Goal: Task Accomplishment & Management: Manage account settings

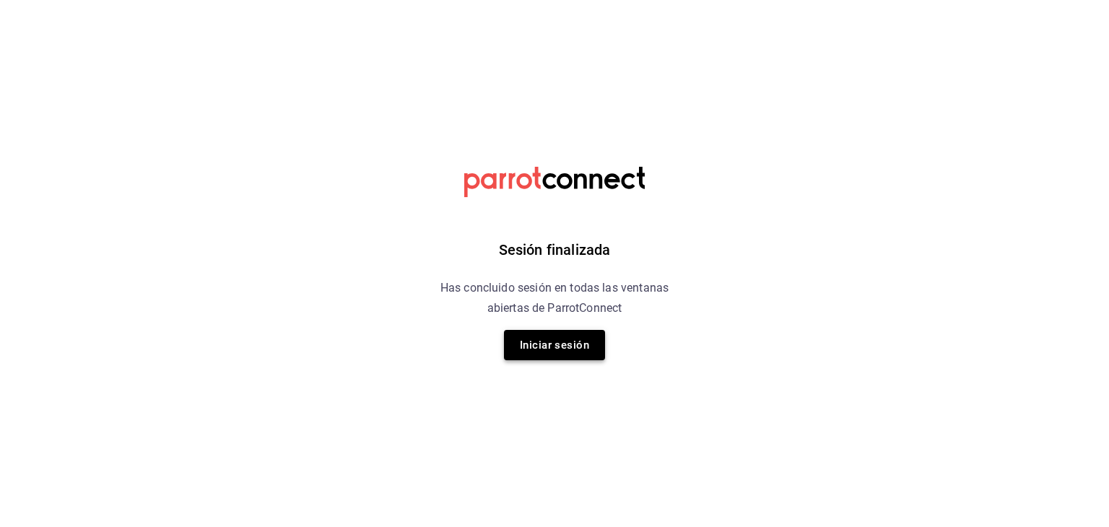
click at [550, 349] on button "Iniciar sesión" at bounding box center [554, 345] width 101 height 30
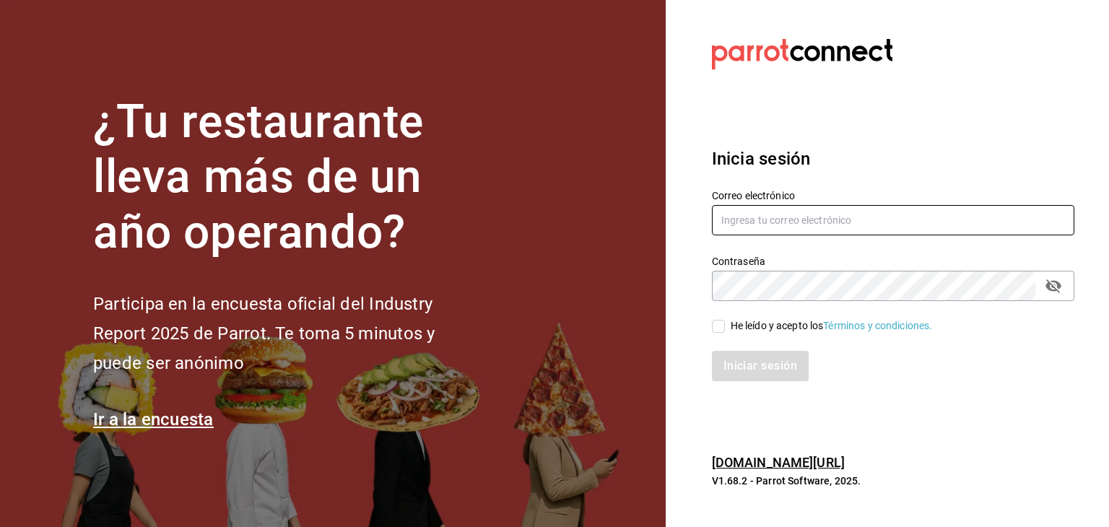
type input "Htjdelnoroeste@gmail.com"
click at [714, 331] on input "He leído y acepto los Términos y condiciones." at bounding box center [718, 326] width 13 height 13
checkbox input "true"
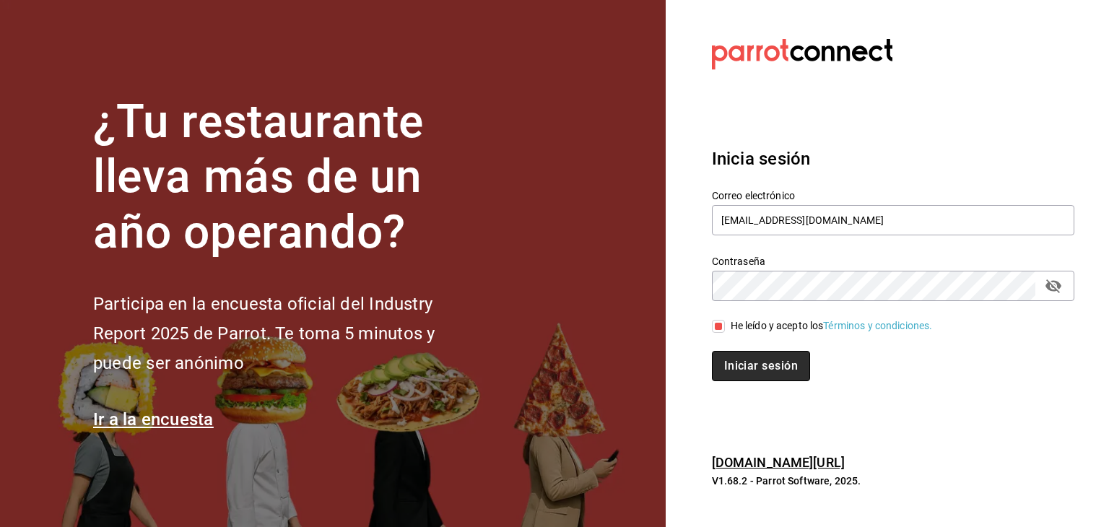
click at [779, 371] on button "Iniciar sesión" at bounding box center [761, 366] width 98 height 30
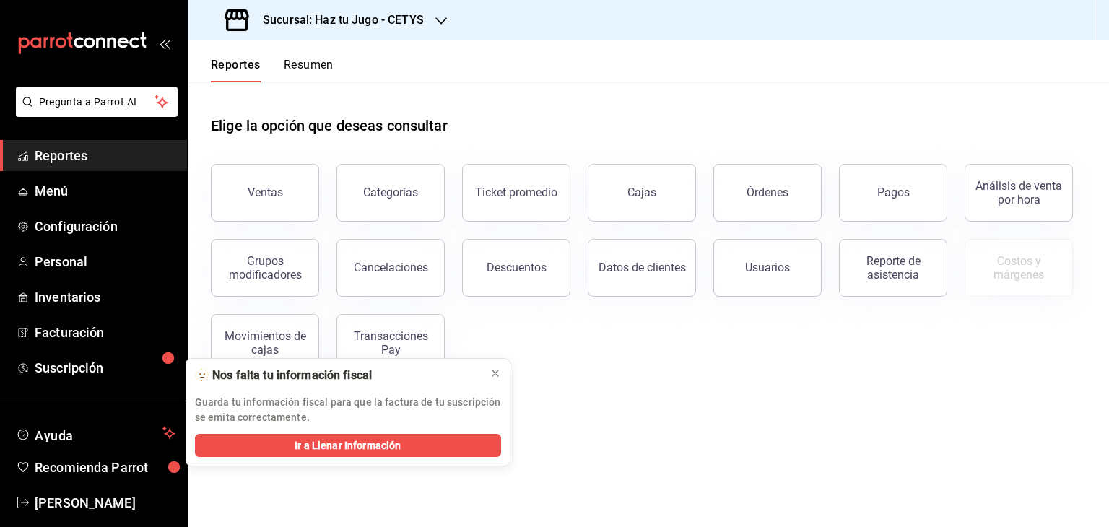
click at [448, 18] on div "Sucursal: Haz tu Jugo - CETYS" at bounding box center [326, 20] width 254 height 40
click at [283, 99] on span "Haz tu Jugo (UABC)" at bounding box center [245, 94] width 92 height 15
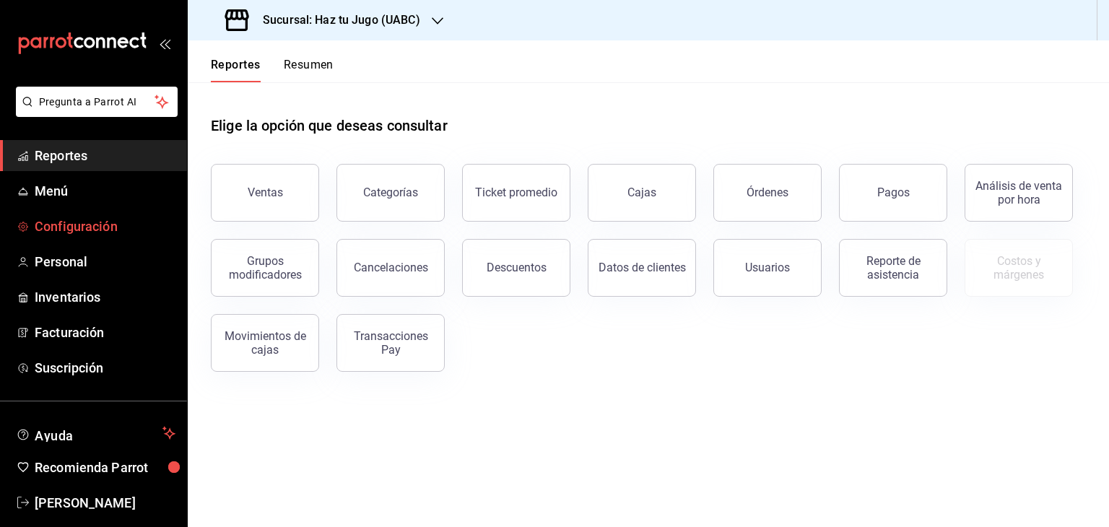
click at [75, 235] on span "Configuración" at bounding box center [105, 227] width 141 height 20
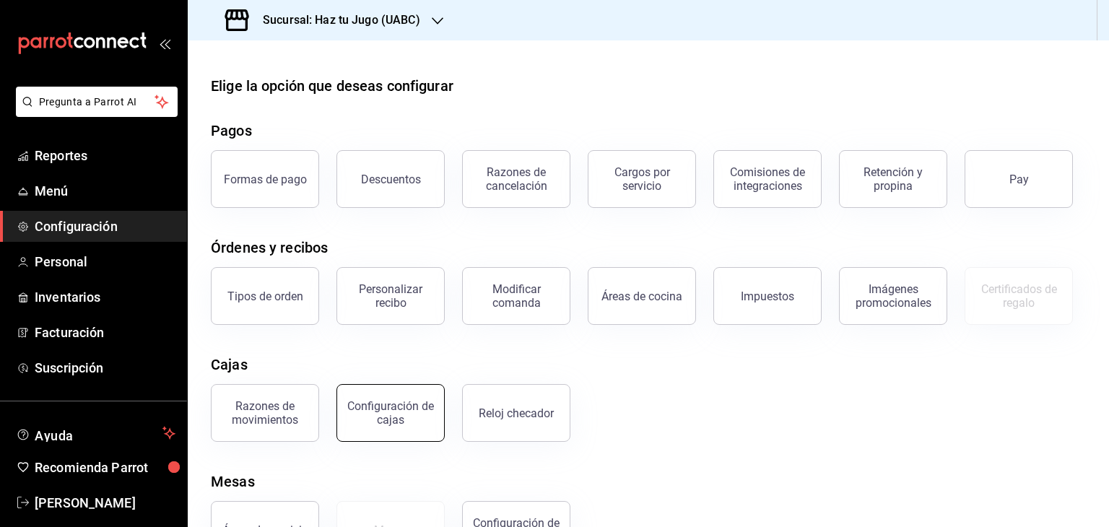
click at [402, 431] on button "Configuración de cajas" at bounding box center [391, 413] width 108 height 58
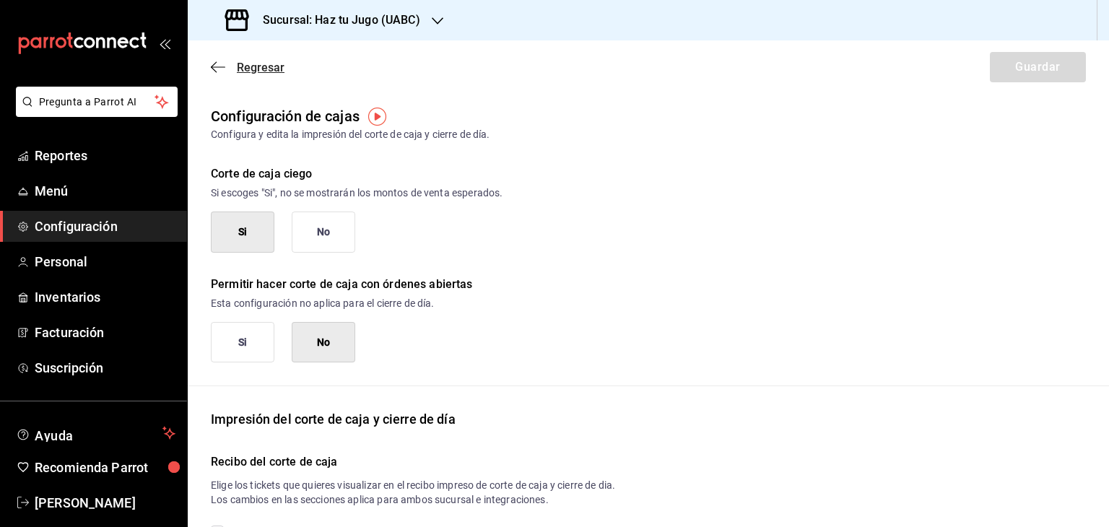
click at [230, 70] on span "Regresar" at bounding box center [248, 68] width 74 height 14
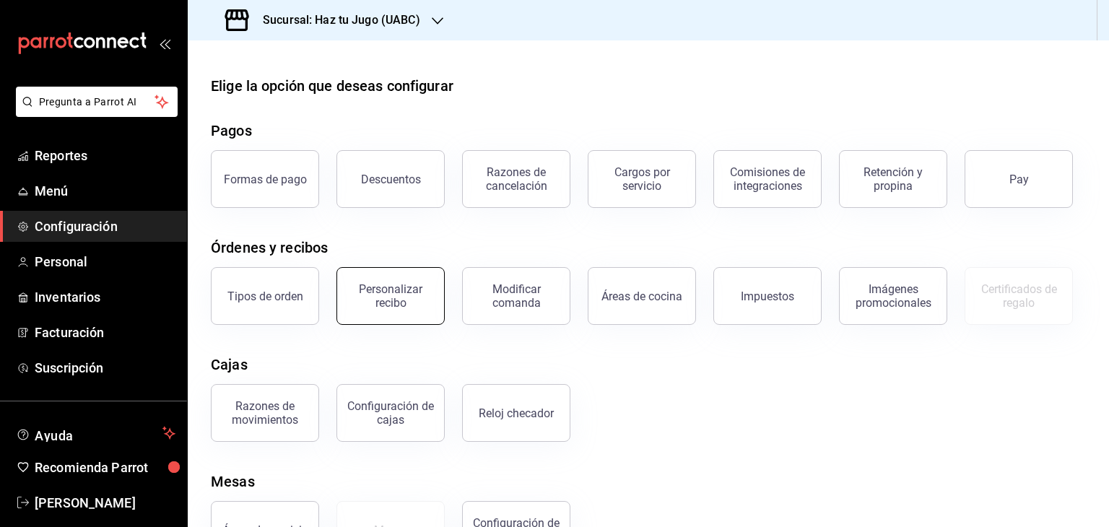
click at [399, 307] on div "Personalizar recibo" at bounding box center [391, 295] width 90 height 27
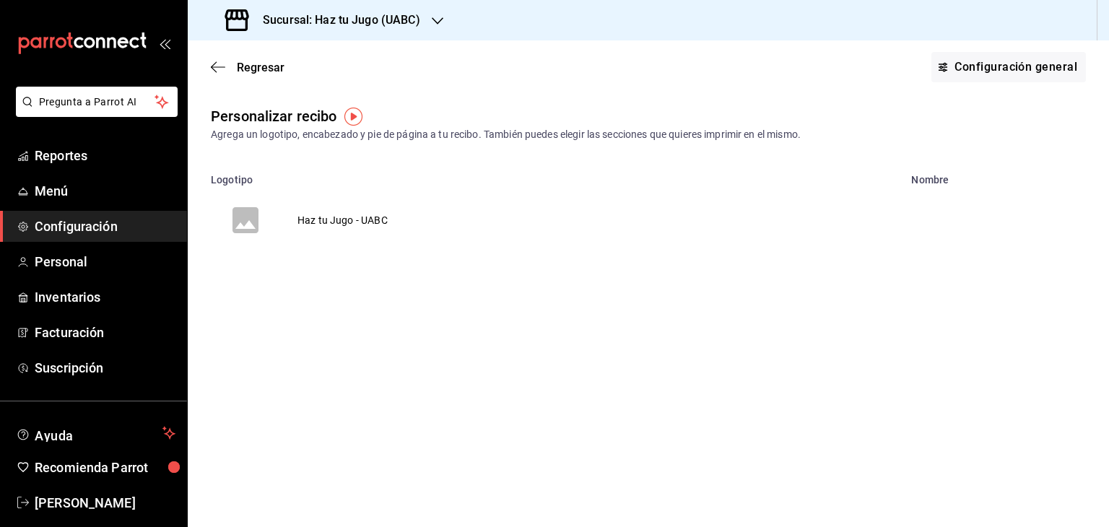
click at [376, 221] on td "Haz tu Jugo - UABC" at bounding box center [342, 220] width 125 height 69
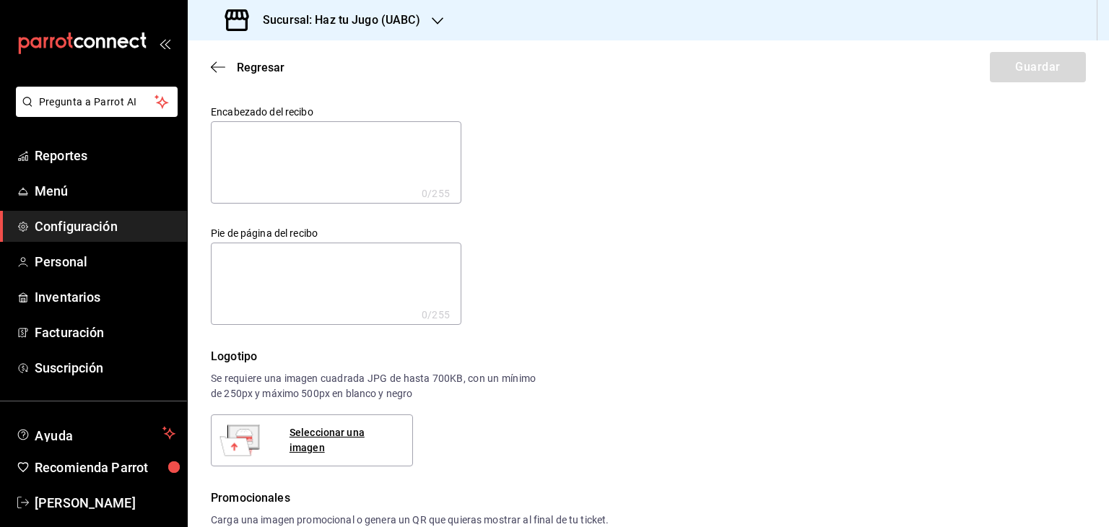
click at [306, 142] on textarea at bounding box center [336, 162] width 251 height 82
click at [264, 270] on textarea at bounding box center [336, 284] width 251 height 82
type textarea "G"
type textarea "x"
type textarea "Gr"
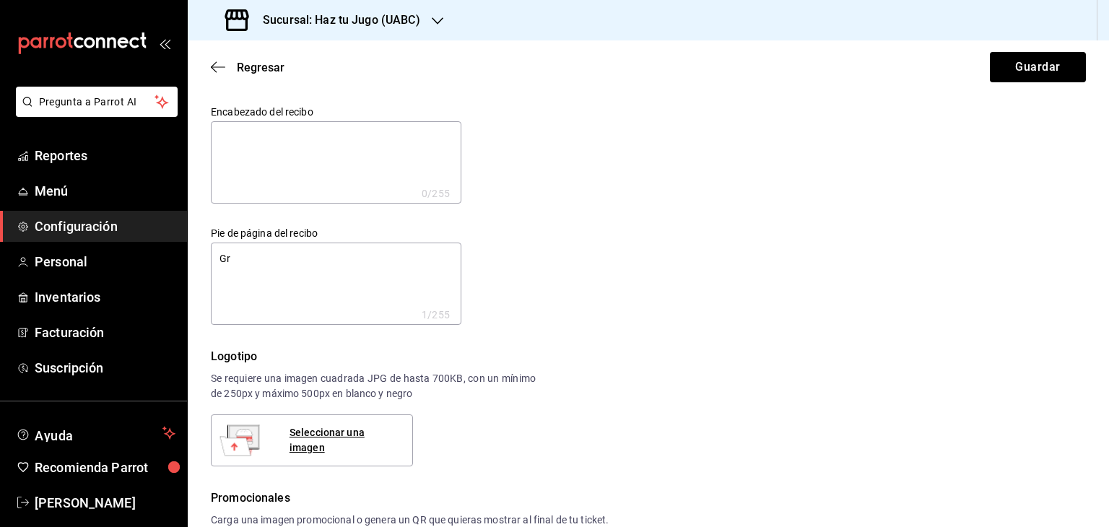
type textarea "x"
type textarea "Grc"
type textarea "x"
type textarea "Gr"
type textarea "x"
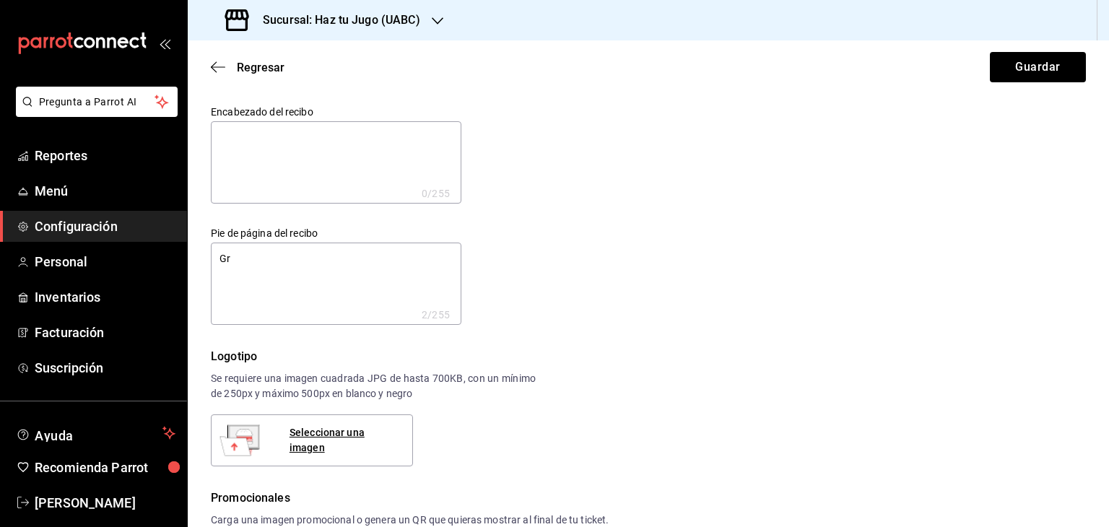
type textarea "G"
type textarea "x"
type textarea "G"
type textarea "x"
type textarea "Gr"
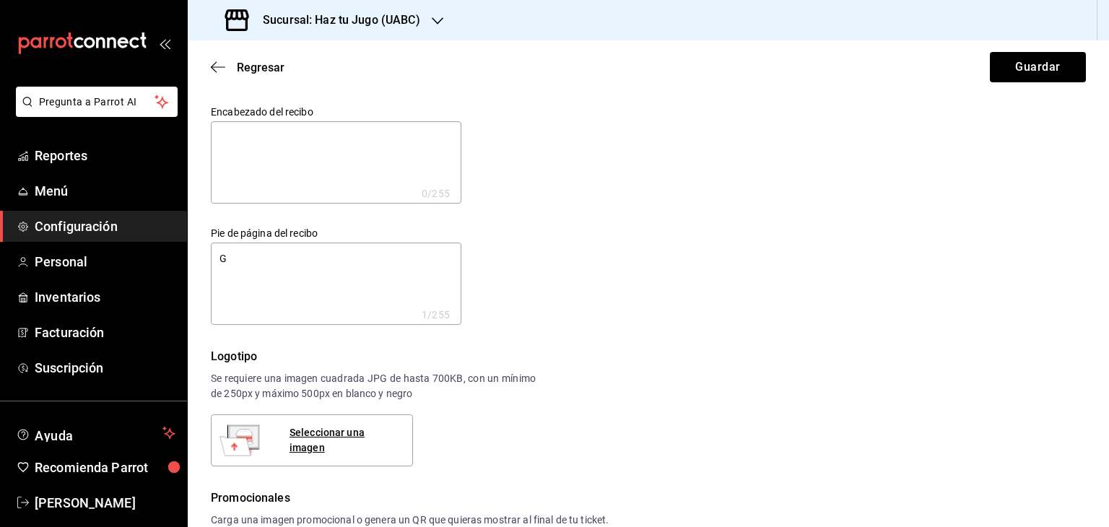
type textarea "x"
type textarea "Gra"
type textarea "x"
type textarea "Grac"
type textarea "x"
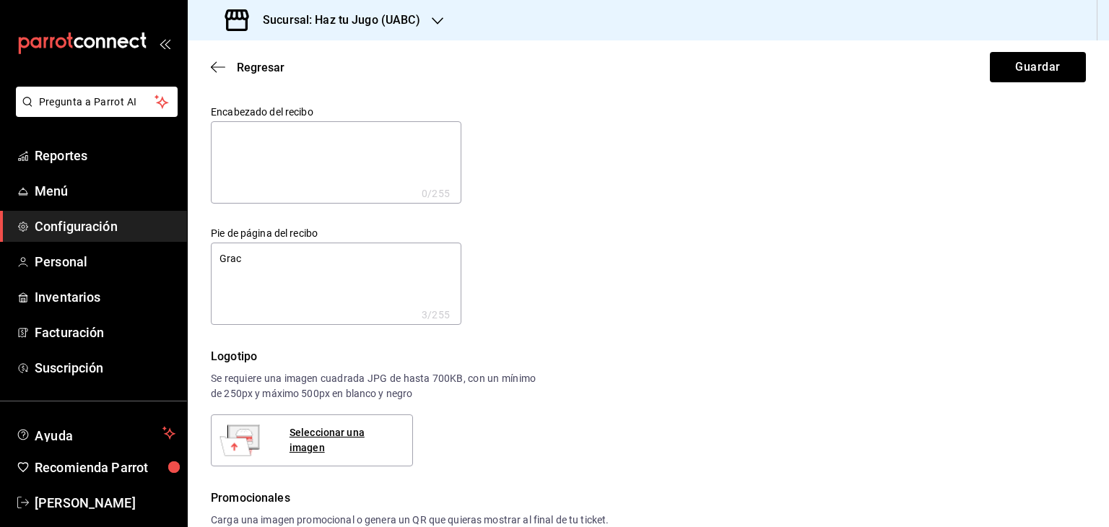
type textarea "Graci"
type textarea "x"
type textarea "Gracia"
type textarea "x"
type textarea "Gracias"
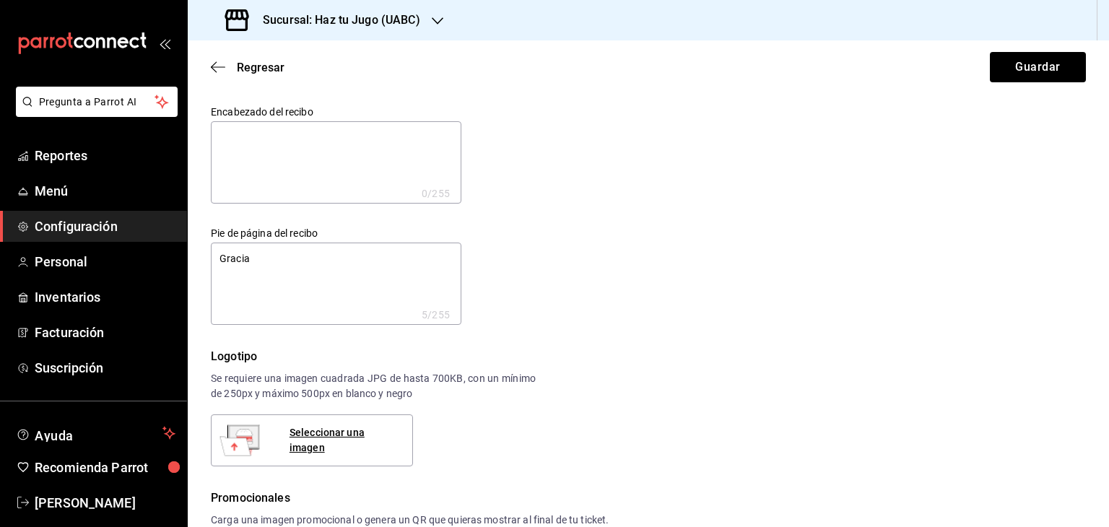
type textarea "x"
type textarea "Gracias"
type textarea "x"
type textarea "Gracias p"
type textarea "x"
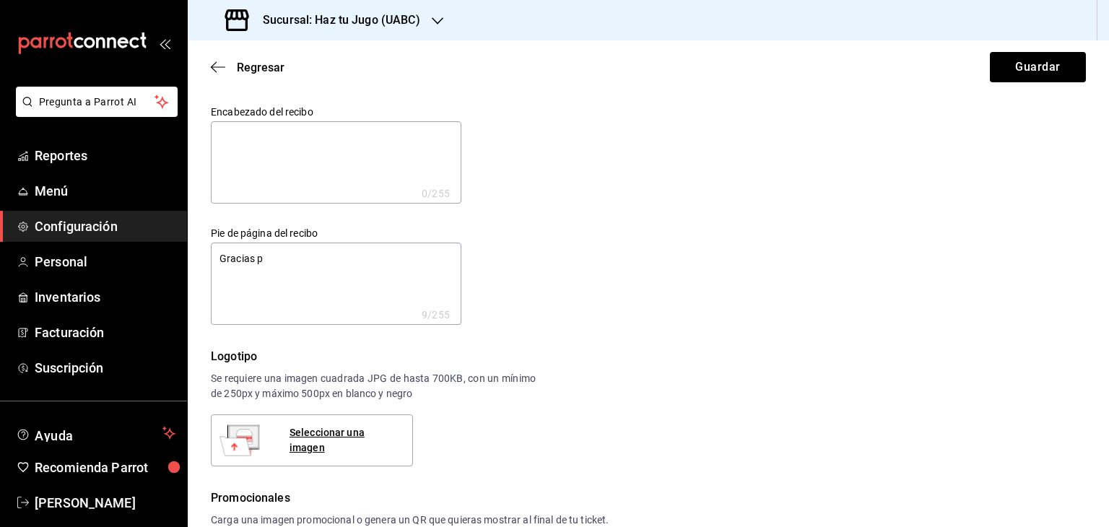
type textarea "Gracias po"
type textarea "x"
type textarea "Gracias por"
type textarea "x"
type textarea "Gracias por"
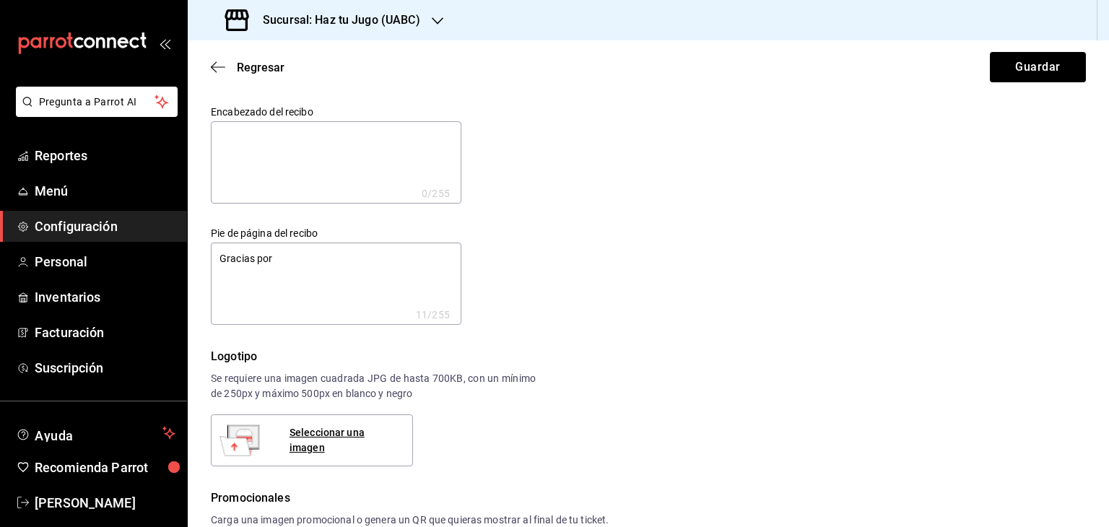
type textarea "x"
type textarea "Gracias por t"
type textarea "x"
type textarea "Gracias por tu"
type textarea "x"
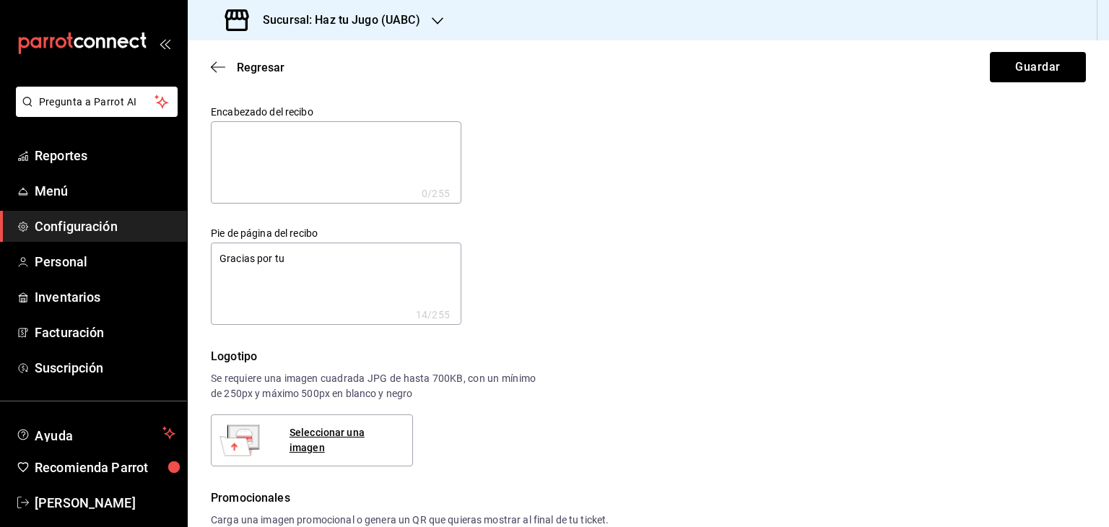
type textarea "Gracias por tu"
type textarea "x"
type textarea "Gracias por tu v"
type textarea "x"
type textarea "Gracias por tu vi"
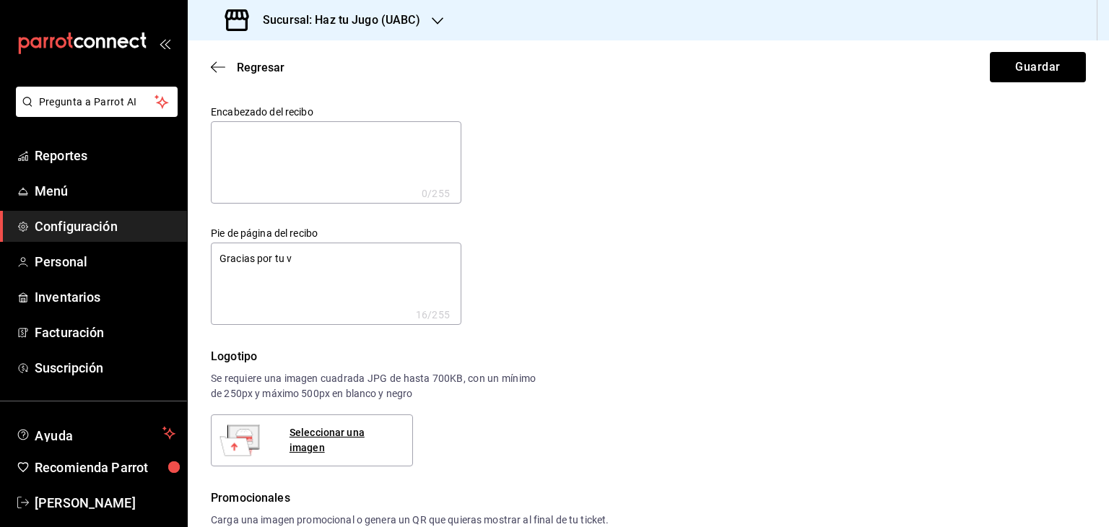
type textarea "x"
type textarea "Gracias por tu vis"
type textarea "x"
type textarea "Gracias por tu visi"
type textarea "x"
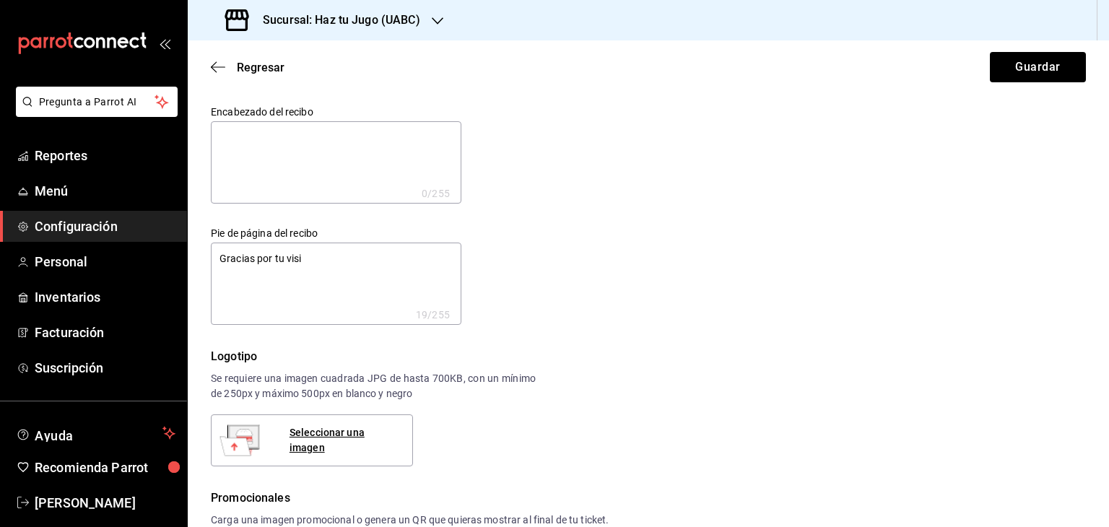
type textarea "Gracias por tu visit"
type textarea "x"
type textarea "Gracias por tu visita"
type textarea "x"
type textarea "Gracias por tu visita!"
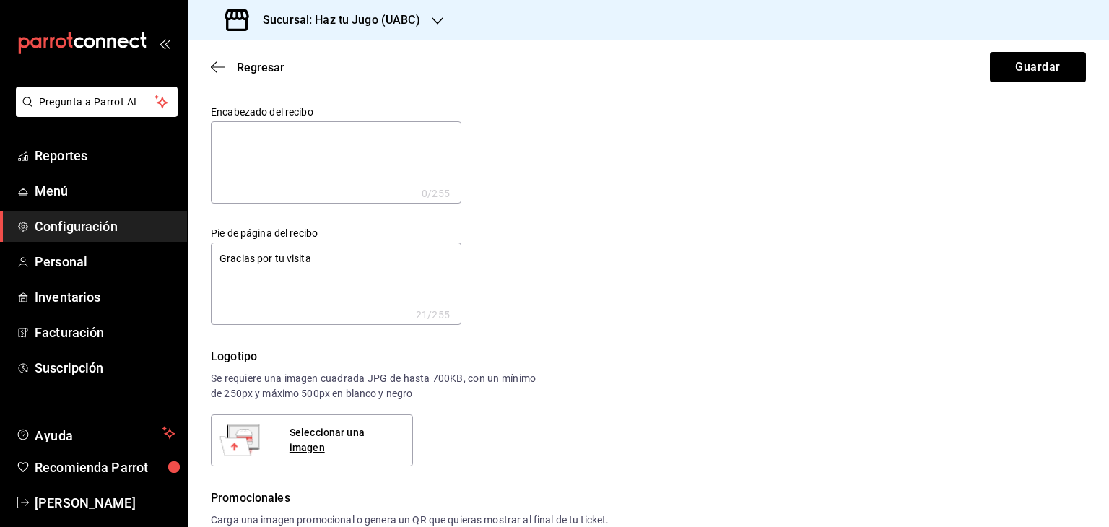
type textarea "x"
type textarea "!Gracias por tu visita!"
type textarea "x"
type textarea "Gracias por tu visita!"
type textarea "x"
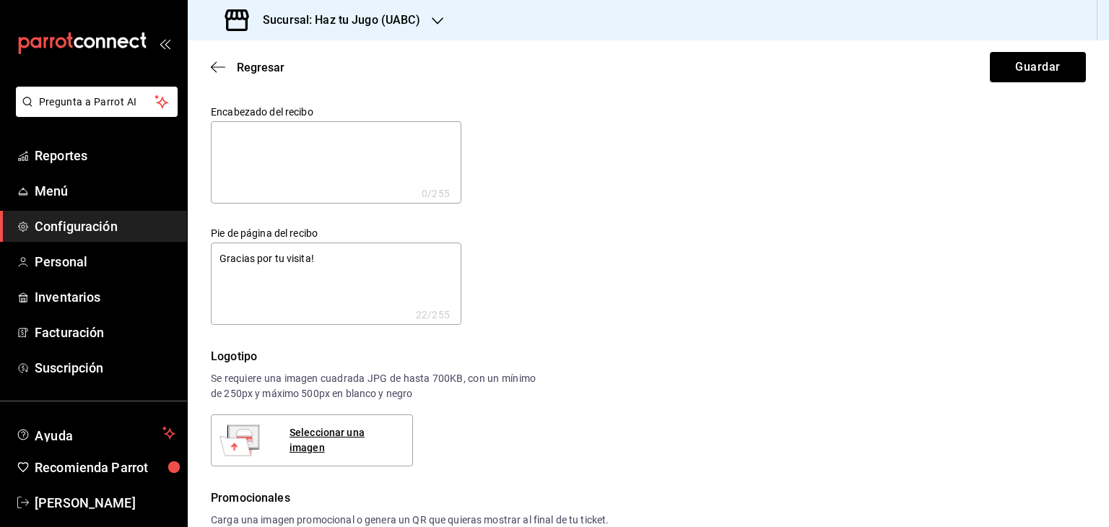
type textarea "¡Gracias por tu visita!"
type textarea "x"
click at [342, 257] on textarea "¡Gracias por tu visita!" at bounding box center [336, 284] width 251 height 82
type textarea "¡Gracias por tu visita!"
type textarea "x"
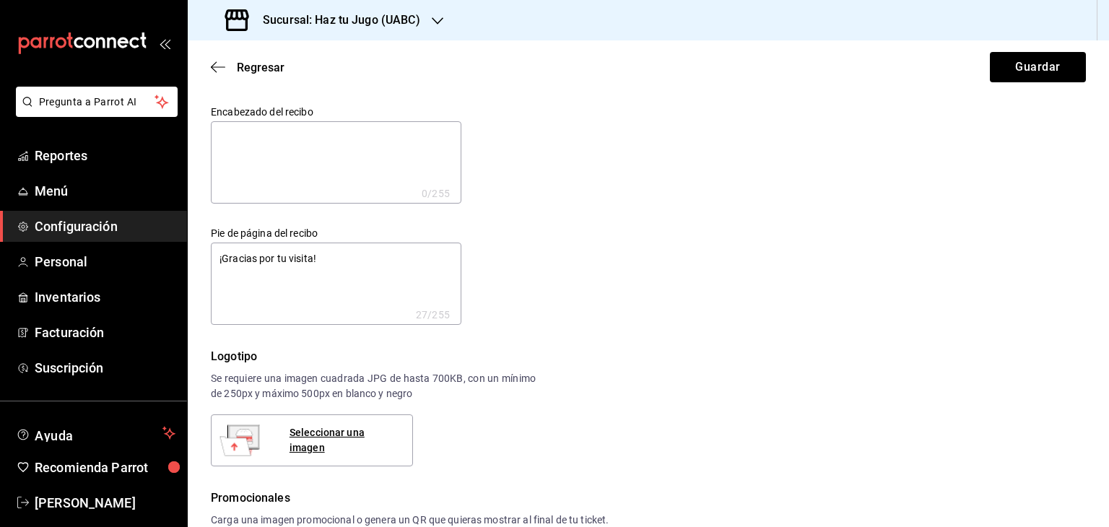
type textarea "¡Gracias por tu visita! H"
type textarea "x"
type textarea "¡Gracias por tu visita! Ha"
type textarea "x"
type textarea "¡Gracias por tu visita! H"
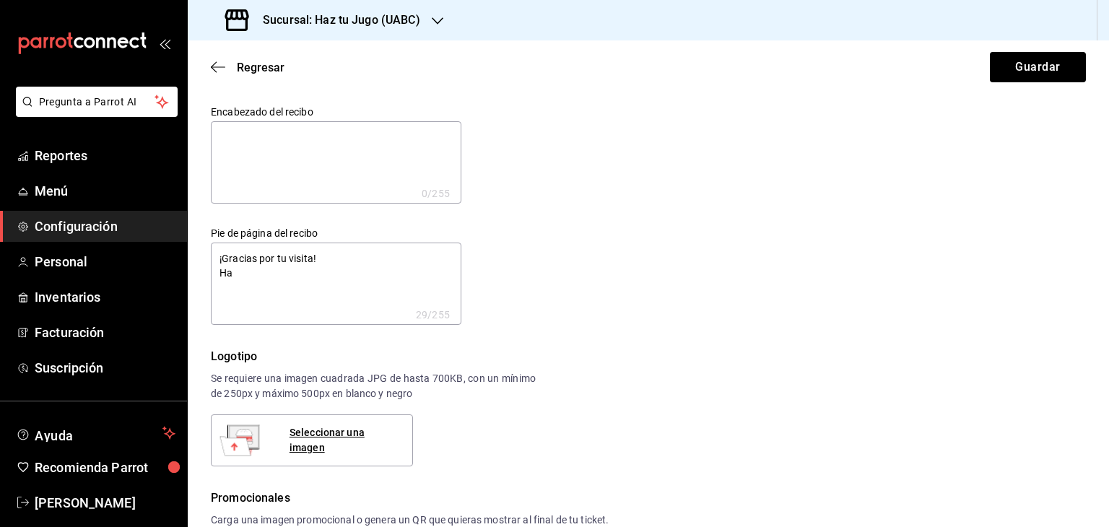
type textarea "x"
type textarea "¡Gracias por tu visita!"
type textarea "x"
type textarea "¡Gracias por tu visita! H"
type textarea "x"
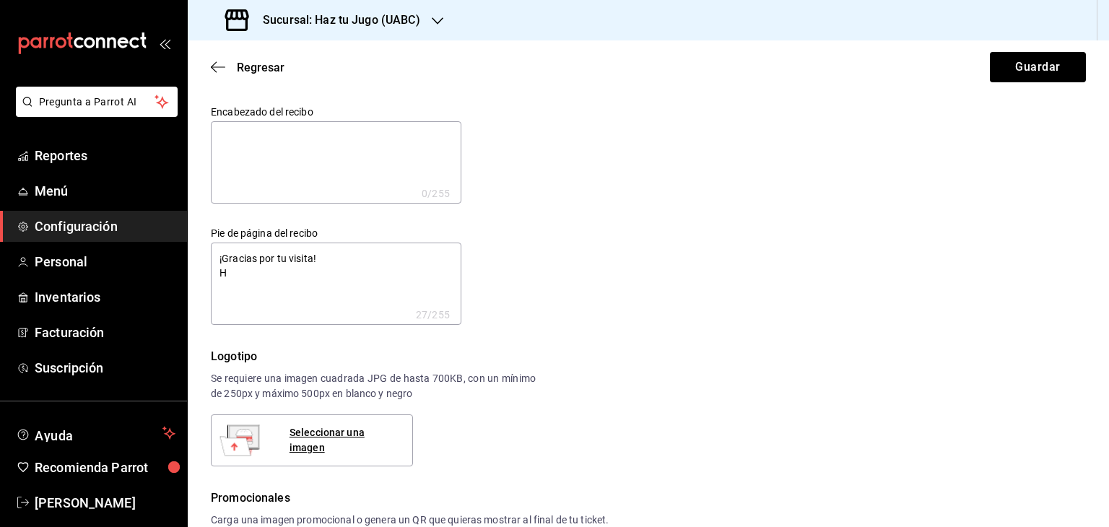
type textarea "¡Gracias por tu visita! HA"
type textarea "x"
type textarea "¡Gracias por tu visita! HAZ"
type textarea "x"
type textarea "¡Gracias por tu visita! HAZ"
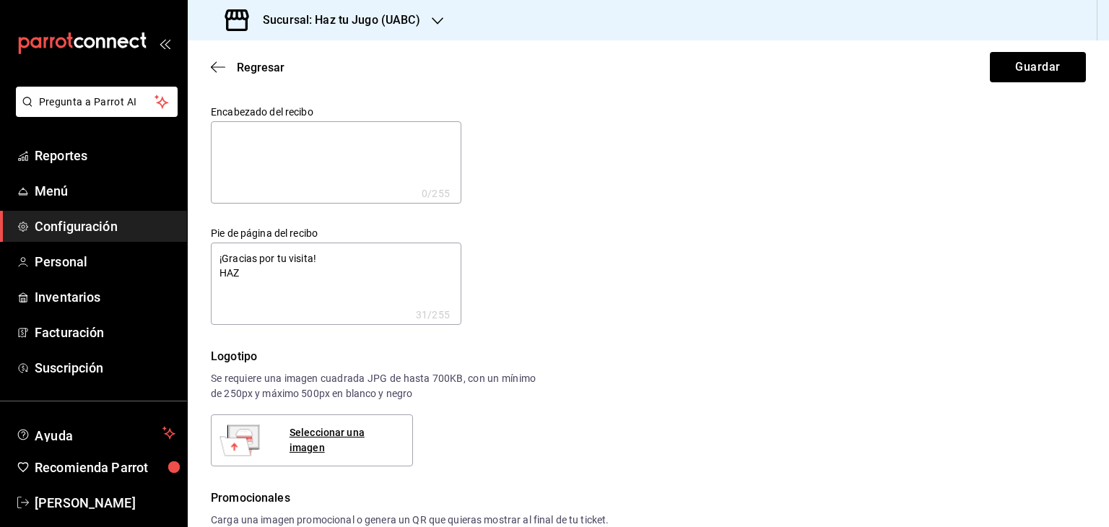
type textarea "x"
type textarea "¡Gracias por tu visita! HAZ T"
type textarea "x"
type textarea "¡Gracias por tu visita! HAZ TU"
type textarea "x"
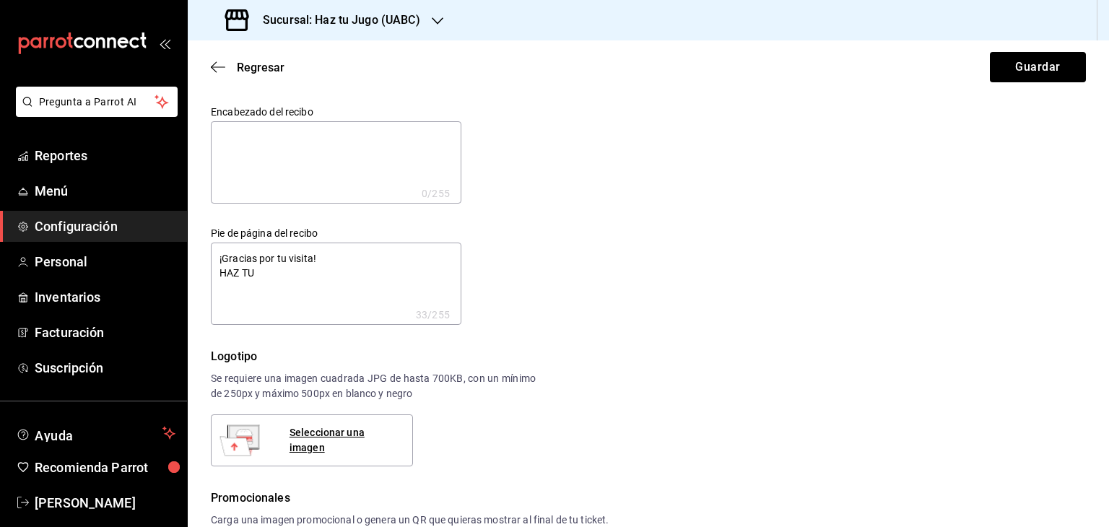
type textarea "¡Gracias por tu visita! HAZ TU"
type textarea "x"
type textarea "¡Gracias por tu visita! HAZ TU D"
type textarea "x"
type textarea "¡Gracias por tu visita! HAZ TU DÍ"
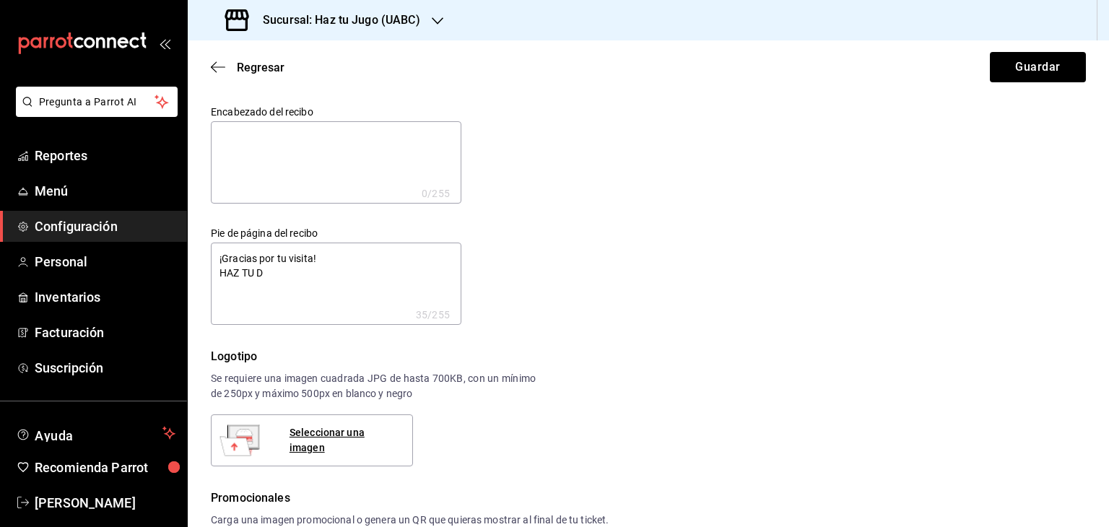
type textarea "x"
type textarea "¡Gracias por tu visita! HAZ TU DÍA"
type textarea "x"
click at [215, 272] on textarea "¡Gracias por tu visita! HAZ TU DÍA" at bounding box center [336, 284] width 251 height 82
type textarea "¡Gracias por tu visita! HAZ TU DÍA"
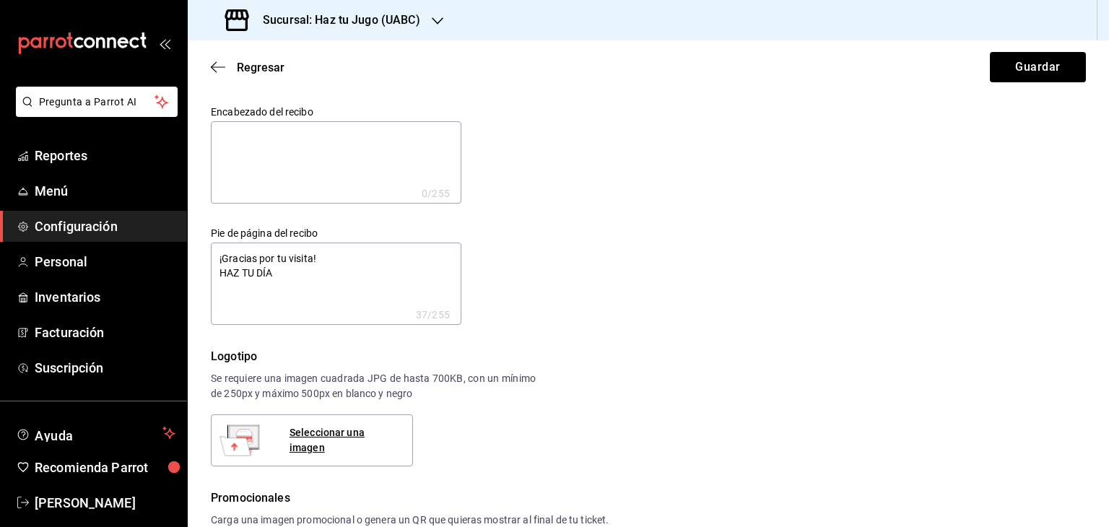
type textarea "x"
type textarea "¡Gracias por tu visita! HAZ TU DÍA"
type textarea "x"
type textarea "¡Gracias por tu visita! HAZ TU DÍA"
type textarea "x"
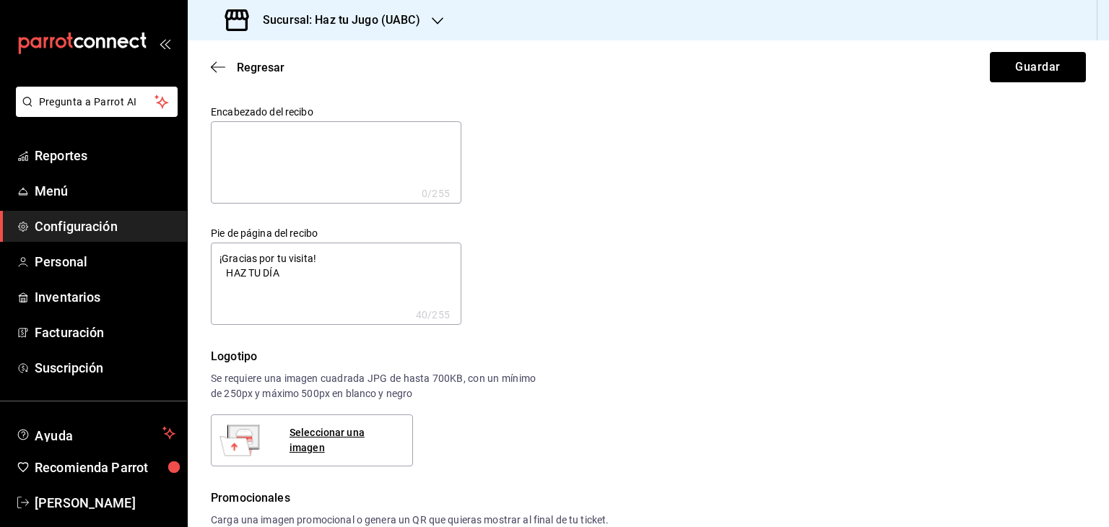
type textarea "¡Gracias por tu visita! HAZ TU DÍA"
type textarea "x"
type textarea "¡Gracias por tu visita! HAZ TU DÍA"
type textarea "x"
type textarea "¡Gracias por tu visita! HAZ TU DÍA"
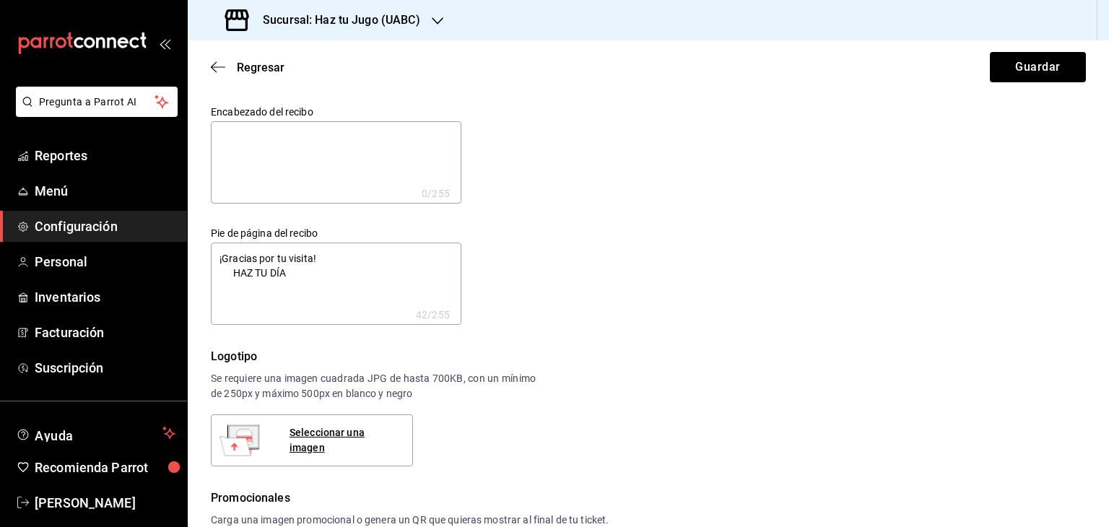
type textarea "x"
type textarea "¡Gracias por tu visita! HAZ TU DÍA"
type textarea "x"
type textarea "¡Gracias por tu visita! HAZ TU DÍA"
type textarea "x"
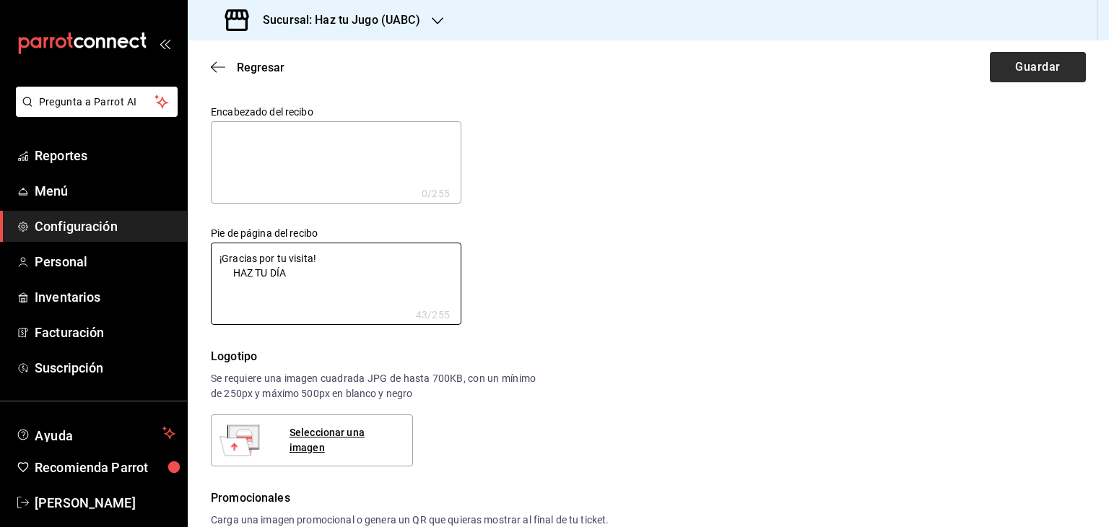
type textarea "¡Gracias por tu visita! HAZ TU DÍA"
click at [1028, 66] on button "Guardar" at bounding box center [1038, 67] width 96 height 30
type textarea "x"
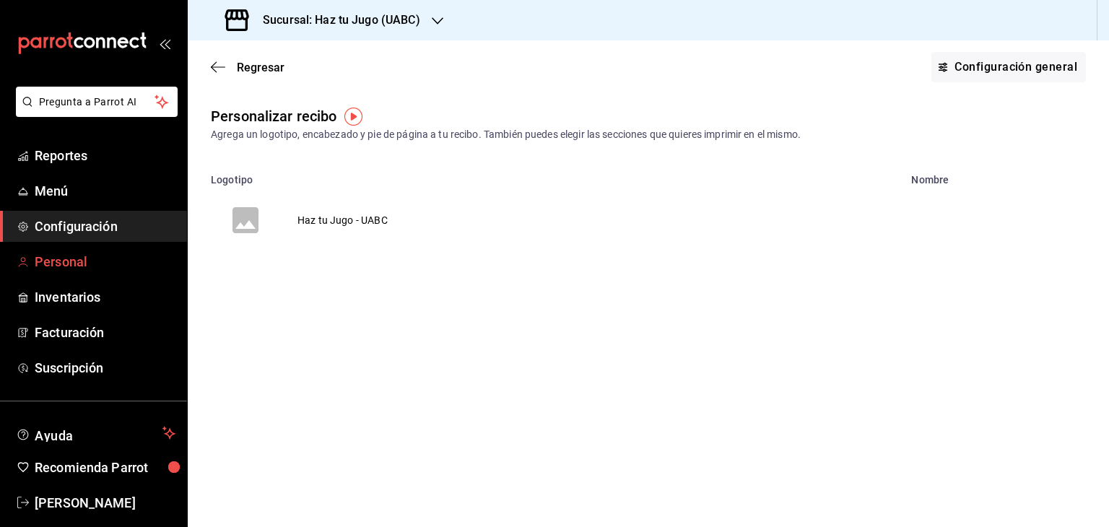
click at [72, 261] on span "Personal" at bounding box center [105, 262] width 141 height 20
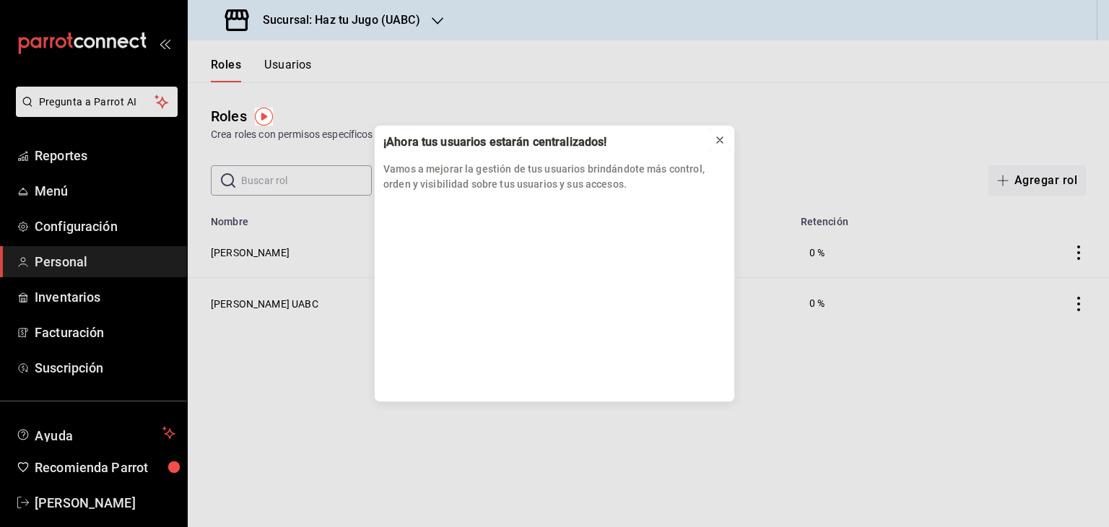
click at [722, 142] on icon at bounding box center [720, 140] width 6 height 6
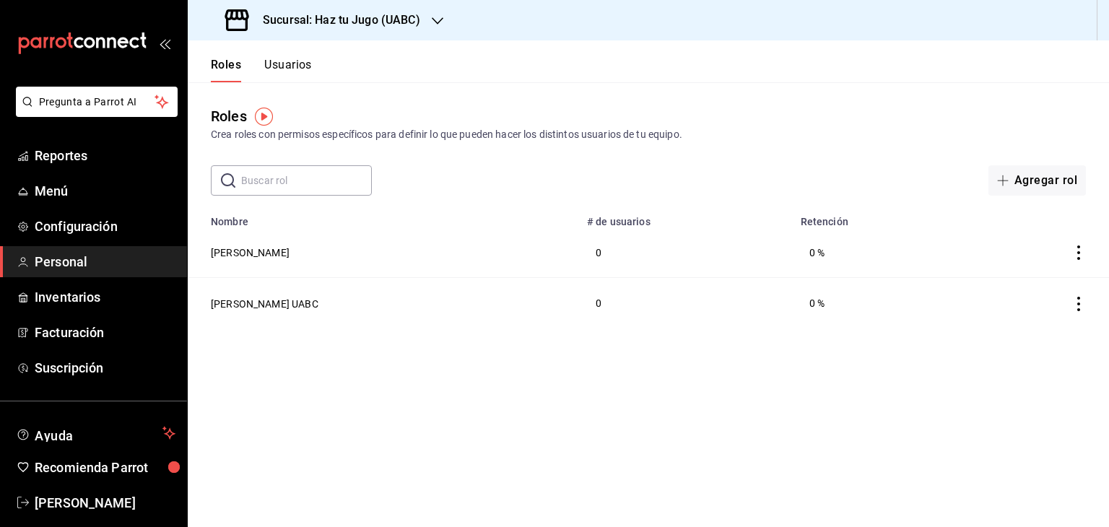
click at [1075, 261] on td at bounding box center [1036, 253] width 145 height 51
click at [1039, 200] on main "Roles Crea roles con permisos específicos para definir lo que pueden hacer los …" at bounding box center [649, 304] width 922 height 445
click at [300, 68] on button "Usuarios" at bounding box center [288, 70] width 48 height 25
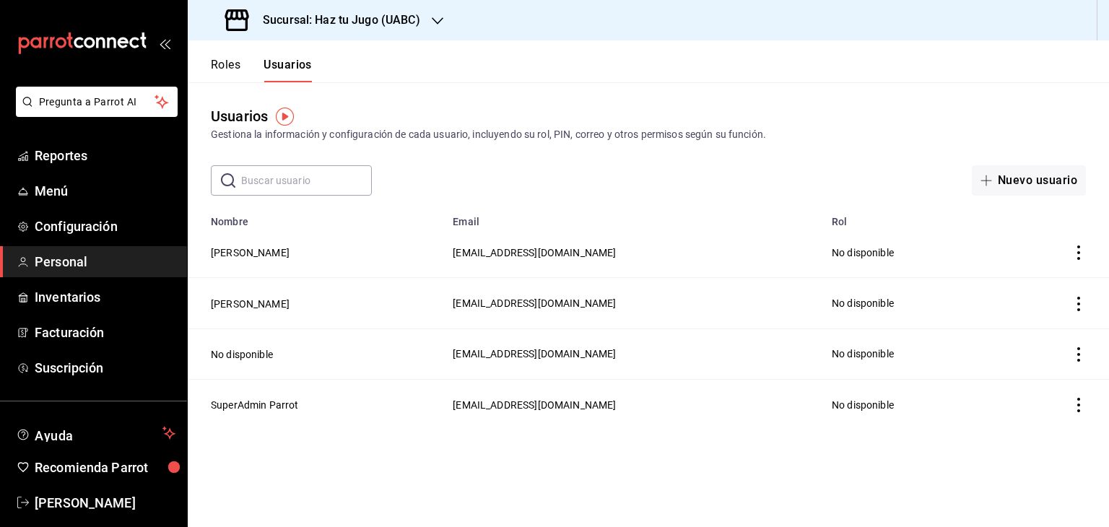
click at [282, 174] on input "text" at bounding box center [306, 180] width 131 height 29
click at [1054, 172] on button "Nuevo usuario" at bounding box center [1029, 180] width 114 height 30
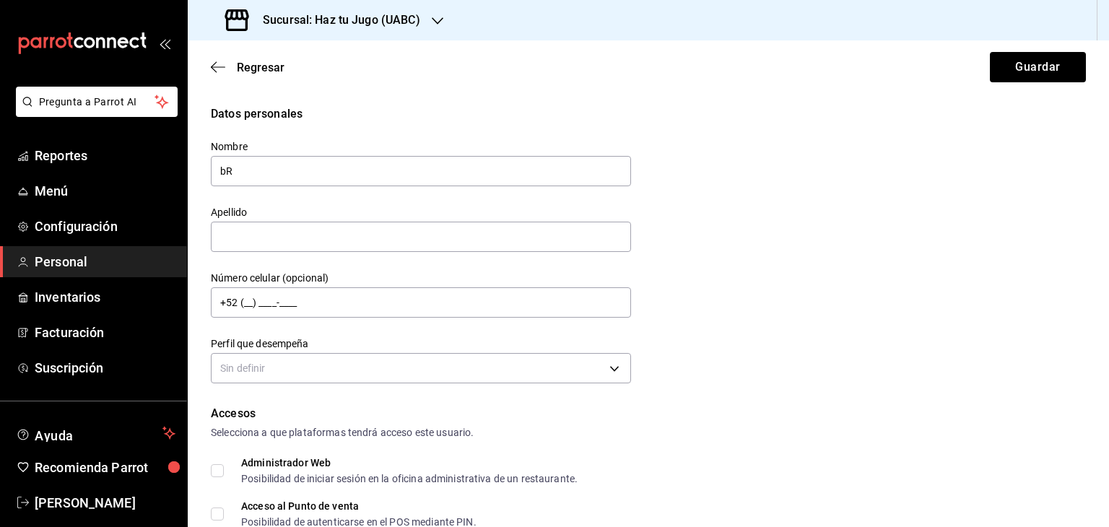
type input "b"
type input "n"
type input "b"
type input "k"
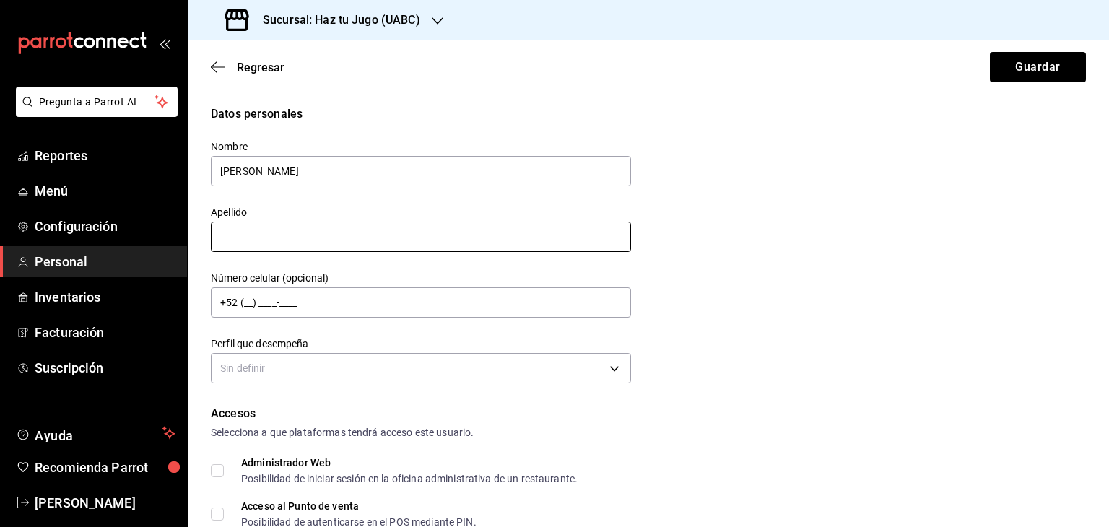
type input "Karime"
click at [461, 228] on input "text" at bounding box center [421, 237] width 420 height 30
type input "Ruiz"
click at [326, 298] on input "+52 (__) ____-____" at bounding box center [421, 302] width 420 height 30
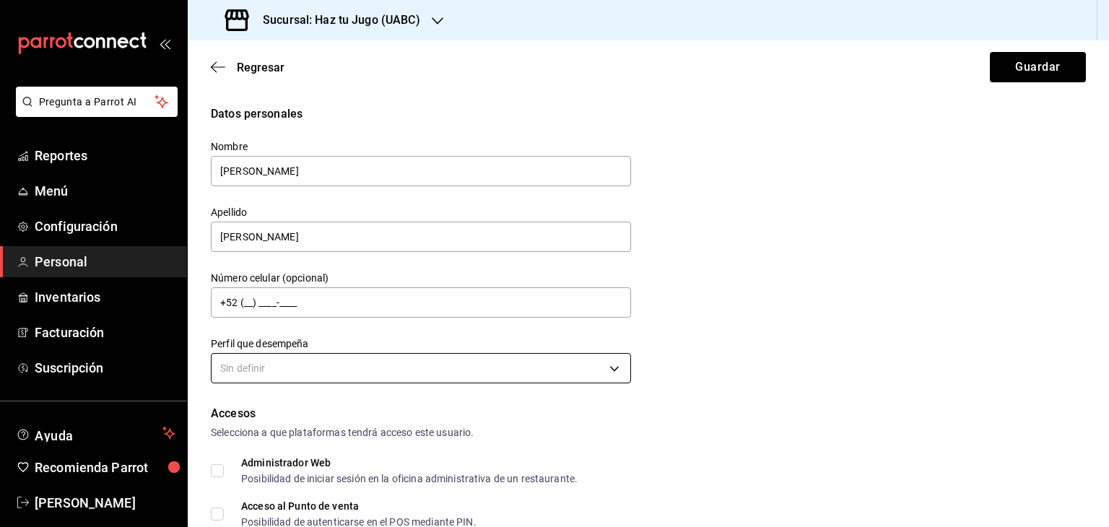
click at [277, 370] on body "Pregunta a Parrot AI Reportes Menú Configuración Personal Inventarios Facturaci…" at bounding box center [554, 263] width 1109 height 527
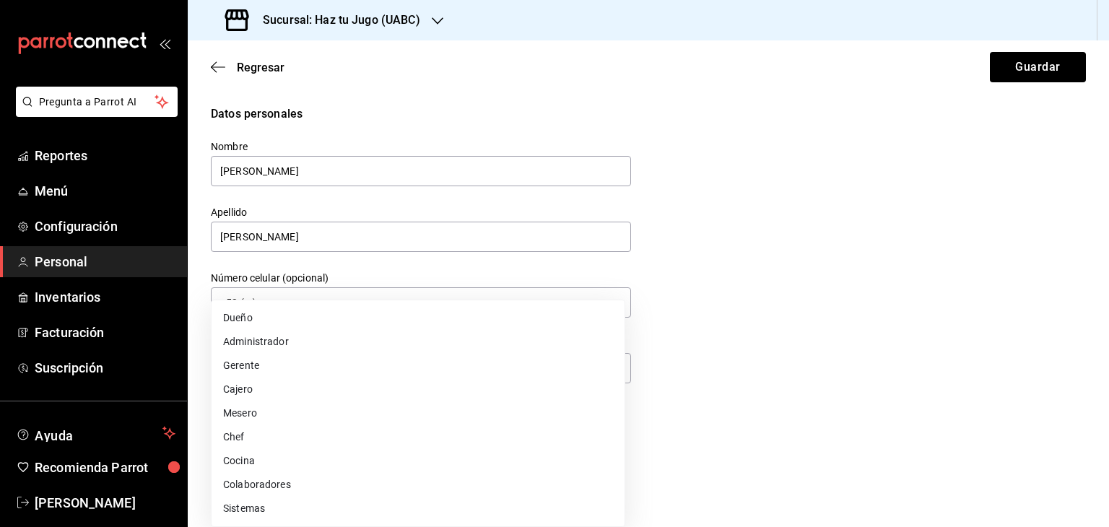
click at [274, 388] on li "Cajero" at bounding box center [418, 390] width 413 height 24
type input "CASHIER"
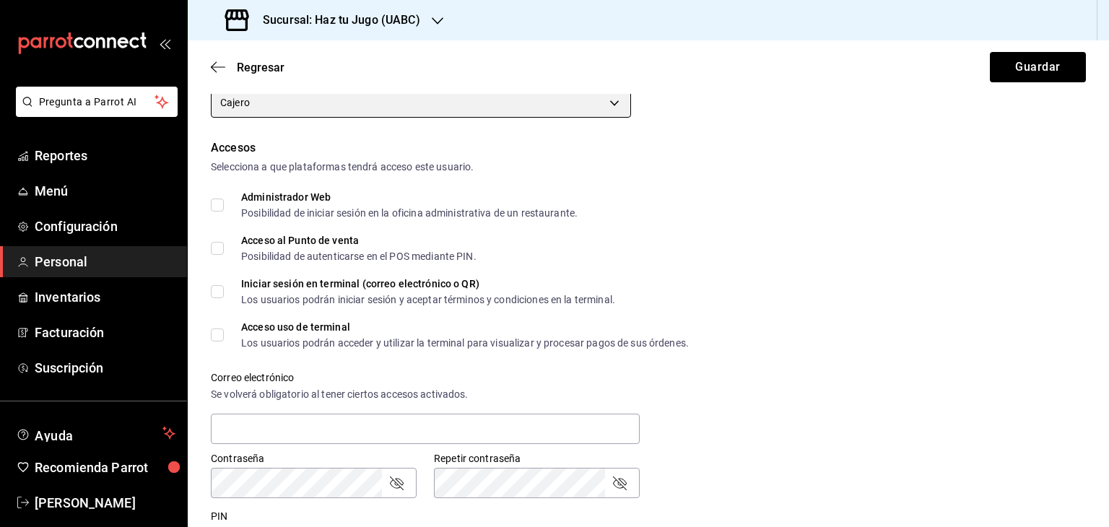
scroll to position [277, 0]
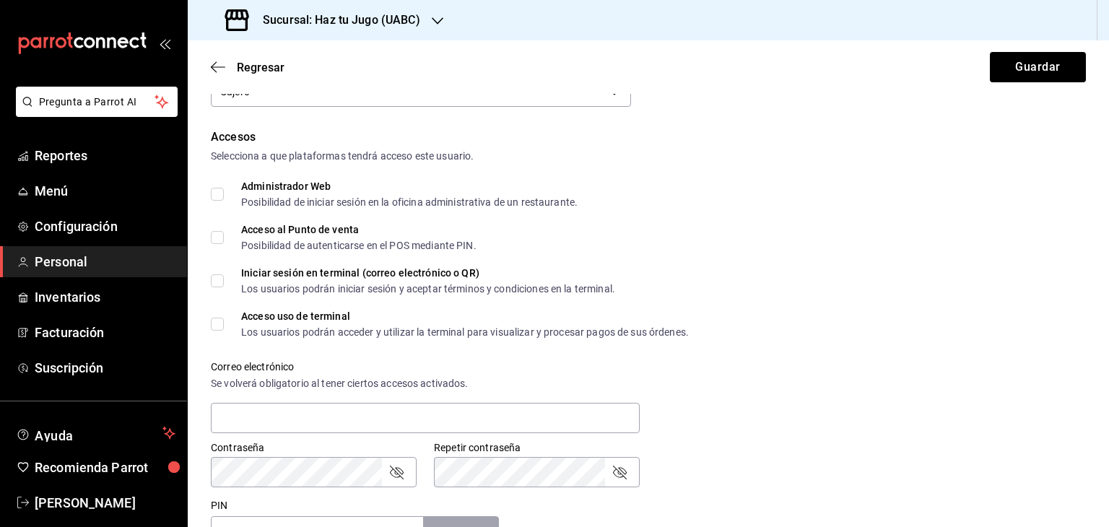
click at [215, 235] on input "Acceso al Punto de venta Posibilidad de autenticarse en el POS mediante PIN." at bounding box center [217, 237] width 13 height 13
checkbox input "true"
click at [213, 278] on input "Iniciar sesión en terminal (correo electrónico o QR) Los usuarios podrán inicia…" at bounding box center [217, 280] width 13 height 13
checkbox input "true"
click at [222, 326] on input "Acceso uso de terminal Los usuarios podrán acceder y utilizar la terminal para …" at bounding box center [217, 324] width 13 height 13
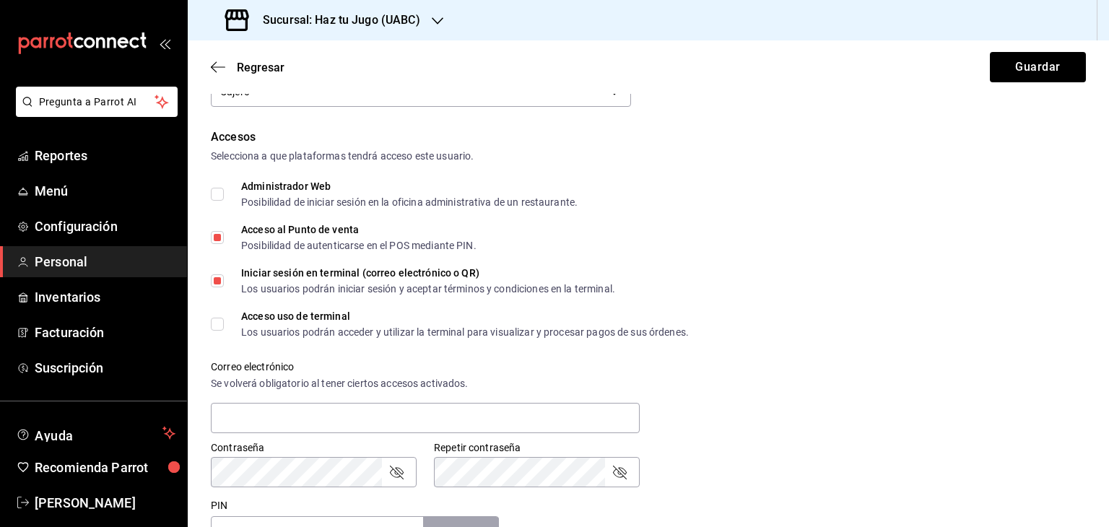
checkbox input "true"
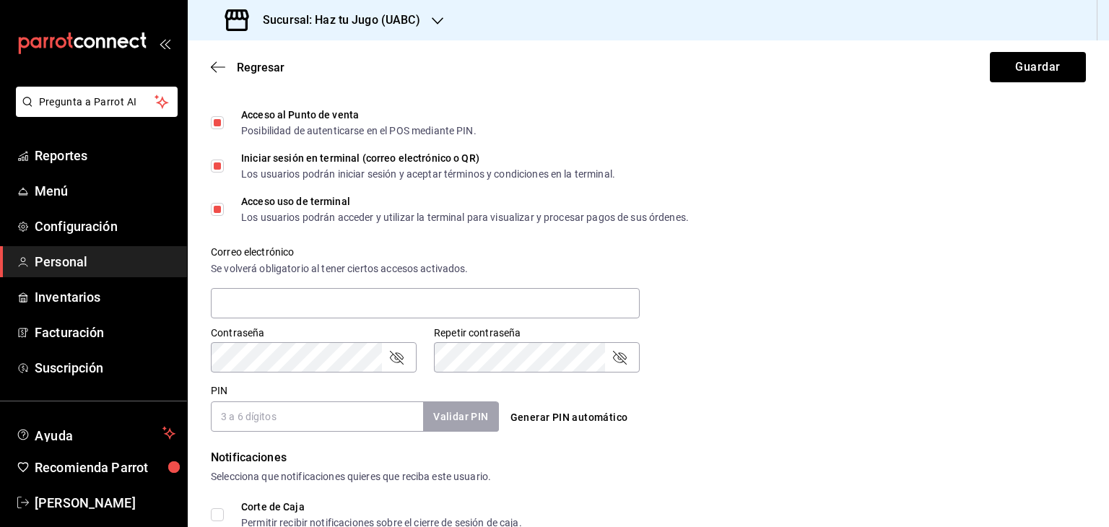
scroll to position [394, 0]
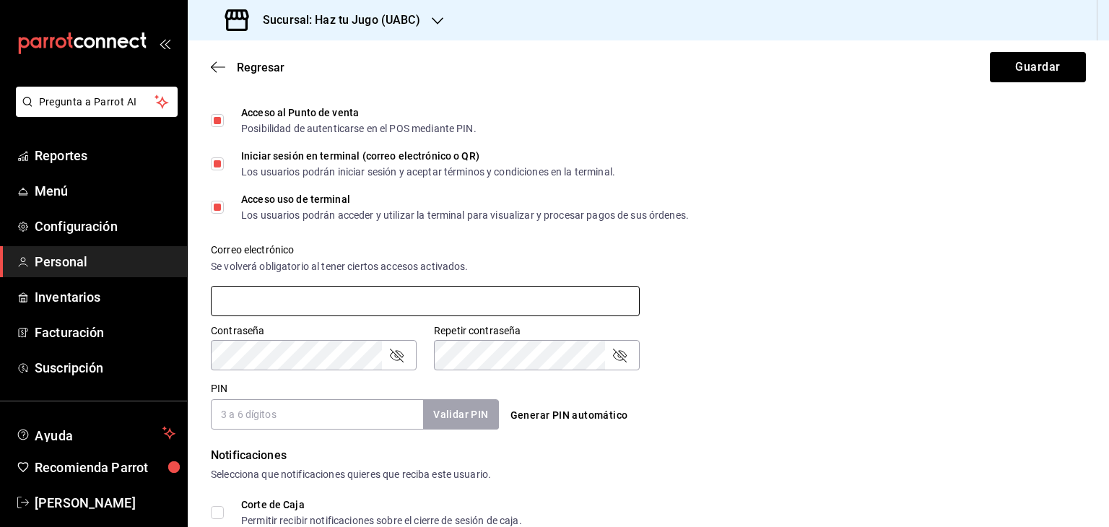
click at [435, 309] on input "text" at bounding box center [425, 301] width 429 height 30
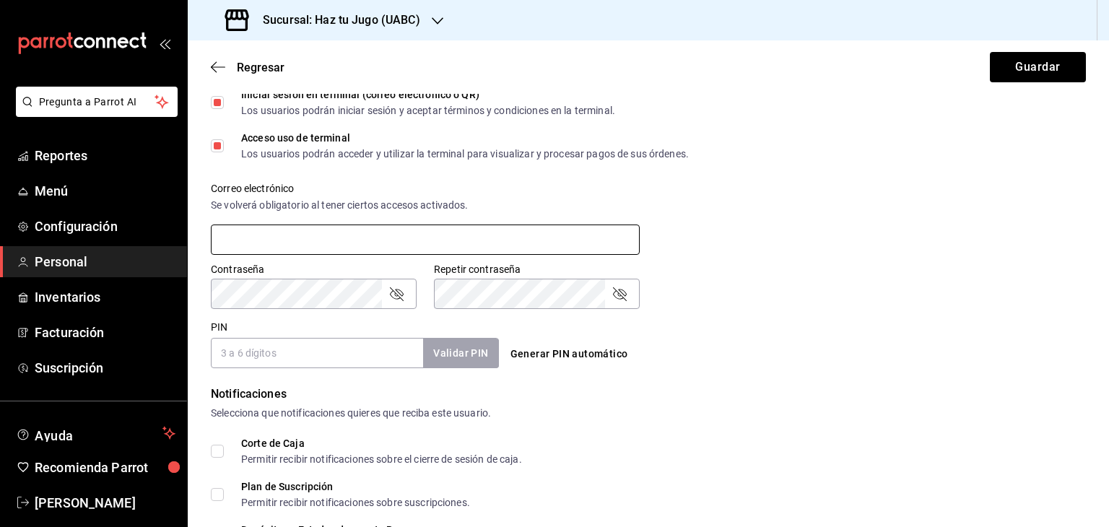
scroll to position [461, 0]
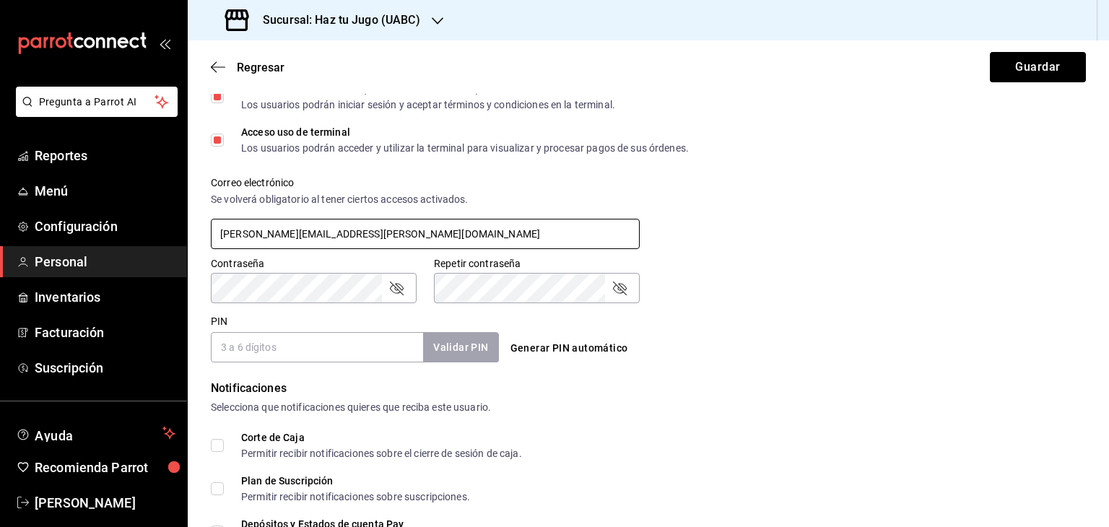
type input "karime.ruiz@uabc.edu.mx"
click at [267, 271] on div "Contraseña Contraseña" at bounding box center [314, 280] width 206 height 46
click at [403, 293] on icon "passwordField" at bounding box center [396, 288] width 17 height 17
click at [615, 295] on icon "passwordField" at bounding box center [619, 288] width 17 height 17
click at [310, 352] on input "PIN" at bounding box center [317, 347] width 212 height 30
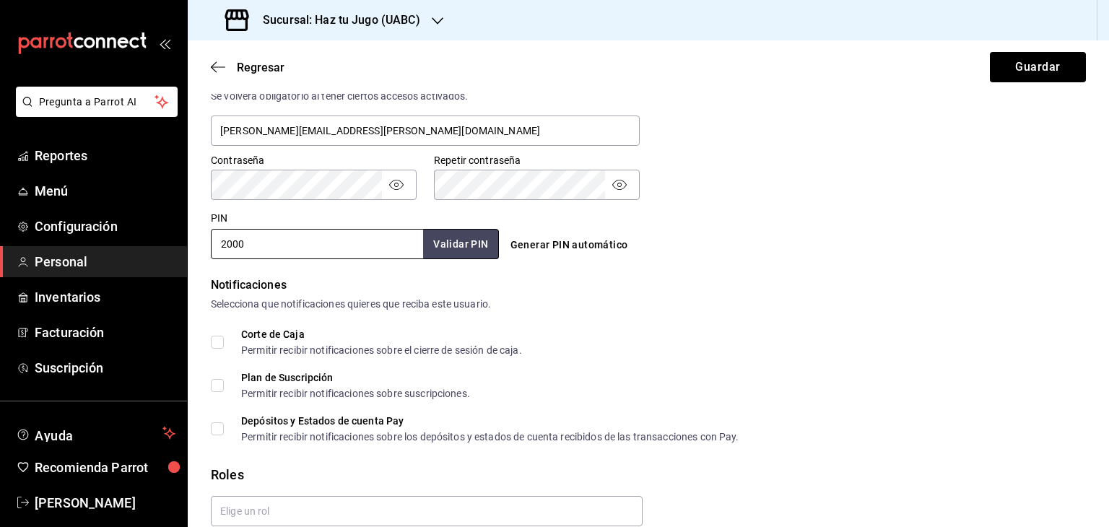
scroll to position [570, 0]
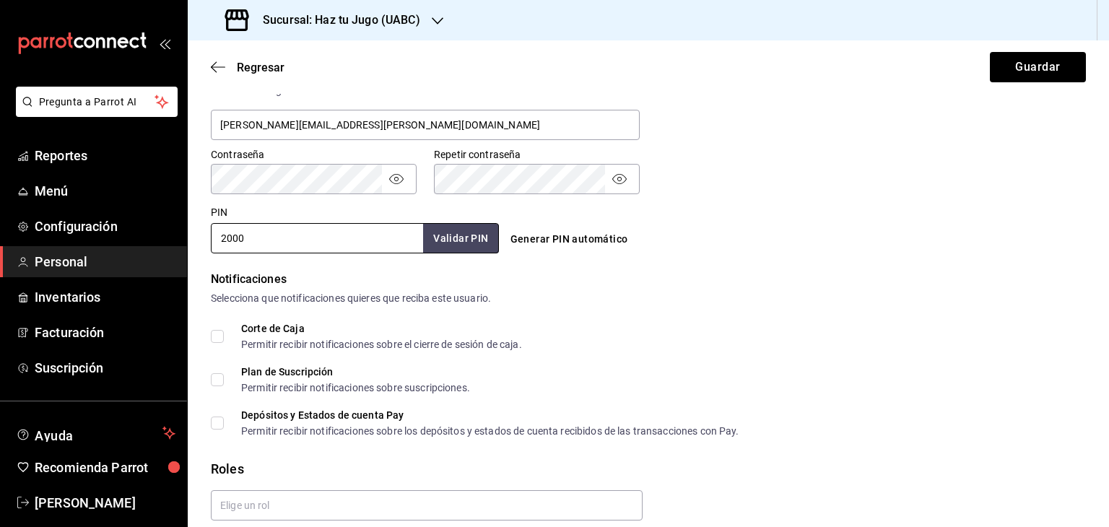
type input "2000"
click at [214, 334] on input "Corte de Caja Permitir recibir notificaciones sobre el cierre de sesión de caja." at bounding box center [217, 336] width 13 height 13
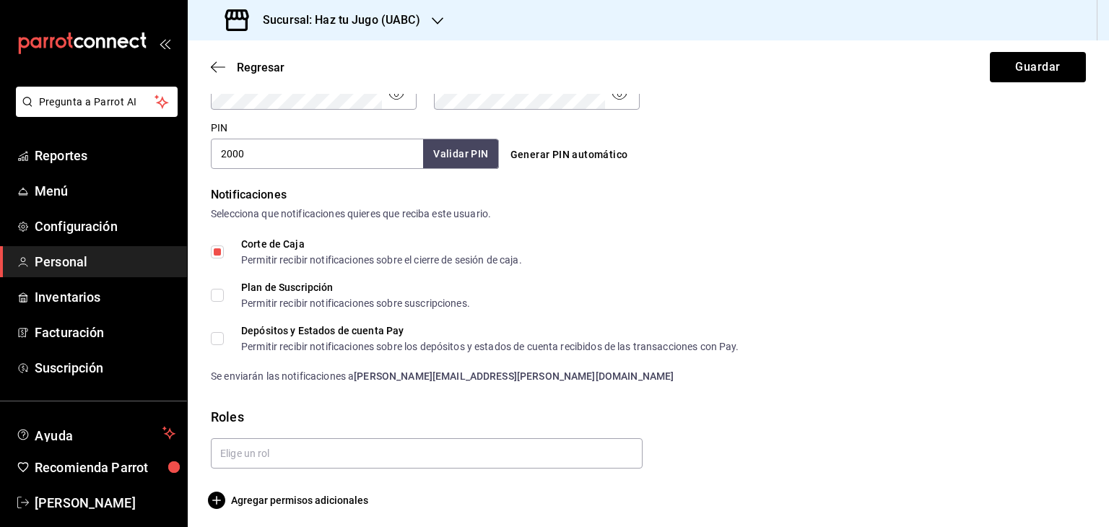
scroll to position [659, 0]
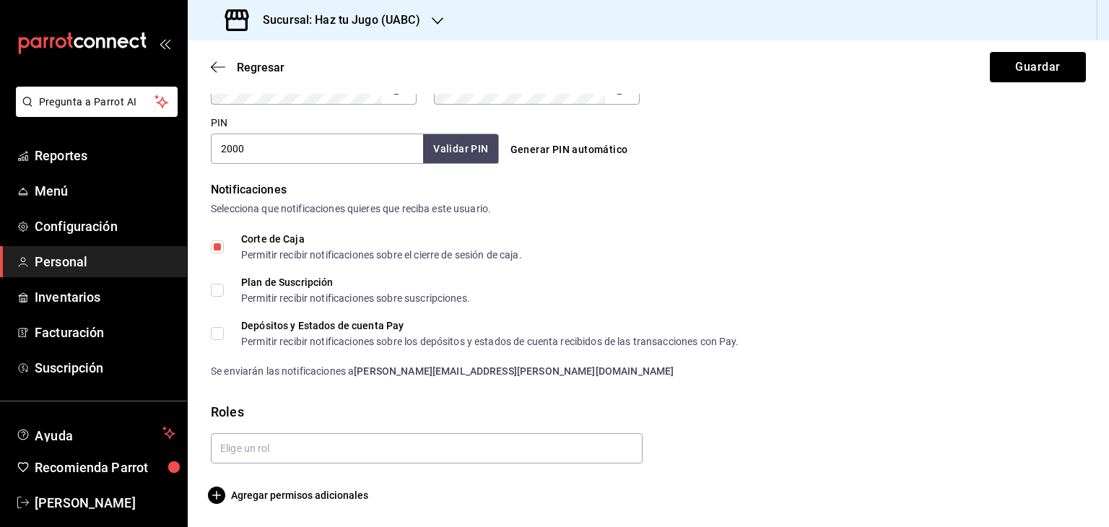
click at [220, 249] on input "Corte de Caja Permitir recibir notificaciones sobre el cierre de sesión de caja." at bounding box center [217, 247] width 13 height 13
checkbox input "false"
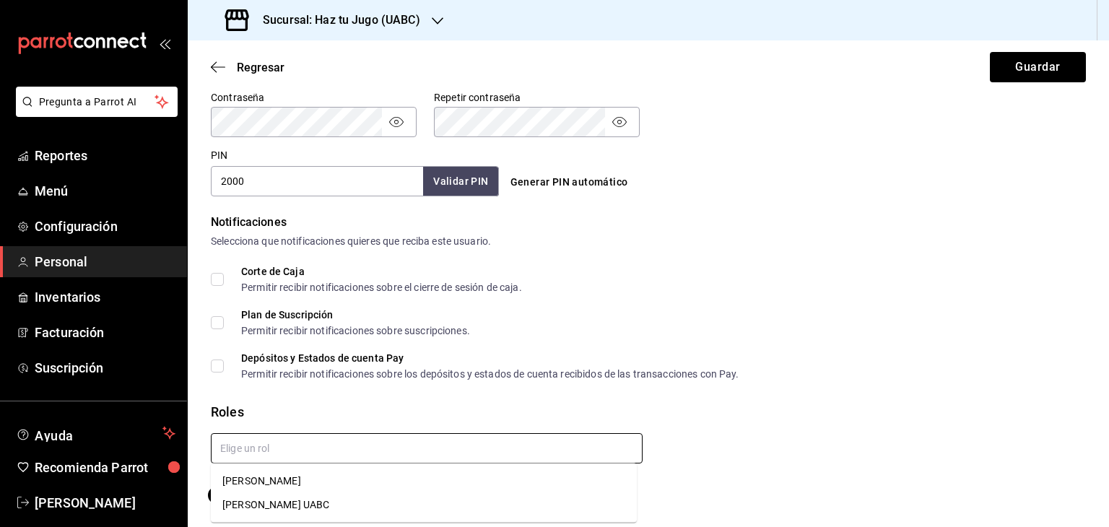
click at [586, 450] on input "text" at bounding box center [427, 448] width 432 height 30
click at [289, 483] on li "Karime Ruiz Armenta" at bounding box center [424, 481] width 426 height 24
checkbox input "true"
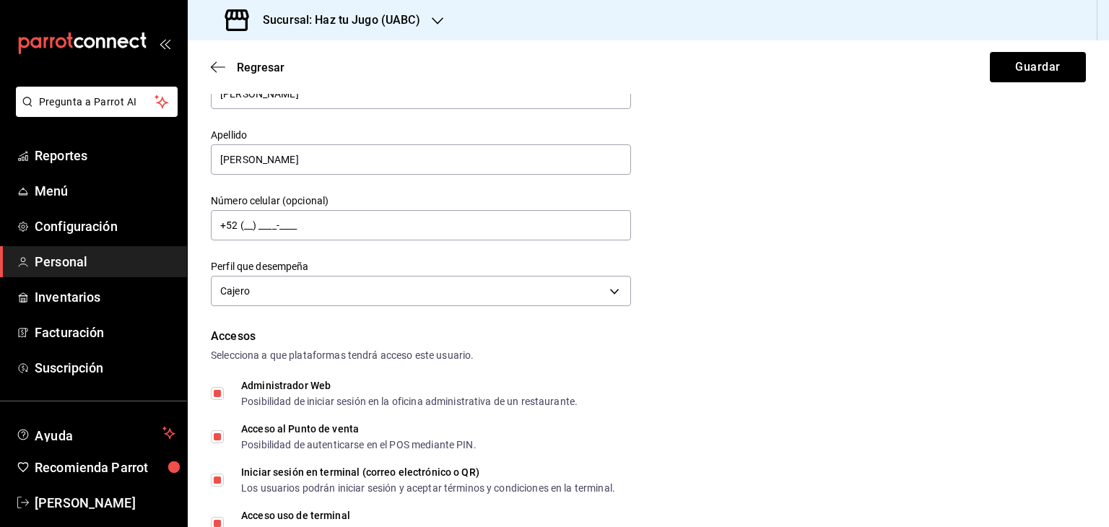
scroll to position [0, 0]
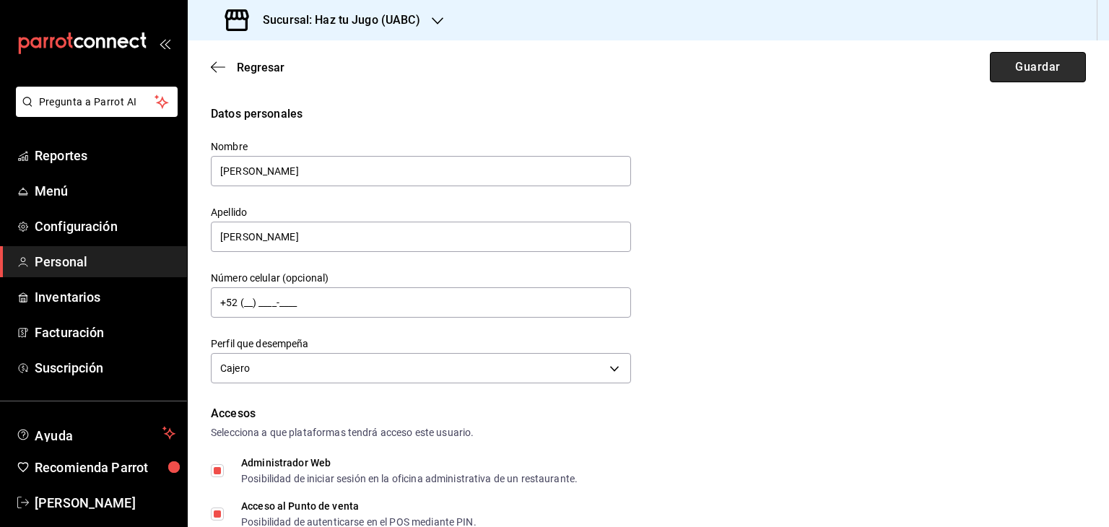
click at [1023, 72] on button "Guardar" at bounding box center [1038, 67] width 96 height 30
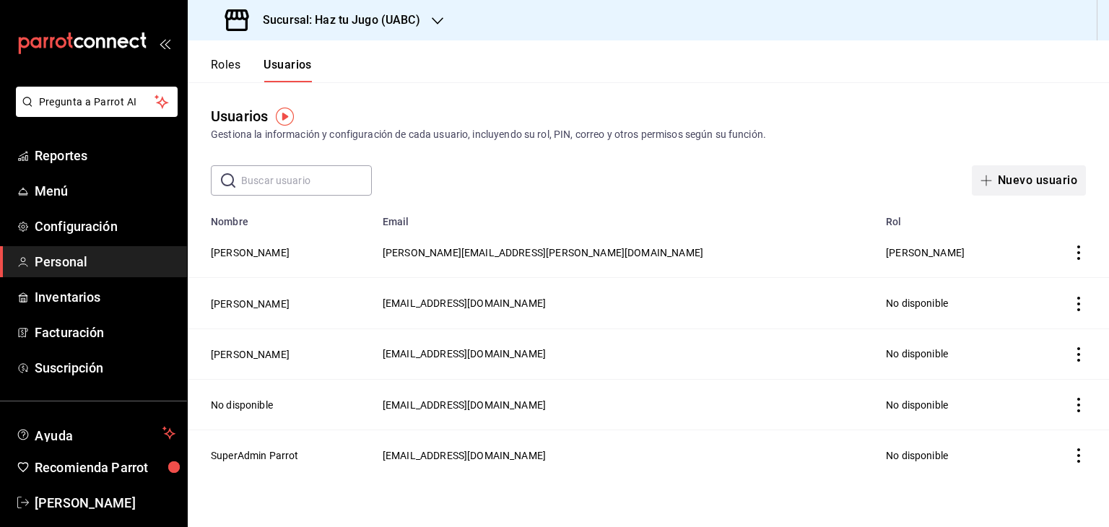
click at [1054, 183] on button "Nuevo usuario" at bounding box center [1029, 180] width 114 height 30
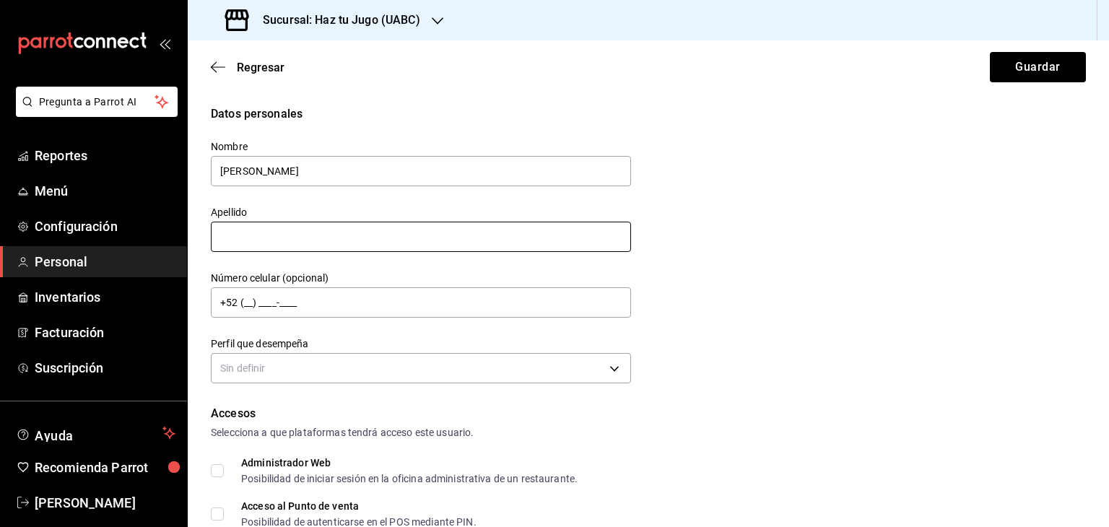
type input "Brenda"
click at [320, 249] on input "text" at bounding box center [421, 237] width 420 height 30
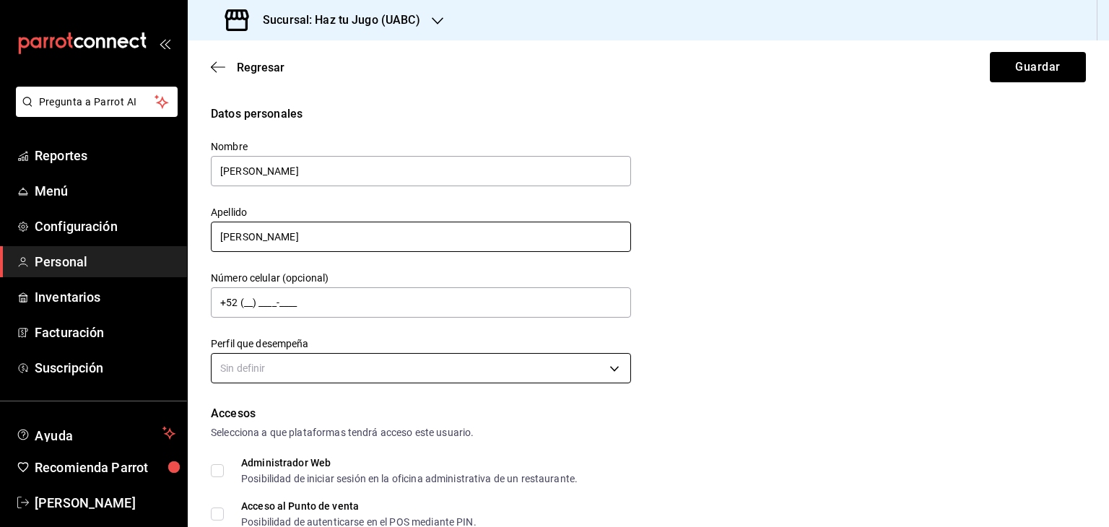
type input "Ruiz"
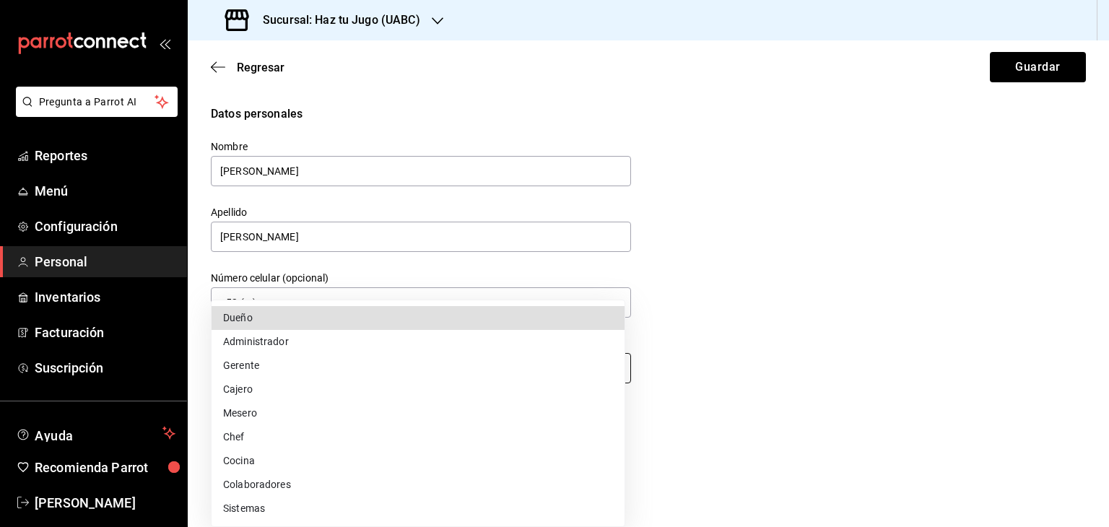
click at [301, 372] on body "Pregunta a Parrot AI Reportes Menú Configuración Personal Inventarios Facturaci…" at bounding box center [554, 263] width 1109 height 527
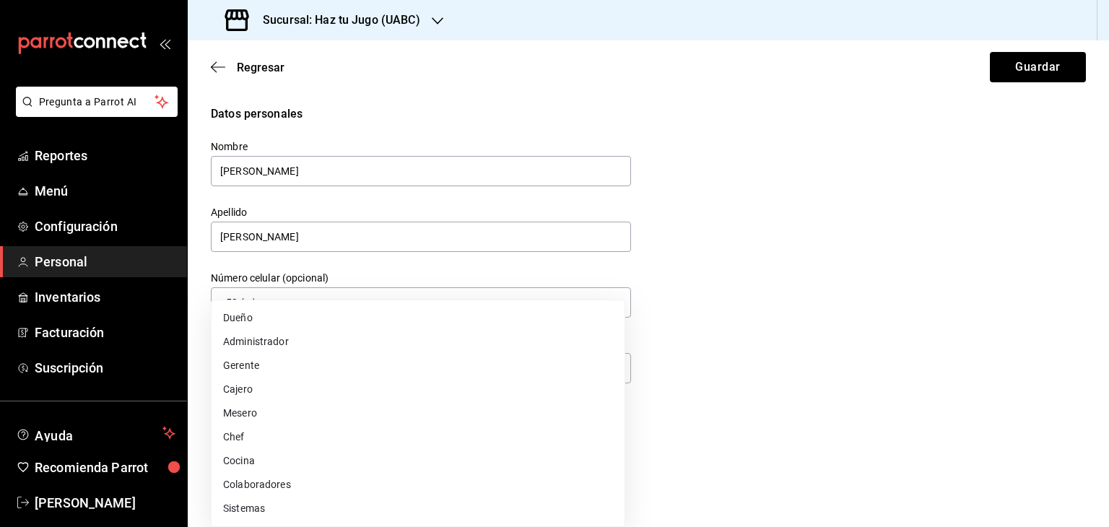
click at [243, 392] on li "Cajero" at bounding box center [418, 390] width 413 height 24
type input "CASHIER"
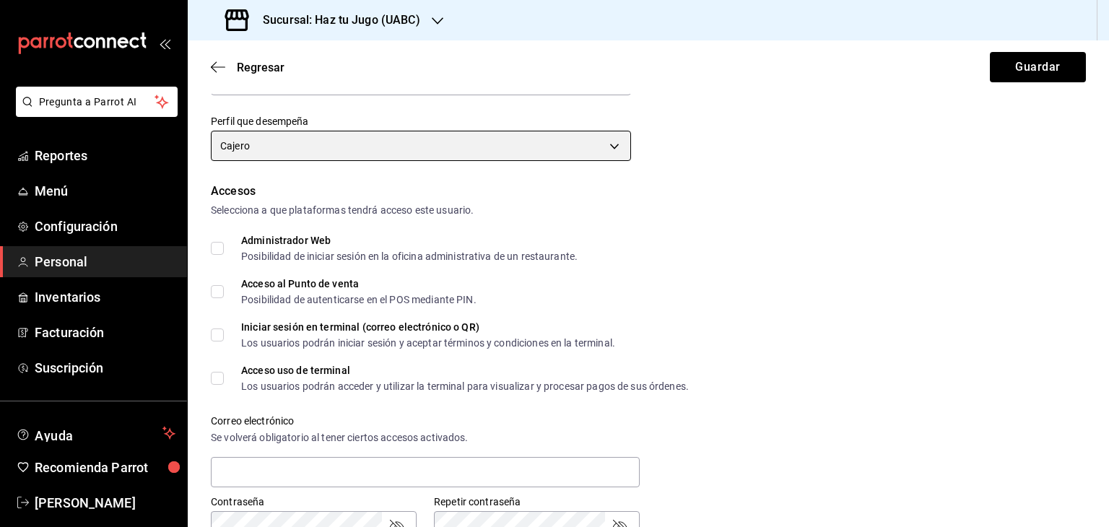
scroll to position [223, 0]
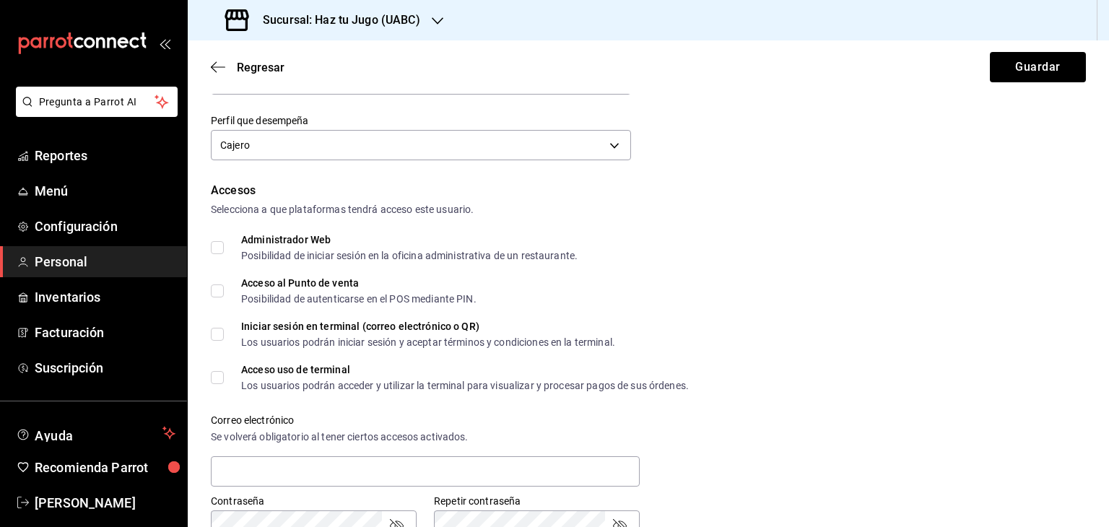
click at [220, 287] on input "Acceso al Punto de venta Posibilidad de autenticarse en el POS mediante PIN." at bounding box center [217, 291] width 13 height 13
checkbox input "true"
click at [222, 381] on input "Acceso uso de terminal Los usuarios podrán acceder y utilizar la terminal para …" at bounding box center [217, 377] width 13 height 13
checkbox input "true"
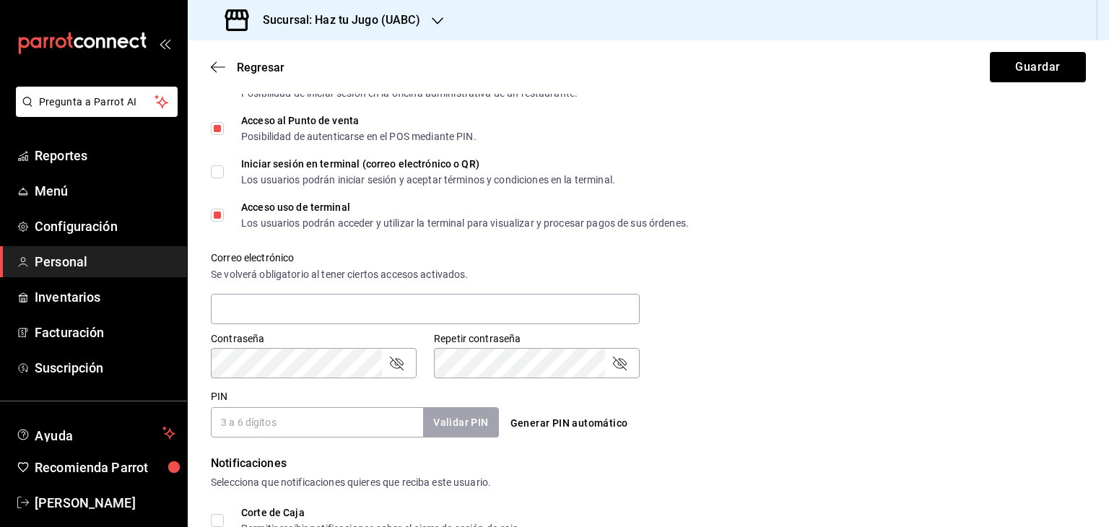
scroll to position [426, 0]
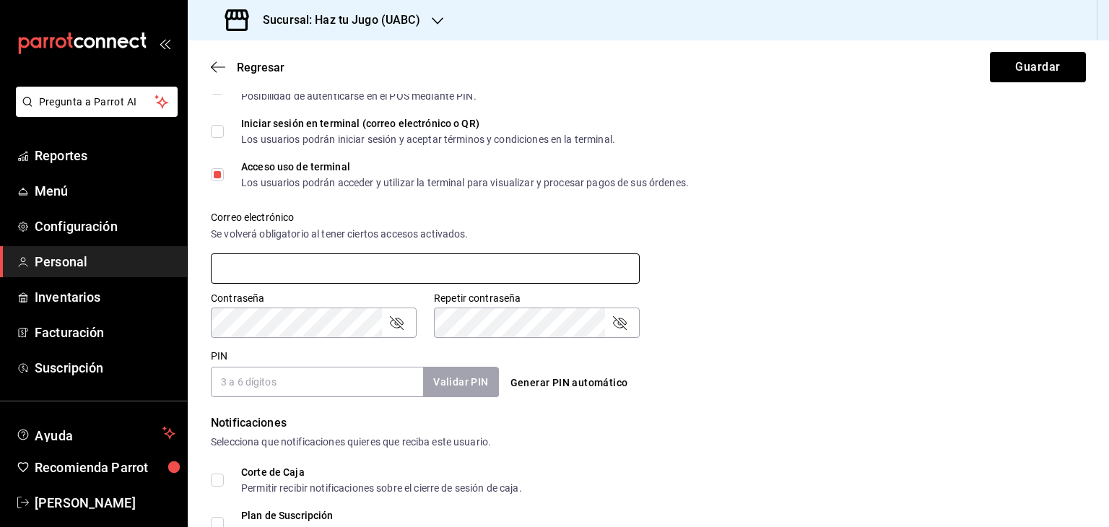
click at [554, 274] on input "text" at bounding box center [425, 269] width 429 height 30
type input "brendara1812@gmail.com"
click at [396, 325] on icon "passwordField" at bounding box center [396, 322] width 17 height 17
click at [611, 326] on icon "passwordField" at bounding box center [619, 322] width 17 height 17
click at [295, 384] on input "PIN" at bounding box center [317, 382] width 212 height 30
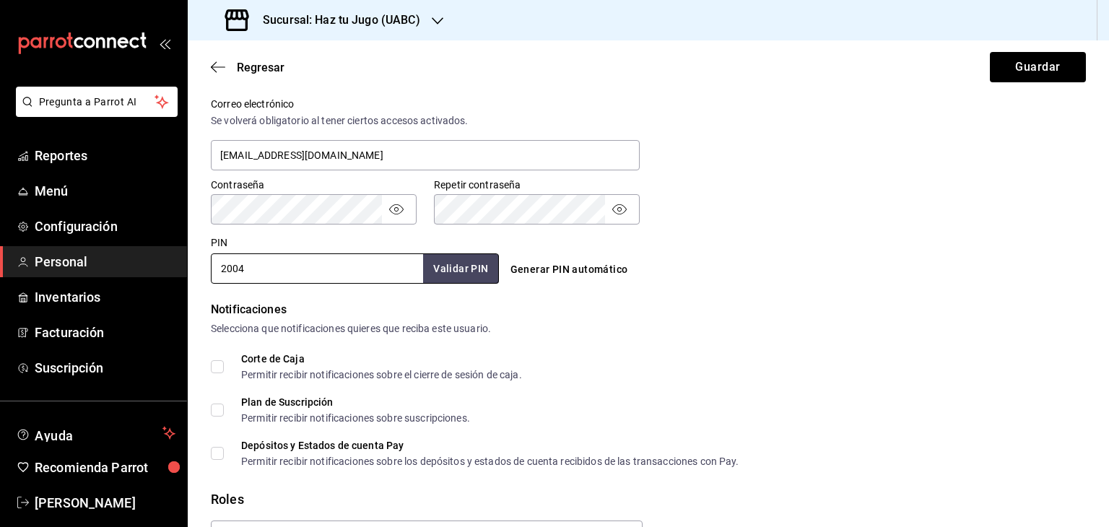
scroll to position [540, 0]
type input "2004"
click at [214, 366] on input "Corte de Caja Permitir recibir notificaciones sobre el cierre de sesión de caja." at bounding box center [217, 366] width 13 height 13
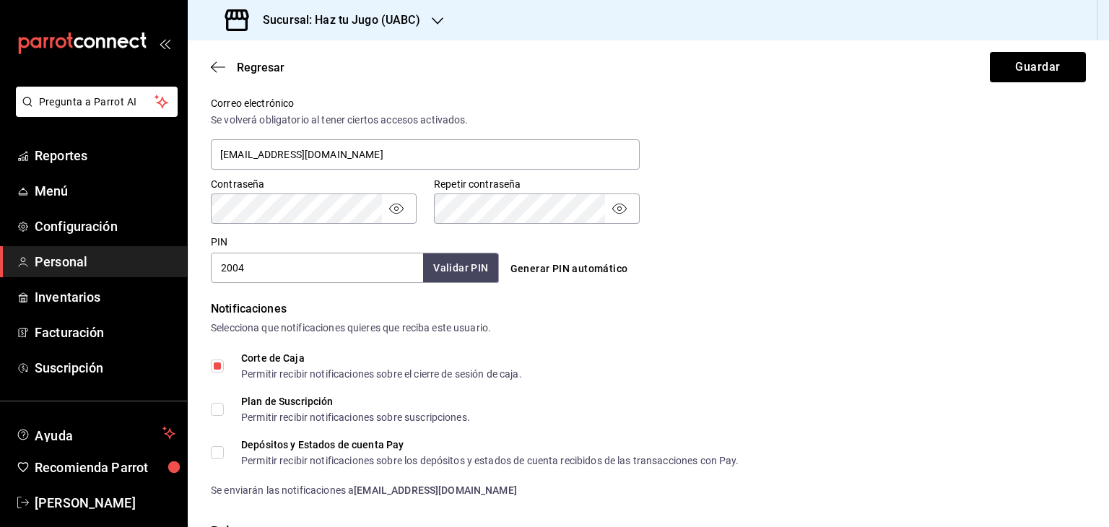
click at [220, 365] on input "Corte de Caja Permitir recibir notificaciones sobre el cierre de sesión de caja." at bounding box center [217, 366] width 13 height 13
checkbox input "false"
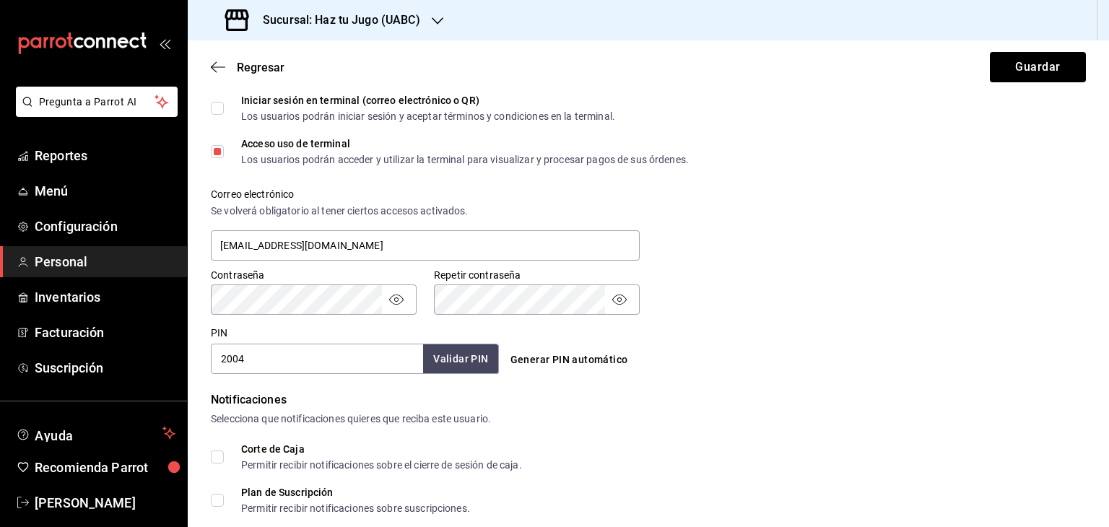
scroll to position [451, 0]
click at [477, 357] on button "Validar PIN" at bounding box center [460, 357] width 77 height 31
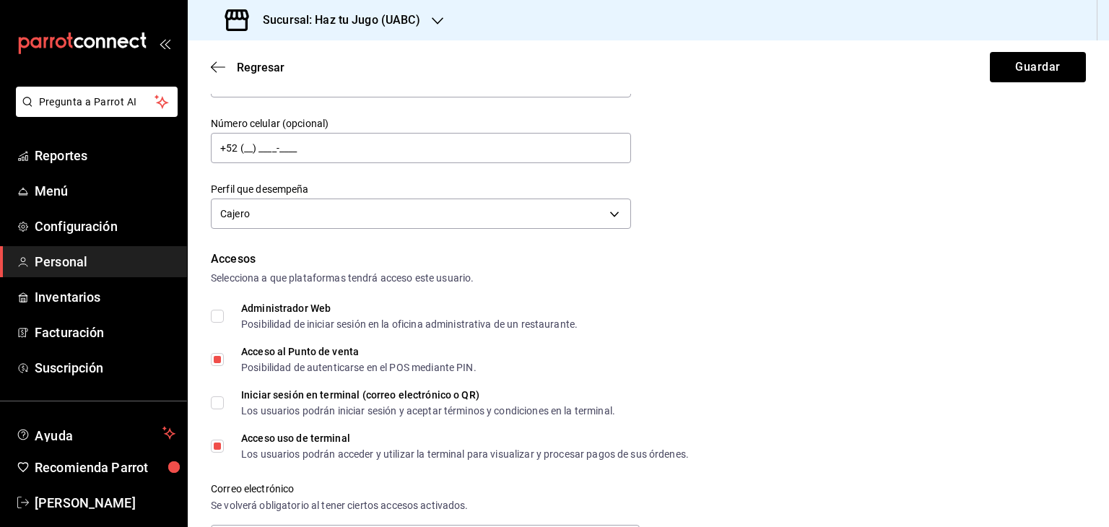
scroll to position [0, 0]
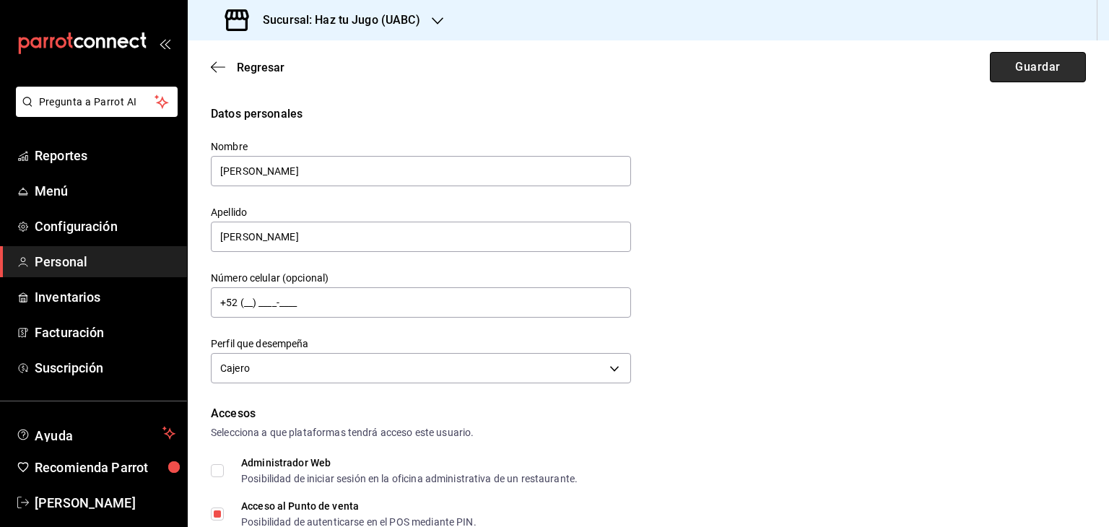
click at [1028, 66] on button "Guardar" at bounding box center [1038, 67] width 96 height 30
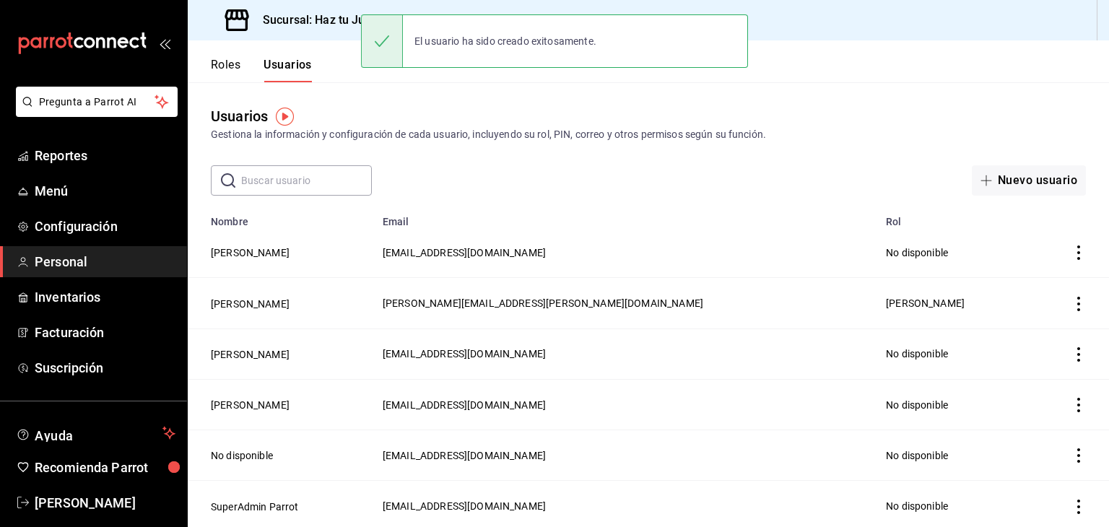
click at [451, 319] on td "karime.ruiz@uabc.edu.mx" at bounding box center [625, 303] width 503 height 51
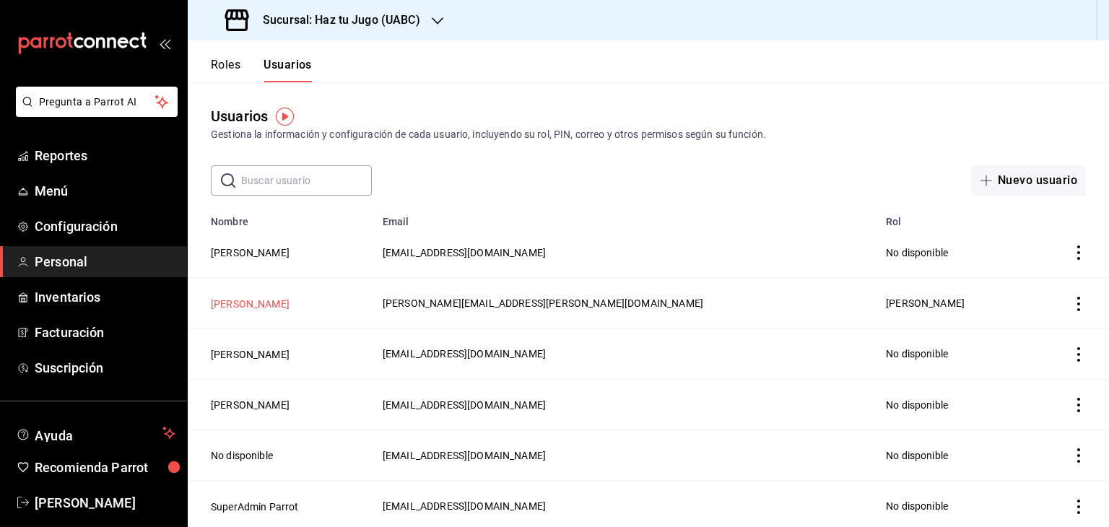
click at [252, 306] on button "Karime Ruiz" at bounding box center [250, 304] width 79 height 14
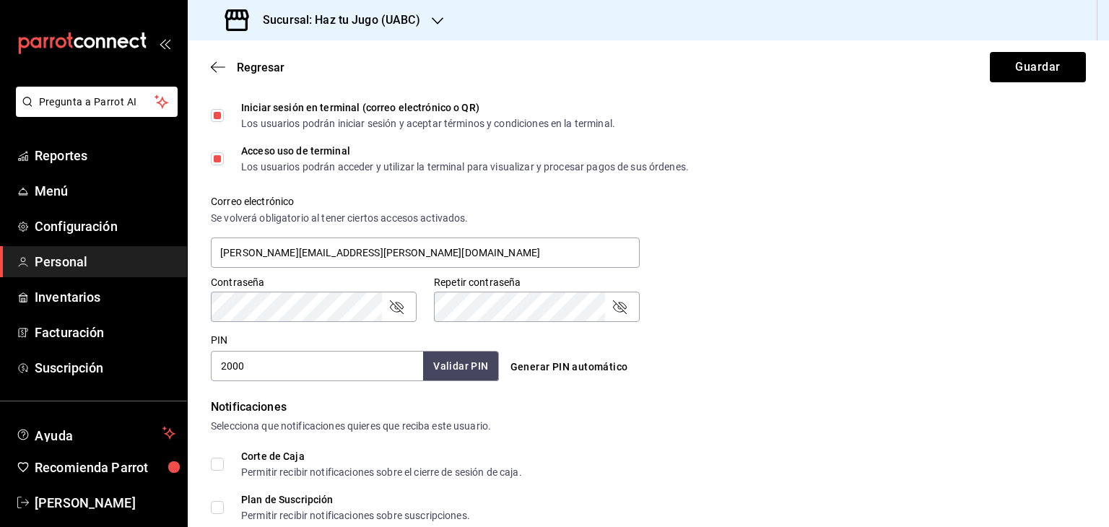
scroll to position [447, 0]
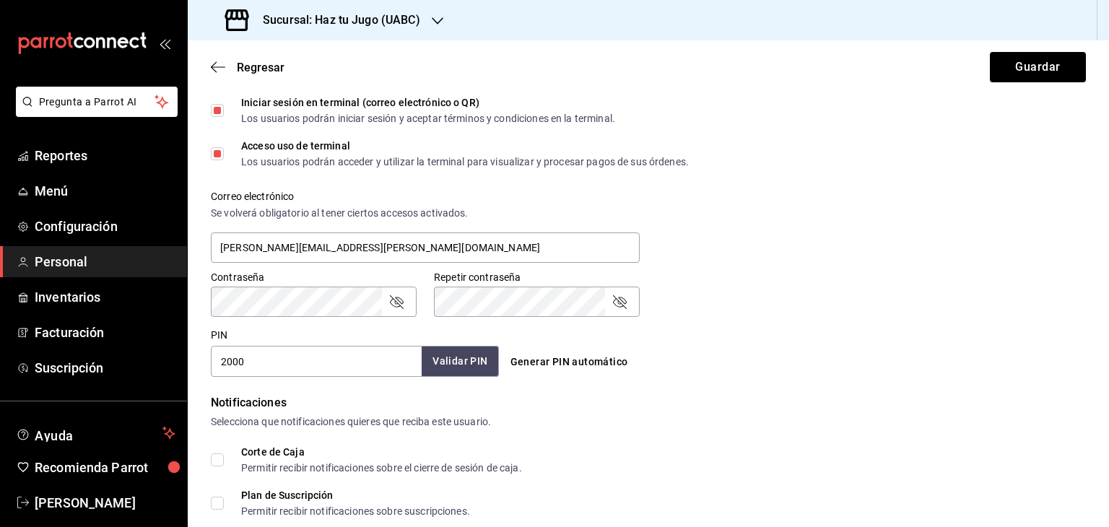
click at [494, 348] on button "Validar PIN" at bounding box center [460, 361] width 77 height 31
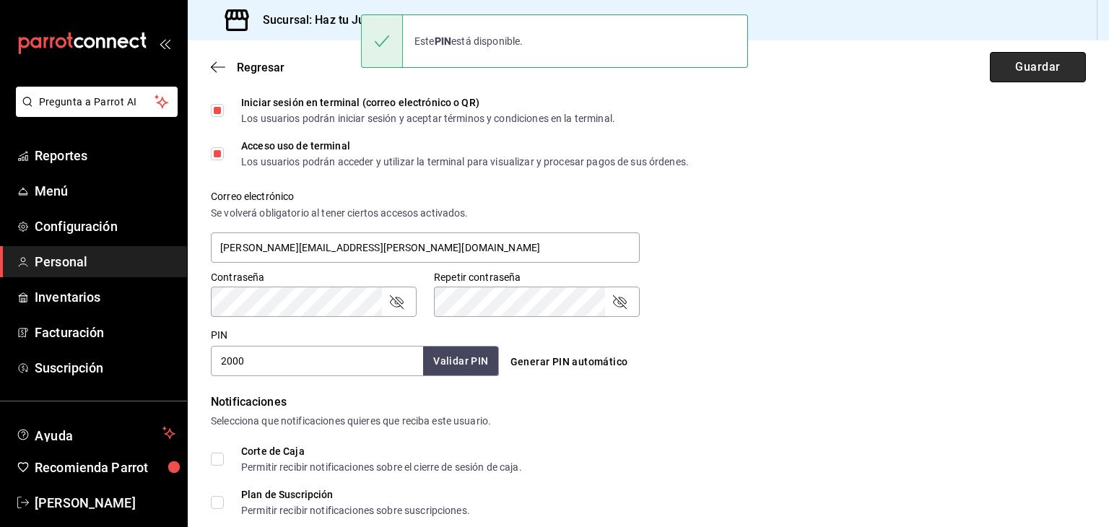
click at [1054, 72] on button "Guardar" at bounding box center [1038, 67] width 96 height 30
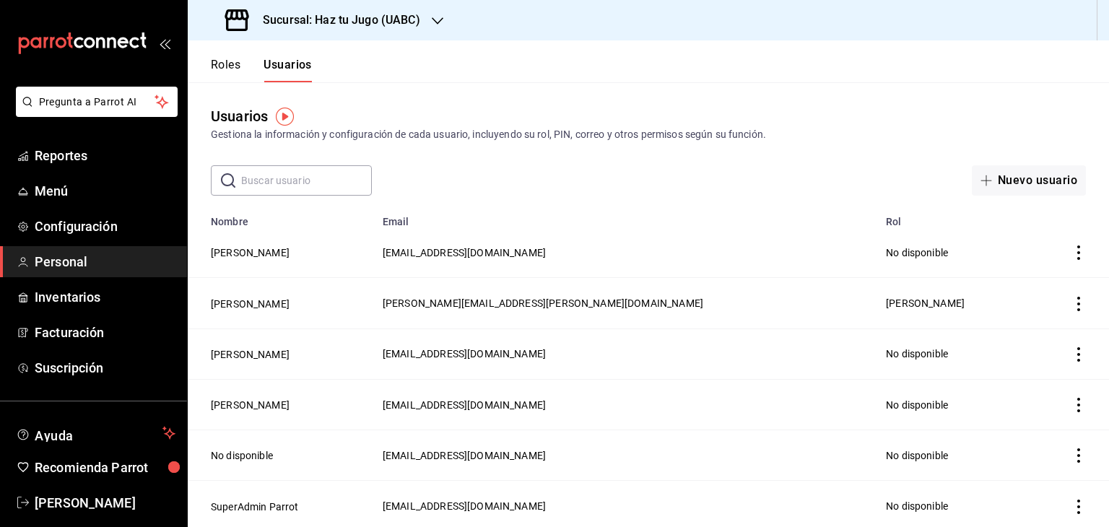
click at [220, 74] on button "Roles" at bounding box center [226, 70] width 30 height 25
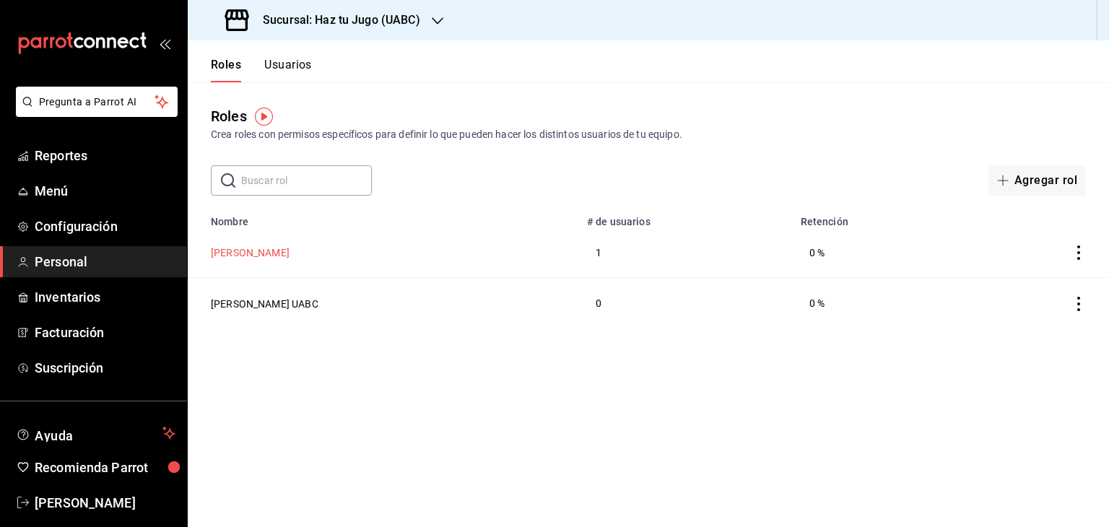
click at [277, 254] on button "Karime Ruiz Armenta" at bounding box center [250, 253] width 79 height 14
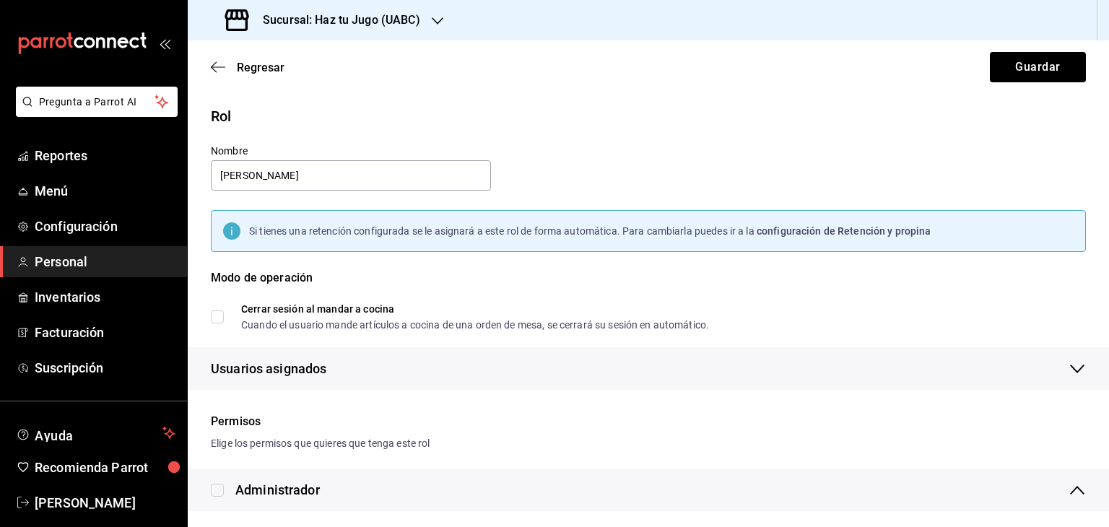
checkbox input "true"
drag, startPoint x: 324, startPoint y: 172, endPoint x: 108, endPoint y: 188, distance: 216.5
click at [108, 188] on div "Pregunta a Parrot AI Reportes Menú Configuración Personal Inventarios Facturaci…" at bounding box center [554, 263] width 1109 height 527
type input "Cajero"
click at [1037, 70] on button "Guardar" at bounding box center [1038, 67] width 96 height 30
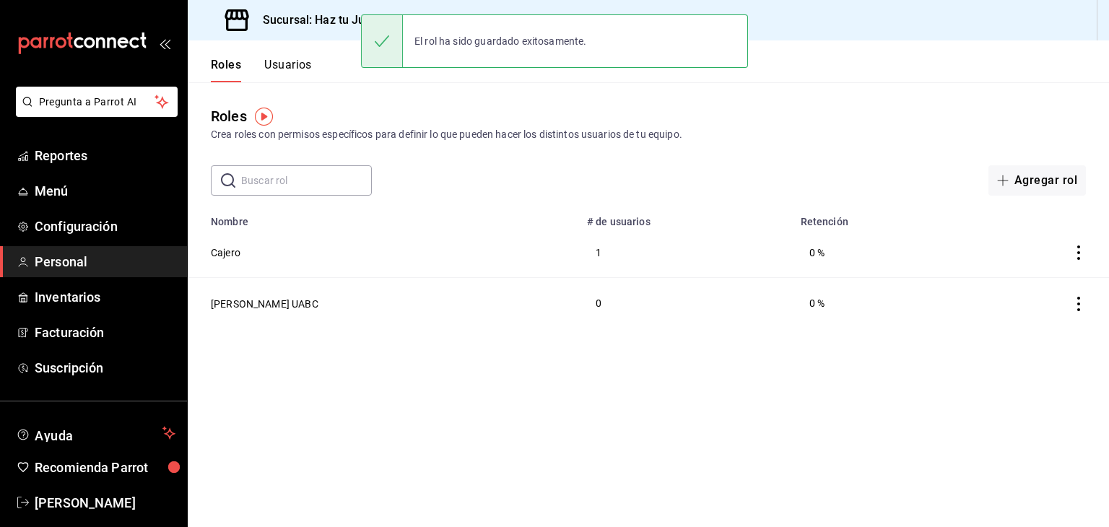
click at [285, 66] on button "Usuarios" at bounding box center [288, 70] width 48 height 25
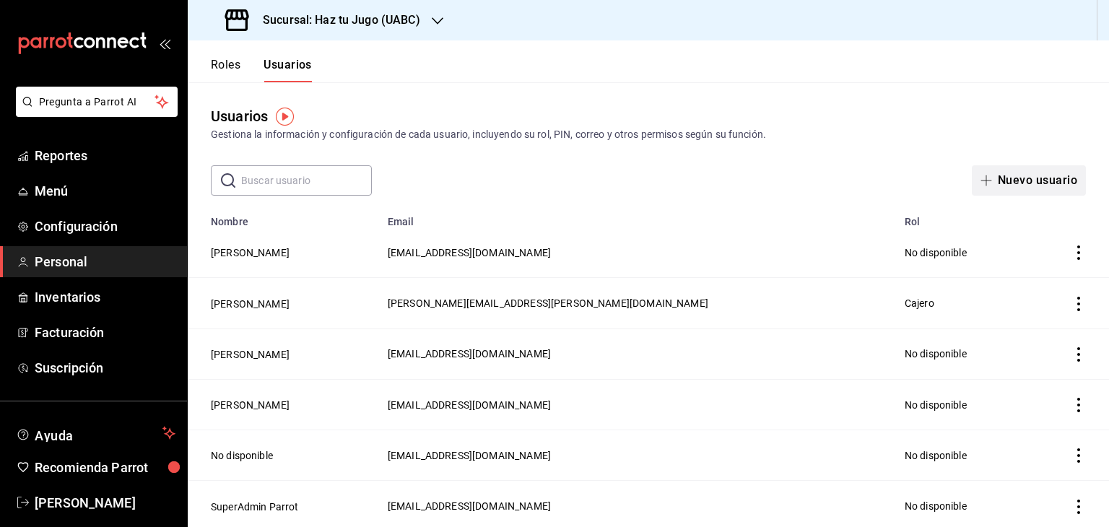
click at [1036, 176] on button "Nuevo usuario" at bounding box center [1029, 180] width 114 height 30
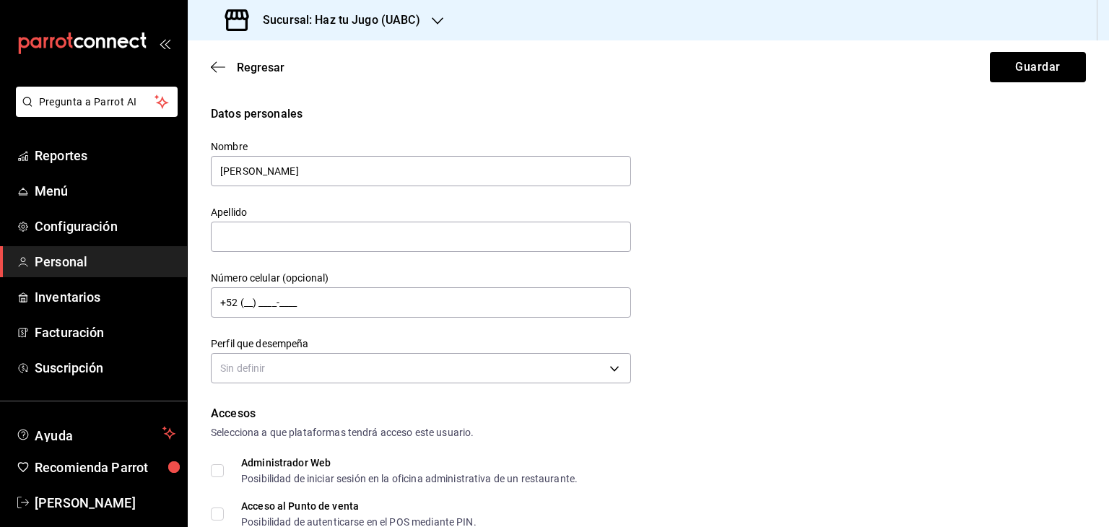
type input "Sofia"
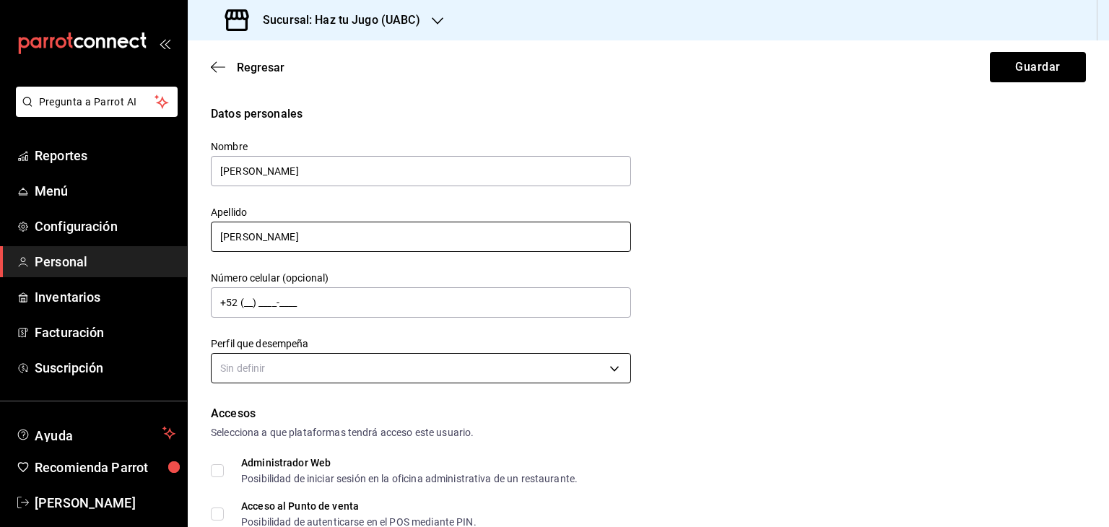
type input "Valenzuela"
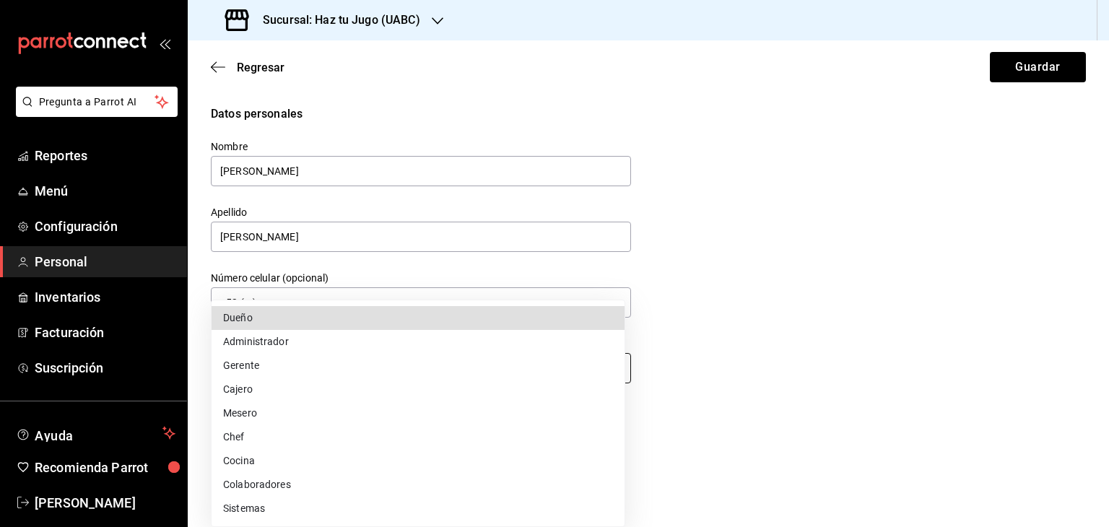
click at [493, 370] on body "Pregunta a Parrot AI Reportes Menú Configuración Personal Inventarios Facturaci…" at bounding box center [554, 263] width 1109 height 527
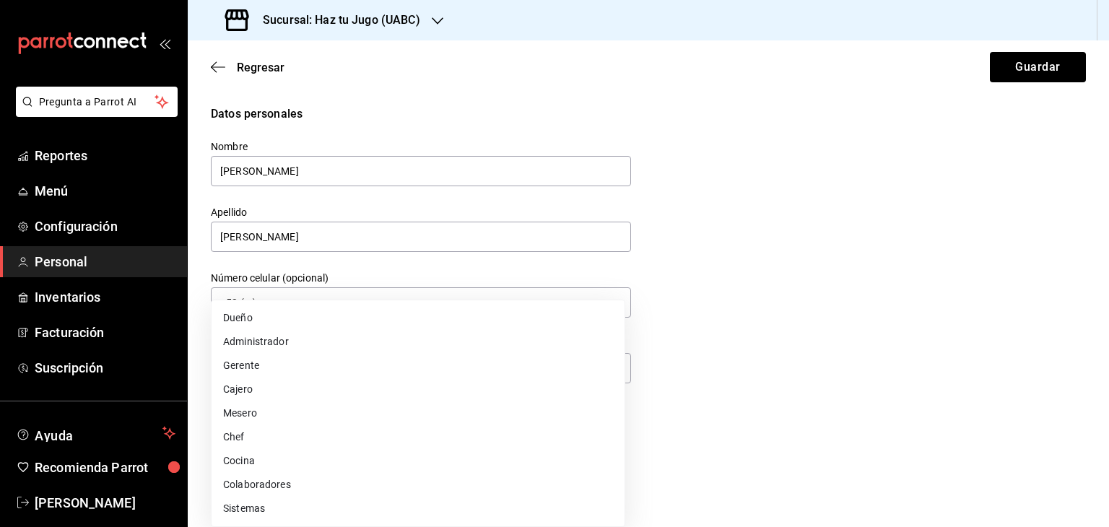
click at [270, 384] on li "Cajero" at bounding box center [418, 390] width 413 height 24
type input "CASHIER"
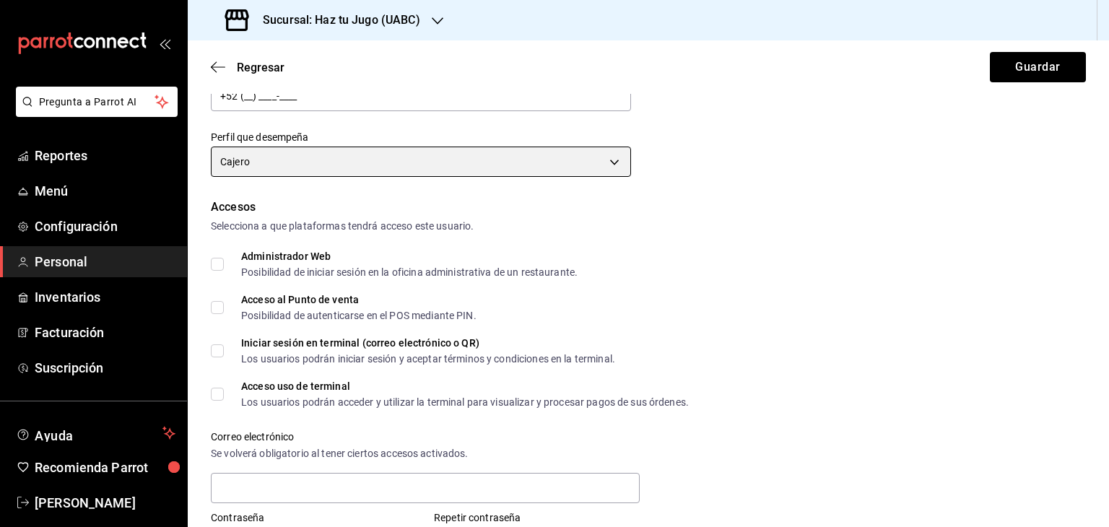
scroll to position [243, 0]
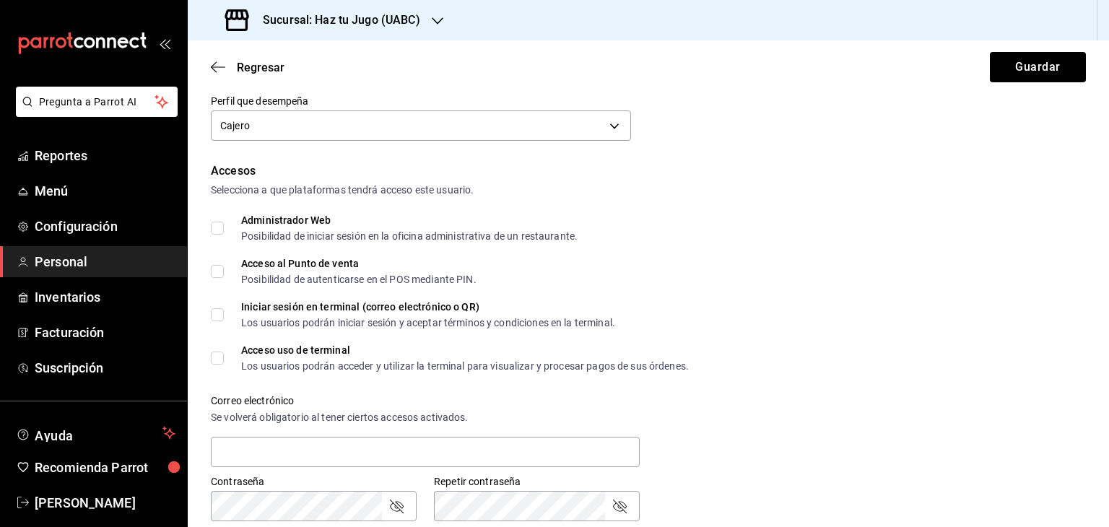
click at [222, 273] on input "Acceso al Punto de venta Posibilidad de autenticarse en el POS mediante PIN." at bounding box center [217, 271] width 13 height 13
checkbox input "true"
click at [219, 356] on input "Acceso uso de terminal Los usuarios podrán acceder y utilizar la terminal para …" at bounding box center [217, 358] width 13 height 13
checkbox input "true"
click at [289, 460] on input "text" at bounding box center [425, 452] width 429 height 30
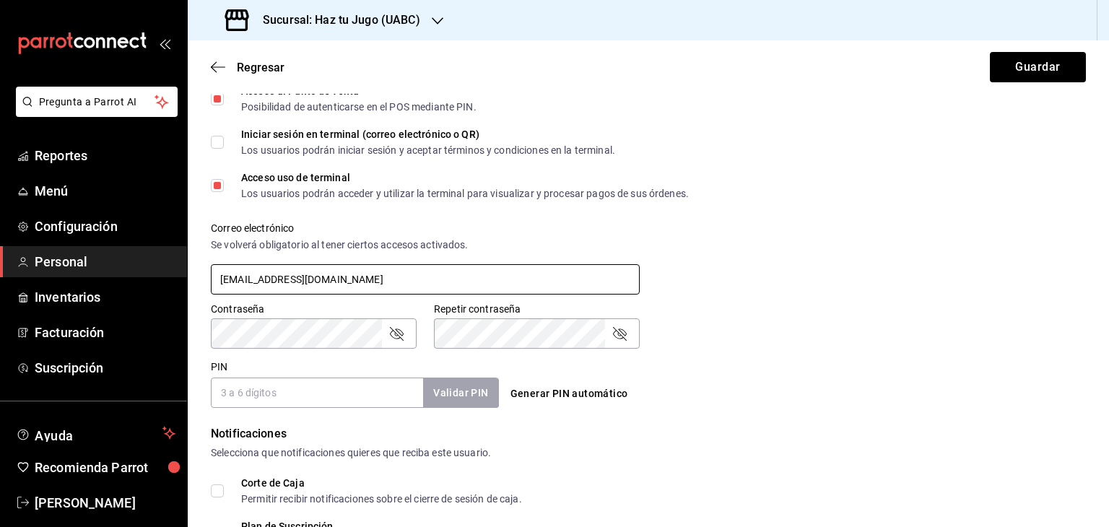
scroll to position [449, 0]
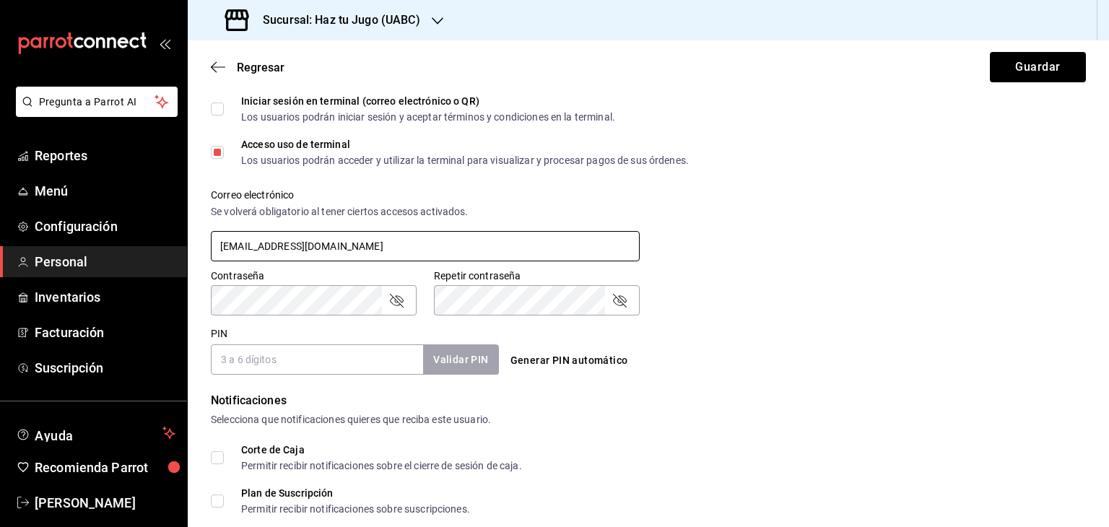
type input "ahireysofiavalenz@gmail.com"
click at [334, 362] on input "PIN" at bounding box center [317, 360] width 212 height 30
type input "2004"
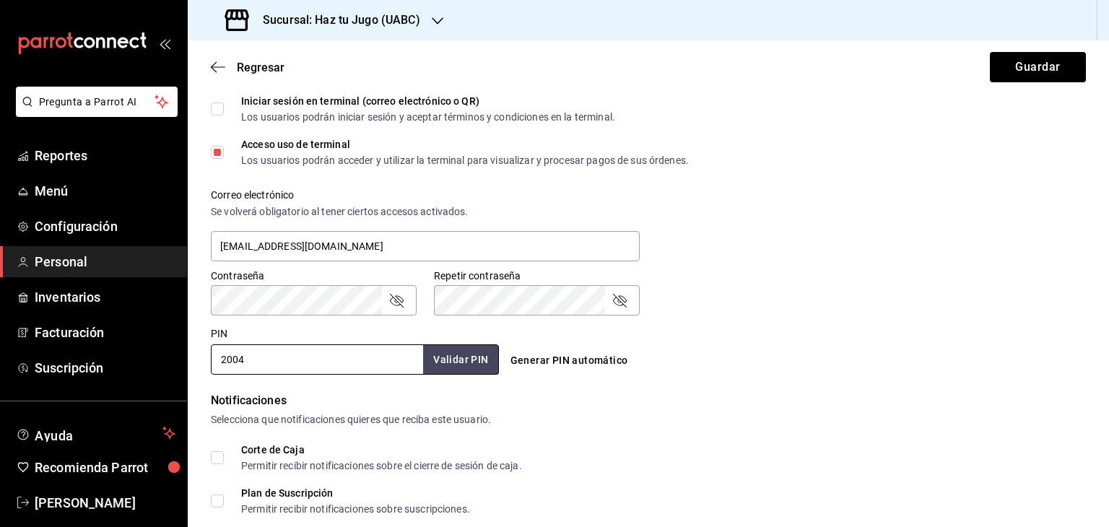
drag, startPoint x: 319, startPoint y: 362, endPoint x: 205, endPoint y: 355, distance: 114.3
click at [205, 355] on div "PIN 2004 Validar PIN ​" at bounding box center [352, 347] width 294 height 53
type input "2025"
click at [425, 365] on button "Validar PIN" at bounding box center [460, 360] width 77 height 31
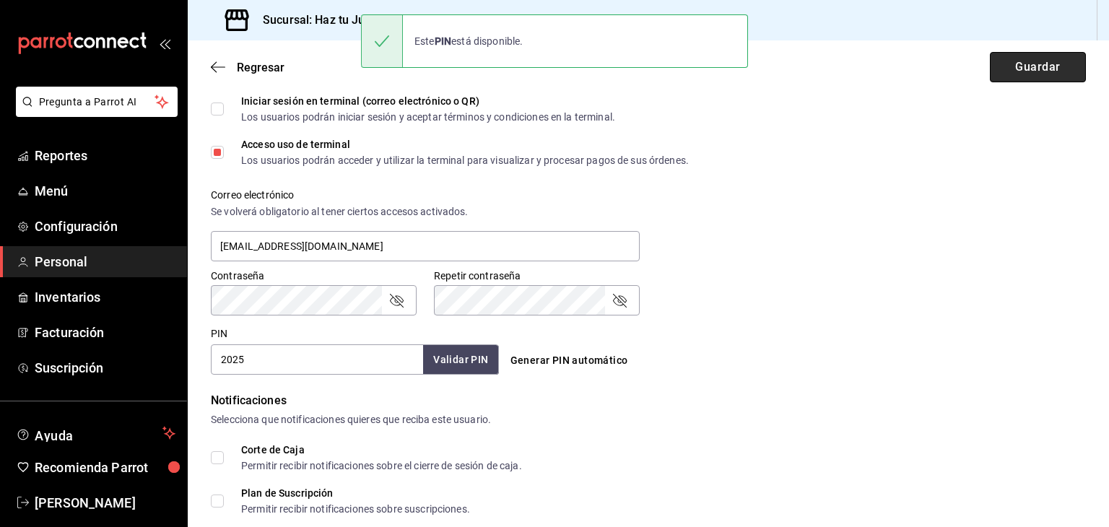
click at [1054, 61] on button "Guardar" at bounding box center [1038, 67] width 96 height 30
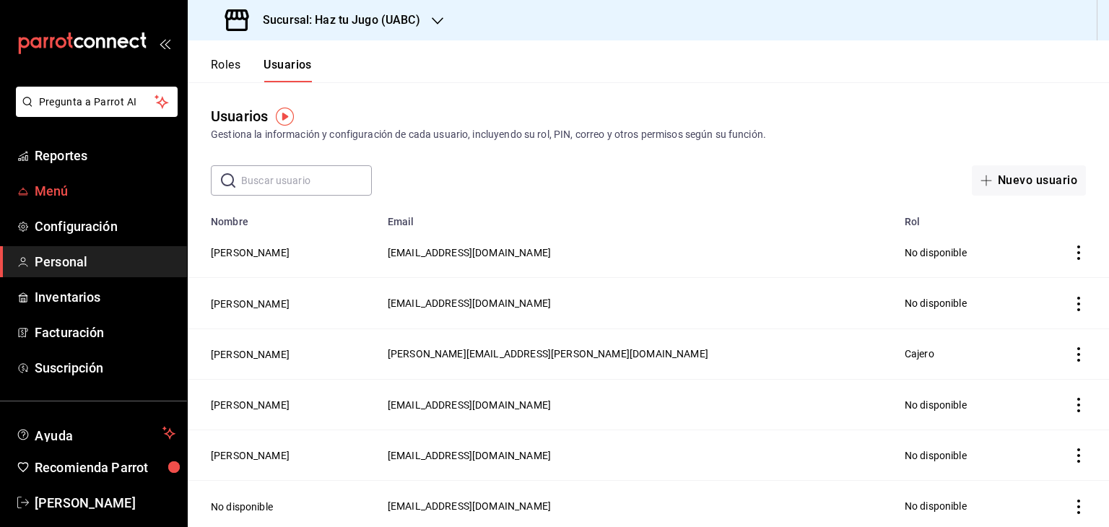
click at [73, 187] on span "Menú" at bounding box center [105, 191] width 141 height 20
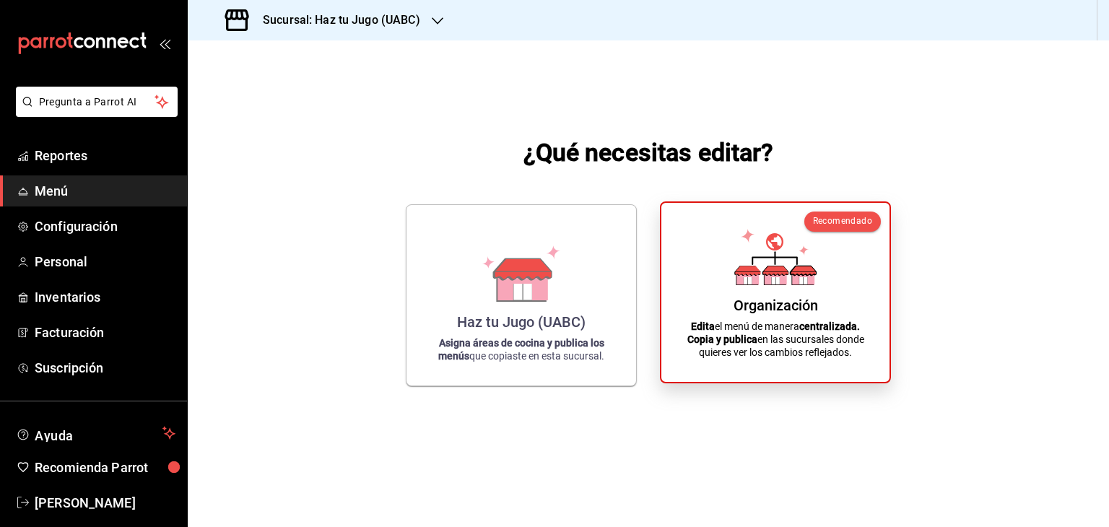
click at [777, 313] on div "Organización" at bounding box center [776, 305] width 85 height 17
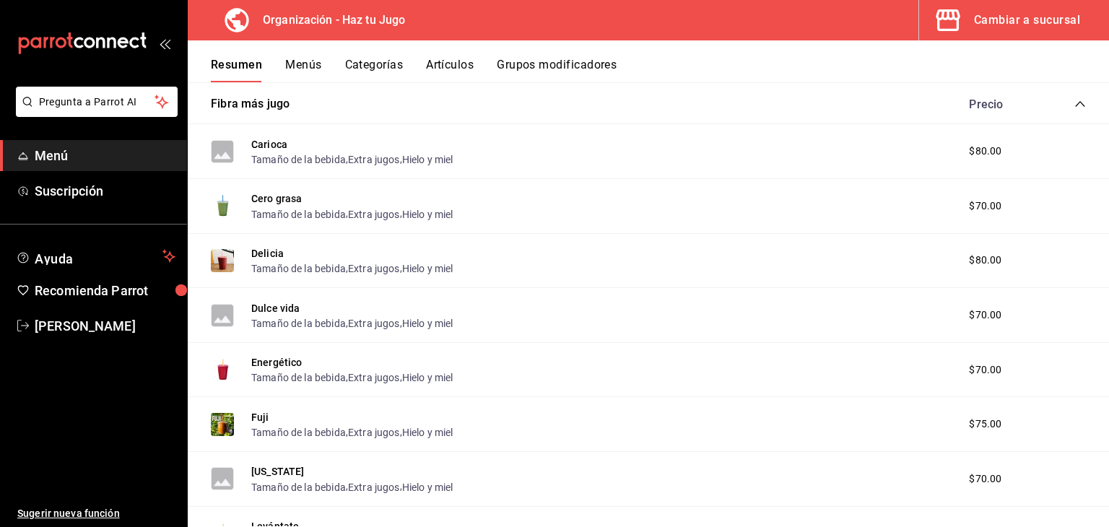
scroll to position [251, 0]
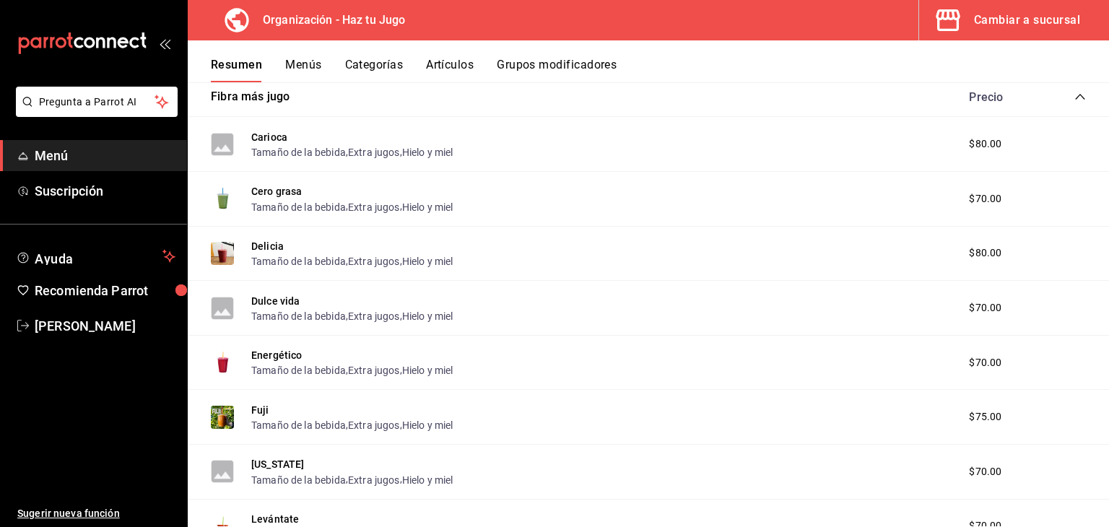
click at [549, 150] on div "Carioca Tamaño de la bebida , Extra jugos , Hielo y miel $80.00" at bounding box center [649, 144] width 922 height 55
click at [404, 147] on div "Tamaño de la bebida , Extra jugos , Hielo y miel" at bounding box center [352, 151] width 202 height 15
click at [266, 139] on button "Carioca" at bounding box center [269, 137] width 36 height 14
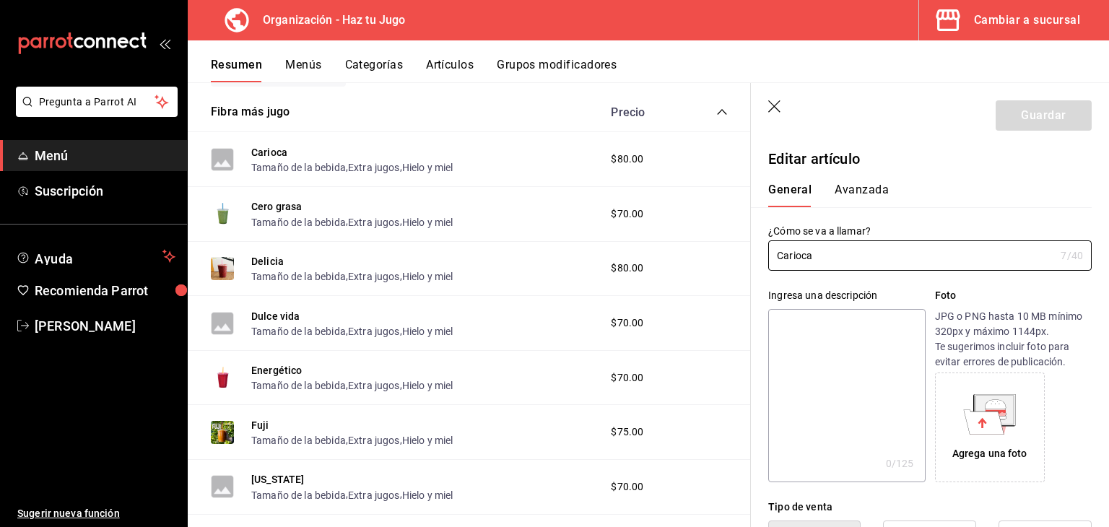
type input "$80.00"
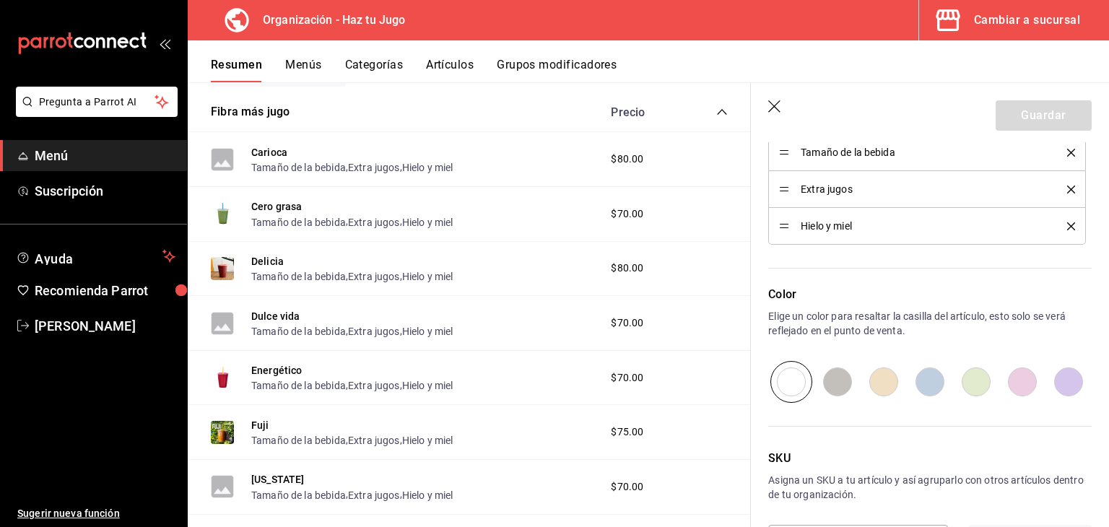
scroll to position [795, 0]
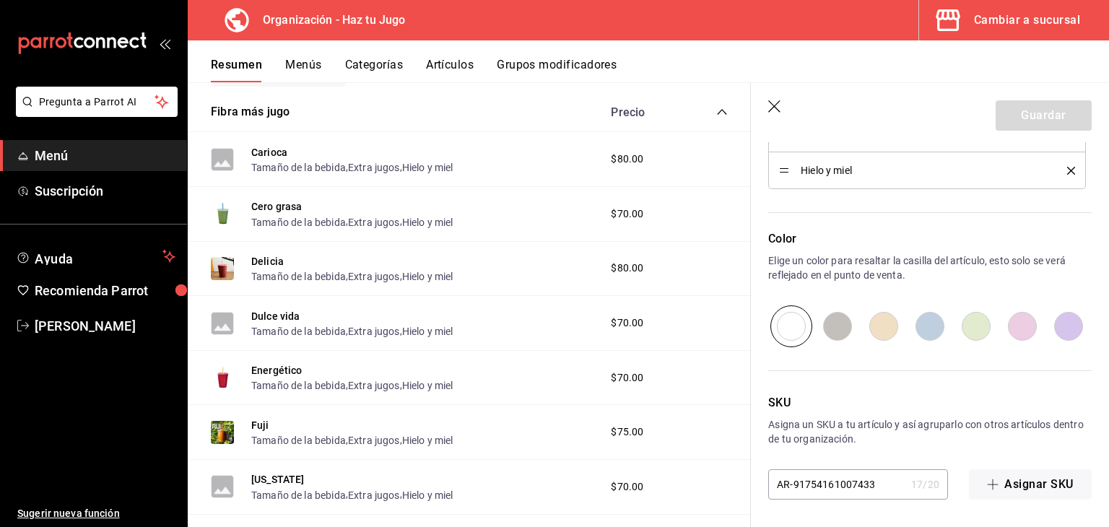
click at [774, 105] on icon "button" at bounding box center [775, 107] width 14 height 14
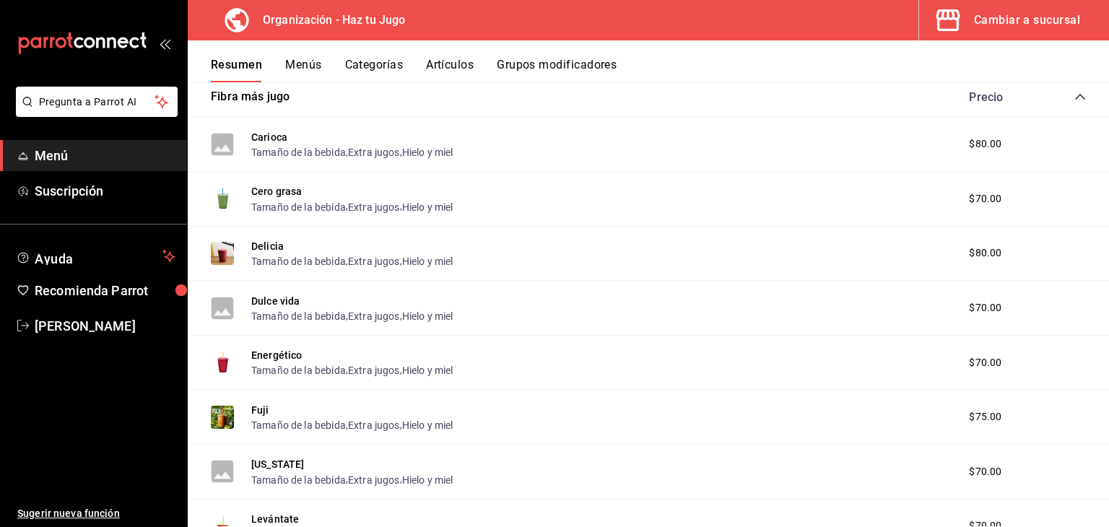
click at [373, 59] on button "Categorías" at bounding box center [374, 70] width 59 height 25
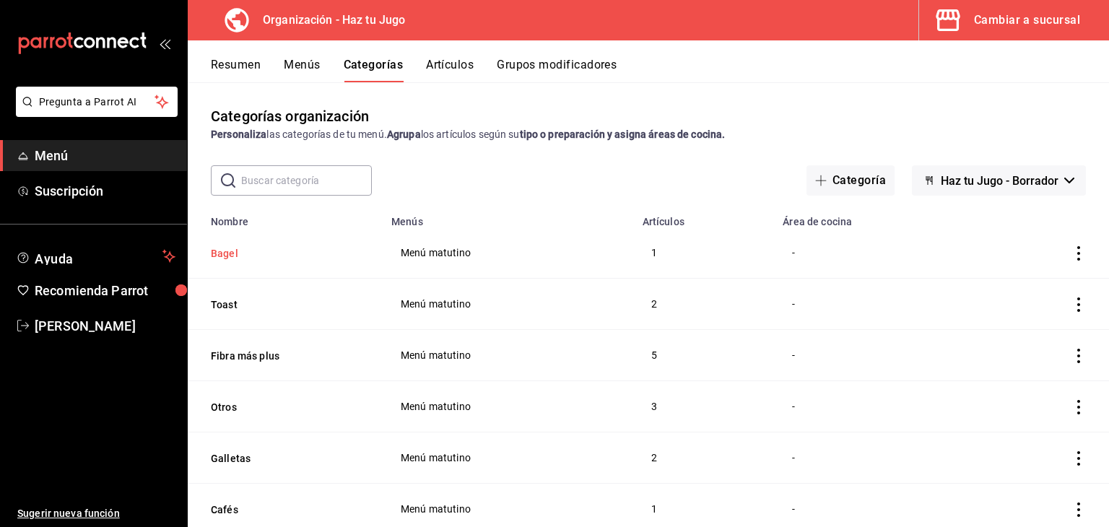
click at [222, 256] on button "Bagel" at bounding box center [283, 253] width 144 height 14
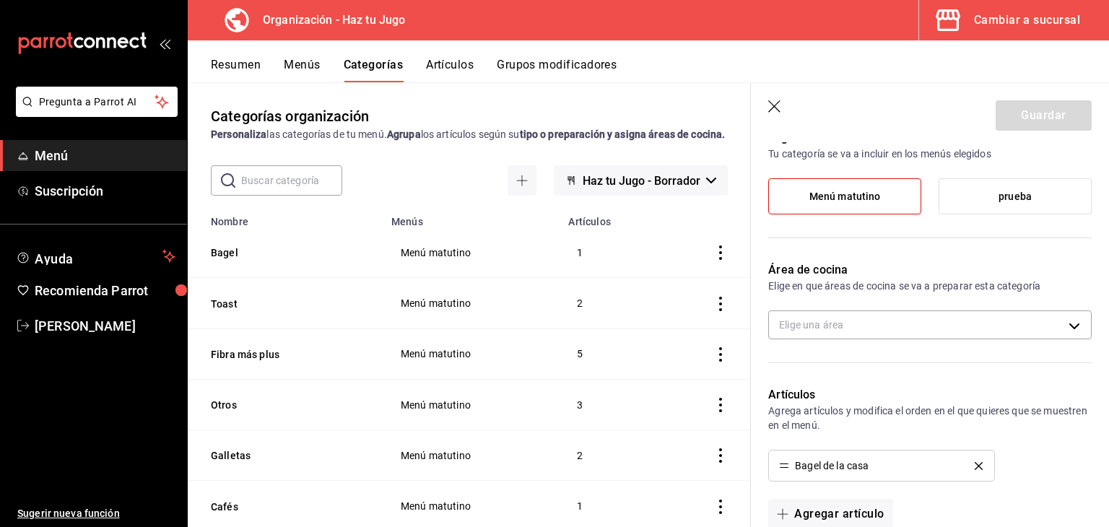
scroll to position [118, 0]
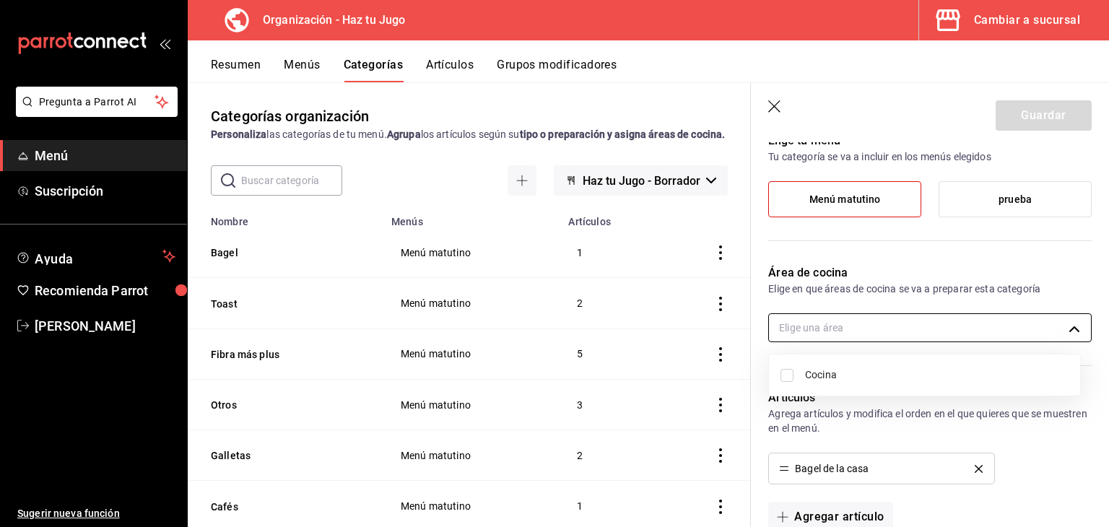
click at [948, 329] on body "Pregunta a Parrot AI Menú Suscripción Ayuda Recomienda Parrot jessica gomez Sug…" at bounding box center [554, 263] width 1109 height 527
click at [793, 376] on input "checkbox" at bounding box center [787, 375] width 13 height 13
checkbox input "true"
type input "6d314448-3fa8-412b-a8cc-307066f21e96"
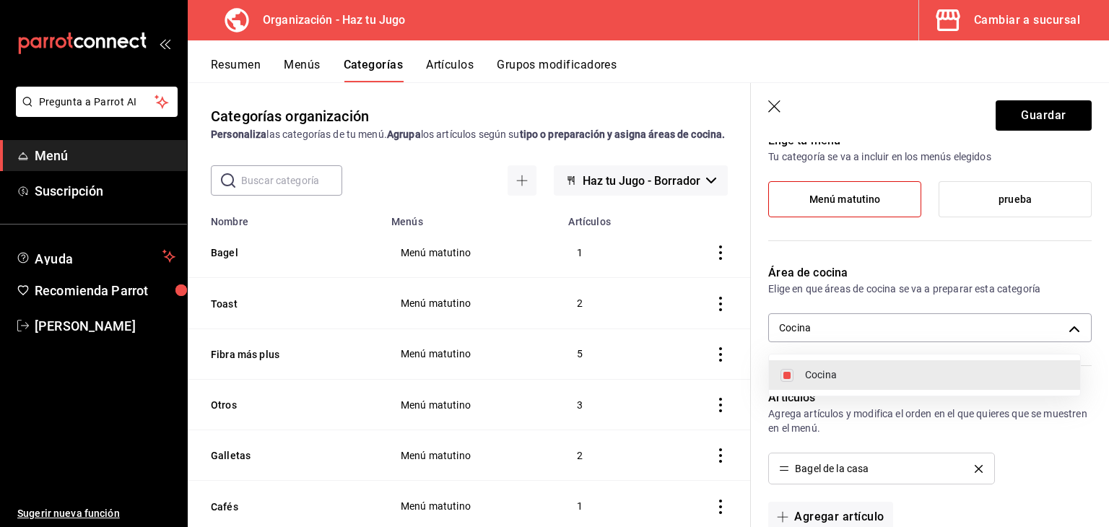
click at [1037, 115] on div at bounding box center [554, 263] width 1109 height 527
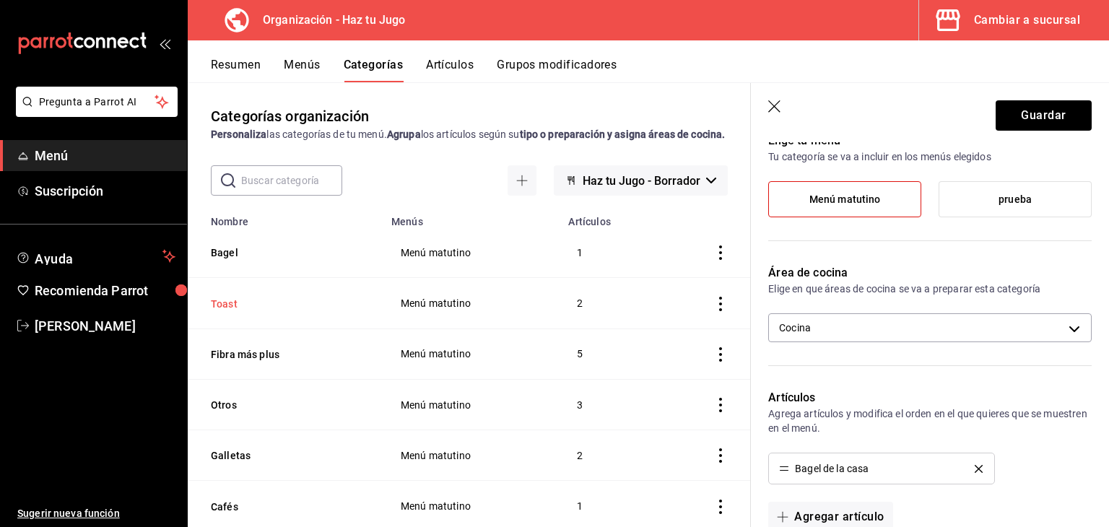
click at [228, 311] on button "Toast" at bounding box center [283, 304] width 144 height 14
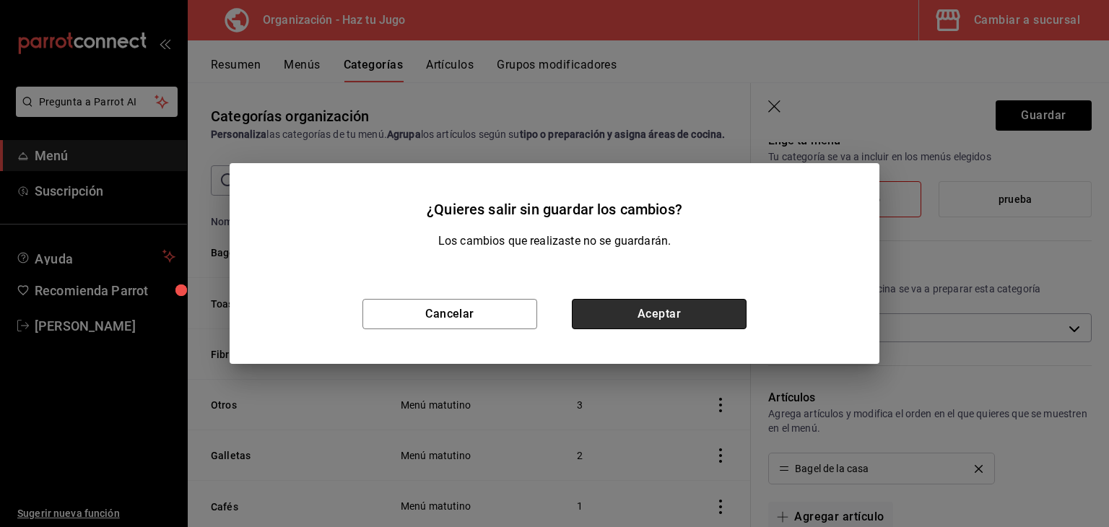
click at [655, 317] on button "Aceptar" at bounding box center [659, 314] width 175 height 30
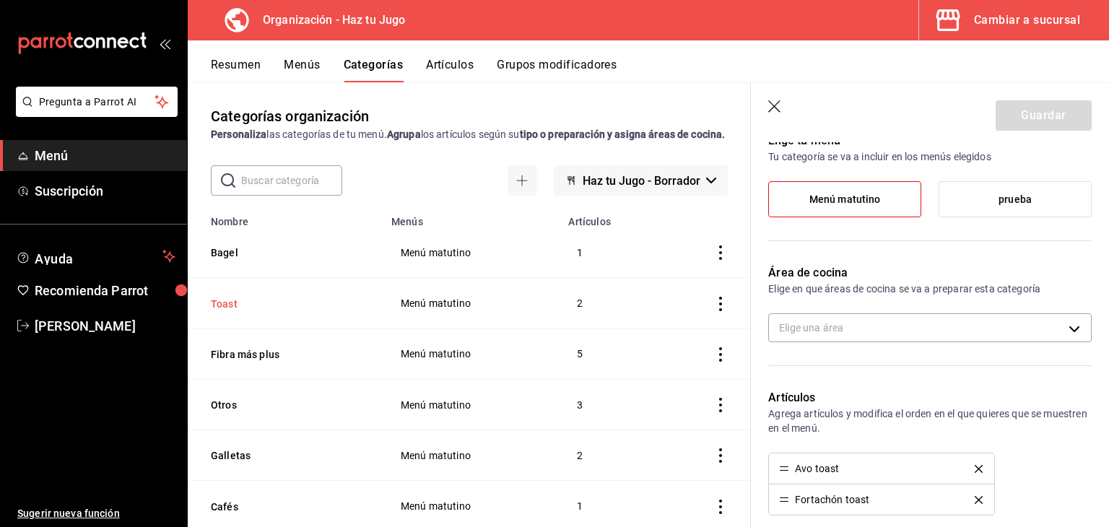
click at [231, 311] on button "Toast" at bounding box center [283, 304] width 144 height 14
click at [857, 321] on body "Pregunta a Parrot AI Menú Suscripción Ayuda Recomienda Parrot jessica gomez Sug…" at bounding box center [554, 263] width 1109 height 527
click at [781, 376] on input "checkbox" at bounding box center [787, 375] width 13 height 13
checkbox input "true"
type input "6d314448-3fa8-412b-a8cc-307066f21e96"
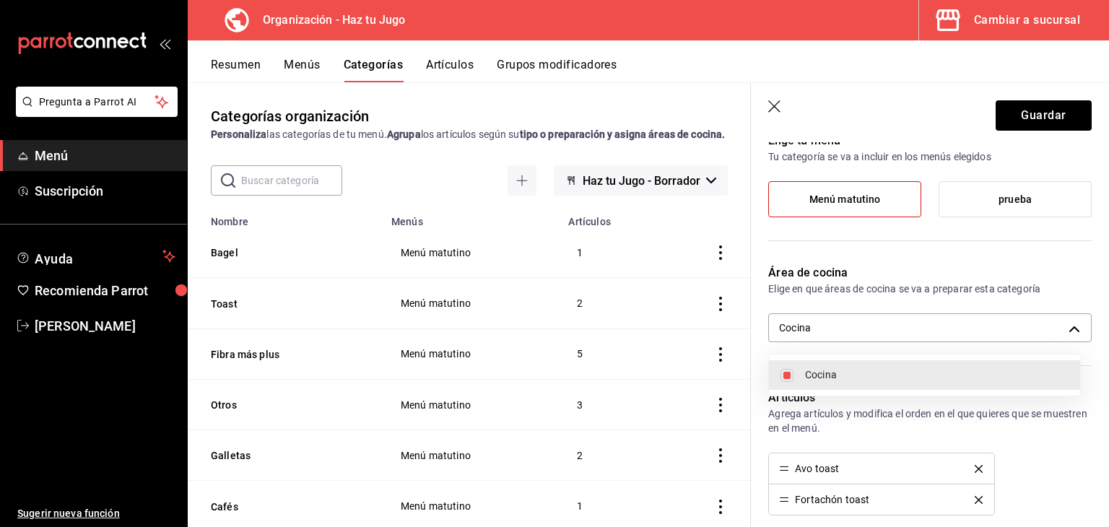
click at [1048, 114] on div at bounding box center [554, 263] width 1109 height 527
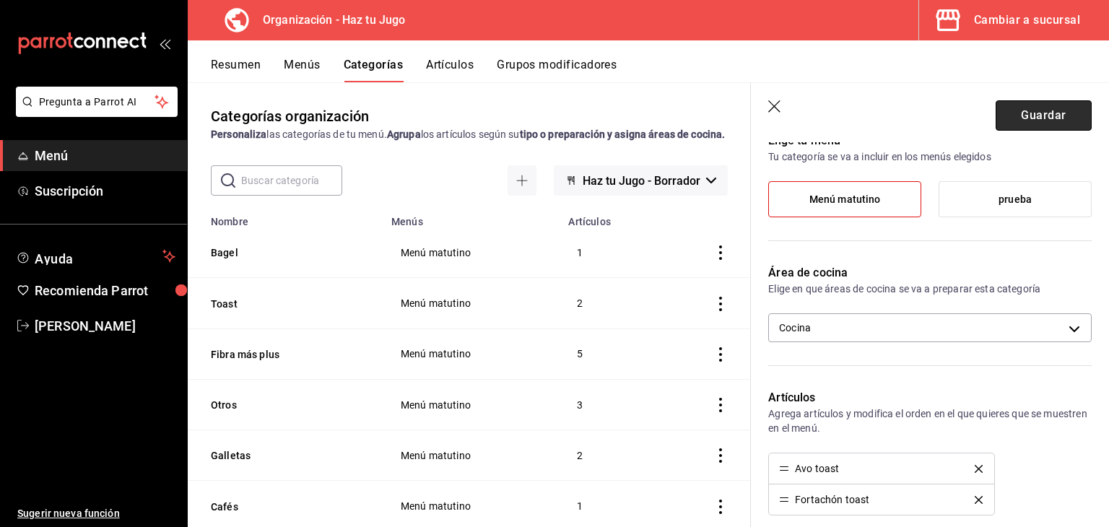
click at [1039, 117] on button "Guardar" at bounding box center [1044, 115] width 96 height 30
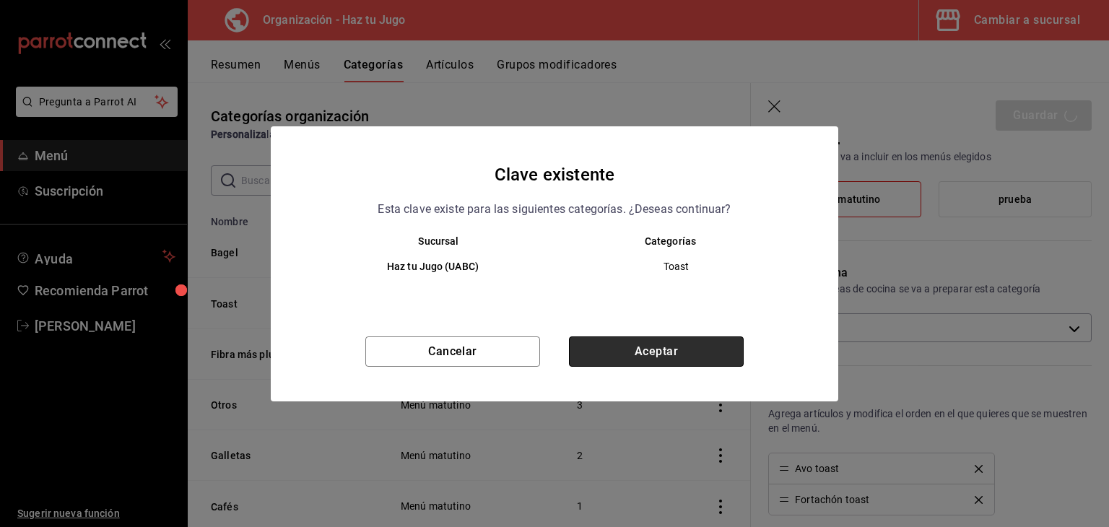
click at [648, 352] on button "Aceptar" at bounding box center [656, 352] width 175 height 30
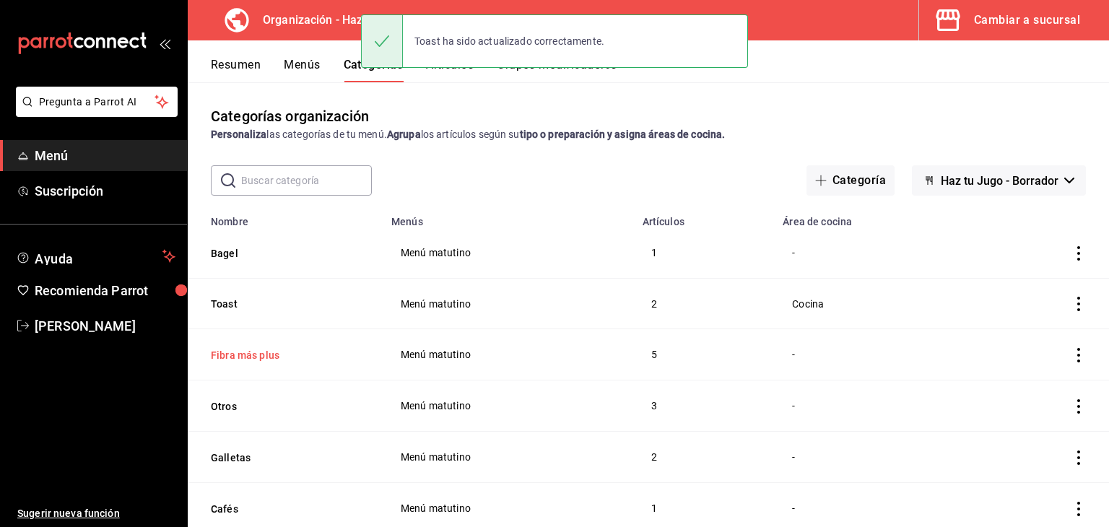
click at [251, 350] on button "Fibra más plus" at bounding box center [283, 355] width 144 height 14
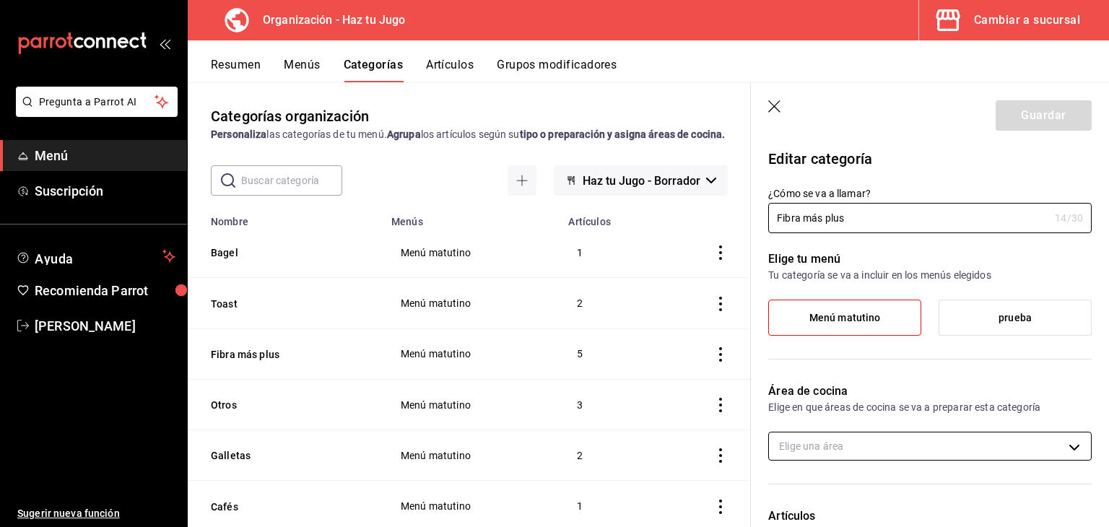
click at [958, 454] on body "Pregunta a Parrot AI Menú Suscripción Ayuda Recomienda Parrot jessica gomez Sug…" at bounding box center [554, 263] width 1109 height 527
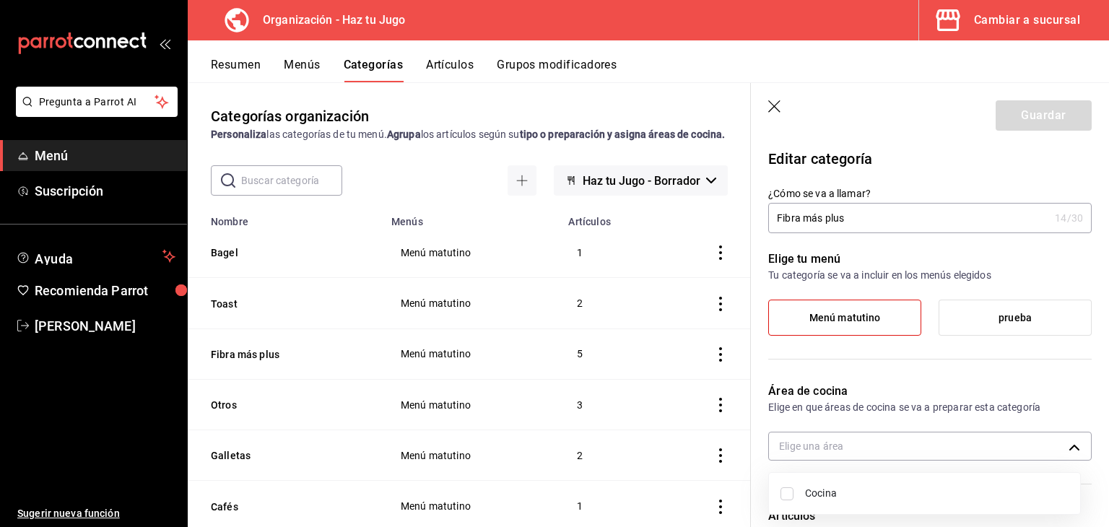
drag, startPoint x: 1100, startPoint y: 246, endPoint x: 1104, endPoint y: 321, distance: 75.2
click at [1104, 321] on div at bounding box center [554, 263] width 1109 height 527
click at [771, 100] on icon "button" at bounding box center [775, 107] width 14 height 14
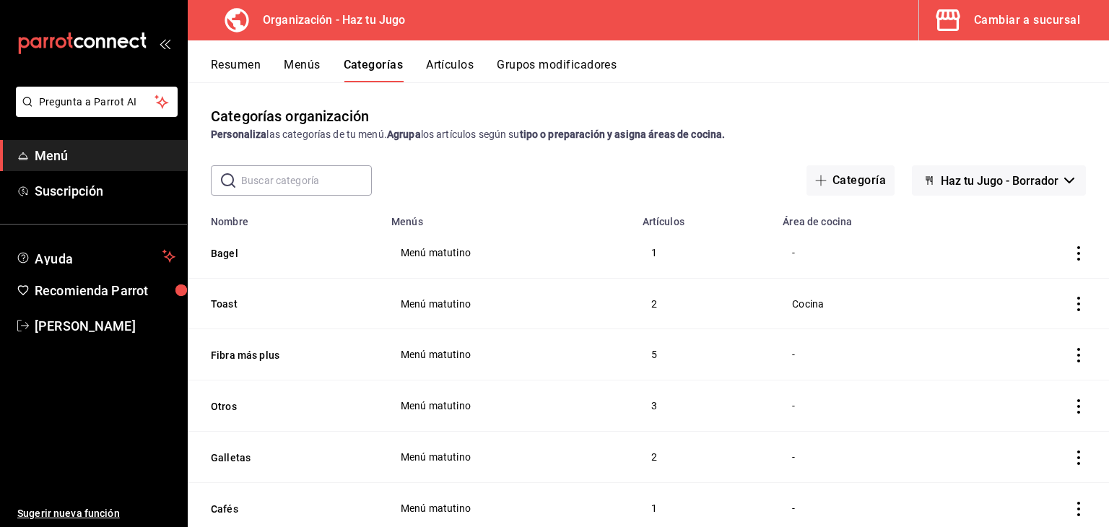
click at [238, 66] on button "Resumen" at bounding box center [236, 70] width 50 height 25
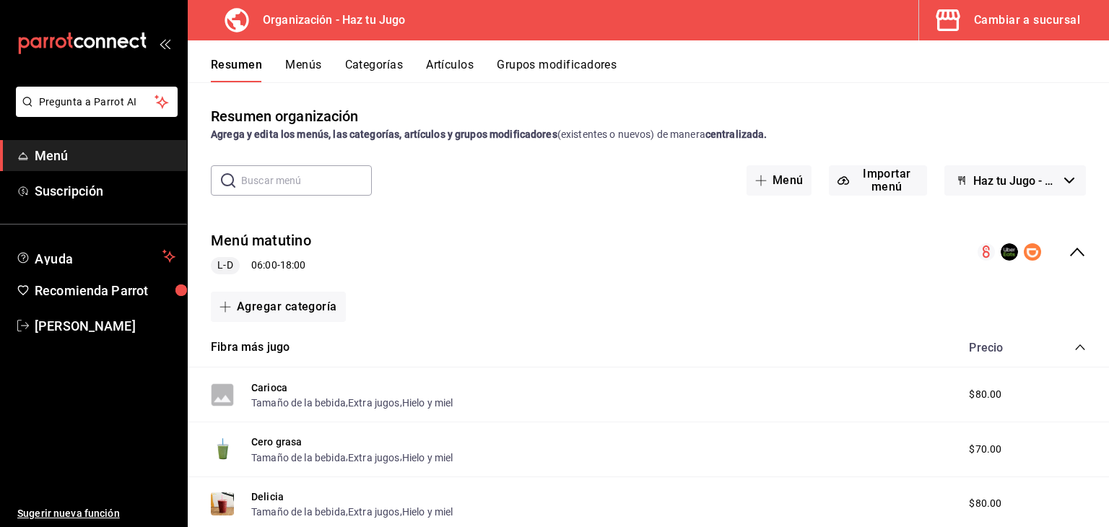
click at [312, 61] on button "Menús" at bounding box center [303, 70] width 36 height 25
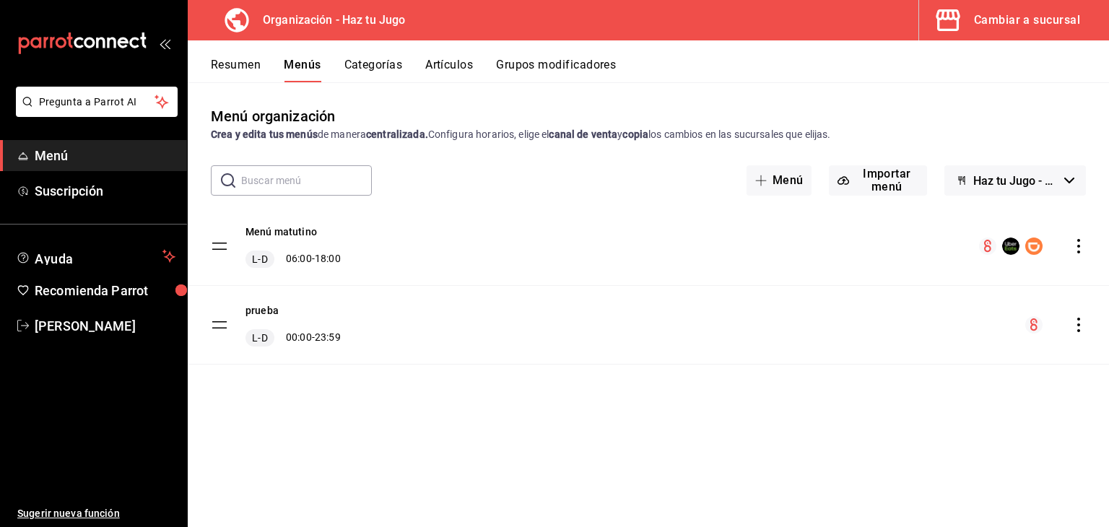
click at [379, 64] on button "Categorías" at bounding box center [374, 70] width 59 height 25
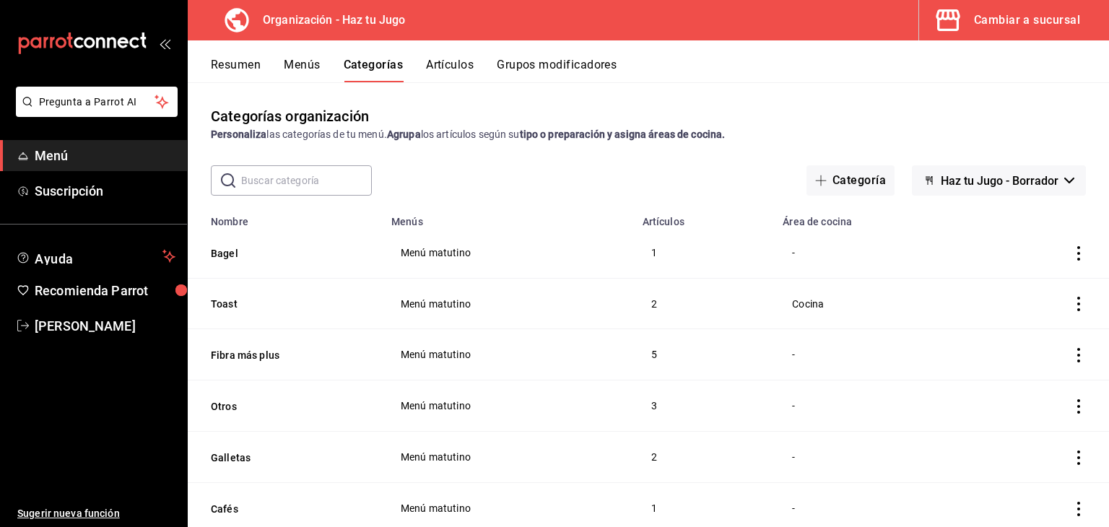
click at [448, 58] on button "Artículos" at bounding box center [450, 70] width 48 height 25
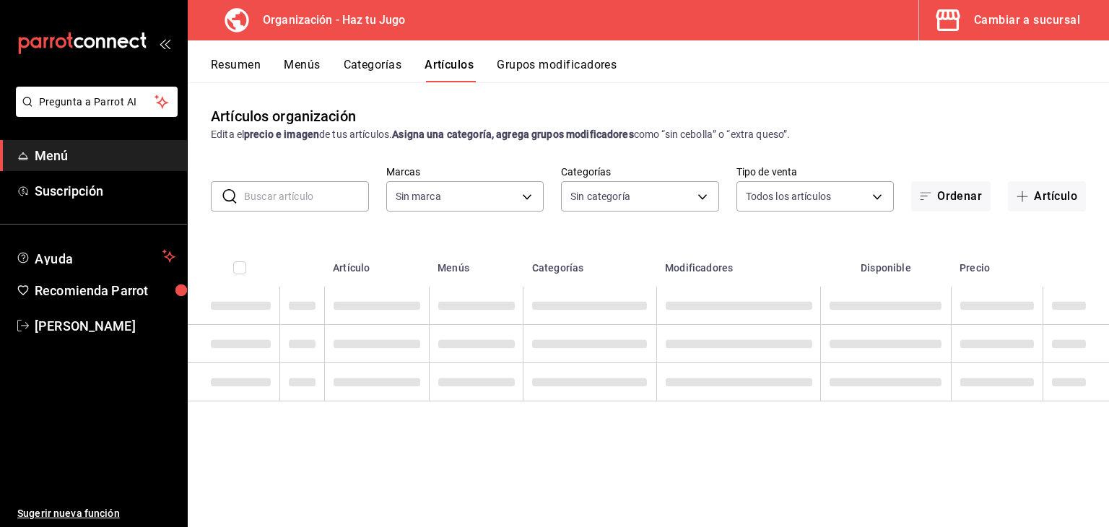
type input "6a6a6d2c-cf23-4088-9f71-267082d6ef5e"
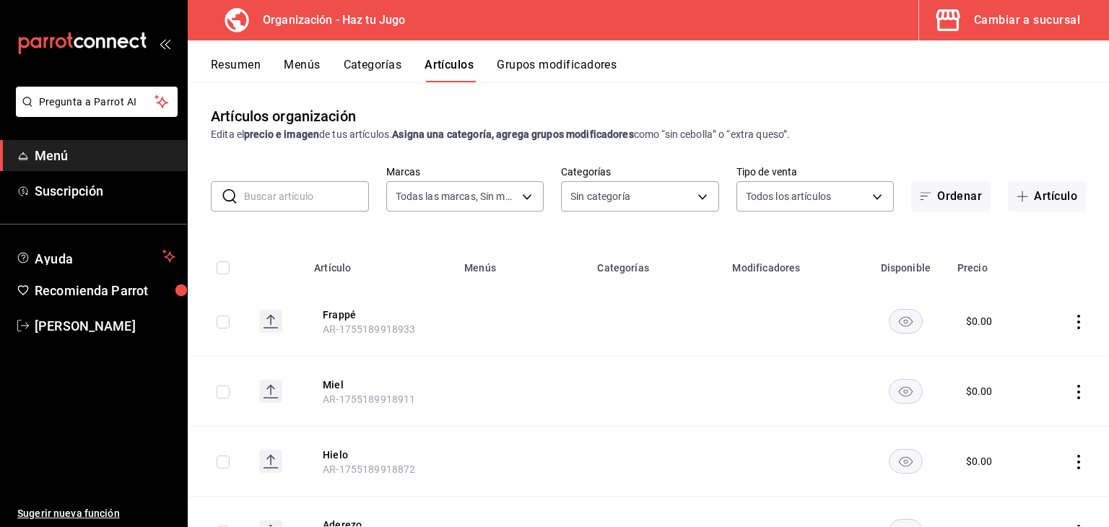
type input "001c27e4-319a-4f56-83db-293b53147510,9de9bbb4-71ba-4db7-8183-90a4bffa0c34,6fcf0…"
click at [526, 68] on button "Grupos modificadores" at bounding box center [557, 70] width 120 height 25
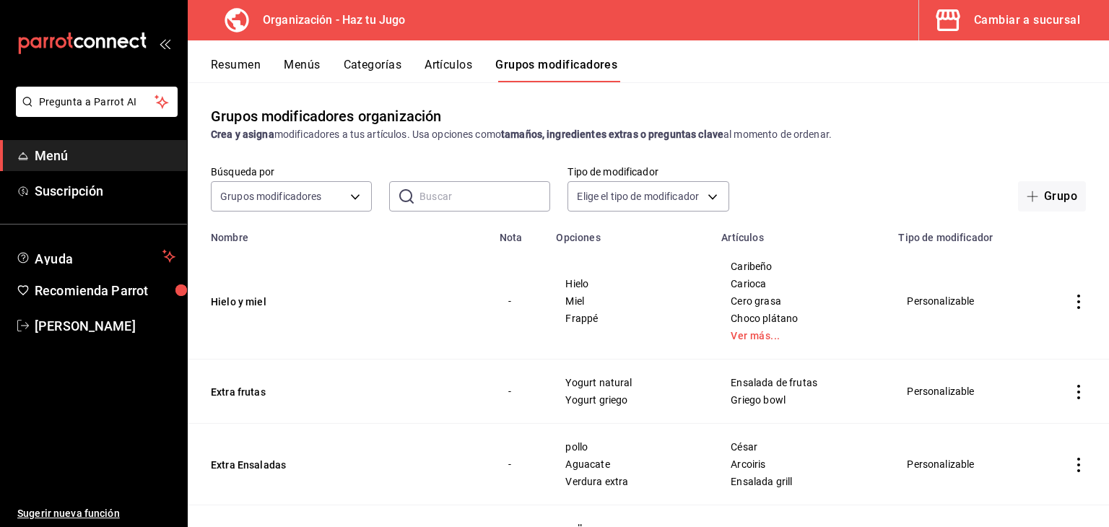
click at [451, 66] on button "Artículos" at bounding box center [449, 70] width 48 height 25
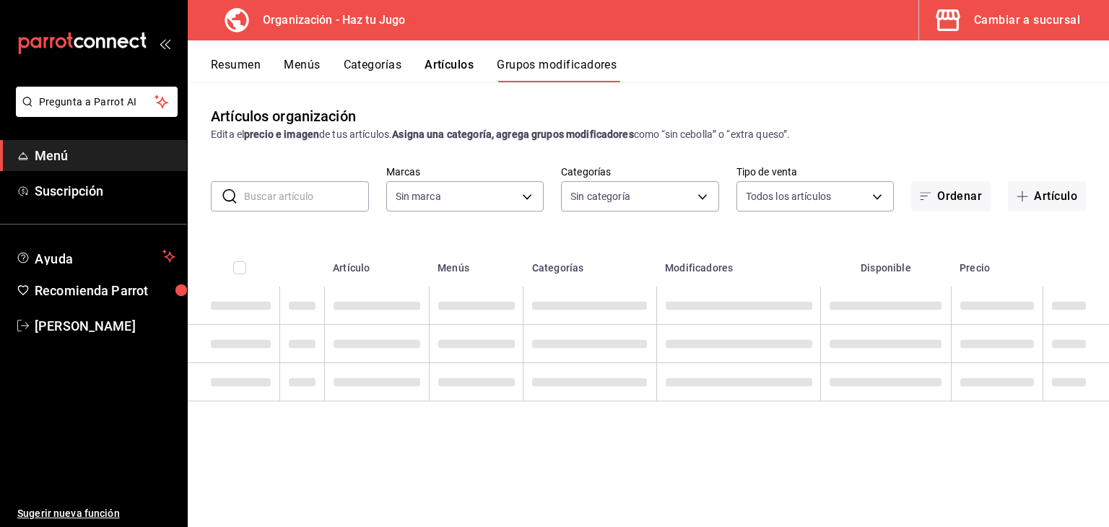
type input "6a6a6d2c-cf23-4088-9f71-267082d6ef5e"
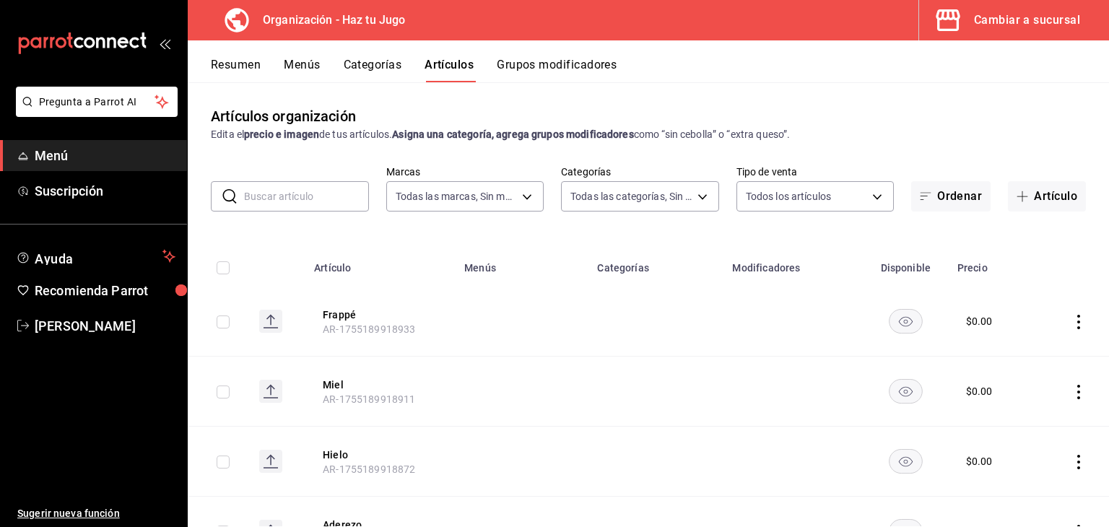
type input "6a6a6d2c-cf23-4088-9f71-267082d6ef5e"
type input "001c27e4-319a-4f56-83db-293b53147510,9de9bbb4-71ba-4db7-8183-90a4bffa0c34,6fcf0…"
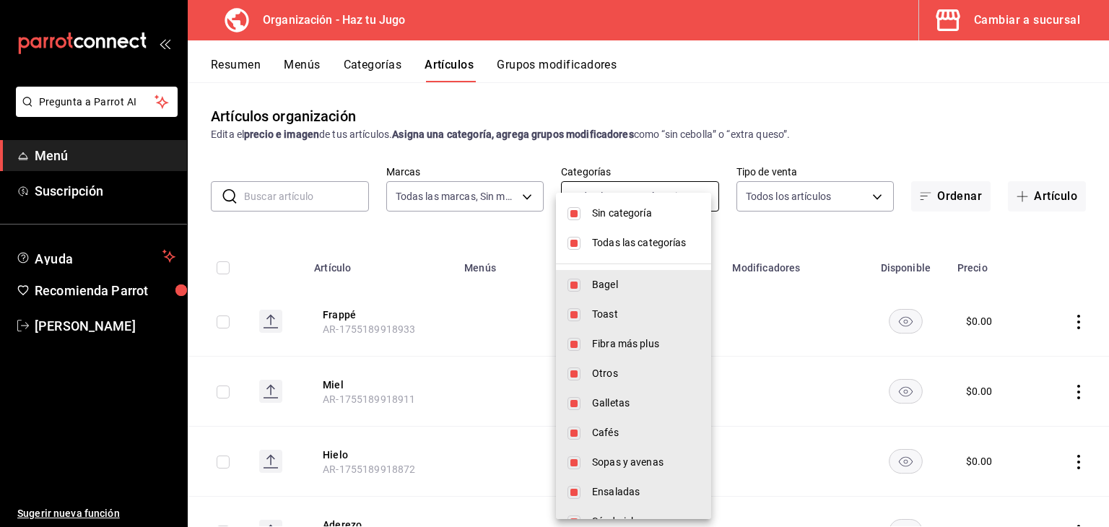
click at [641, 191] on body "Pregunta a Parrot AI Menú Suscripción Ayuda Recomienda Parrot jessica gomez Sug…" at bounding box center [554, 263] width 1109 height 527
click at [641, 191] on div at bounding box center [554, 263] width 1109 height 527
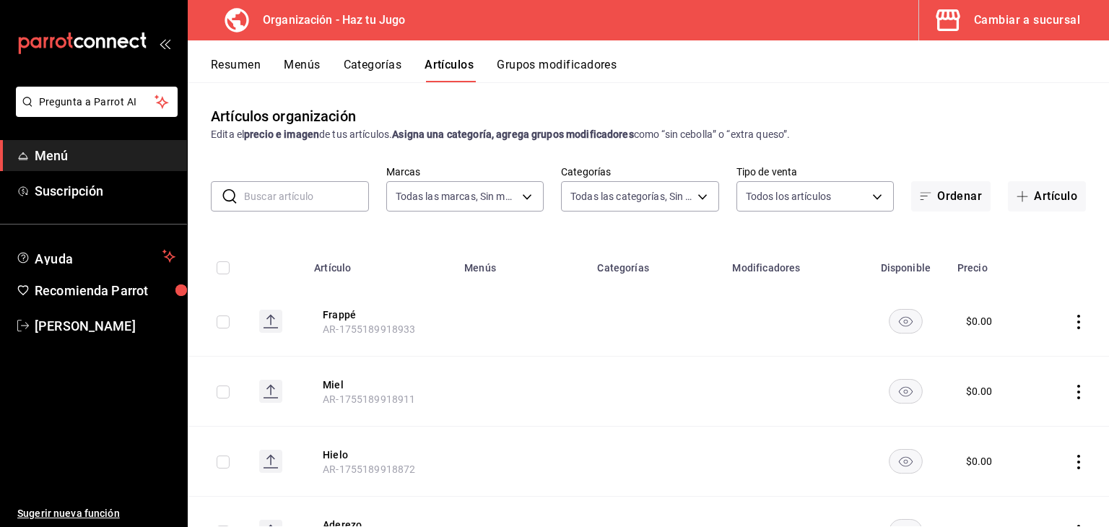
click at [314, 183] on input "text" at bounding box center [306, 196] width 125 height 29
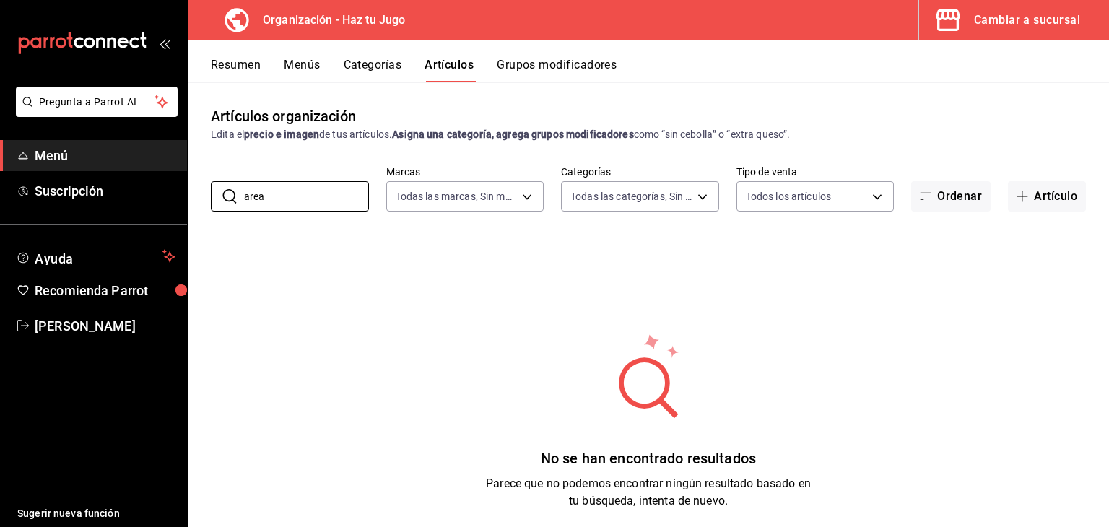
type input "area"
click at [295, 62] on button "Menús" at bounding box center [302, 70] width 36 height 25
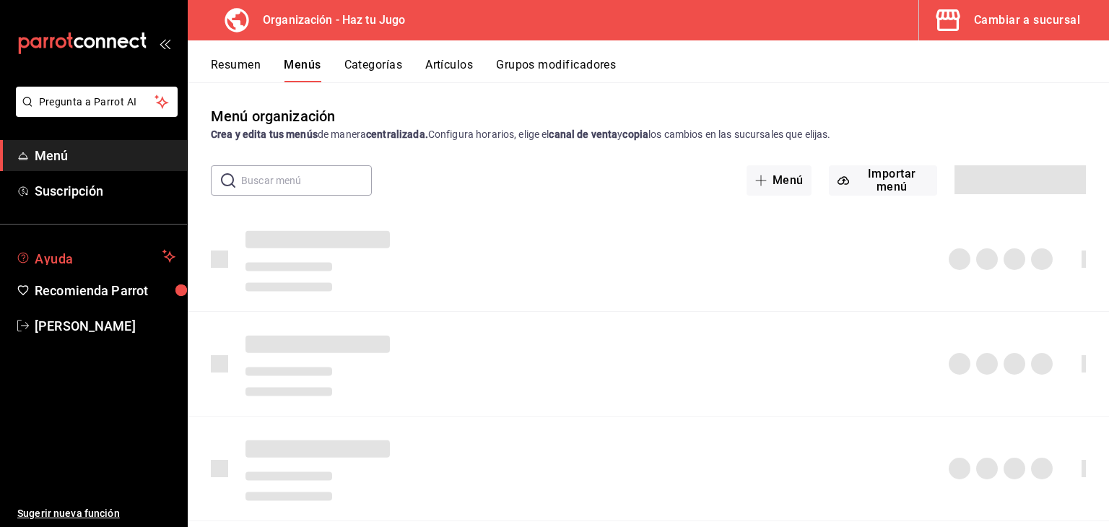
click at [126, 269] on button "Ayuda" at bounding box center [93, 256] width 187 height 29
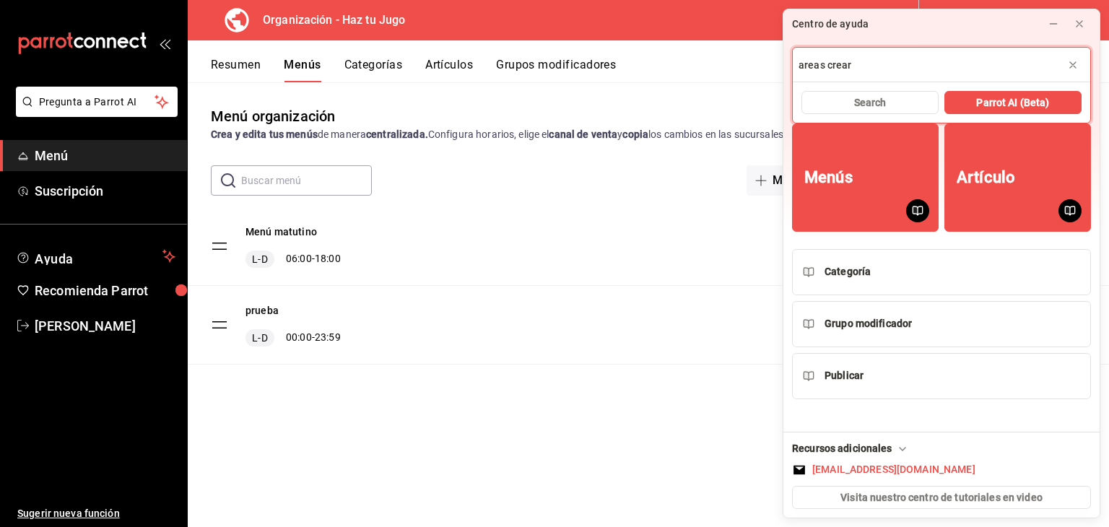
type input "areas crear"
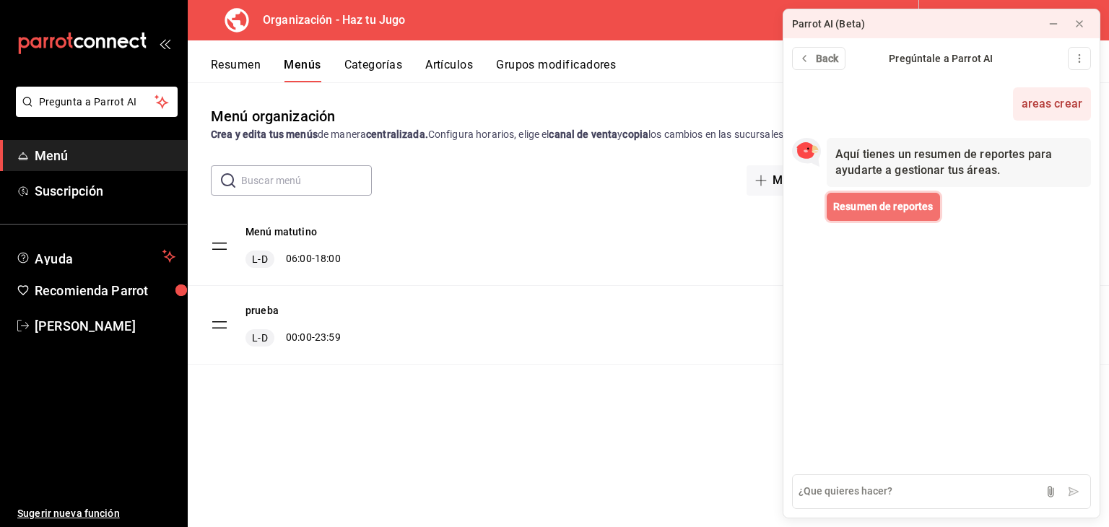
click at [878, 210] on span "Resumen de reportes" at bounding box center [883, 206] width 100 height 15
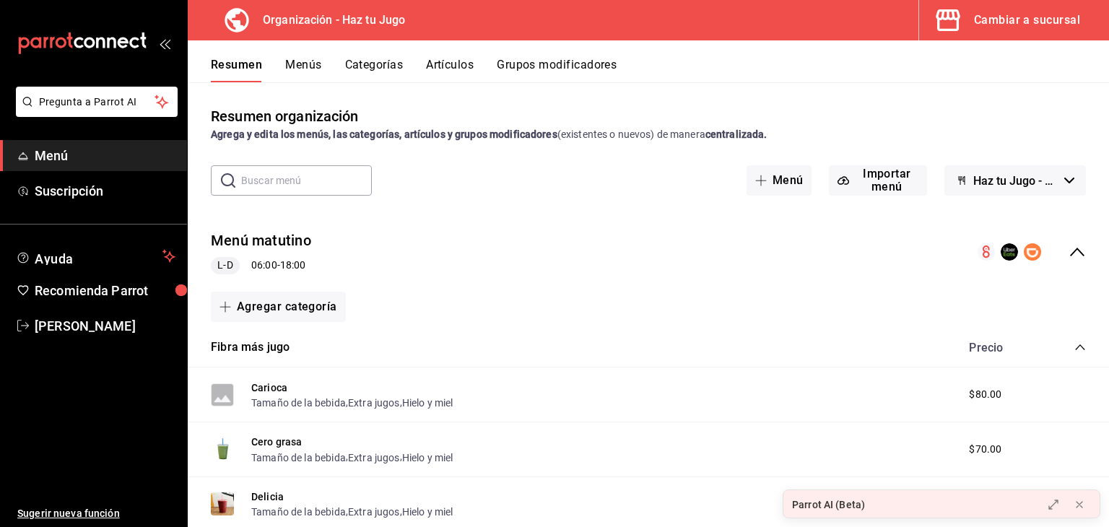
click at [1069, 249] on icon "collapse-menu-row" at bounding box center [1077, 251] width 17 height 17
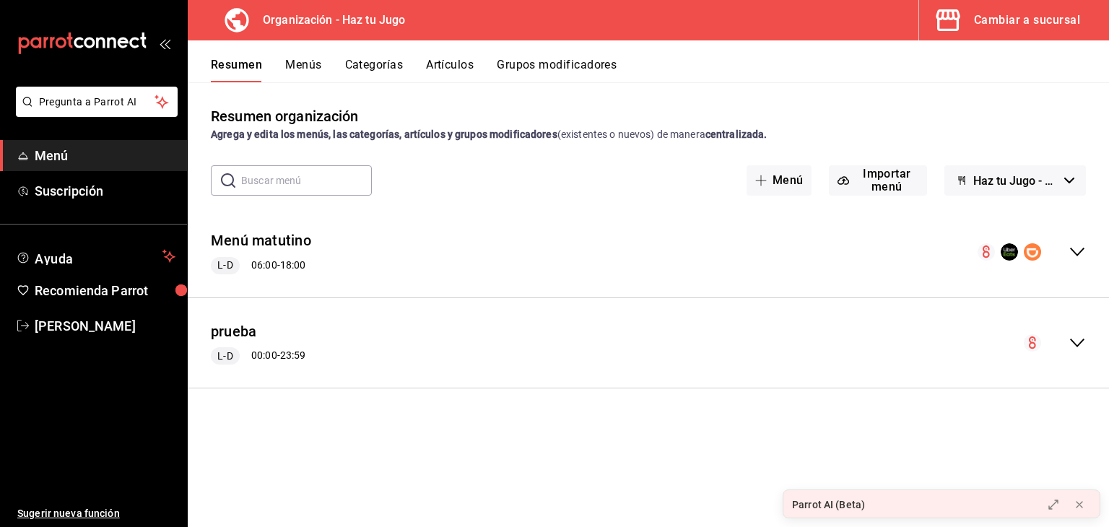
click at [1079, 251] on icon "collapse-menu-row" at bounding box center [1077, 251] width 17 height 17
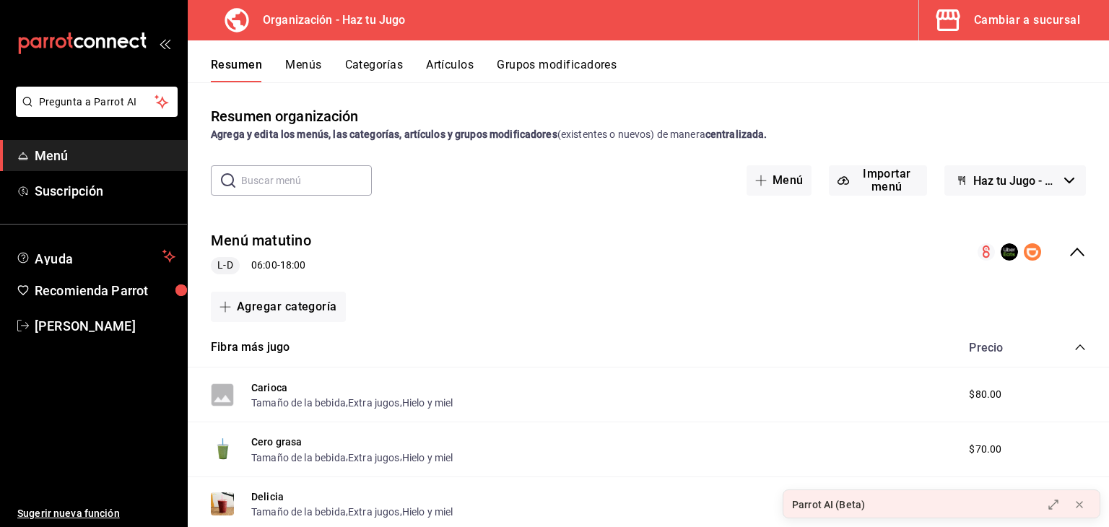
click at [305, 53] on div "Resumen Menús Categorías Artículos Grupos modificadores" at bounding box center [649, 61] width 922 height 42
click at [305, 73] on button "Menús" at bounding box center [303, 70] width 36 height 25
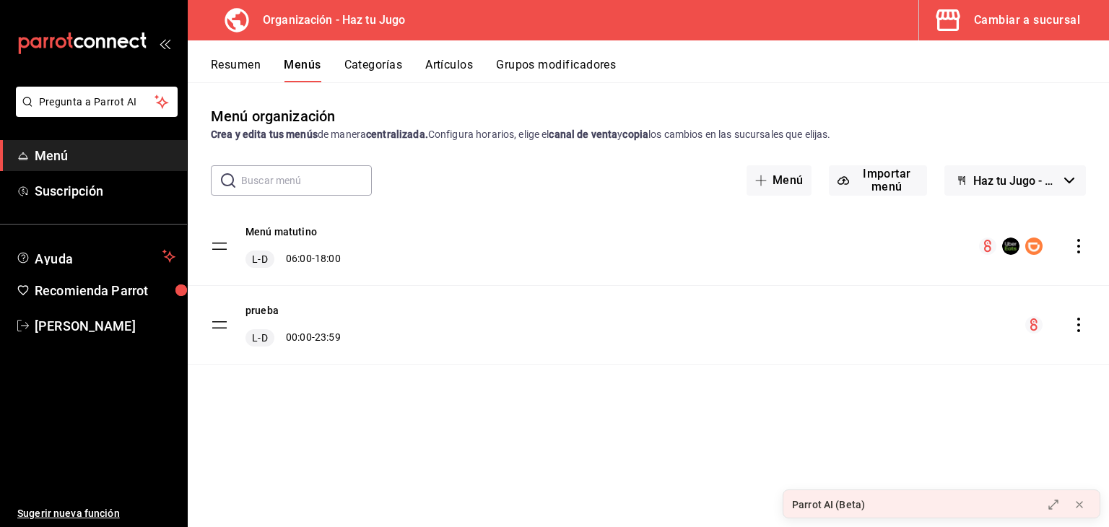
click at [1076, 243] on icon "actions" at bounding box center [1079, 246] width 14 height 14
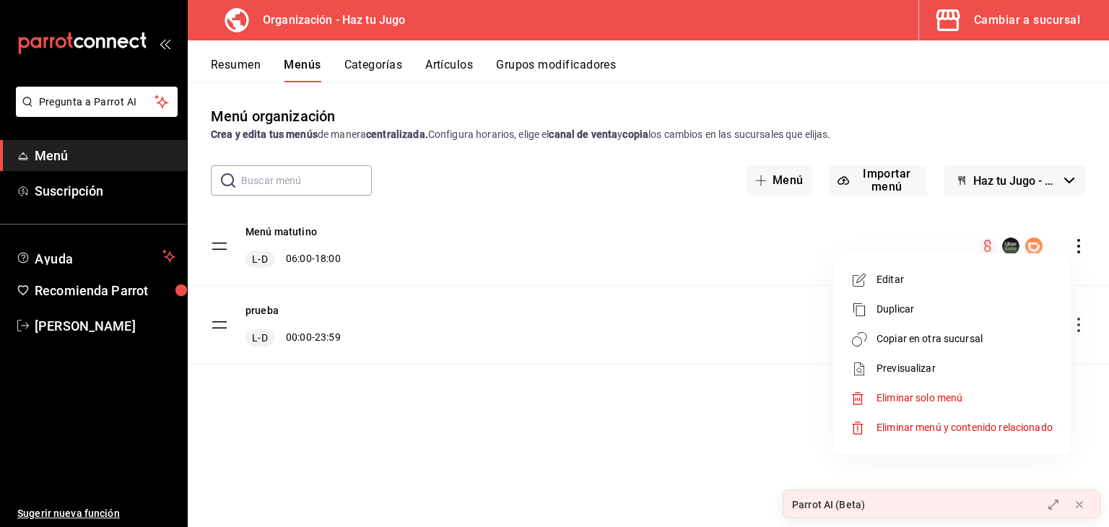
click at [968, 342] on span "Copiar en otra sucursal" at bounding box center [965, 339] width 176 height 15
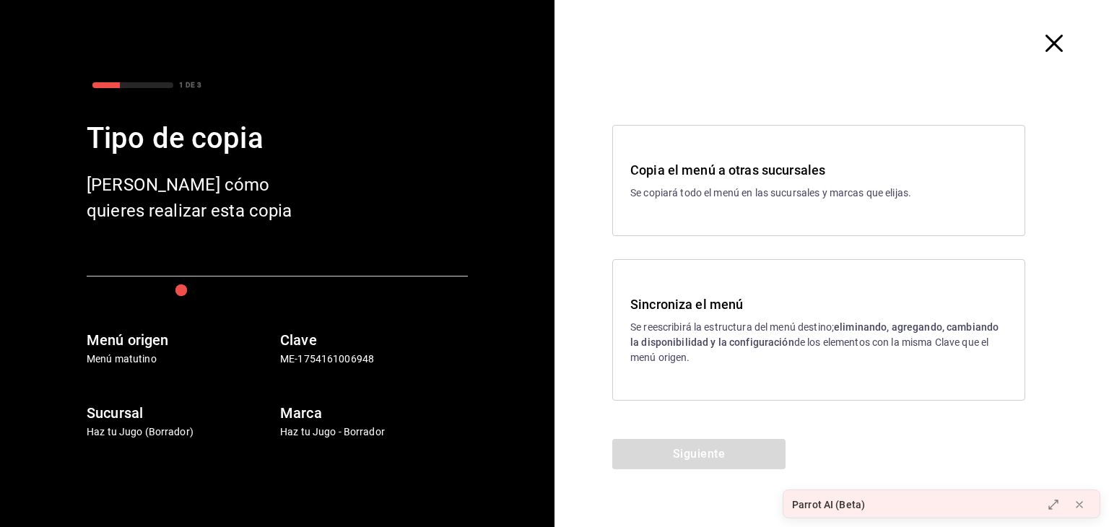
click at [861, 189] on p "Se copiará todo el menú en las sucursales y marcas que elijas." at bounding box center [819, 193] width 377 height 15
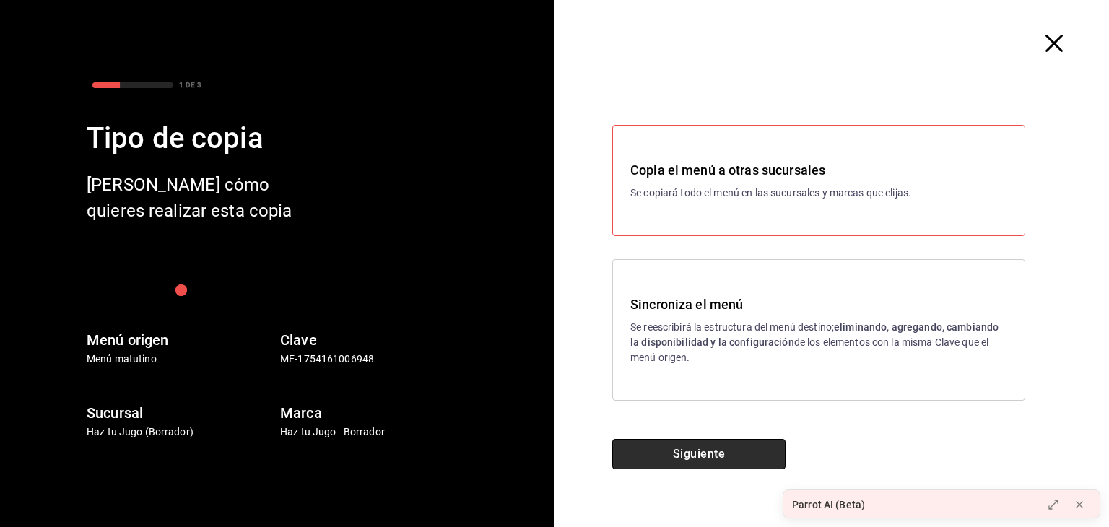
click at [748, 457] on button "Siguiente" at bounding box center [698, 454] width 173 height 30
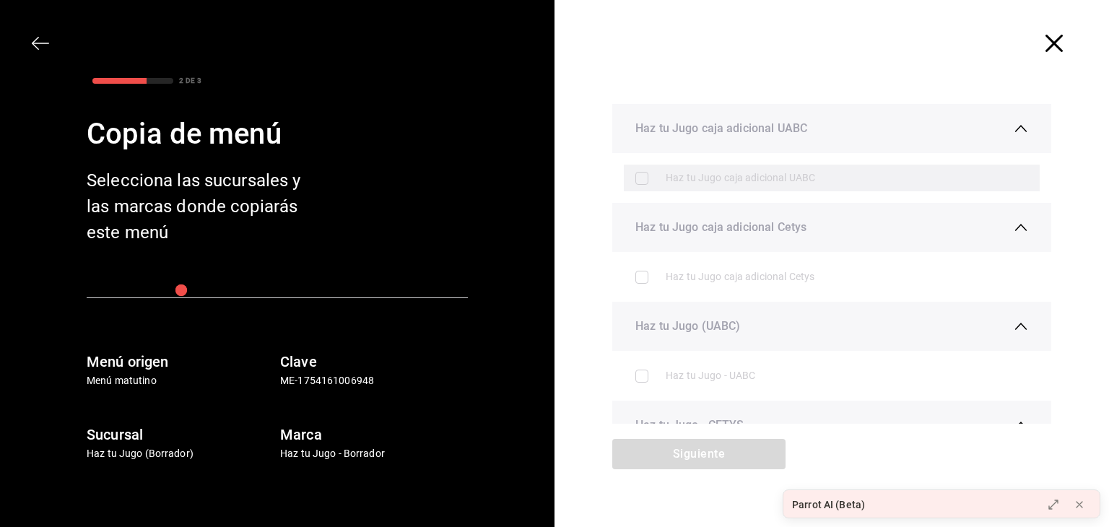
click at [637, 178] on label at bounding box center [645, 178] width 19 height 13
click at [1046, 40] on icon "button" at bounding box center [1054, 43] width 17 height 17
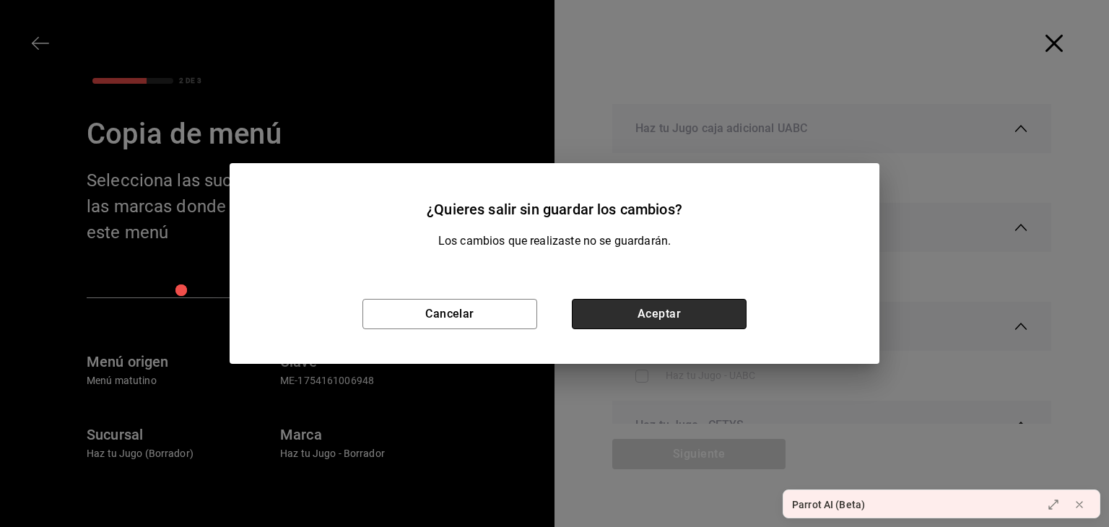
click at [598, 311] on button "Aceptar" at bounding box center [659, 314] width 175 height 30
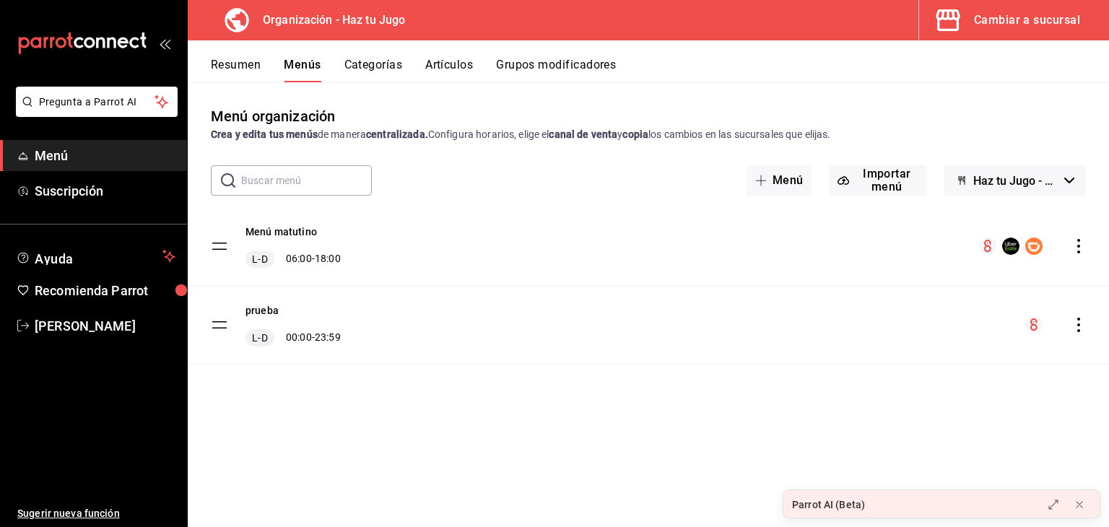
click at [310, 246] on div "Menú matutino L-D 06:00 - 18:00" at bounding box center [293, 246] width 95 height 43
click at [381, 59] on button "Categorías" at bounding box center [374, 70] width 59 height 25
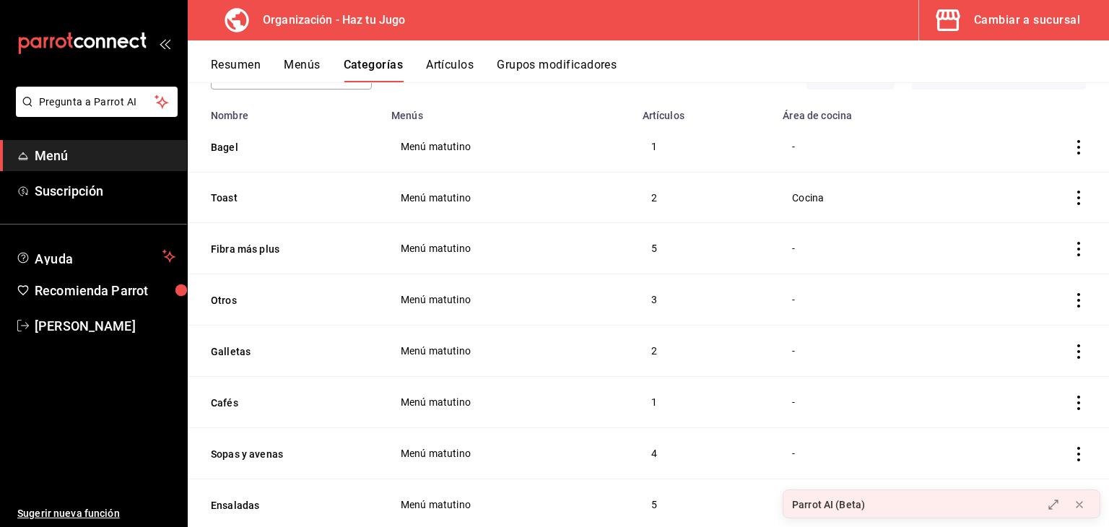
scroll to position [131, 0]
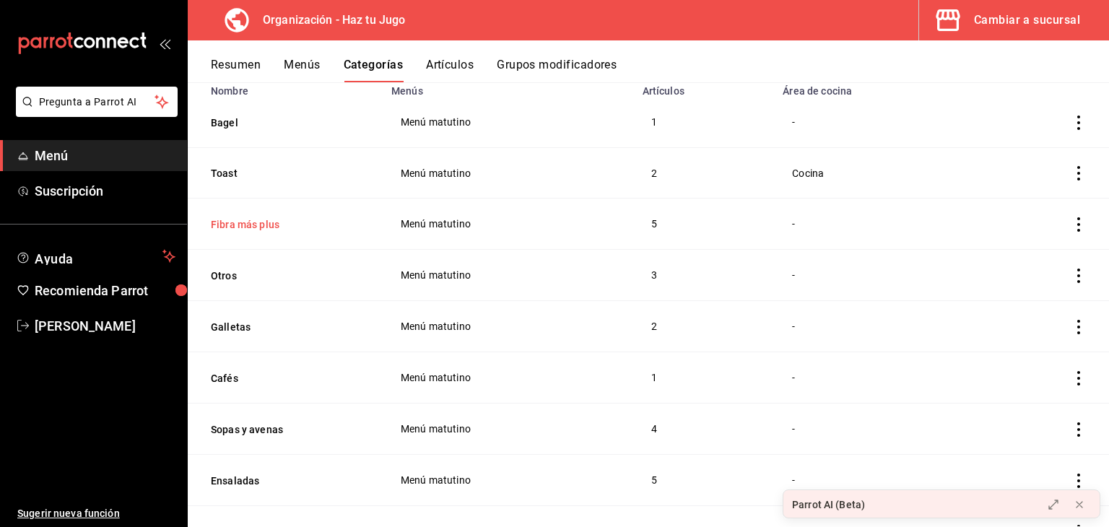
click at [270, 225] on button "Fibra más plus" at bounding box center [283, 224] width 144 height 14
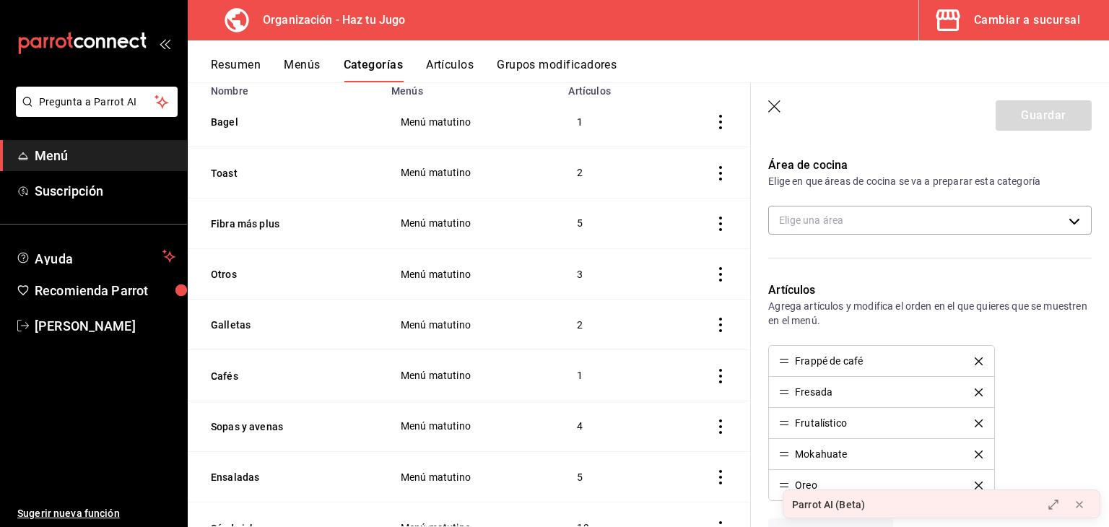
scroll to position [228, 0]
click at [228, 282] on button "Otros" at bounding box center [283, 274] width 144 height 14
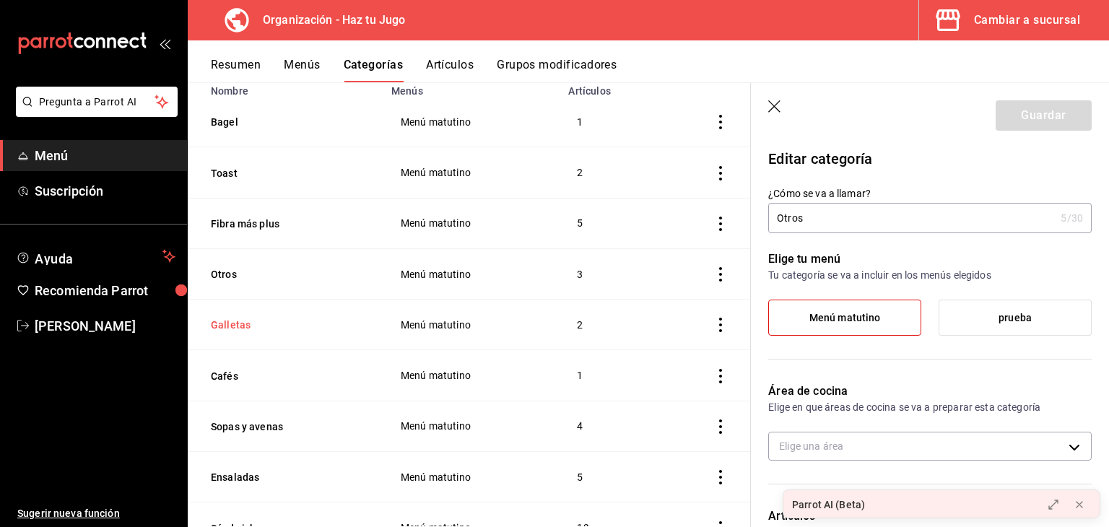
click at [235, 332] on button "Galletas" at bounding box center [283, 325] width 144 height 14
click at [225, 384] on button "Cafés" at bounding box center [283, 376] width 144 height 14
click at [251, 434] on button "Sopas y avenas" at bounding box center [283, 427] width 144 height 14
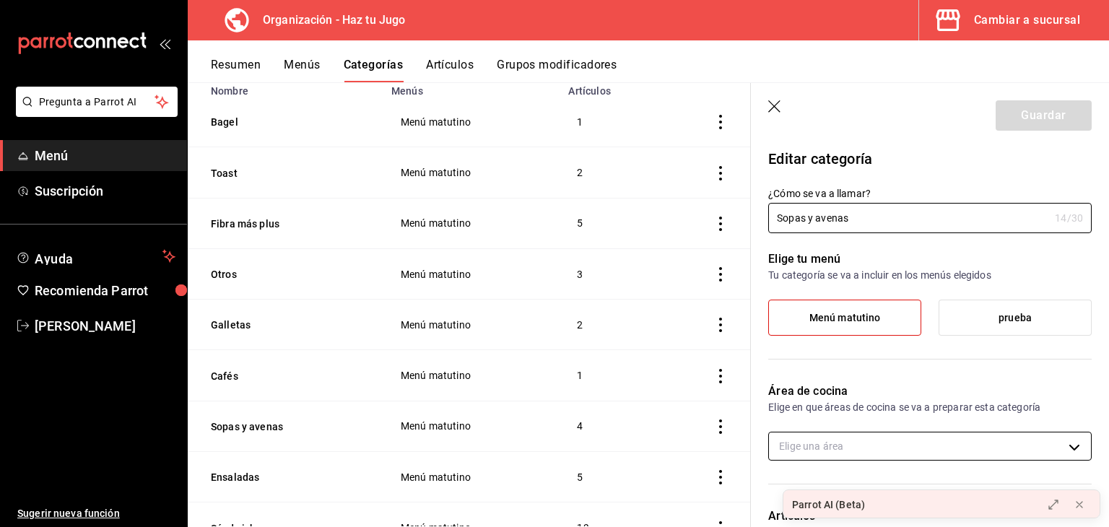
click at [1005, 439] on body "Pregunta a Parrot AI Menú Suscripción Ayuda Recomienda Parrot jessica gomez Sug…" at bounding box center [554, 263] width 1109 height 527
drag, startPoint x: 1109, startPoint y: 242, endPoint x: 1109, endPoint y: 277, distance: 35.4
click at [1109, 277] on div at bounding box center [554, 263] width 1109 height 527
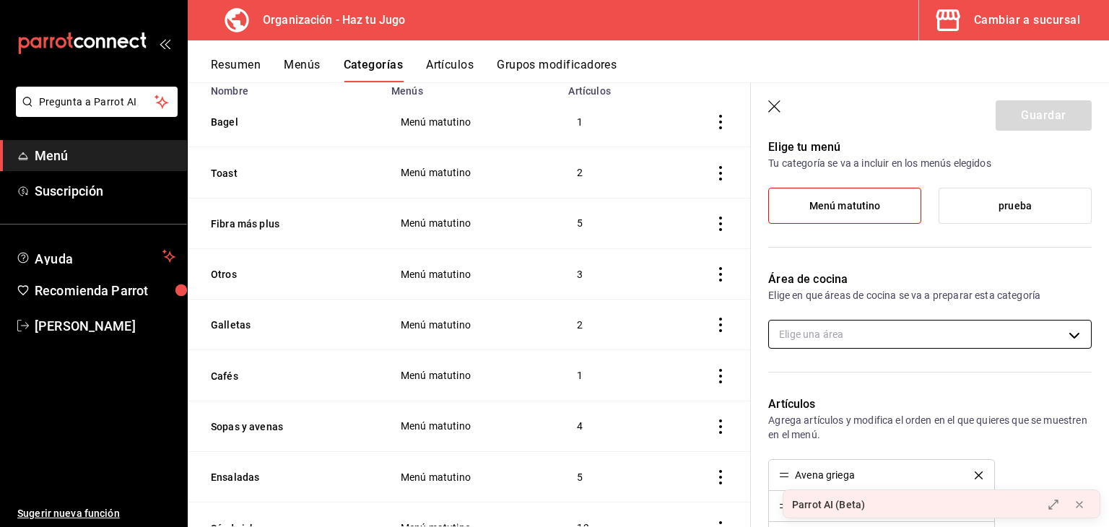
scroll to position [124, 0]
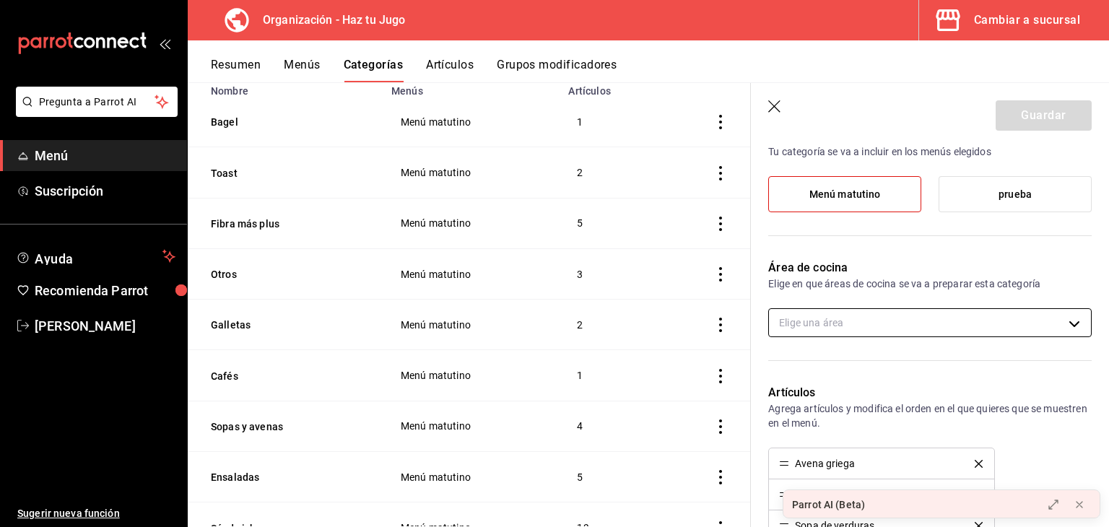
click at [952, 319] on body "Pregunta a Parrot AI Menú Suscripción Ayuda Recomienda Parrot jessica gomez Sug…" at bounding box center [554, 263] width 1109 height 527
click at [864, 373] on span "Cocina" at bounding box center [937, 369] width 264 height 15
type input "6d314448-3fa8-412b-a8cc-307066f21e96"
checkbox input "true"
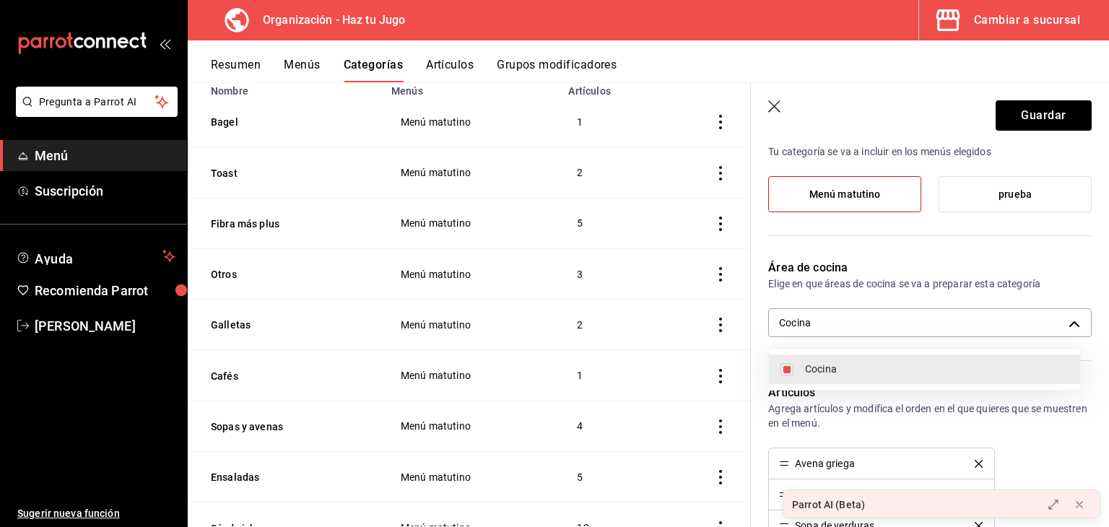
click at [1027, 108] on div at bounding box center [554, 263] width 1109 height 527
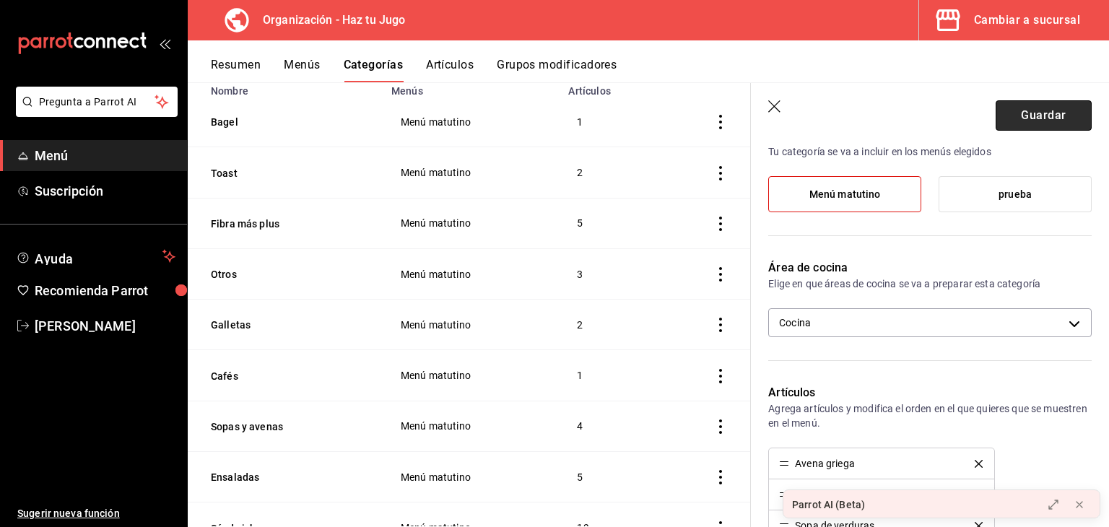
click at [1047, 121] on button "Guardar" at bounding box center [1044, 115] width 96 height 30
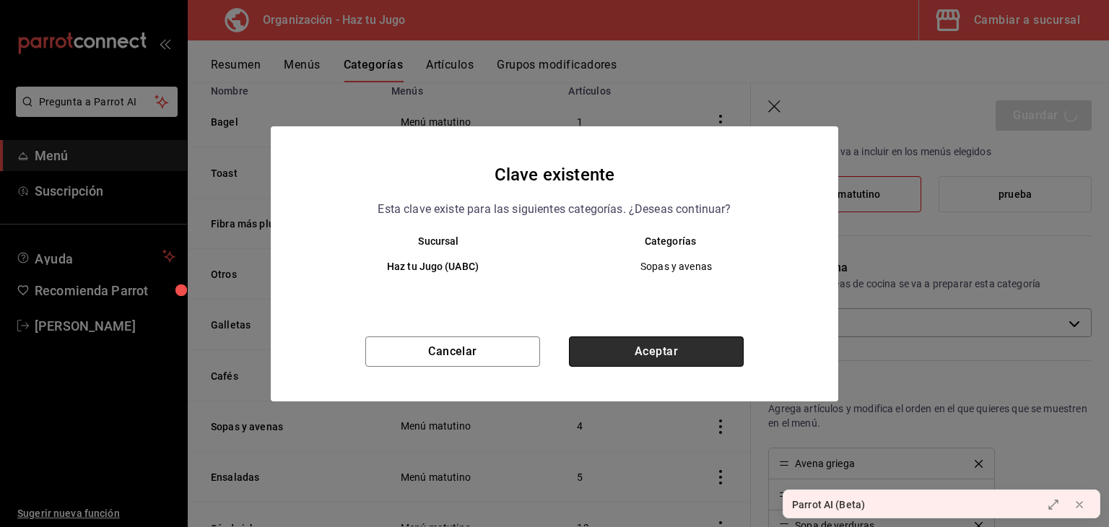
click at [644, 357] on button "Aceptar" at bounding box center [656, 352] width 175 height 30
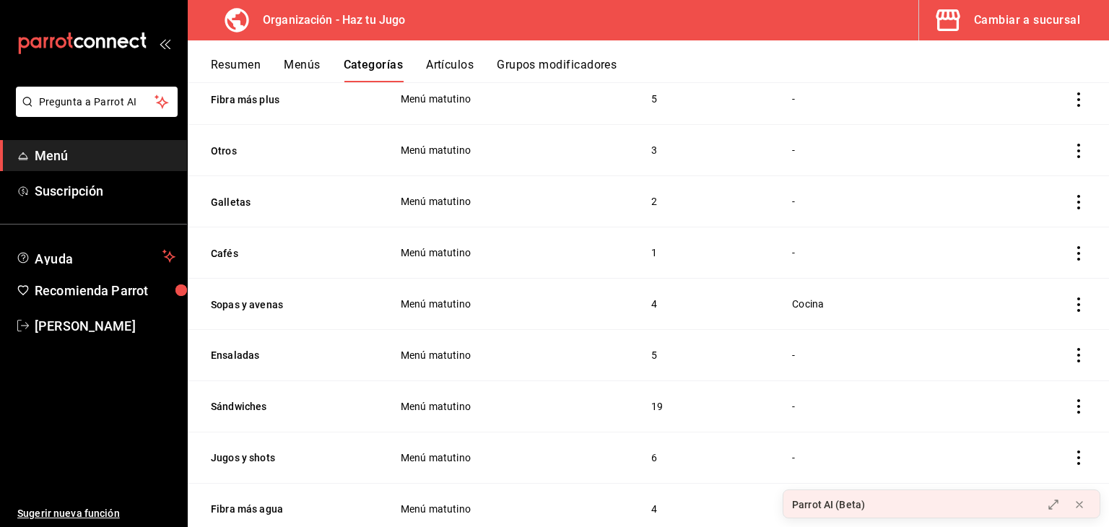
scroll to position [339, 0]
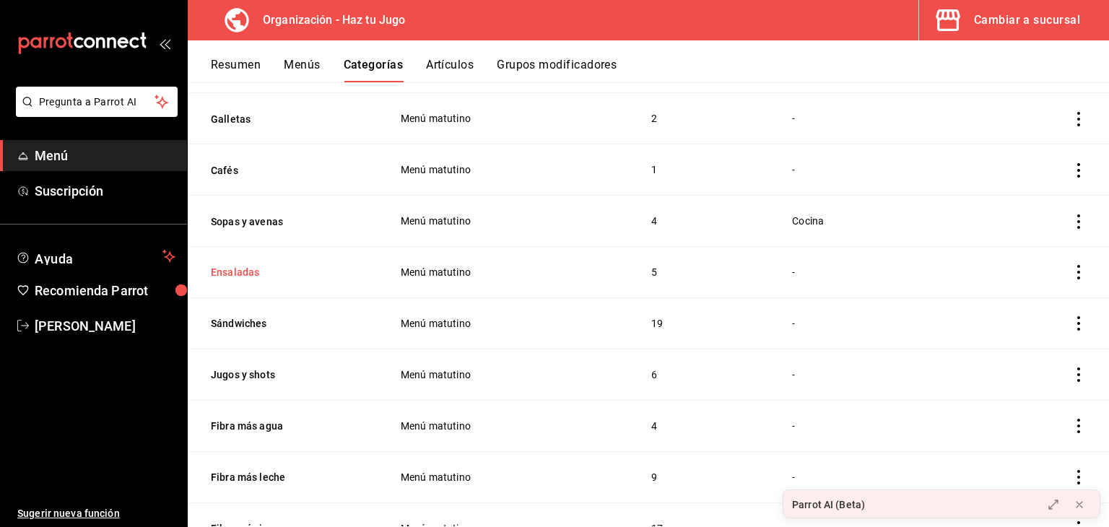
click at [243, 269] on button "Ensaladas" at bounding box center [283, 272] width 144 height 14
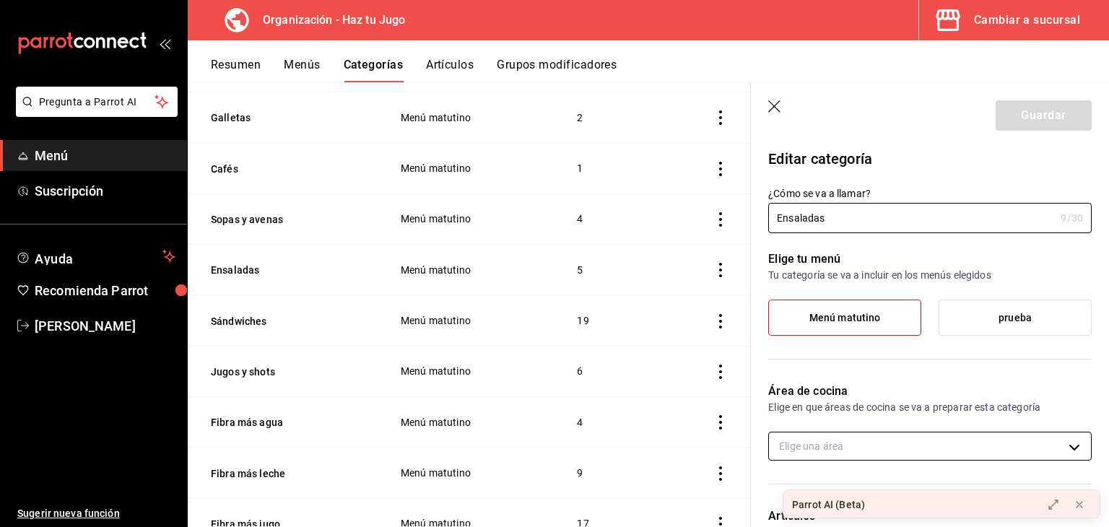
click at [978, 454] on body "Pregunta a Parrot AI Menú Suscripción Ayuda Recomienda Parrot jessica gomez Sug…" at bounding box center [554, 263] width 1109 height 527
click at [786, 488] on input "checkbox" at bounding box center [787, 494] width 13 height 13
checkbox input "true"
type input "6d314448-3fa8-412b-a8cc-307066f21e96"
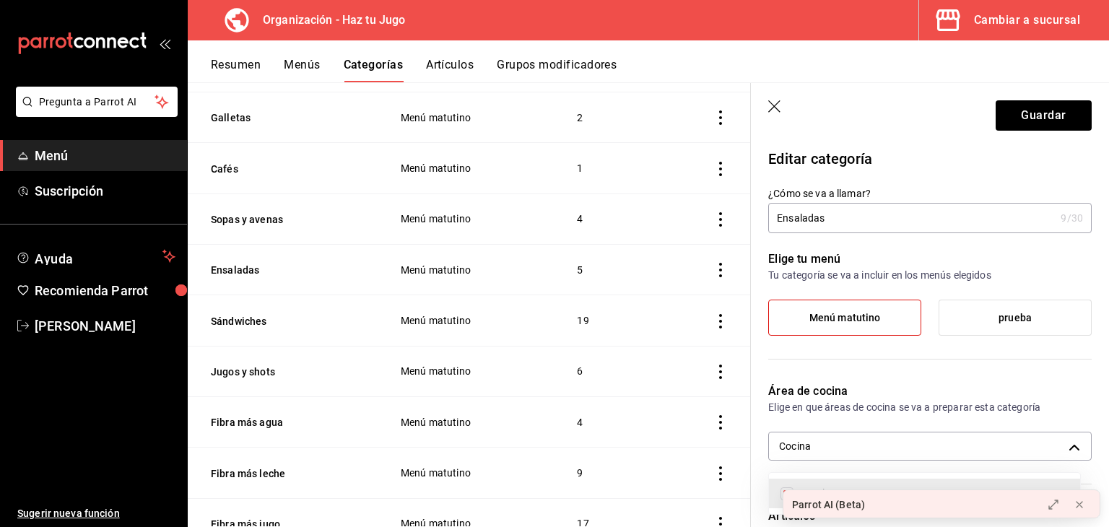
click at [1018, 119] on div at bounding box center [554, 263] width 1109 height 527
click at [1047, 118] on button "Guardar" at bounding box center [1044, 115] width 96 height 30
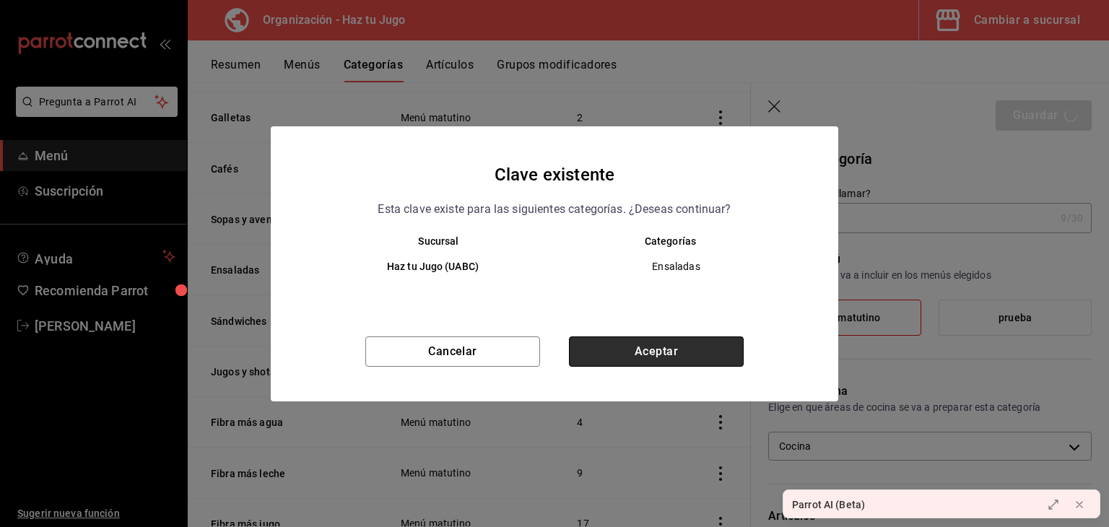
click at [677, 351] on button "Aceptar" at bounding box center [656, 352] width 175 height 30
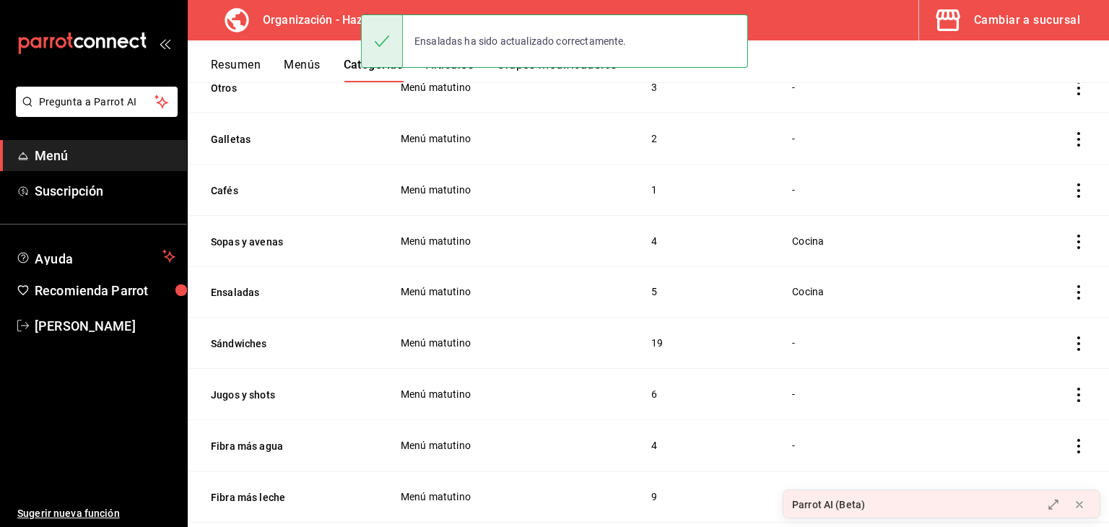
scroll to position [324, 0]
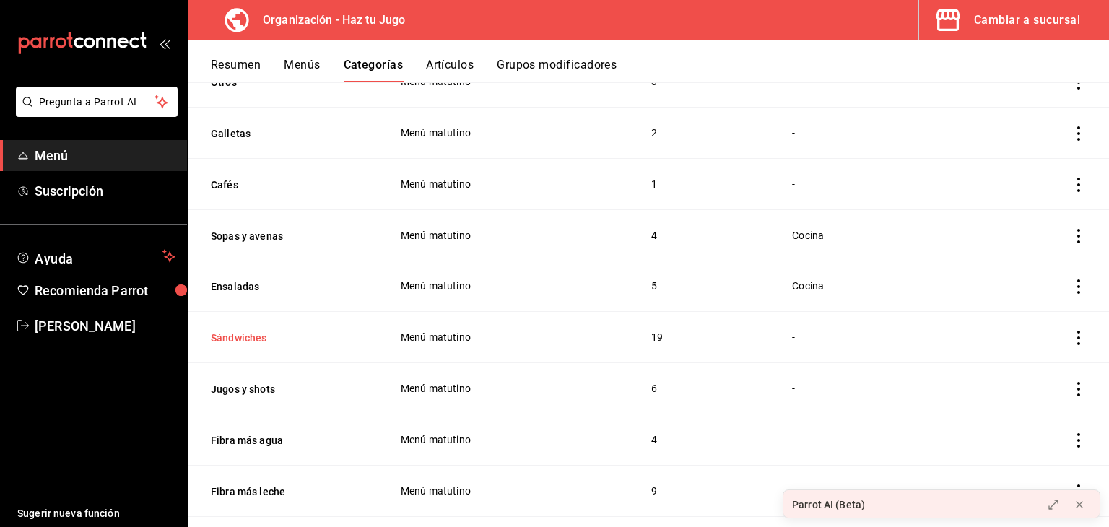
click at [240, 332] on button "Sándwiches" at bounding box center [283, 338] width 144 height 14
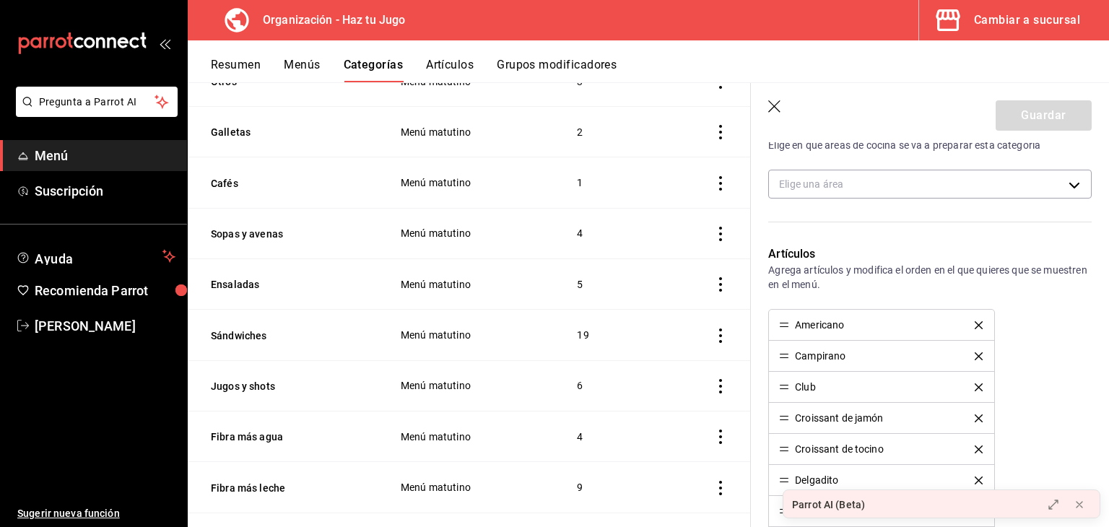
scroll to position [284, 0]
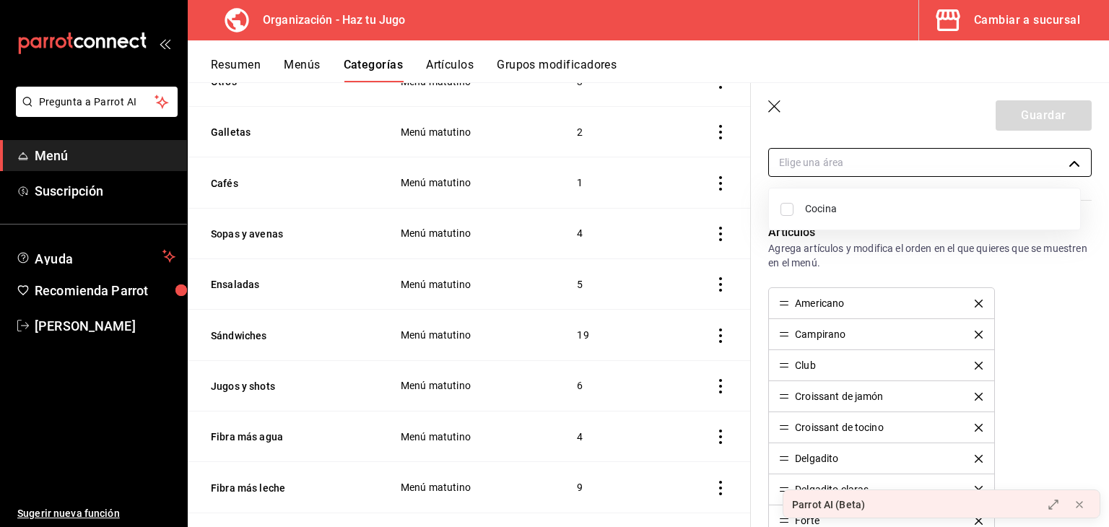
click at [953, 157] on body "Pregunta a Parrot AI Menú Suscripción Ayuda Recomienda Parrot jessica gomez Sug…" at bounding box center [554, 263] width 1109 height 527
click at [787, 211] on input "checkbox" at bounding box center [787, 209] width 13 height 13
checkbox input "true"
type input "6d314448-3fa8-412b-a8cc-307066f21e96"
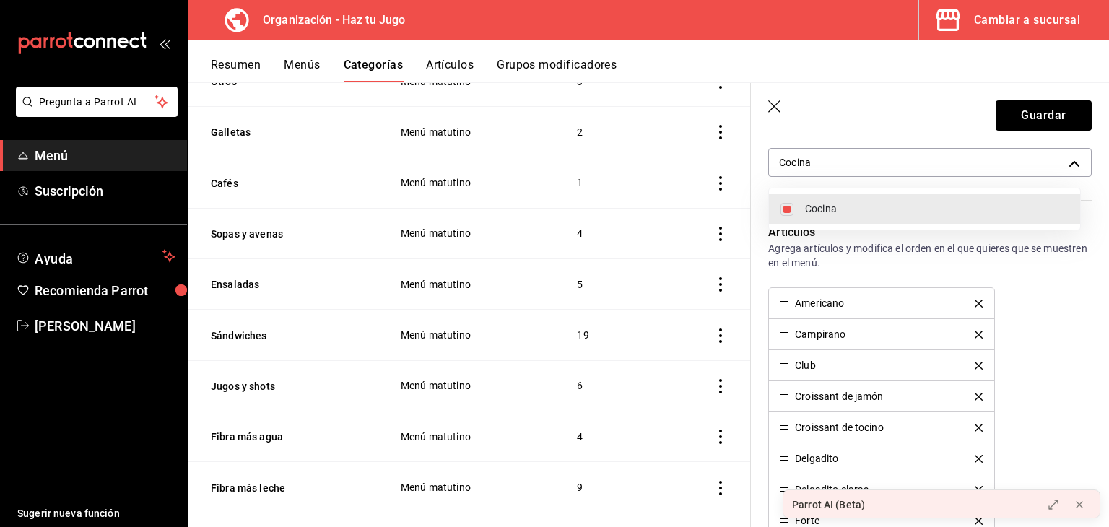
drag, startPoint x: 1109, startPoint y: 252, endPoint x: 1106, endPoint y: 128, distance: 124.2
click at [1106, 128] on div at bounding box center [554, 263] width 1109 height 527
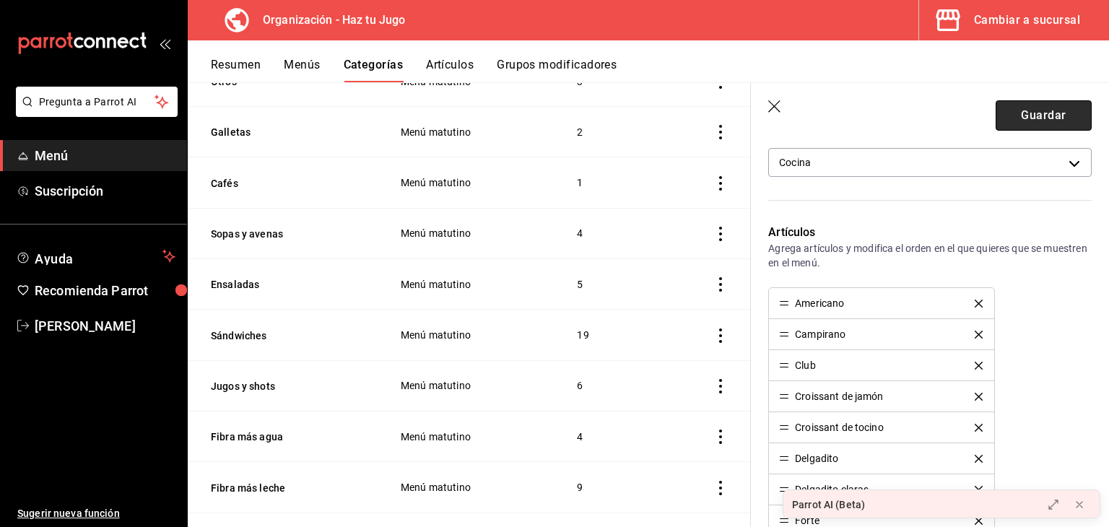
click at [1029, 123] on button "Guardar" at bounding box center [1044, 115] width 96 height 30
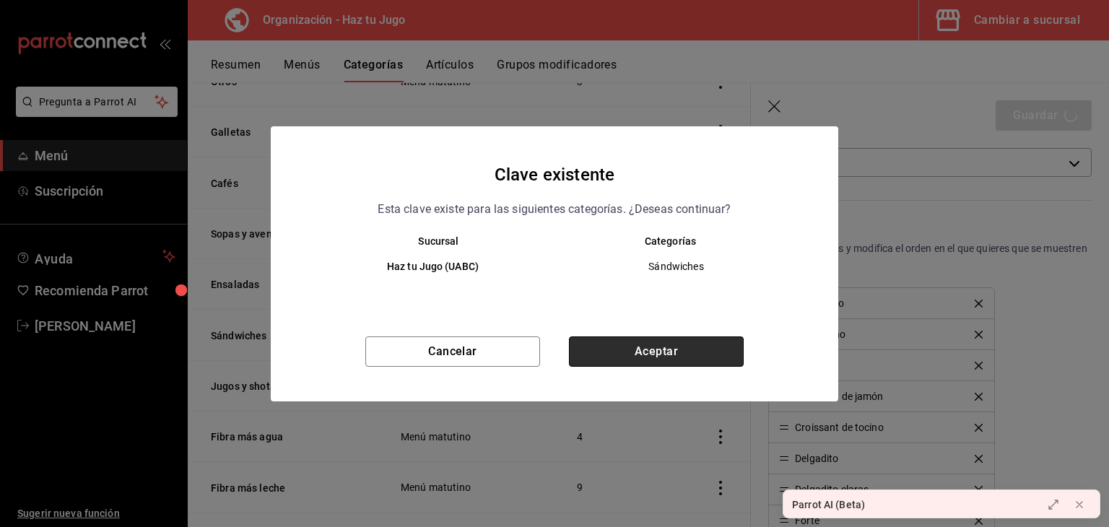
click at [623, 345] on button "Aceptar" at bounding box center [656, 352] width 175 height 30
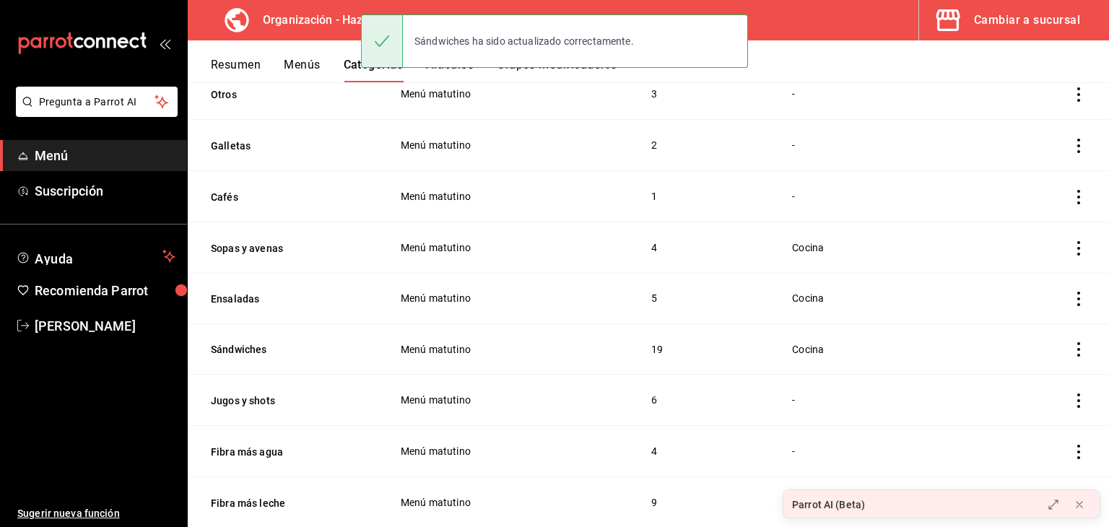
scroll to position [336, 0]
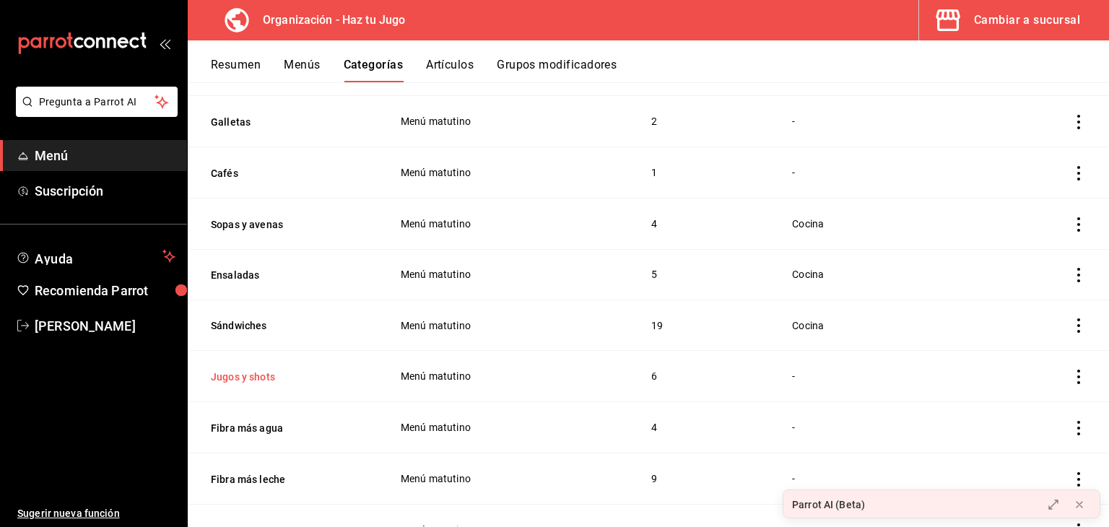
click at [251, 376] on button "Jugos y shots" at bounding box center [283, 377] width 144 height 14
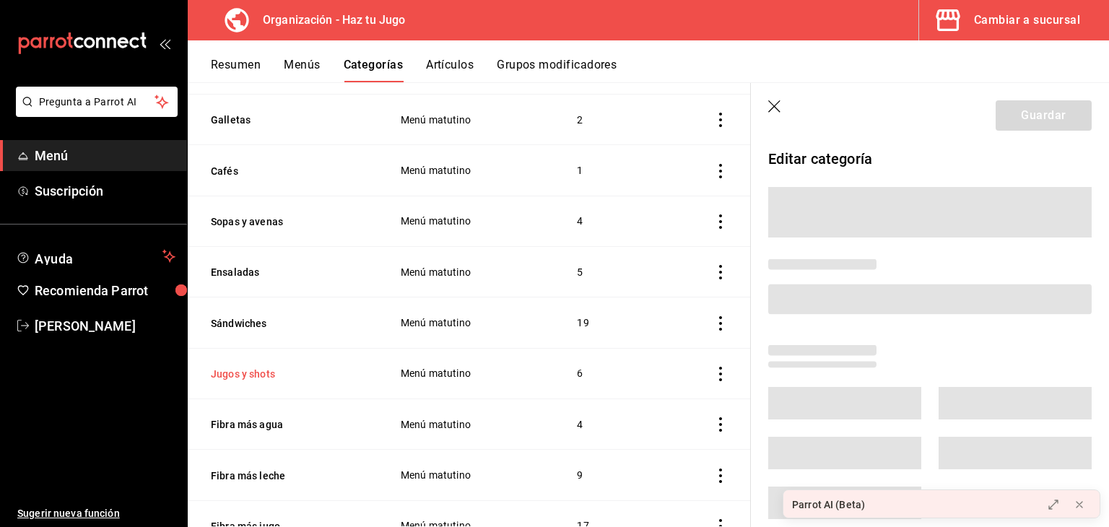
scroll to position [335, 0]
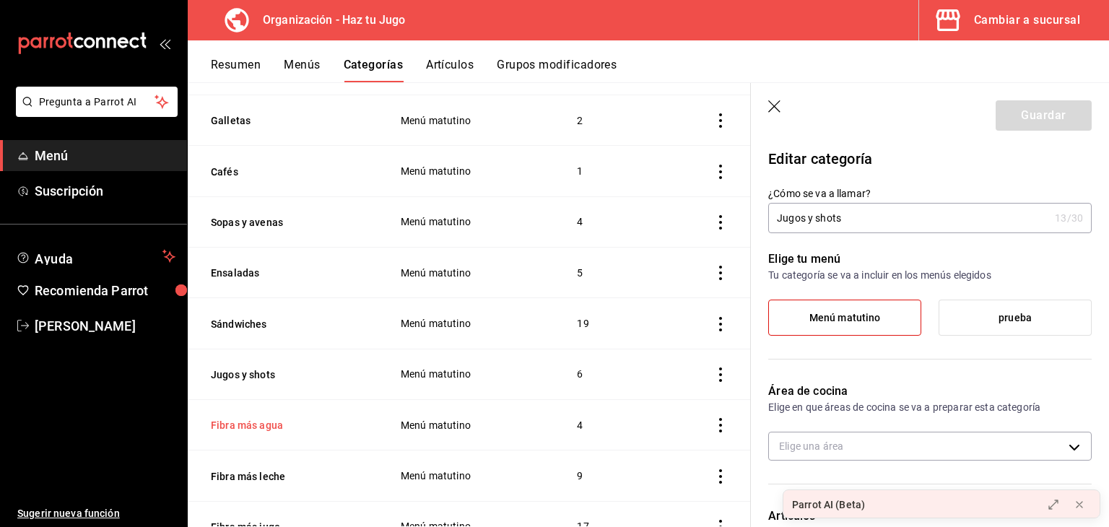
click at [251, 433] on button "Fibra más agua" at bounding box center [283, 425] width 144 height 14
click at [267, 484] on button "Fibra más leche" at bounding box center [283, 476] width 144 height 14
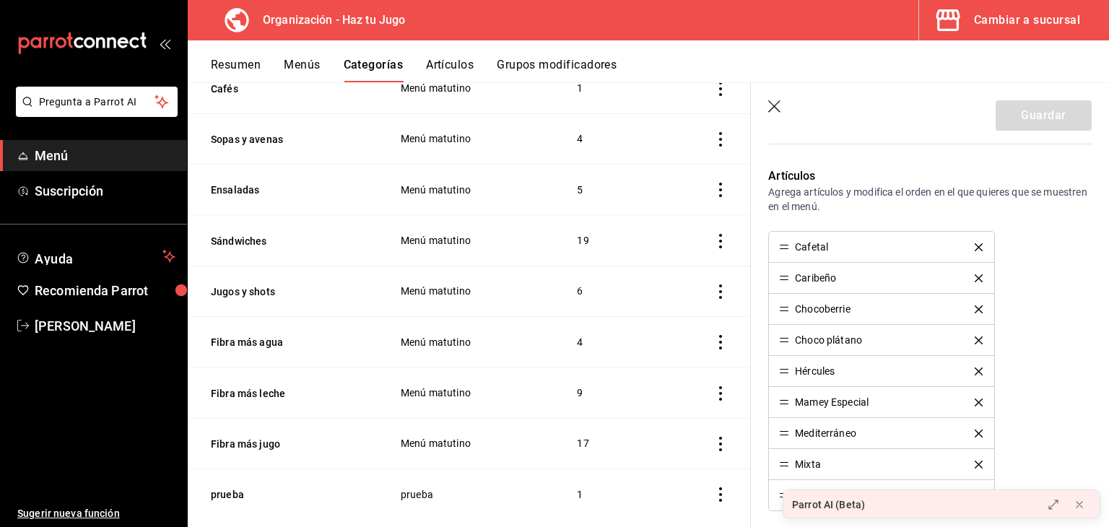
scroll to position [462, 0]
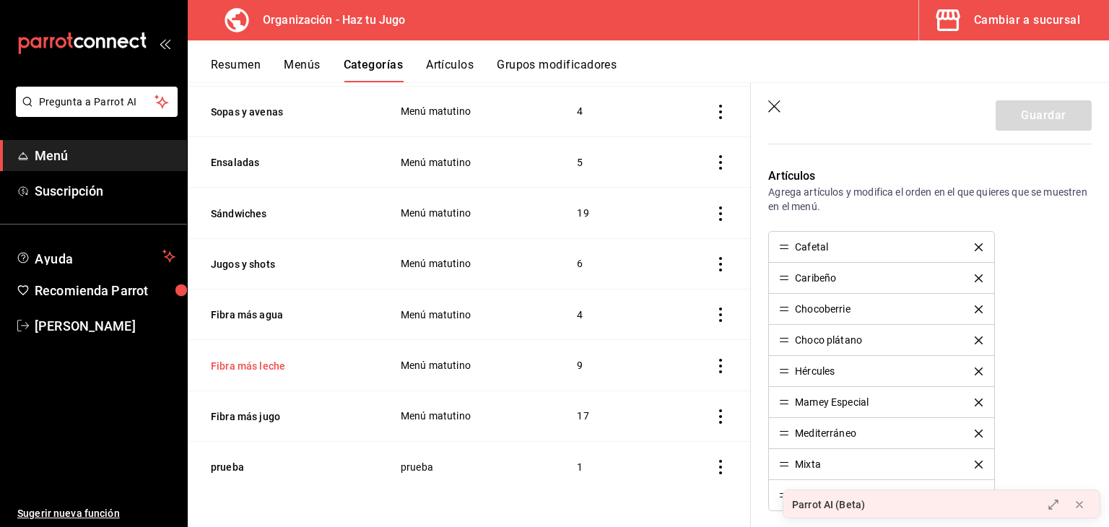
click at [267, 366] on button "Fibra más leche" at bounding box center [283, 366] width 144 height 14
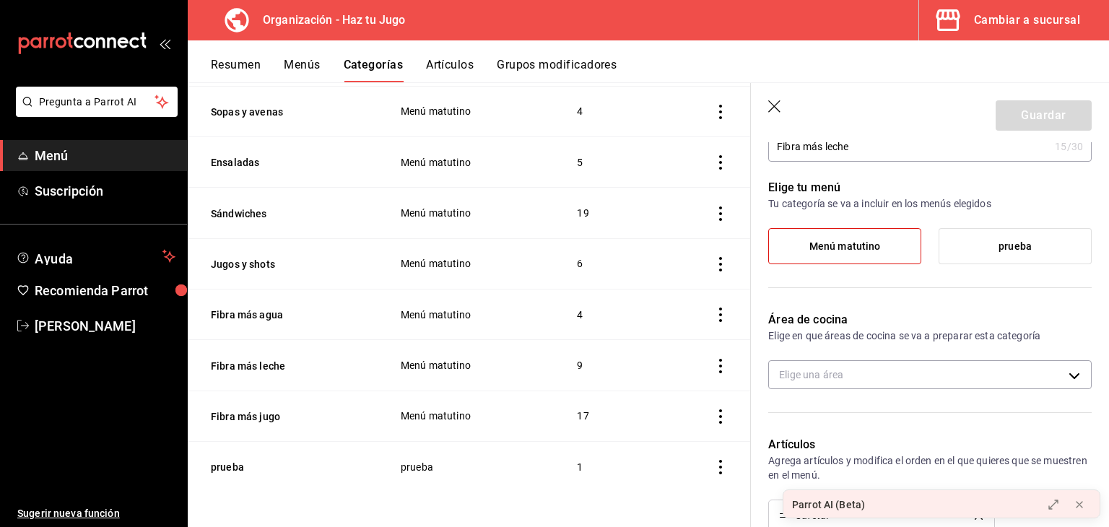
scroll to position [64, 0]
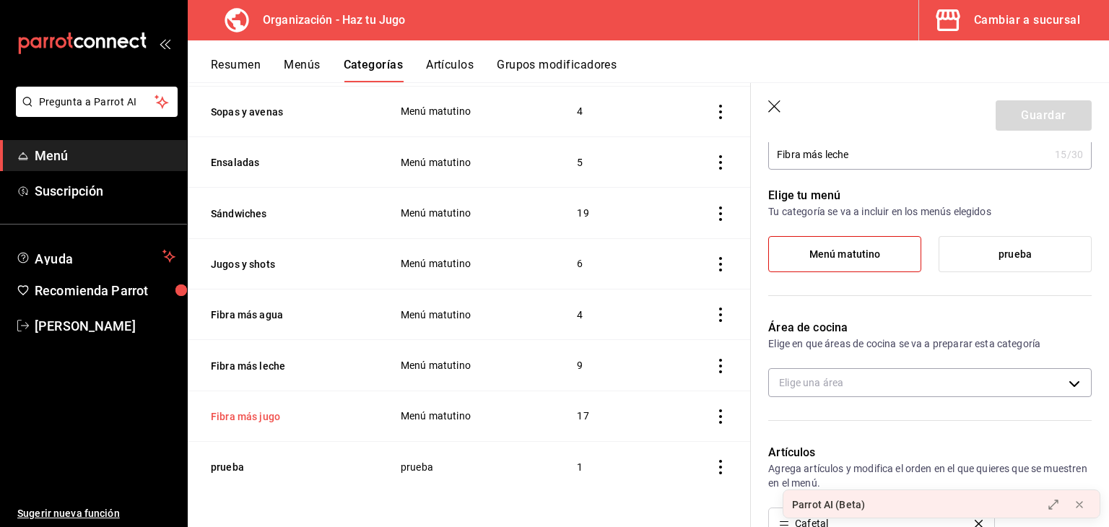
click at [254, 410] on button "Fibra más jugo" at bounding box center [283, 417] width 144 height 14
click at [228, 461] on button "prueba" at bounding box center [283, 467] width 144 height 14
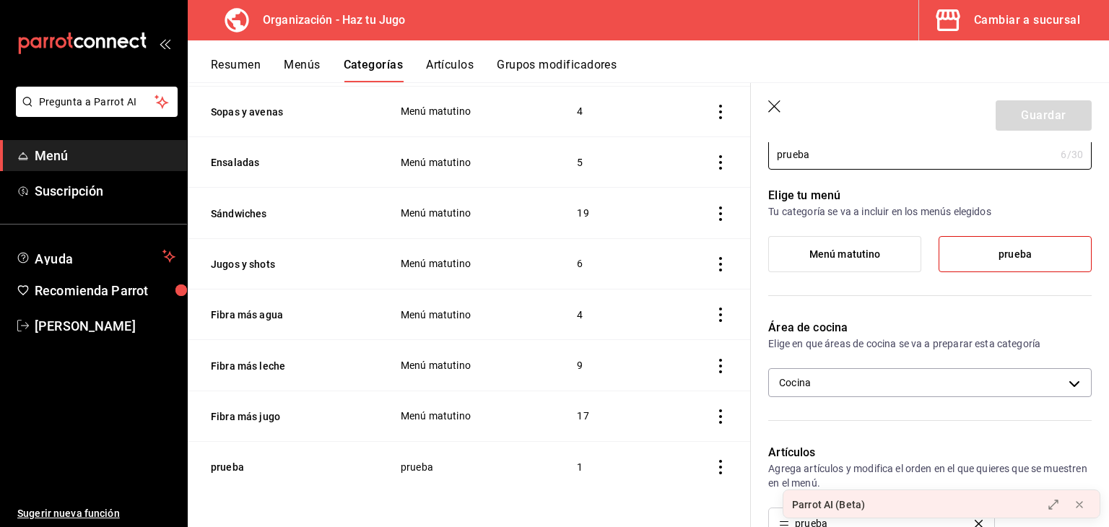
click at [776, 108] on icon "button" at bounding box center [774, 106] width 12 height 12
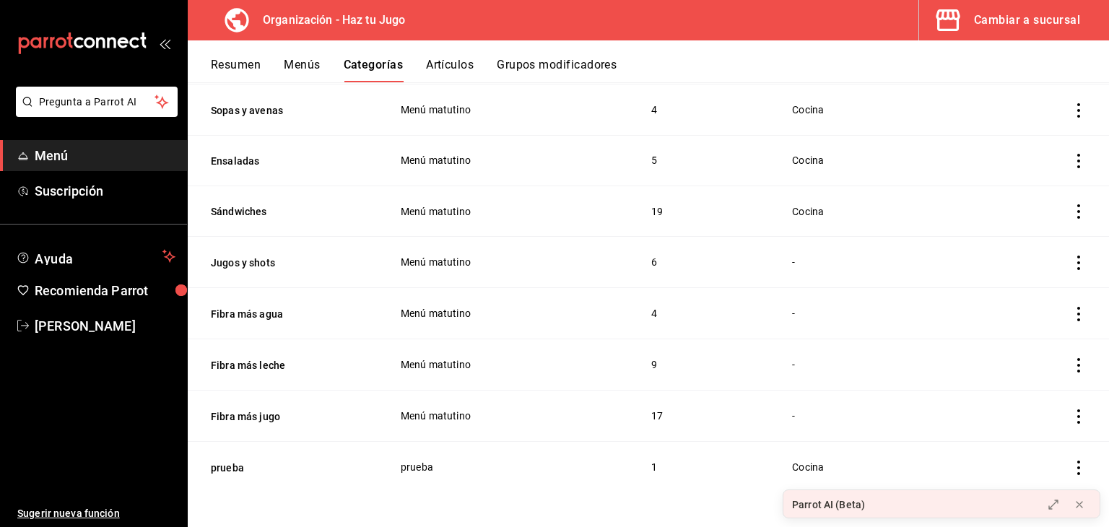
click at [1045, 14] on div "Cambiar a sucursal" at bounding box center [1027, 20] width 106 height 20
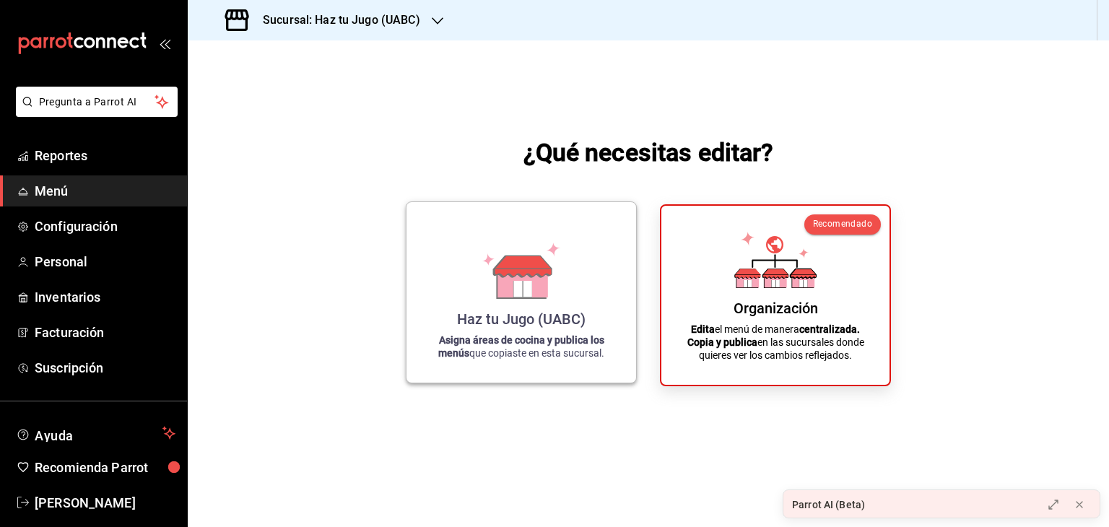
click at [519, 289] on icon at bounding box center [523, 289] width 18 height 16
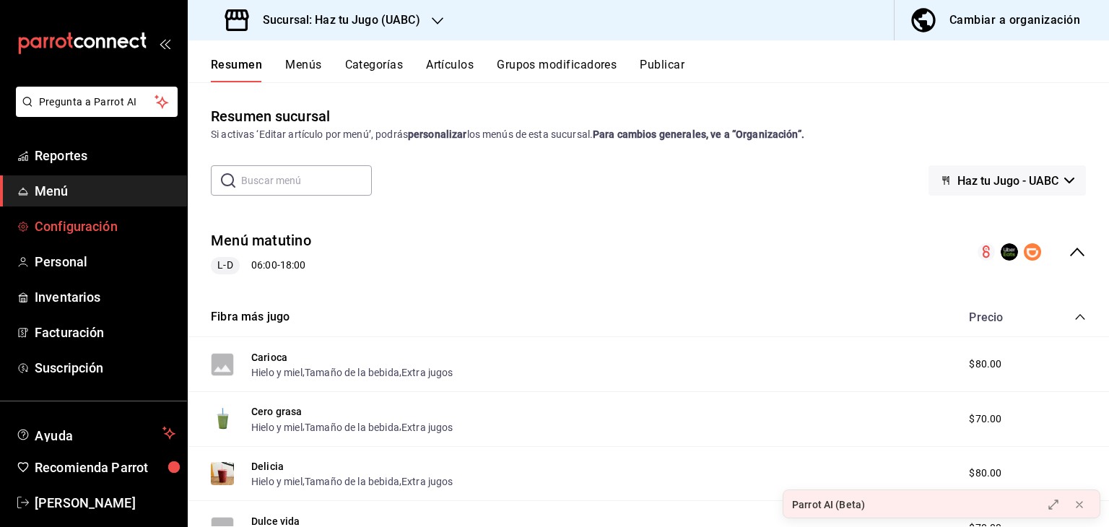
click at [84, 211] on link "Configuración" at bounding box center [93, 226] width 187 height 31
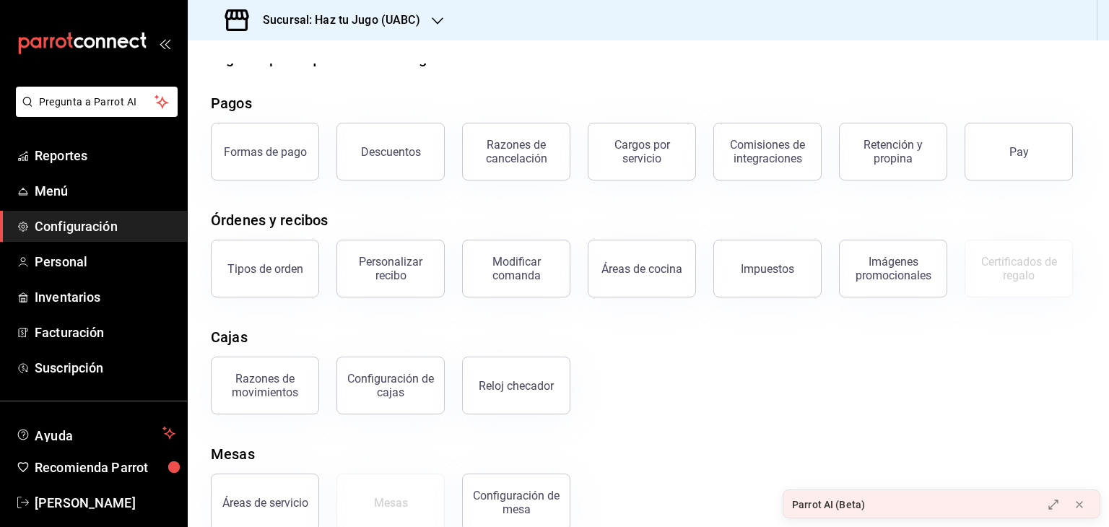
scroll to position [27, 0]
click at [399, 29] on div "Sucursal: Haz tu Jugo (UABC)" at bounding box center [324, 20] width 250 height 40
click at [399, 29] on div at bounding box center [554, 263] width 1109 height 527
click at [594, 277] on button "Áreas de cocina" at bounding box center [642, 270] width 108 height 58
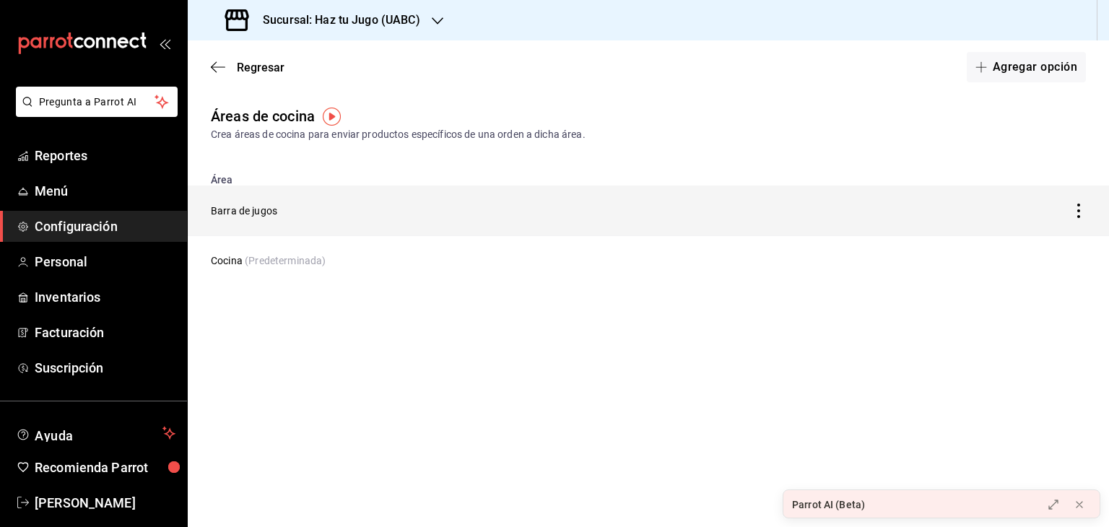
click at [906, 197] on td "discountsTable" at bounding box center [989, 211] width 241 height 51
click at [1073, 215] on icon "discountsTable" at bounding box center [1079, 211] width 14 height 14
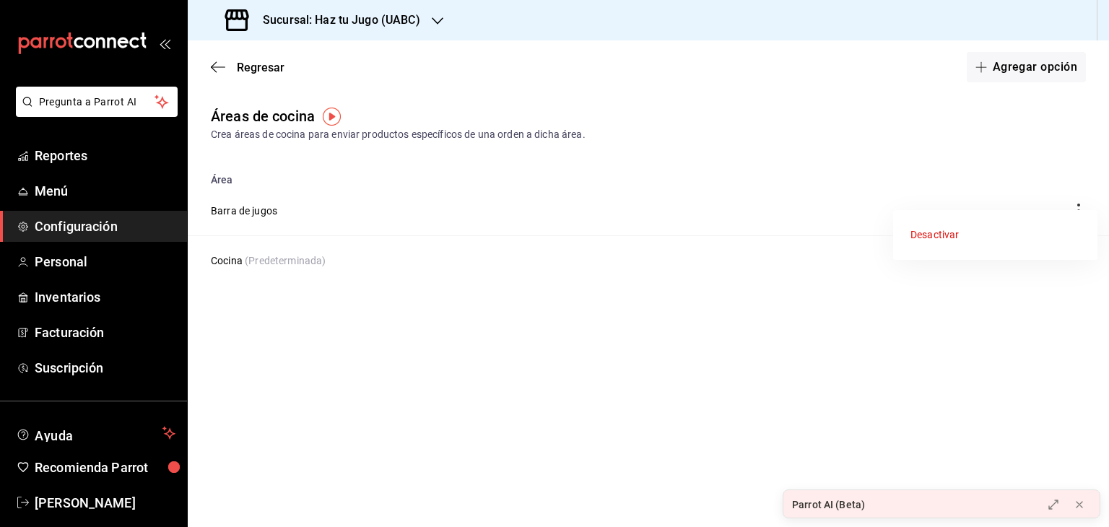
click at [711, 224] on div at bounding box center [554, 263] width 1109 height 527
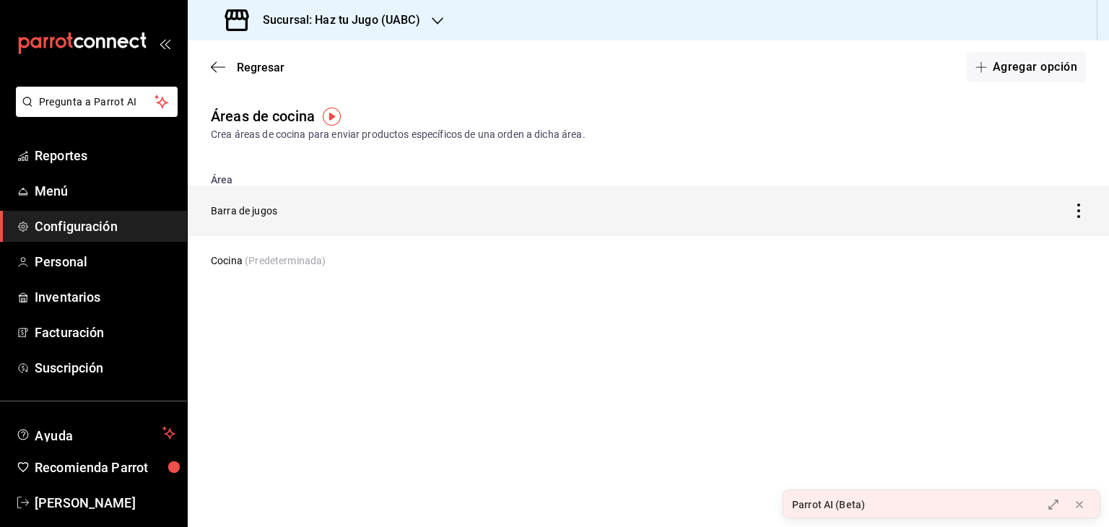
click at [350, 200] on td "Barra de jugos" at bounding box center [528, 211] width 681 height 51
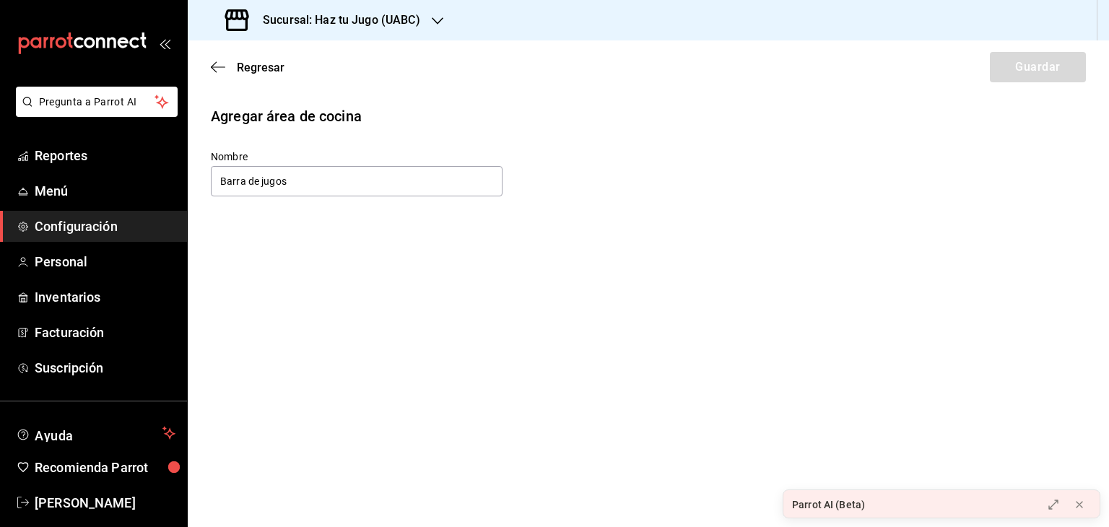
click at [649, 155] on div "Nombre Barra de jugos" at bounding box center [648, 174] width 875 height 48
click at [309, 179] on input "Barra de jugos" at bounding box center [357, 181] width 292 height 30
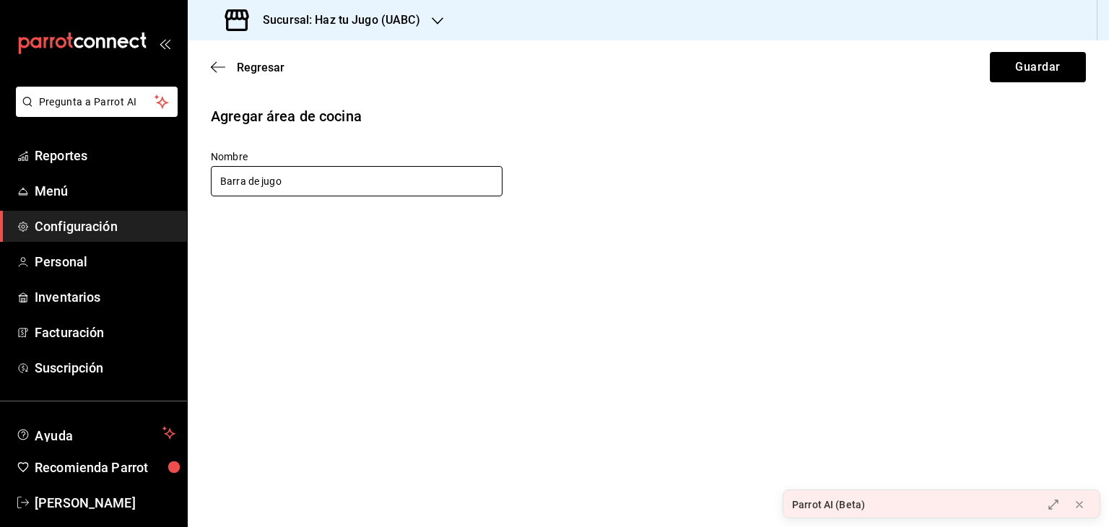
type input "Barra de jugos"
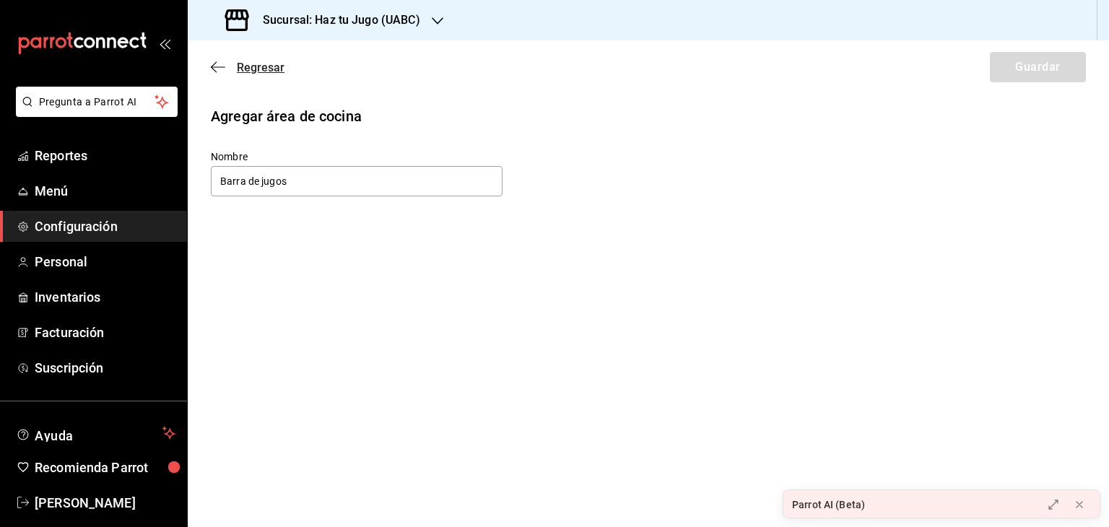
click at [217, 64] on icon "button" at bounding box center [218, 67] width 14 height 13
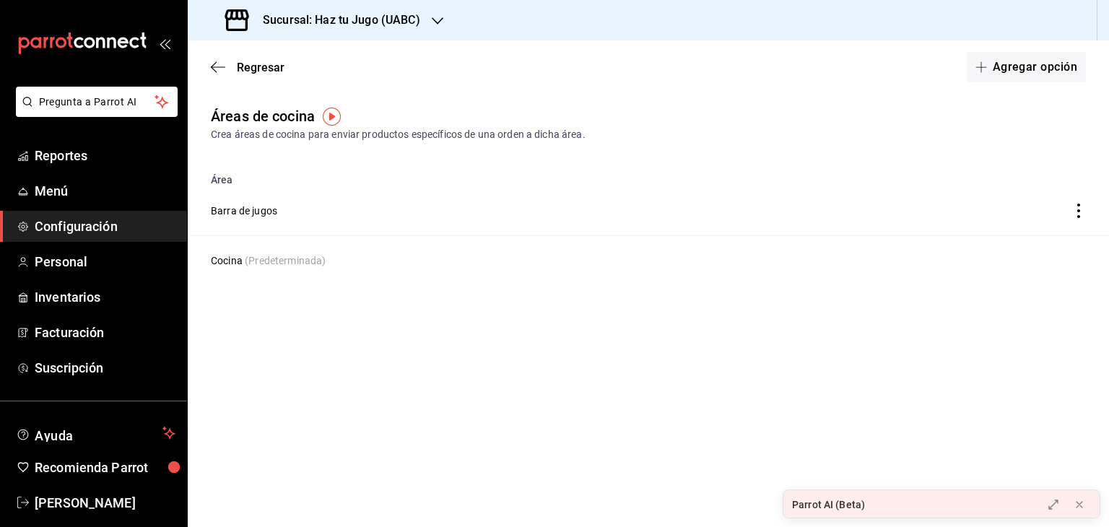
click at [329, 116] on img "button" at bounding box center [332, 117] width 18 height 18
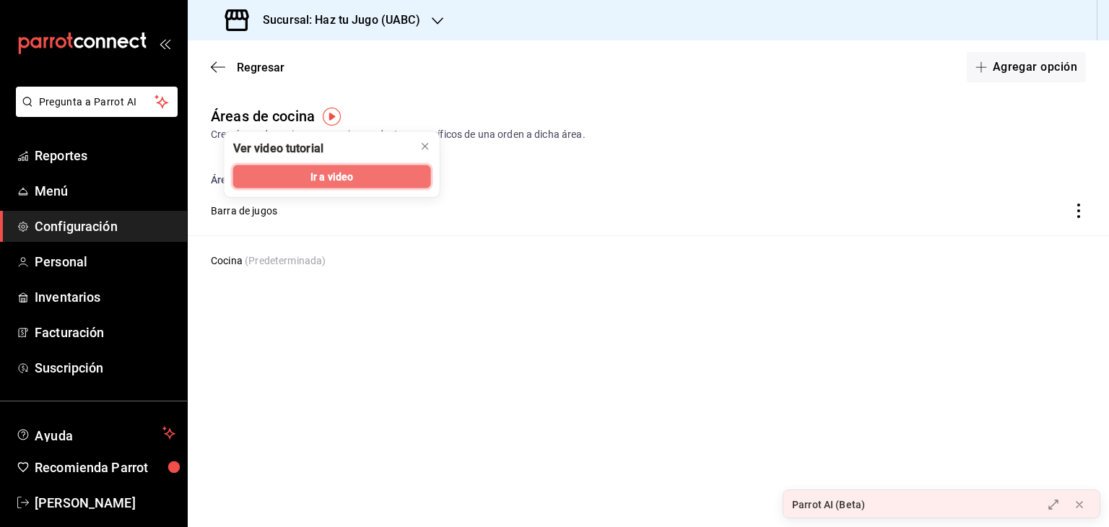
click at [347, 175] on span "Ir a video" at bounding box center [332, 176] width 43 height 15
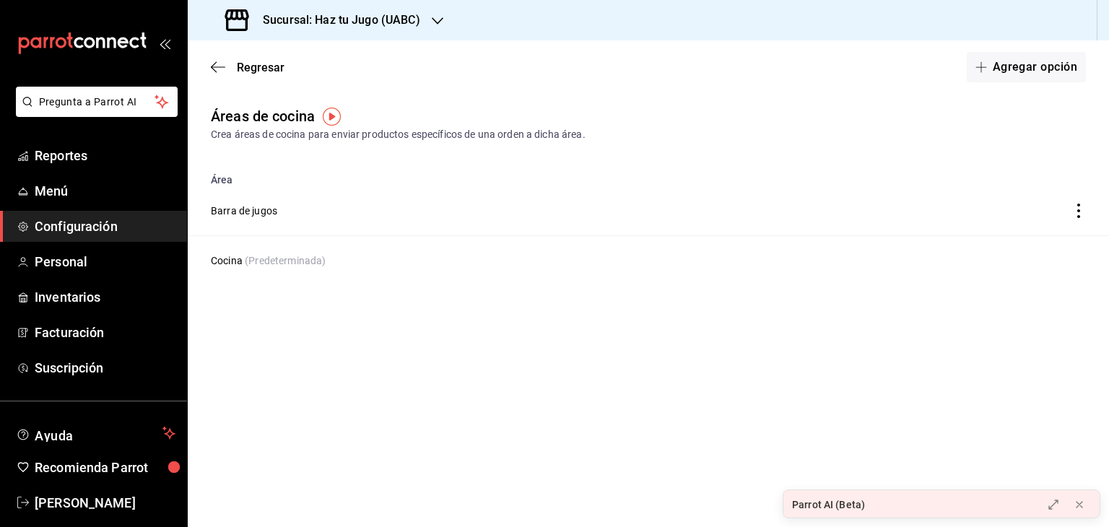
click at [222, 59] on div "Regresar Agregar opción" at bounding box center [649, 66] width 922 height 53
click at [210, 63] on div "Regresar Agregar opción" at bounding box center [649, 66] width 922 height 53
click at [81, 185] on span "Menú" at bounding box center [105, 191] width 141 height 20
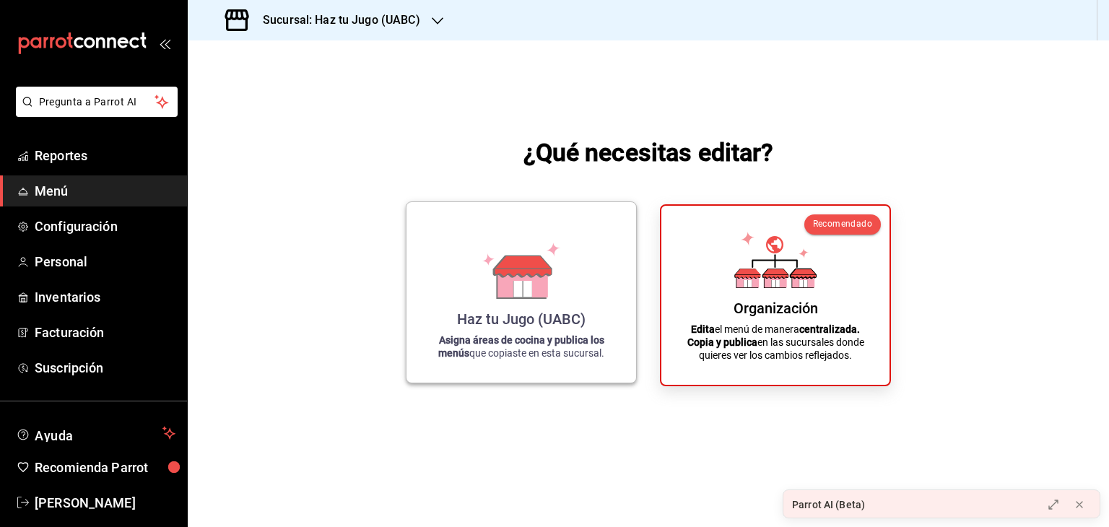
click at [587, 308] on div "Haz tu Jugo (UABC) Asigna áreas de cocina y publica los menús que copiaste en e…" at bounding box center [521, 292] width 195 height 157
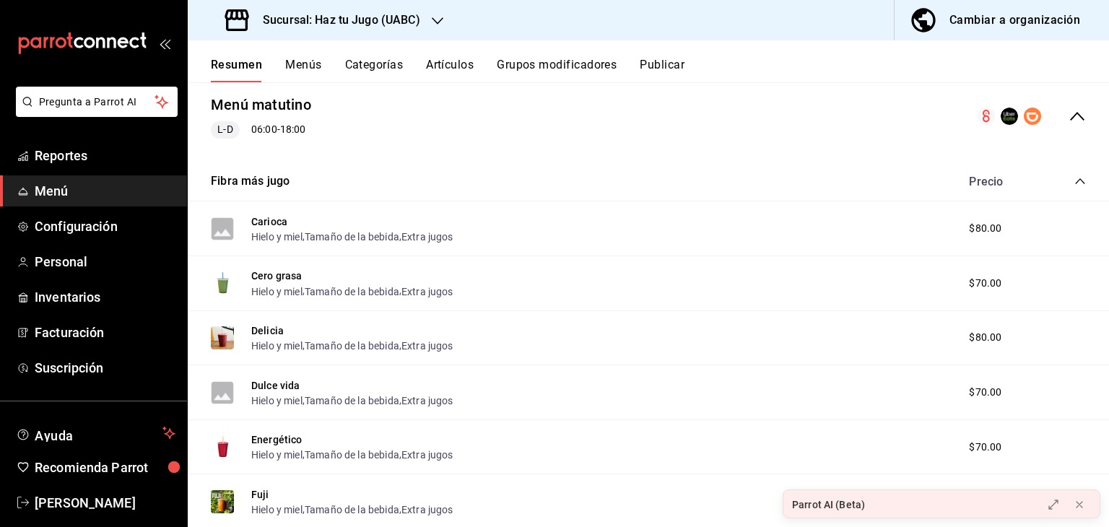
scroll to position [241, 0]
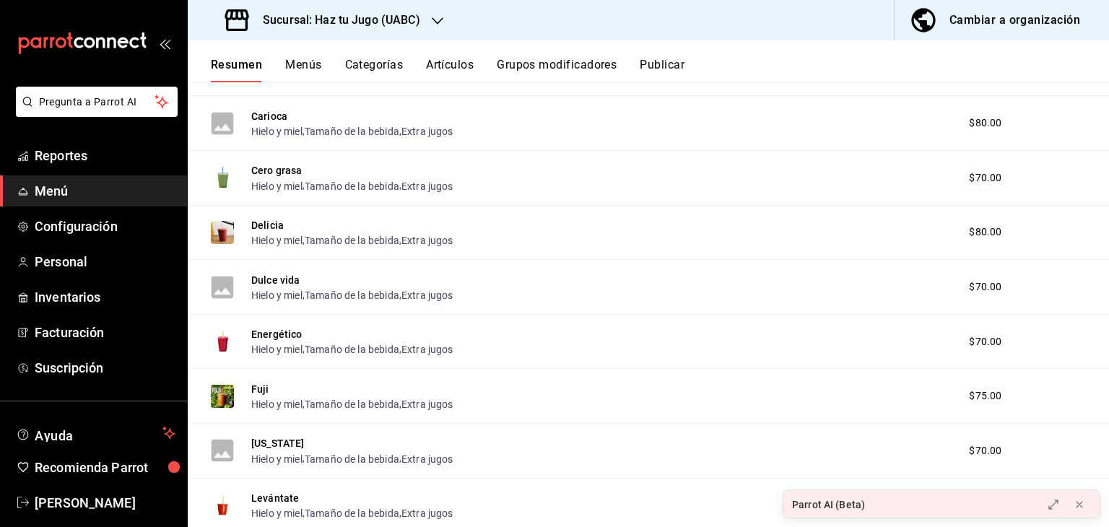
click at [373, 64] on button "Categorías" at bounding box center [374, 70] width 59 height 25
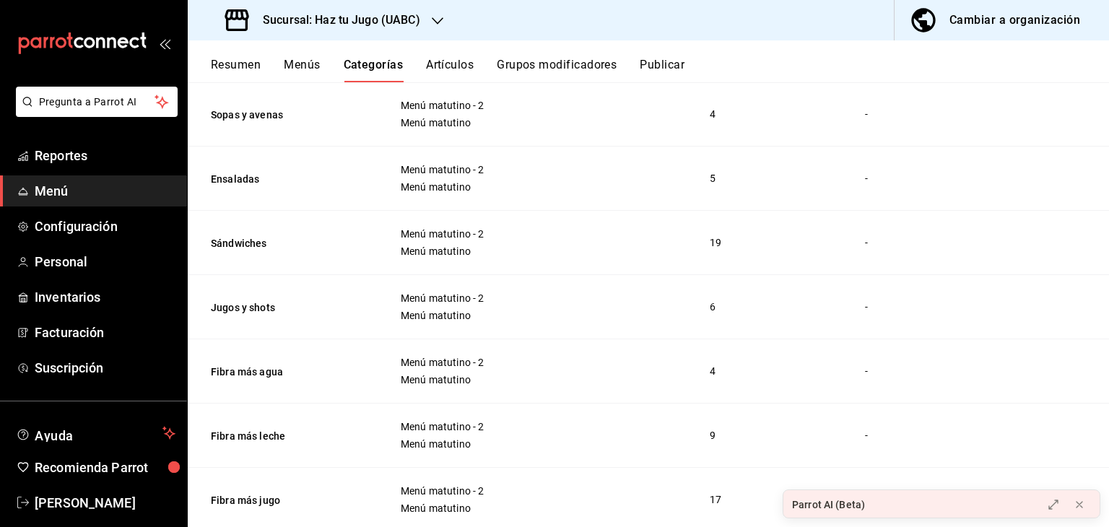
scroll to position [569, 0]
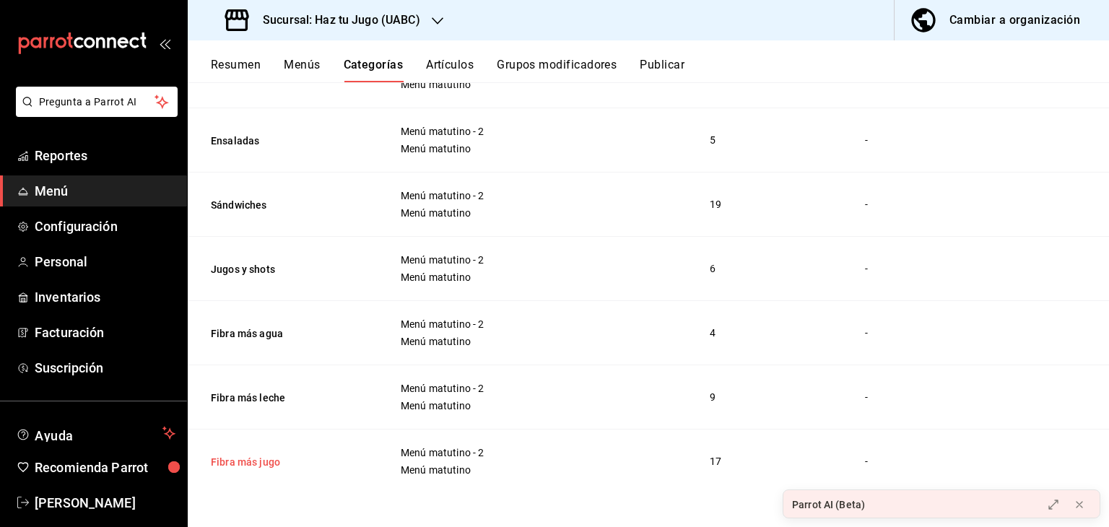
click at [263, 459] on button "Fibra más jugo" at bounding box center [283, 462] width 144 height 14
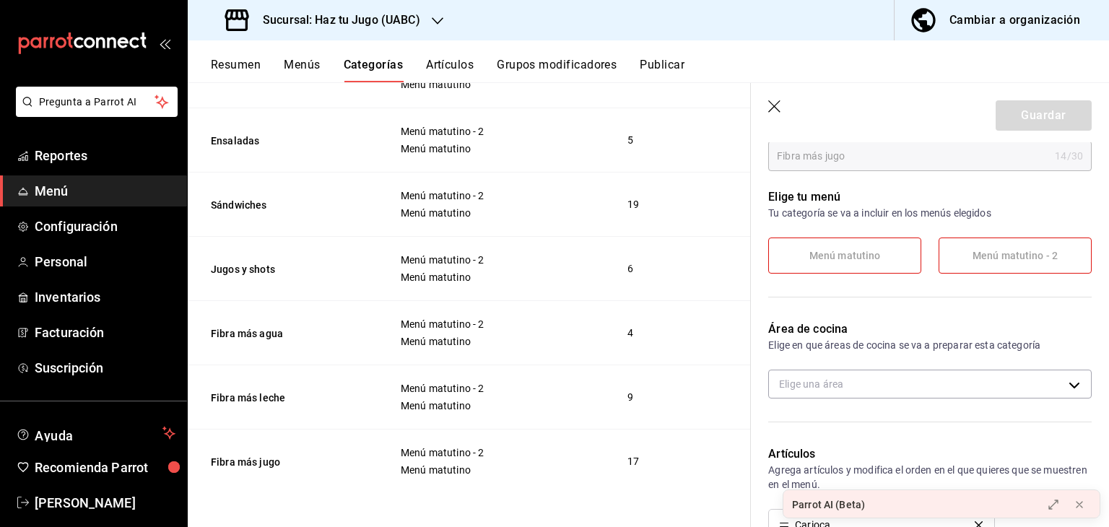
scroll to position [137, 0]
click at [979, 248] on span "Menú matutino - 2" at bounding box center [1015, 254] width 85 height 12
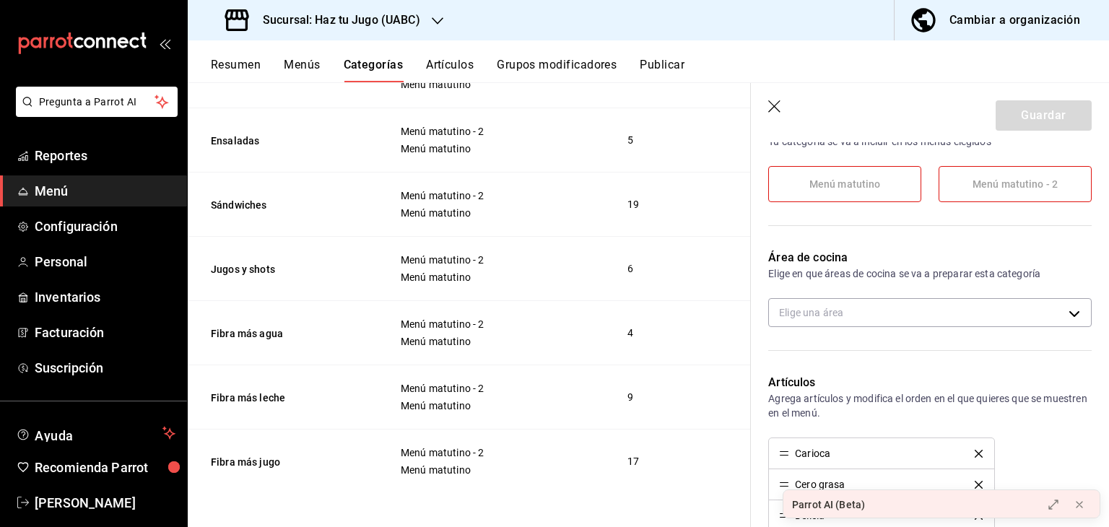
scroll to position [230, 0]
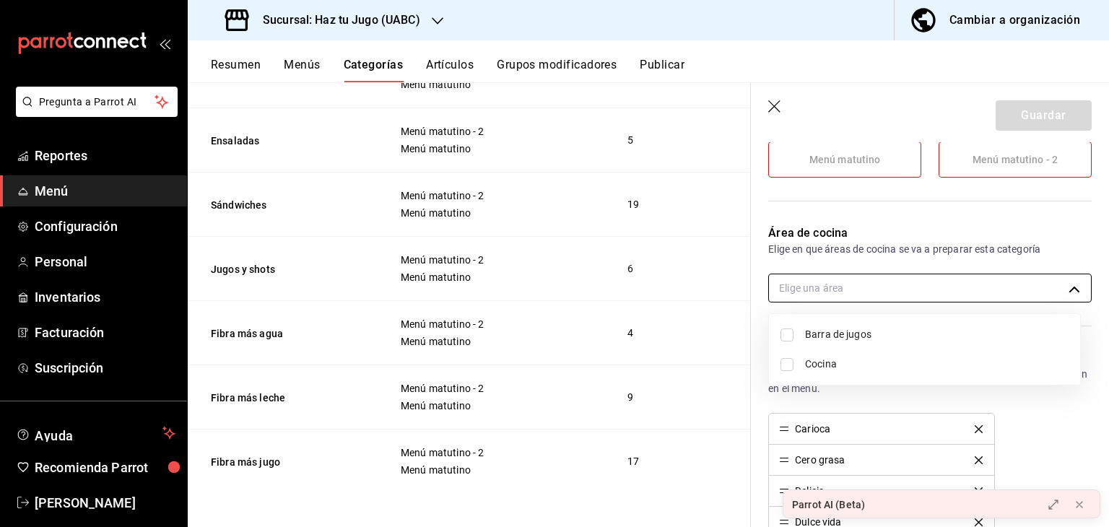
click at [1041, 284] on body "Pregunta a Parrot AI Reportes Menú Configuración Personal Inventarios Facturaci…" at bounding box center [554, 263] width 1109 height 527
click at [852, 332] on span "Barra de jugos" at bounding box center [937, 334] width 264 height 15
type input "e4a7ee07-0022-4a27-8dec-62c345d72446"
checkbox input "true"
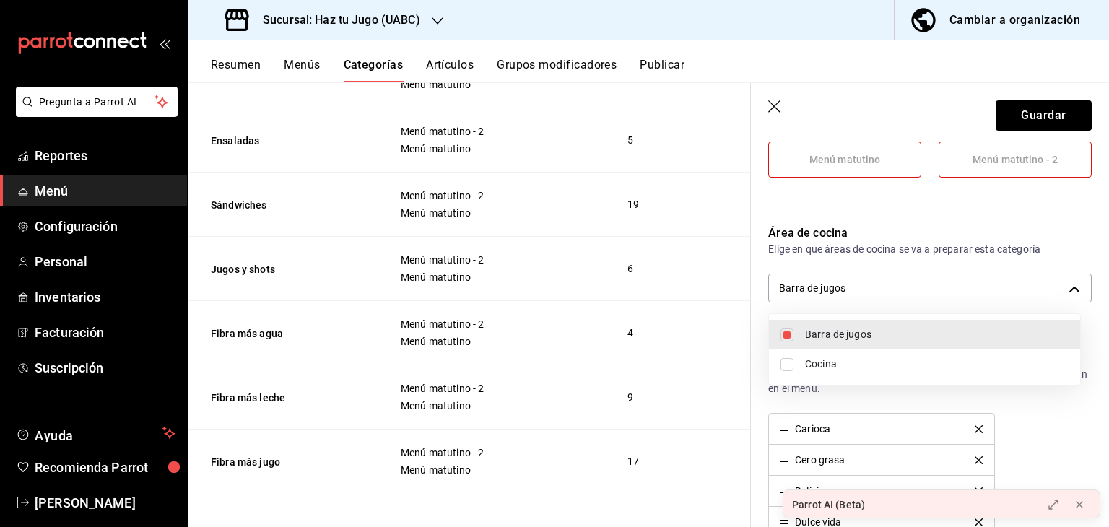
click at [1040, 111] on div at bounding box center [554, 263] width 1109 height 527
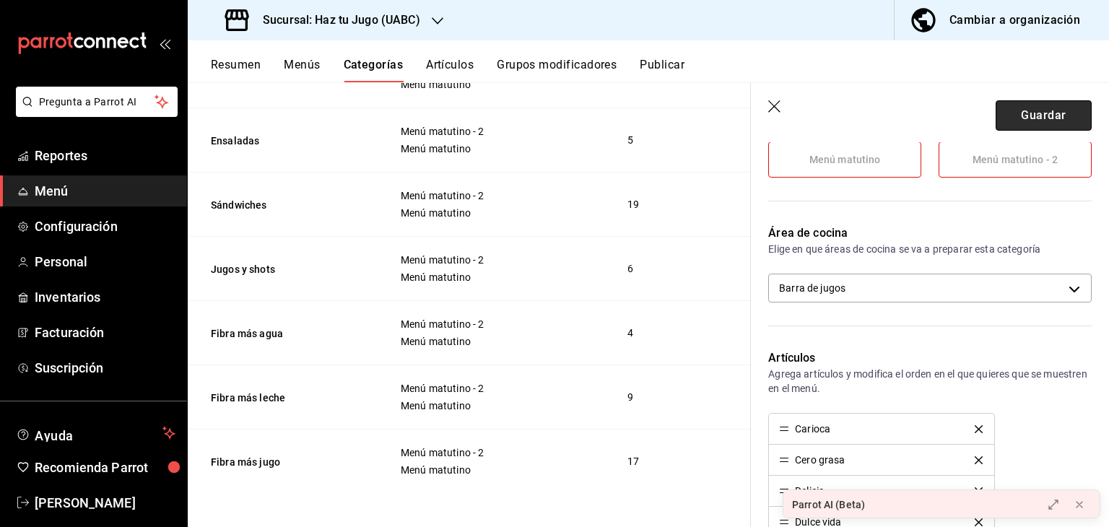
click at [1028, 118] on button "Guardar" at bounding box center [1044, 115] width 96 height 30
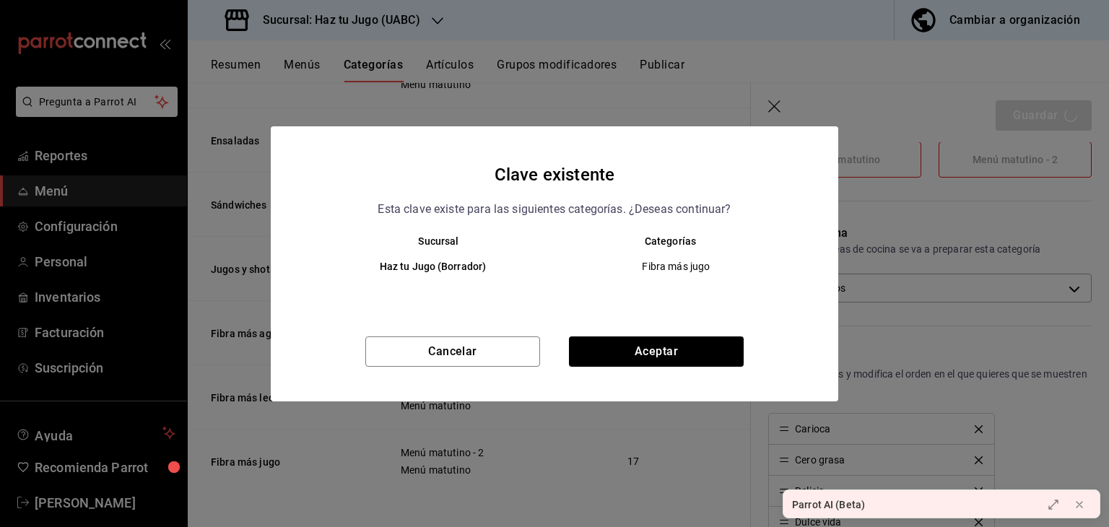
click at [653, 323] on div "Sucursal Categorías Haz tu Jugo (Borrador) Fibra más jugo" at bounding box center [555, 279] width 568 height 89
click at [643, 358] on button "Aceptar" at bounding box center [656, 352] width 175 height 30
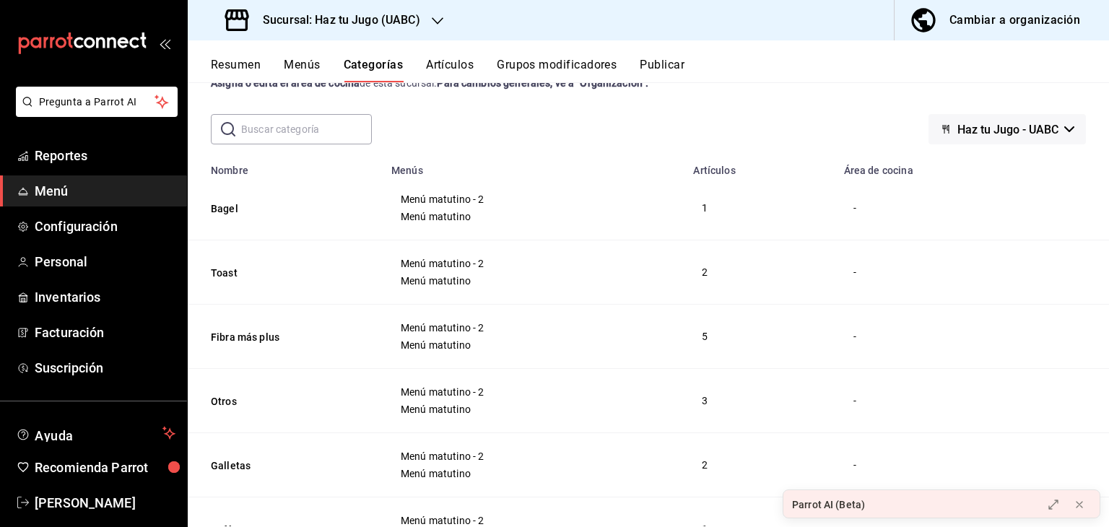
scroll to position [63, 0]
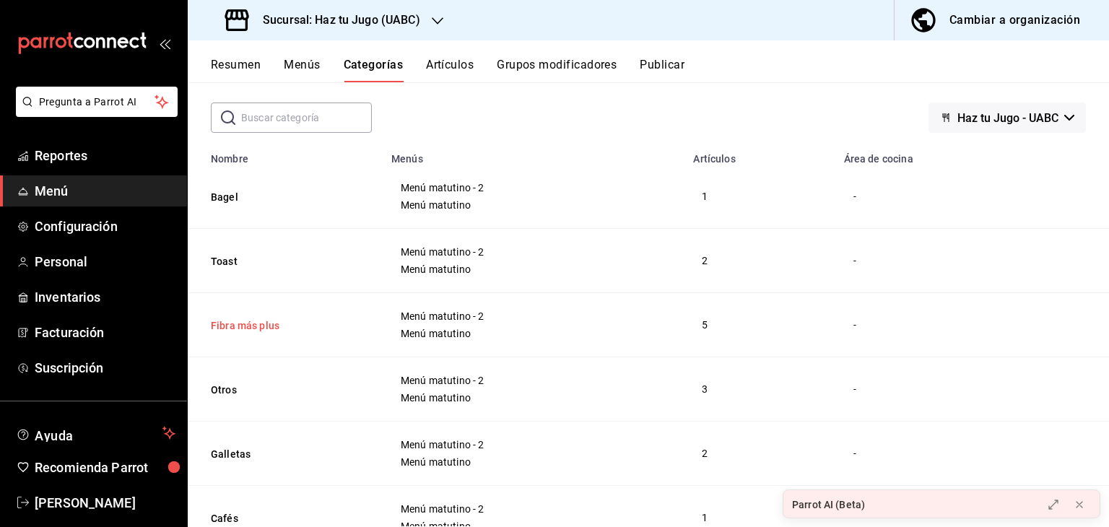
click at [251, 327] on button "Fibra más plus" at bounding box center [283, 326] width 144 height 14
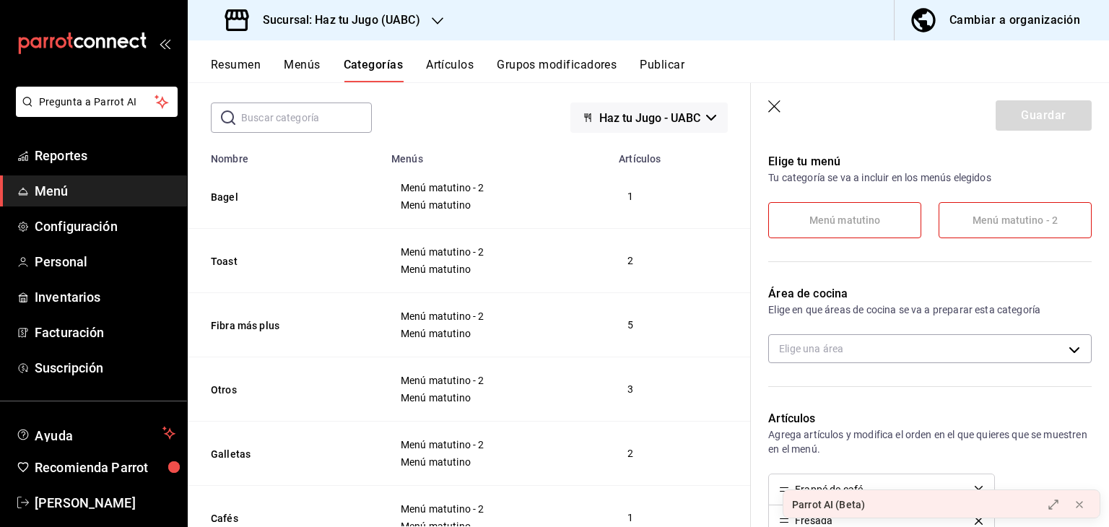
scroll to position [179, 0]
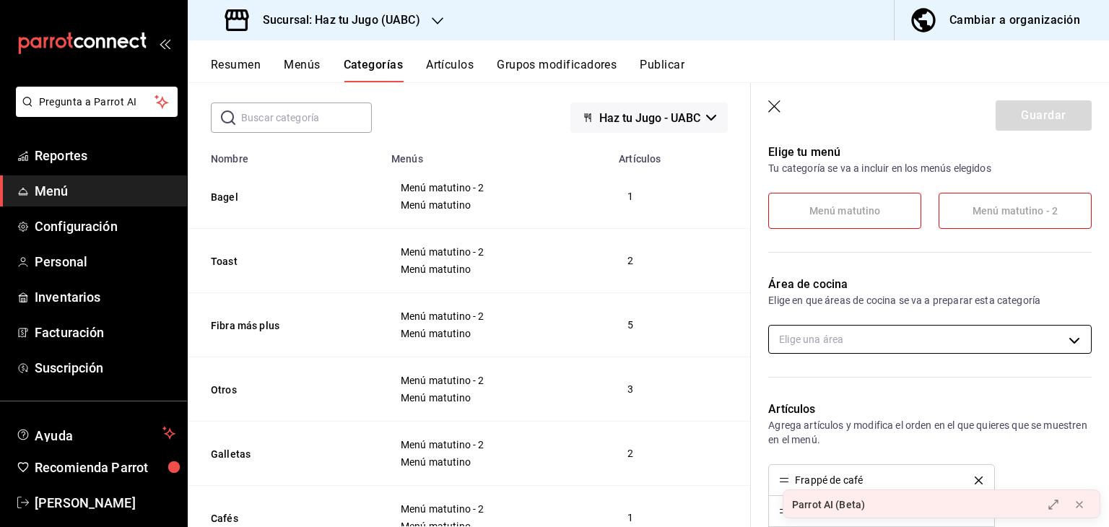
click at [953, 330] on body "Pregunta a Parrot AI Reportes Menú Configuración Personal Inventarios Facturaci…" at bounding box center [554, 263] width 1109 height 527
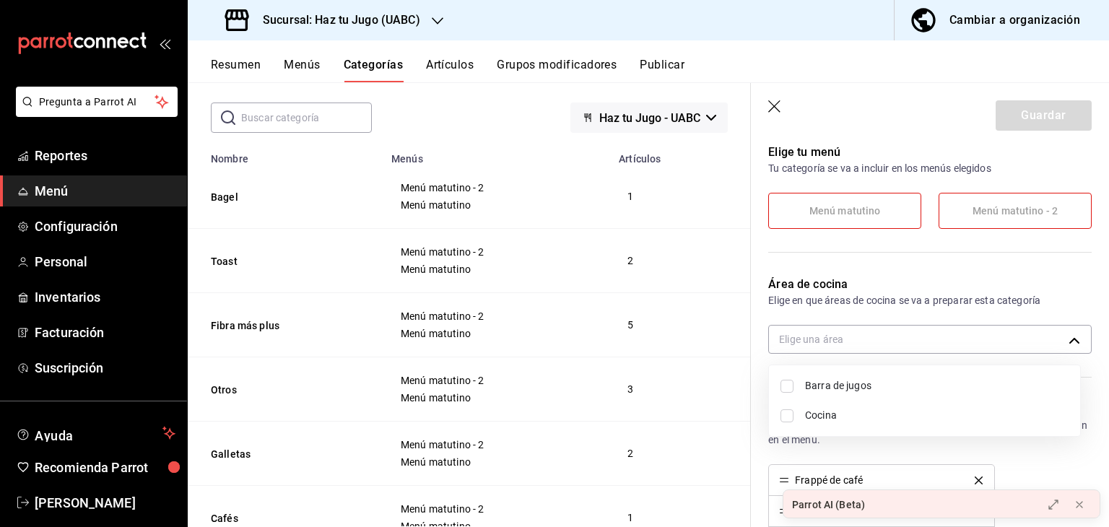
click at [785, 389] on input "checkbox" at bounding box center [787, 386] width 13 height 13
checkbox input "true"
type input "e4a7ee07-0022-4a27-8dec-62c345d72446"
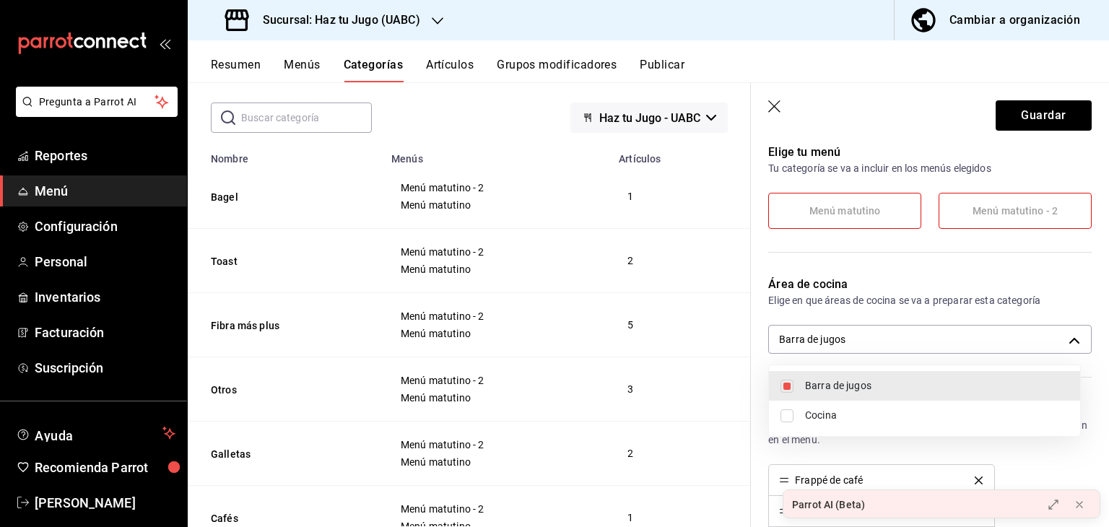
click at [1039, 109] on div at bounding box center [554, 263] width 1109 height 527
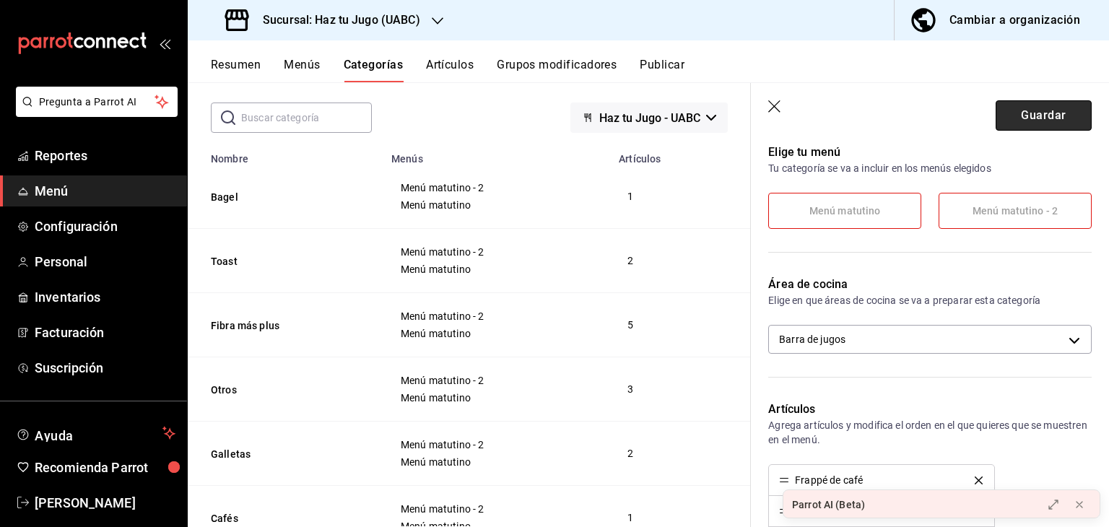
click at [1037, 113] on button "Guardar" at bounding box center [1044, 115] width 96 height 30
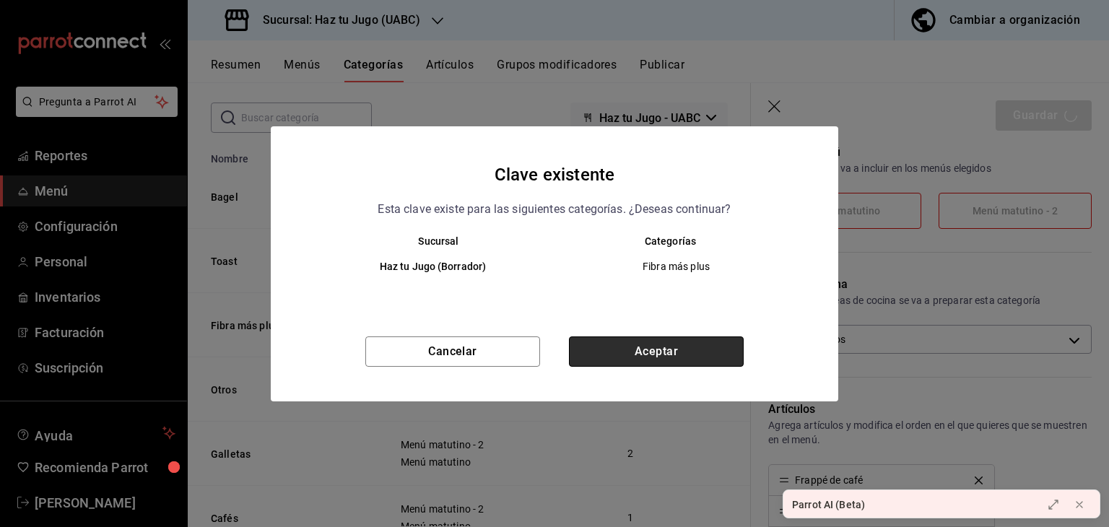
click at [647, 348] on button "Aceptar" at bounding box center [656, 352] width 175 height 30
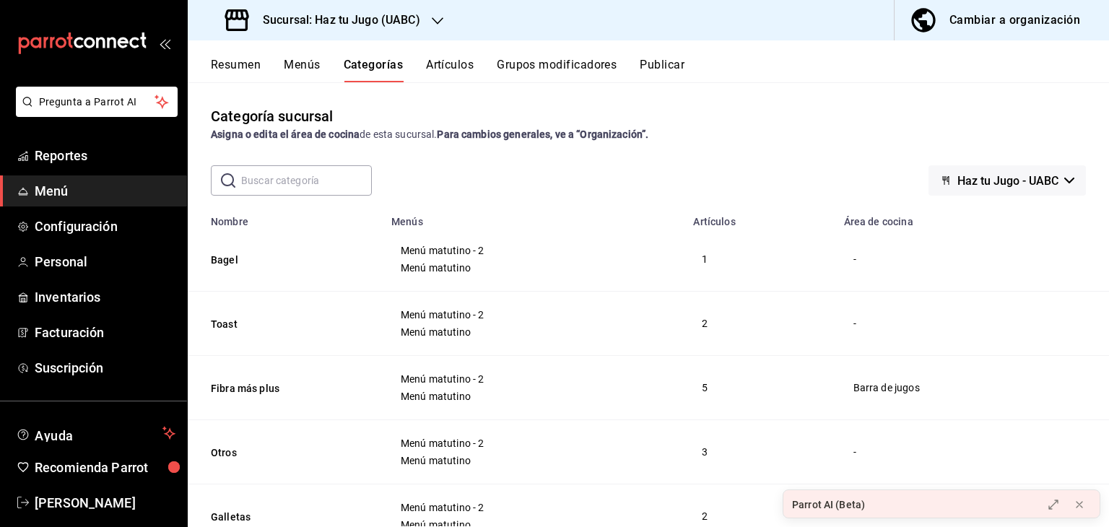
click at [219, 332] on th "Toast" at bounding box center [285, 324] width 195 height 64
click at [222, 322] on button "Toast" at bounding box center [283, 324] width 144 height 14
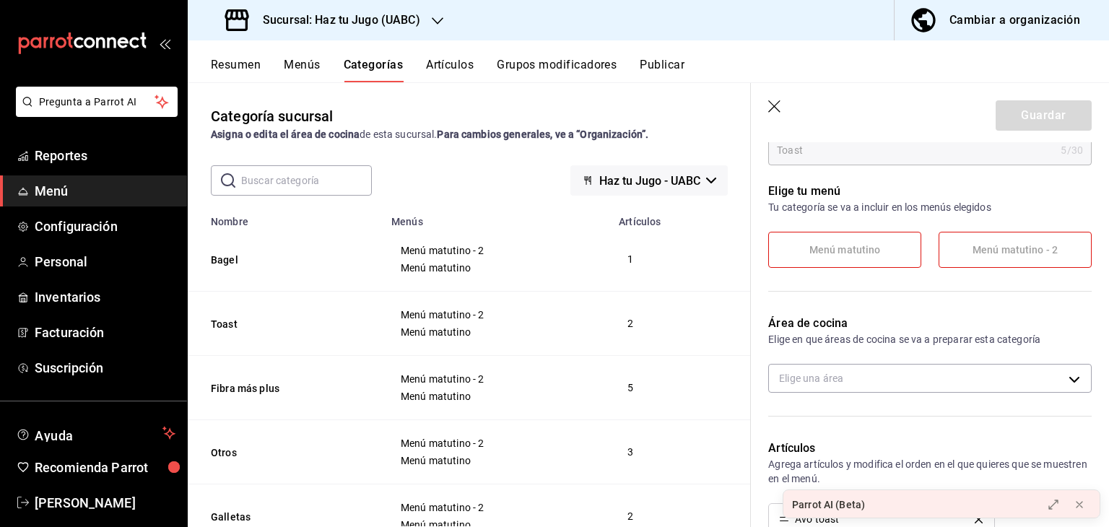
scroll to position [154, 0]
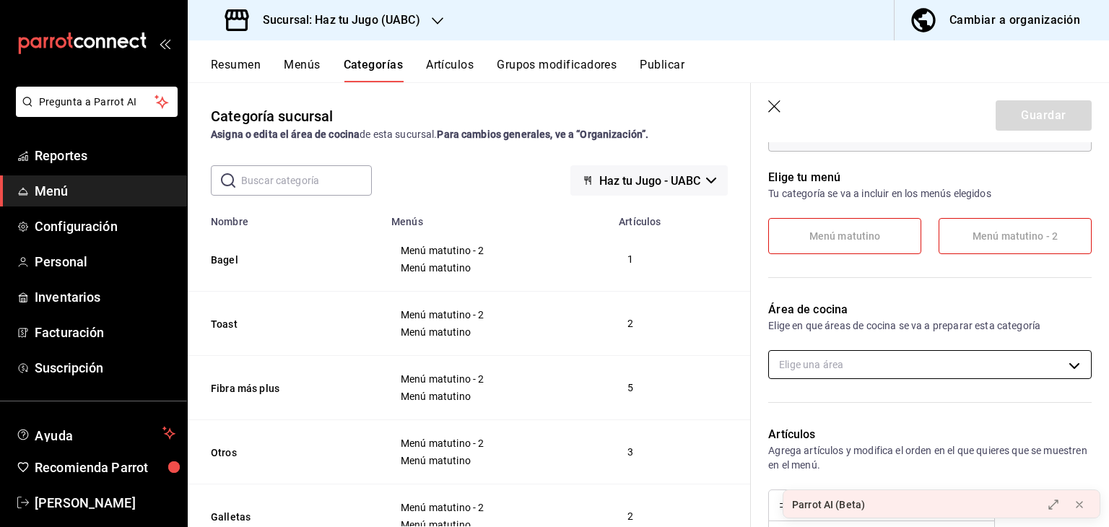
click at [989, 368] on body "Pregunta a Parrot AI Reportes Menú Configuración Personal Inventarios Facturaci…" at bounding box center [554, 263] width 1109 height 527
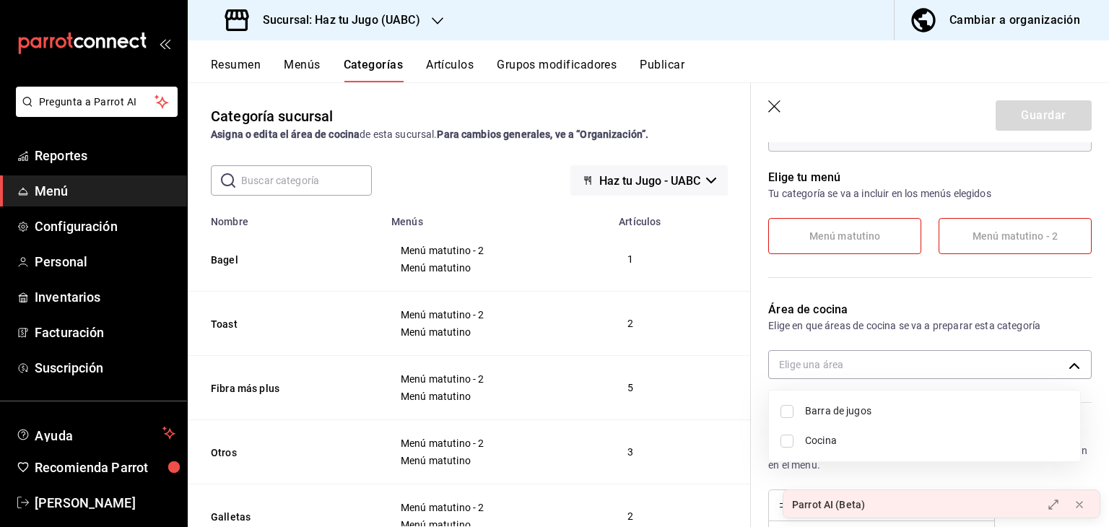
click at [787, 443] on input "checkbox" at bounding box center [787, 441] width 13 height 13
checkbox input "true"
type input "ef289512-750d-4990-9a3b-92273ee8559d"
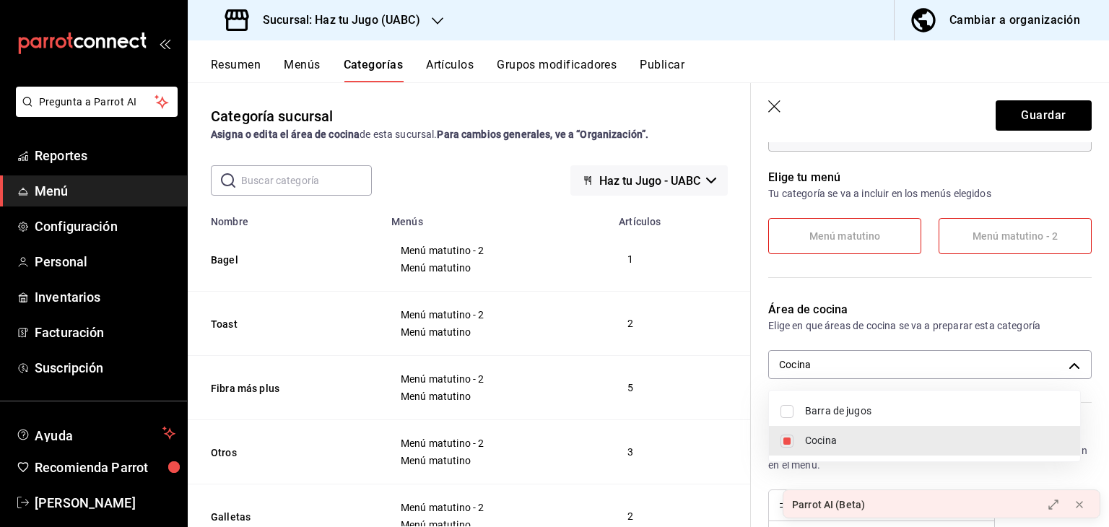
click at [1027, 117] on div at bounding box center [554, 263] width 1109 height 527
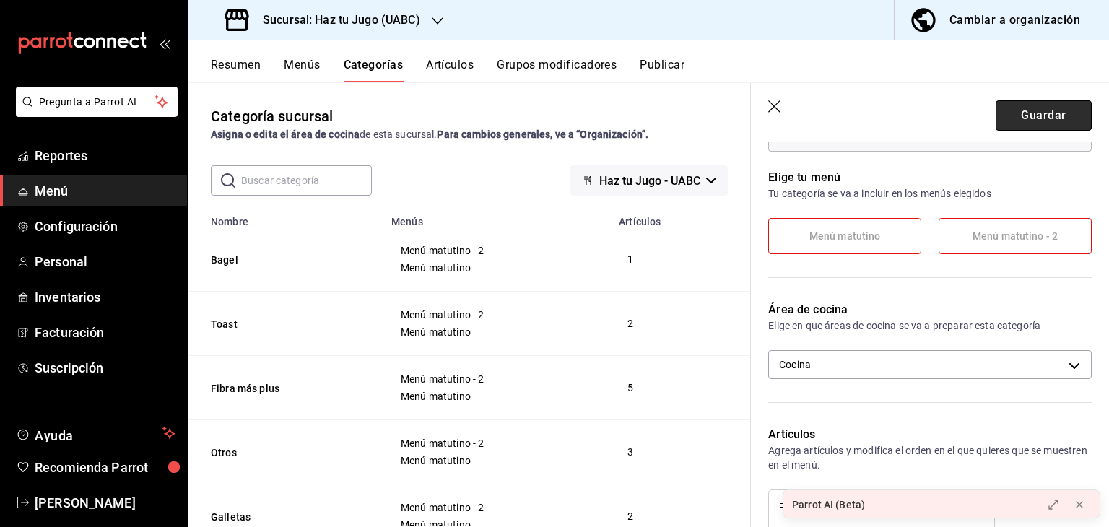
click at [1028, 125] on button "Guardar" at bounding box center [1044, 115] width 96 height 30
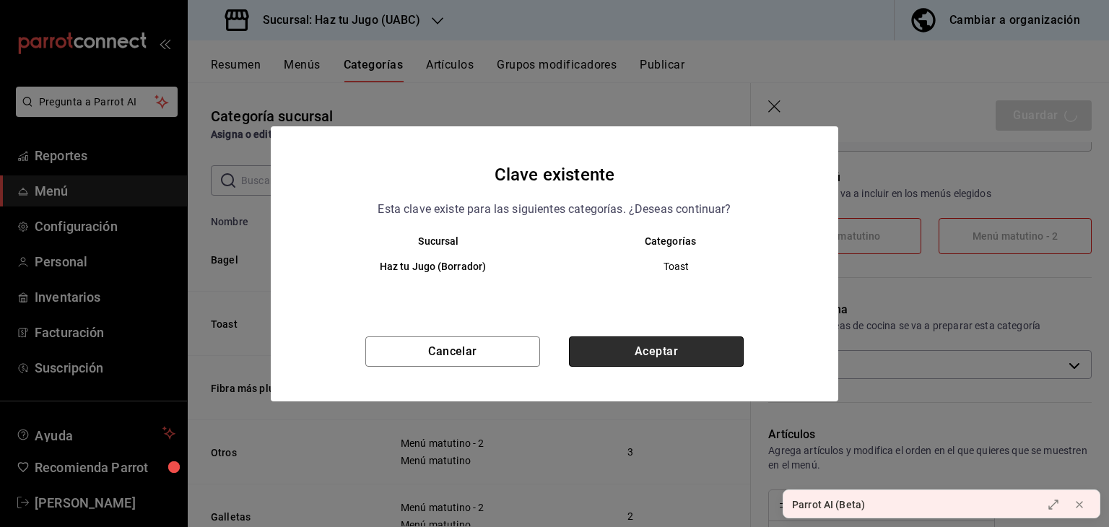
click at [658, 347] on button "Aceptar" at bounding box center [656, 352] width 175 height 30
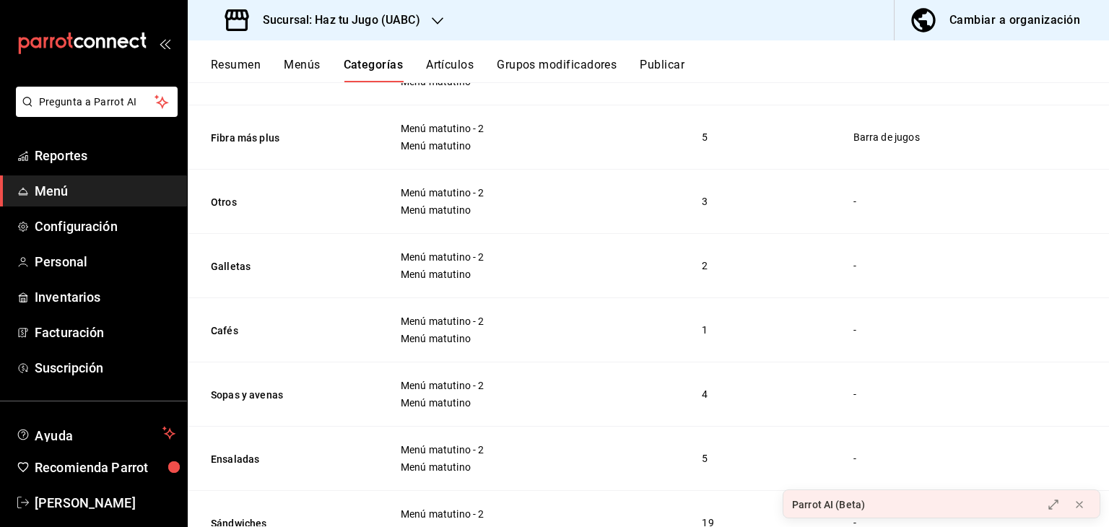
scroll to position [256, 0]
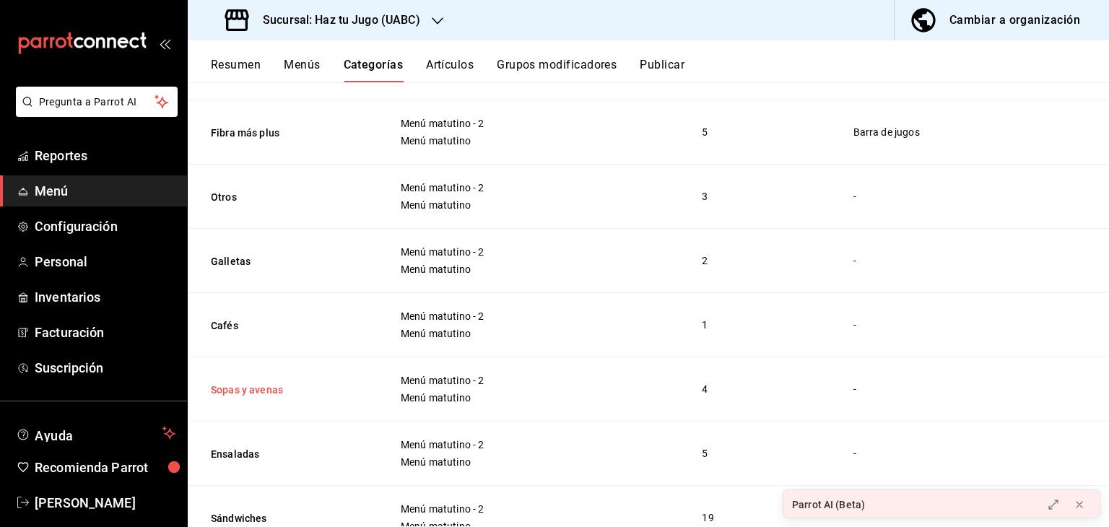
click at [254, 391] on button "Sopas y avenas" at bounding box center [283, 390] width 144 height 14
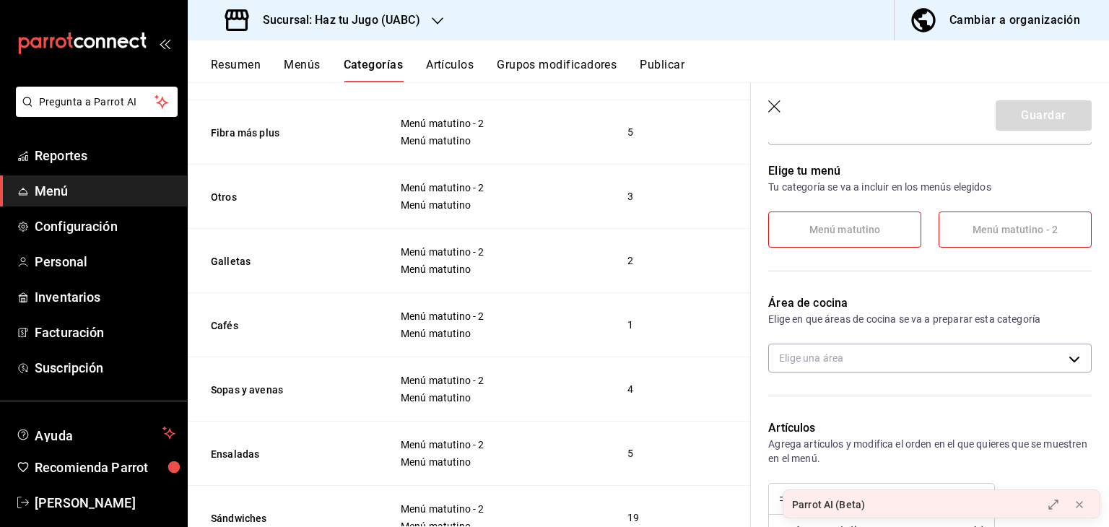
scroll to position [204, 0]
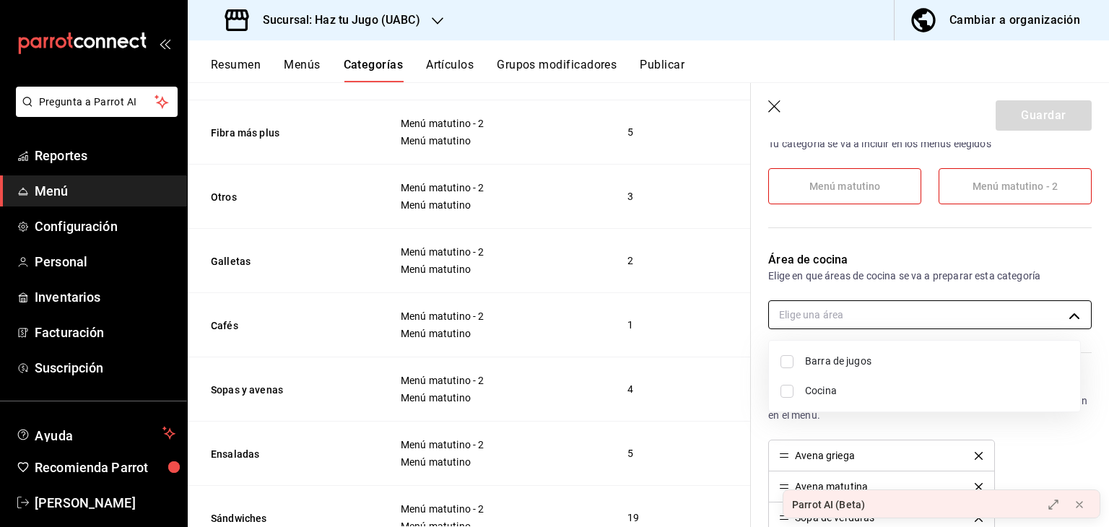
click at [1021, 321] on body "Pregunta a Parrot AI Reportes Menú Configuración Personal Inventarios Facturaci…" at bounding box center [554, 263] width 1109 height 527
click at [786, 390] on input "checkbox" at bounding box center [787, 391] width 13 height 13
checkbox input "true"
type input "ef289512-750d-4990-9a3b-92273ee8559d"
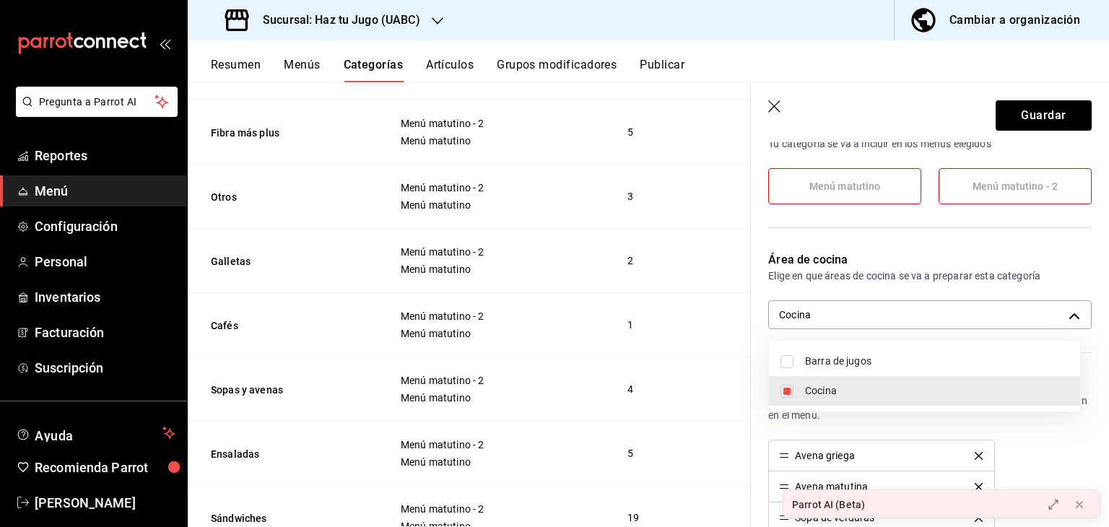
click at [1028, 105] on div at bounding box center [554, 263] width 1109 height 527
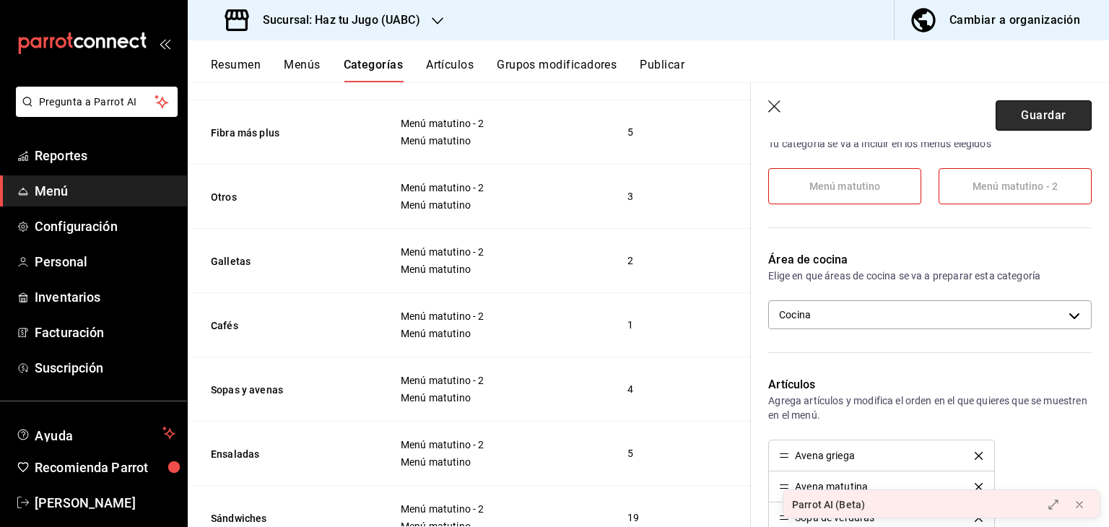
click at [1034, 117] on button "Guardar" at bounding box center [1044, 115] width 96 height 30
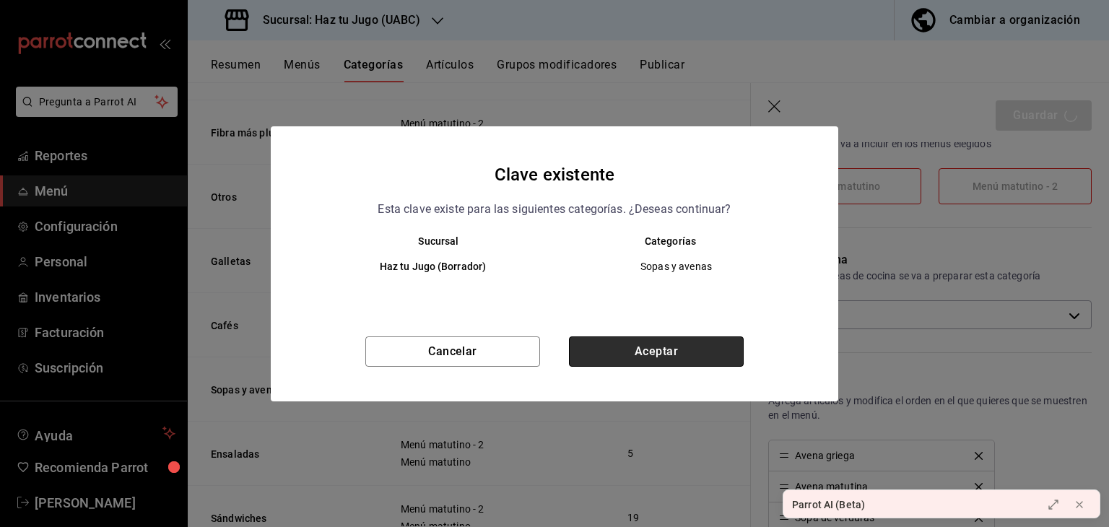
click at [680, 356] on button "Aceptar" at bounding box center [656, 352] width 175 height 30
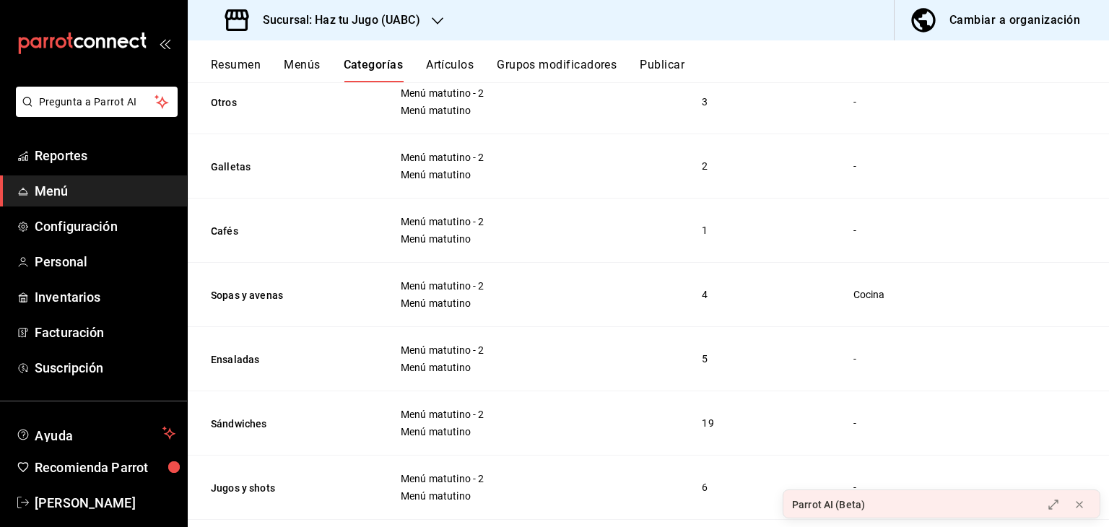
scroll to position [371, 0]
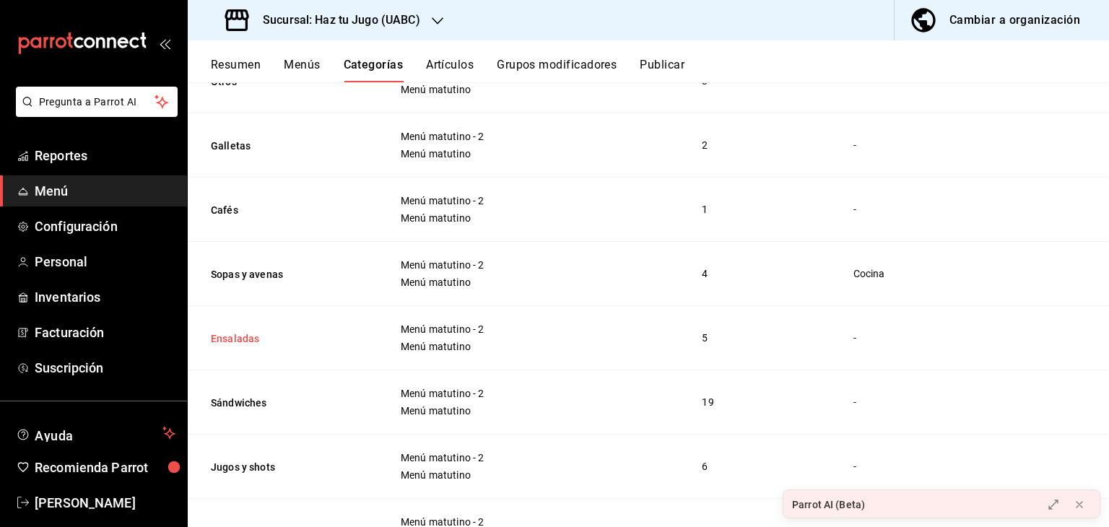
click at [244, 332] on button "Ensaladas" at bounding box center [283, 339] width 144 height 14
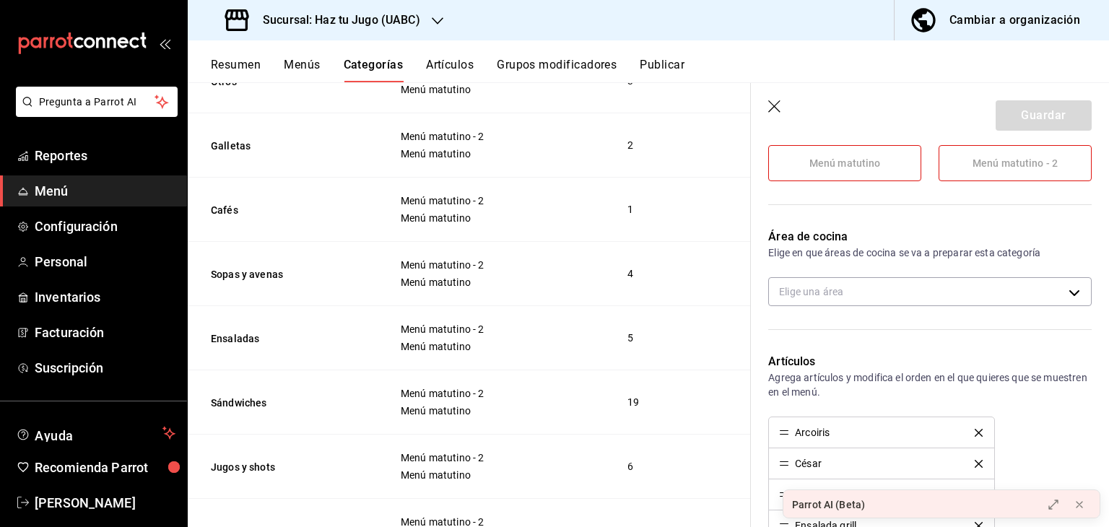
scroll to position [253, 0]
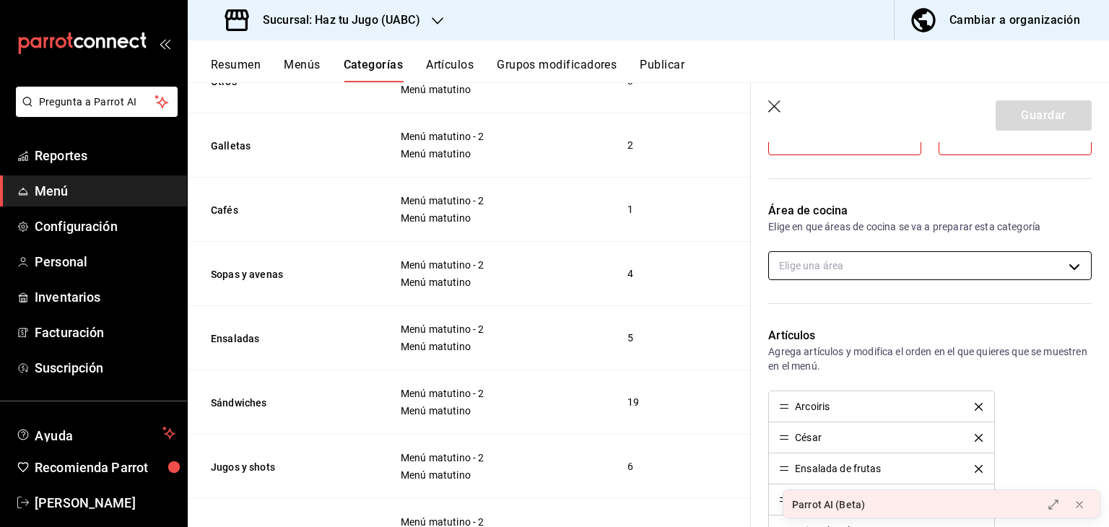
click at [1032, 264] on body "Pregunta a Parrot AI Reportes Menú Configuración Personal Inventarios Facturaci…" at bounding box center [554, 263] width 1109 height 527
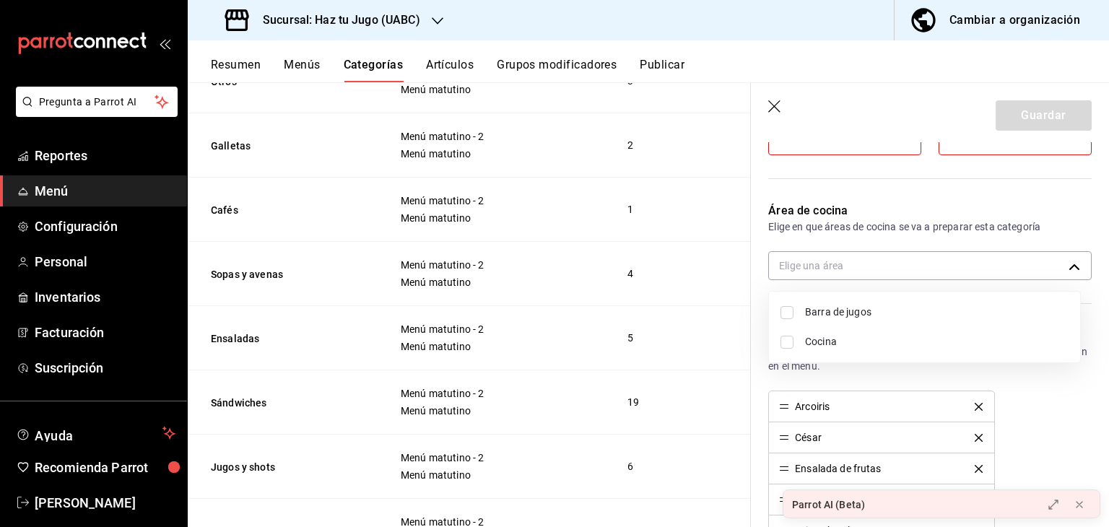
click at [818, 339] on span "Cocina" at bounding box center [937, 341] width 264 height 15
type input "ef289512-750d-4990-9a3b-92273ee8559d"
checkbox input "true"
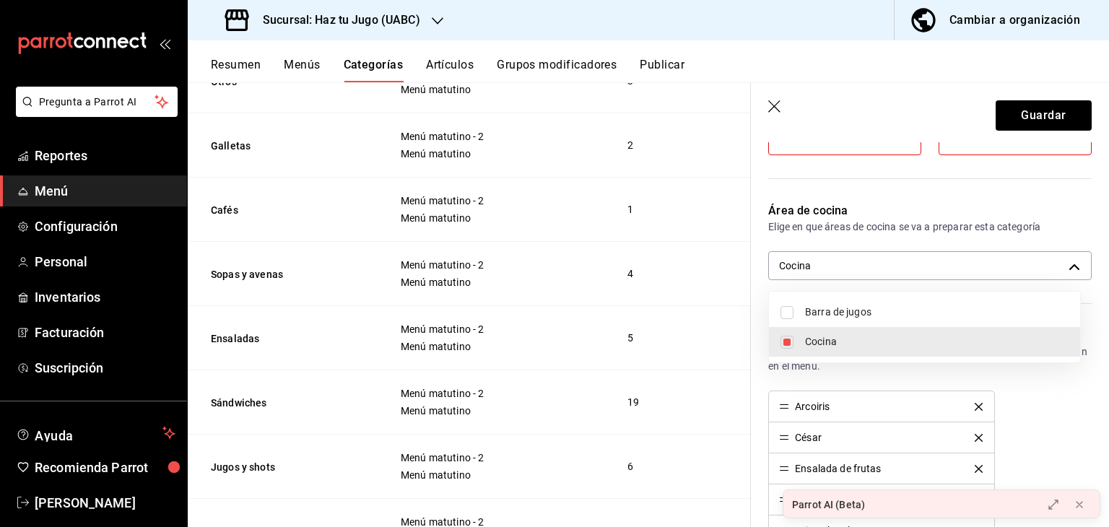
click at [1042, 105] on div at bounding box center [554, 263] width 1109 height 527
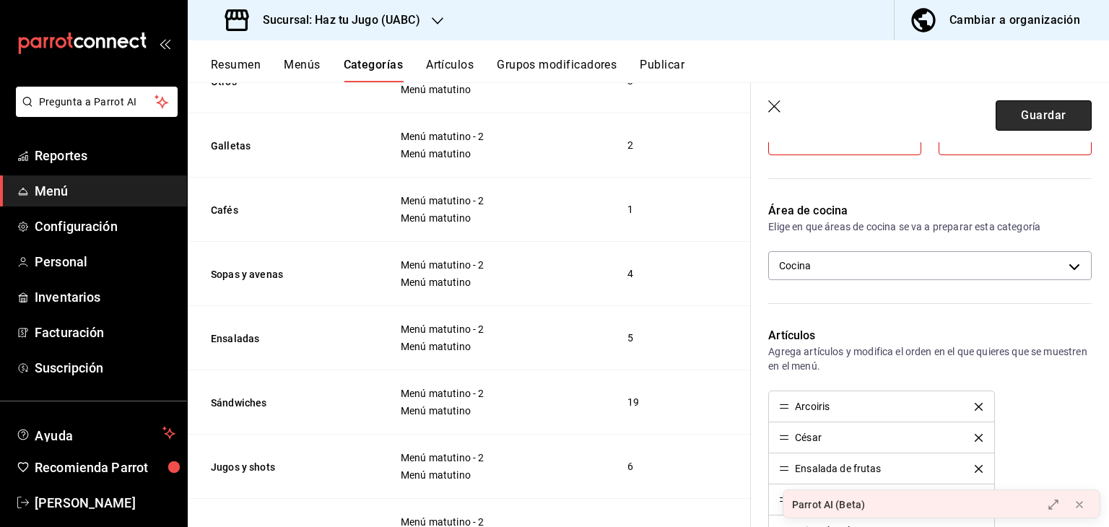
click at [1035, 116] on button "Guardar" at bounding box center [1044, 115] width 96 height 30
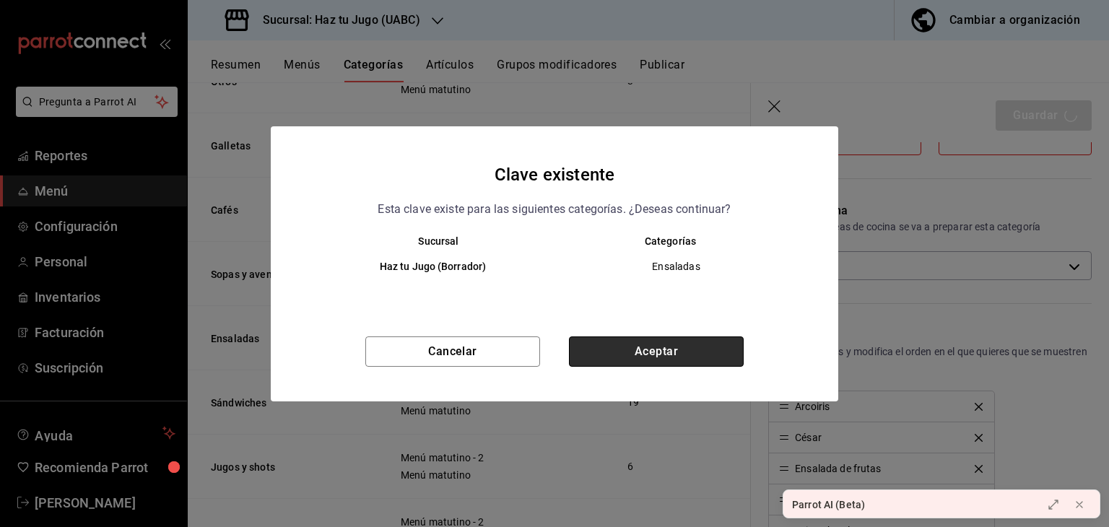
click at [656, 349] on button "Aceptar" at bounding box center [656, 352] width 175 height 30
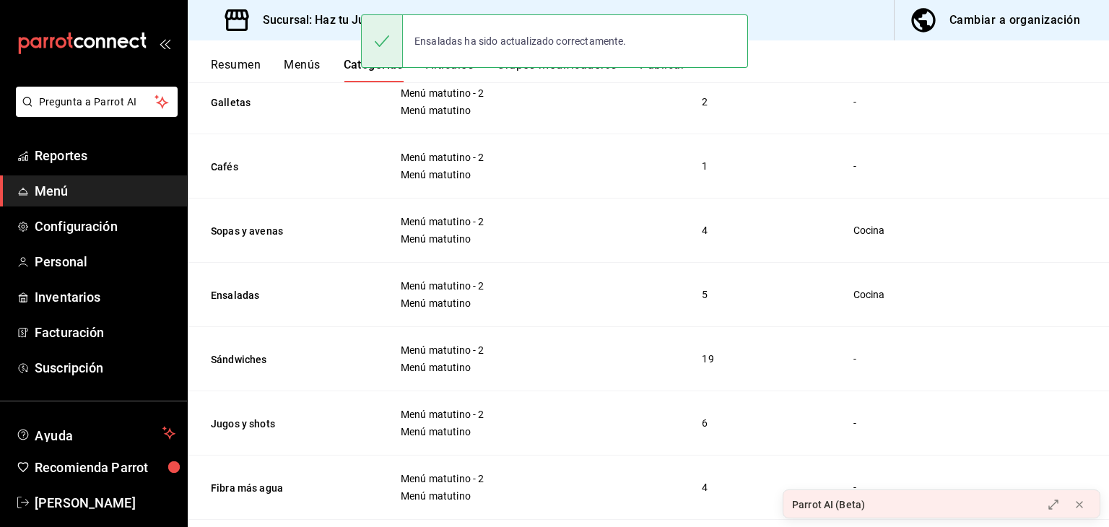
scroll to position [461, 0]
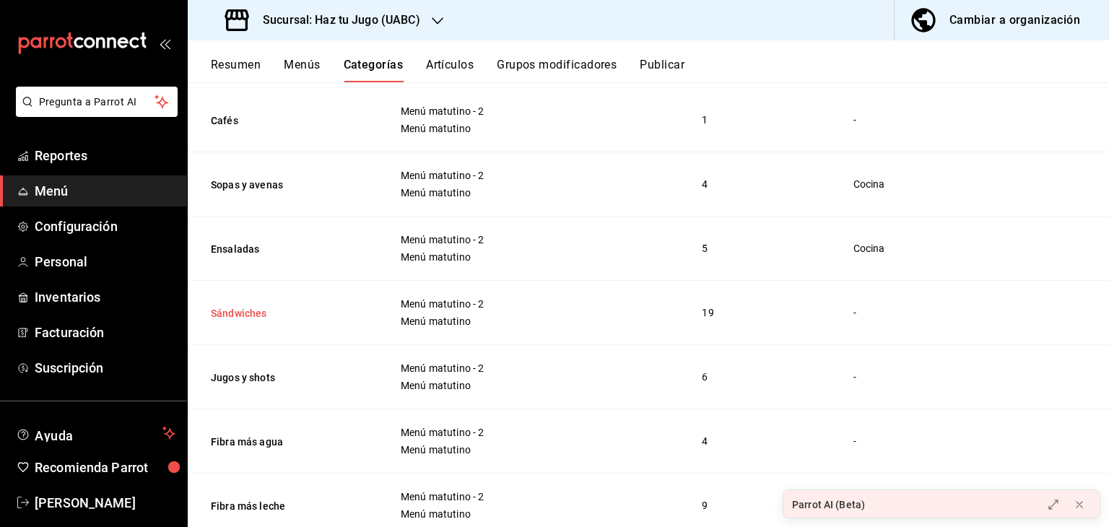
click at [235, 313] on button "Sándwiches" at bounding box center [283, 313] width 144 height 14
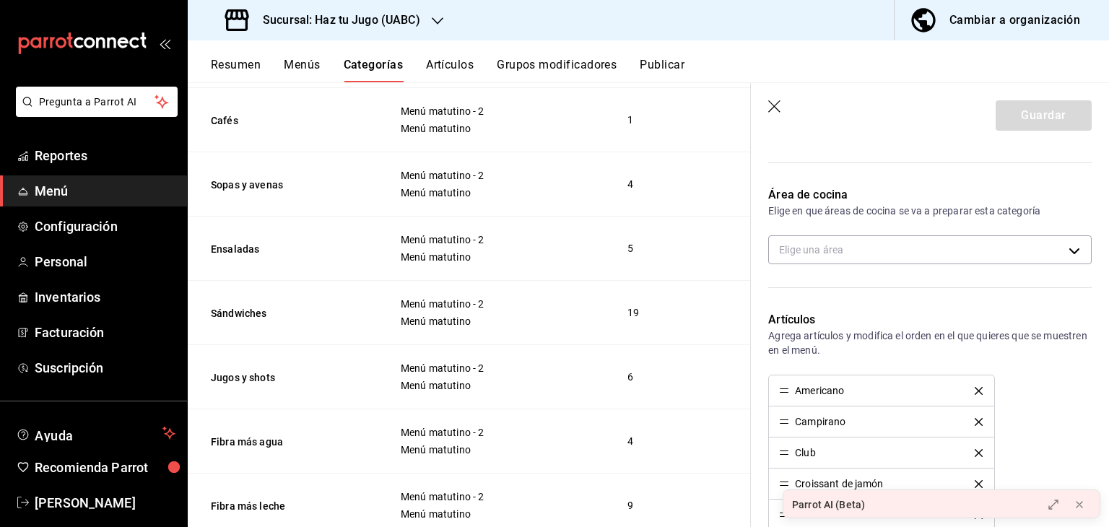
scroll to position [287, 0]
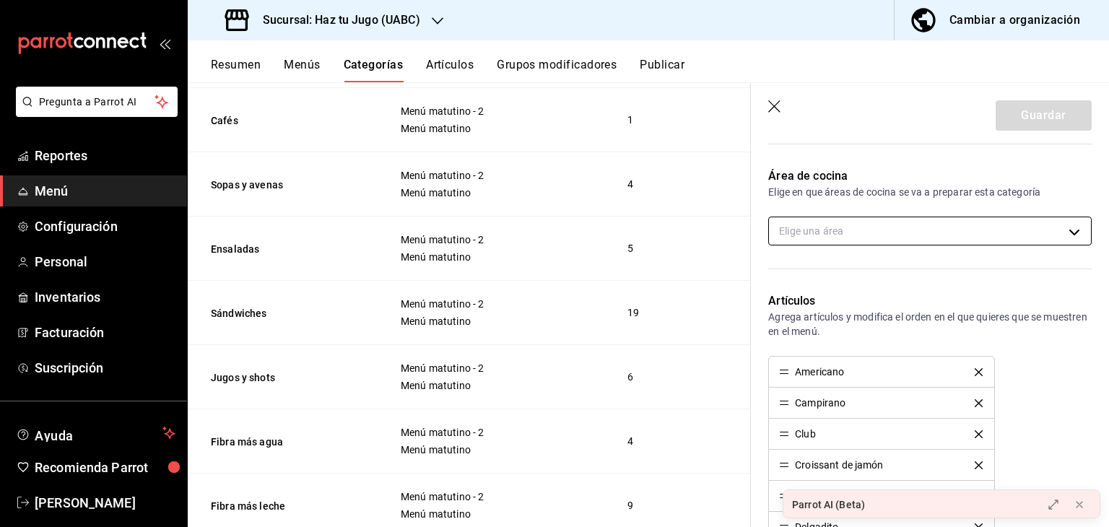
click at [1017, 238] on body "Pregunta a Parrot AI Reportes Menú Configuración Personal Inventarios Facturaci…" at bounding box center [554, 263] width 1109 height 527
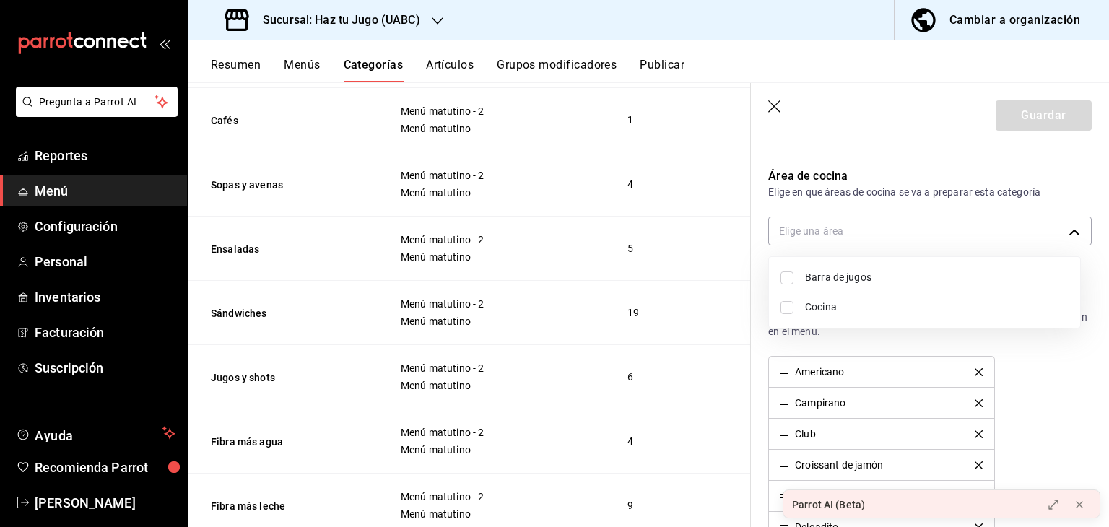
click at [789, 306] on input "checkbox" at bounding box center [787, 307] width 13 height 13
checkbox input "true"
type input "ef289512-750d-4990-9a3b-92273ee8559d"
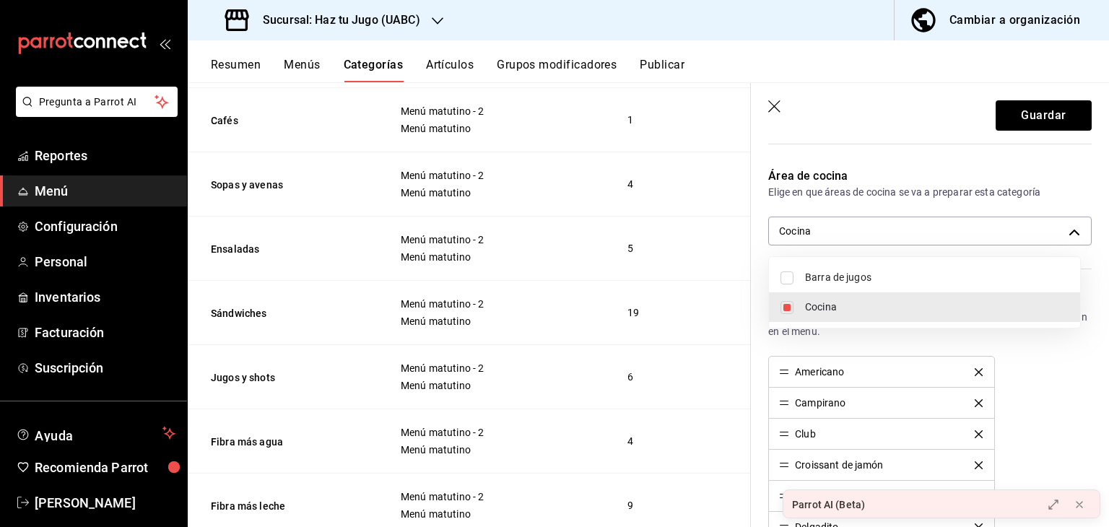
click at [1028, 116] on div at bounding box center [554, 263] width 1109 height 527
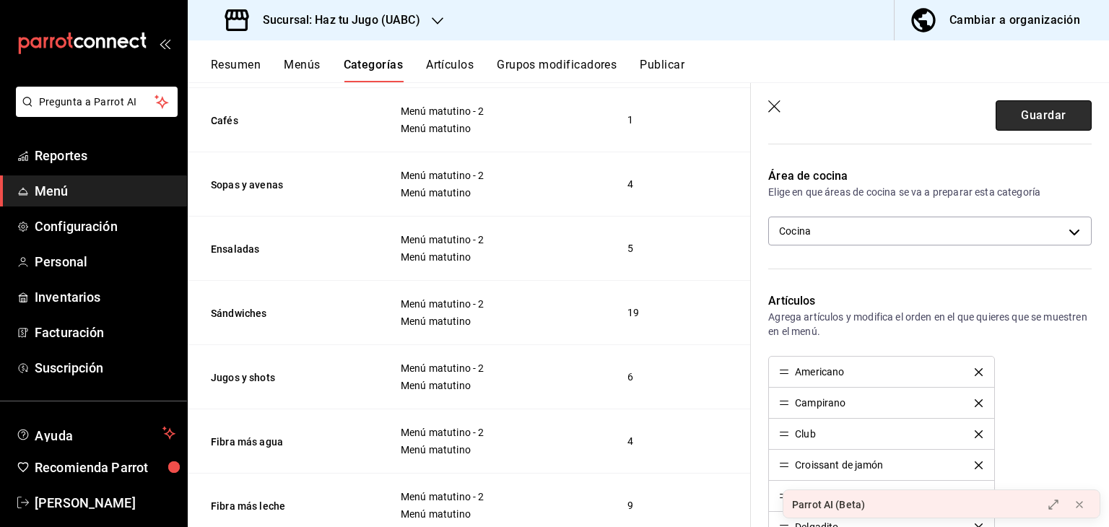
click at [1037, 117] on button "Guardar" at bounding box center [1044, 115] width 96 height 30
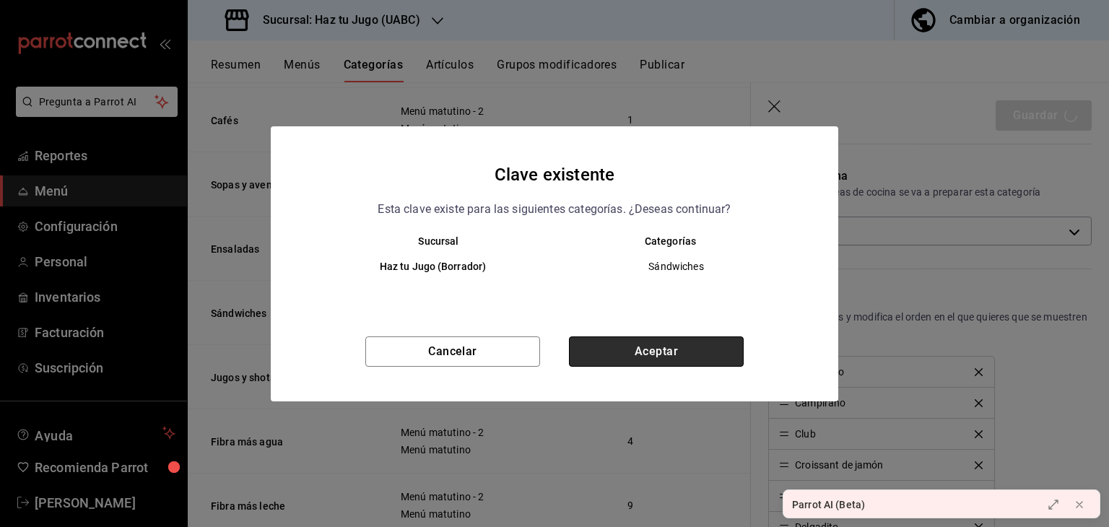
click at [682, 339] on button "Aceptar" at bounding box center [656, 352] width 175 height 30
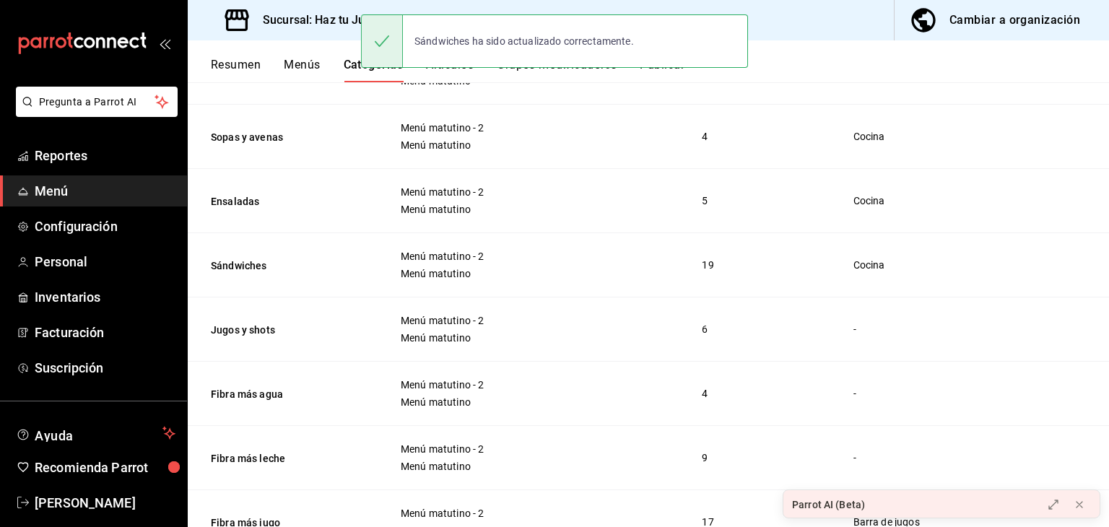
scroll to position [510, 0]
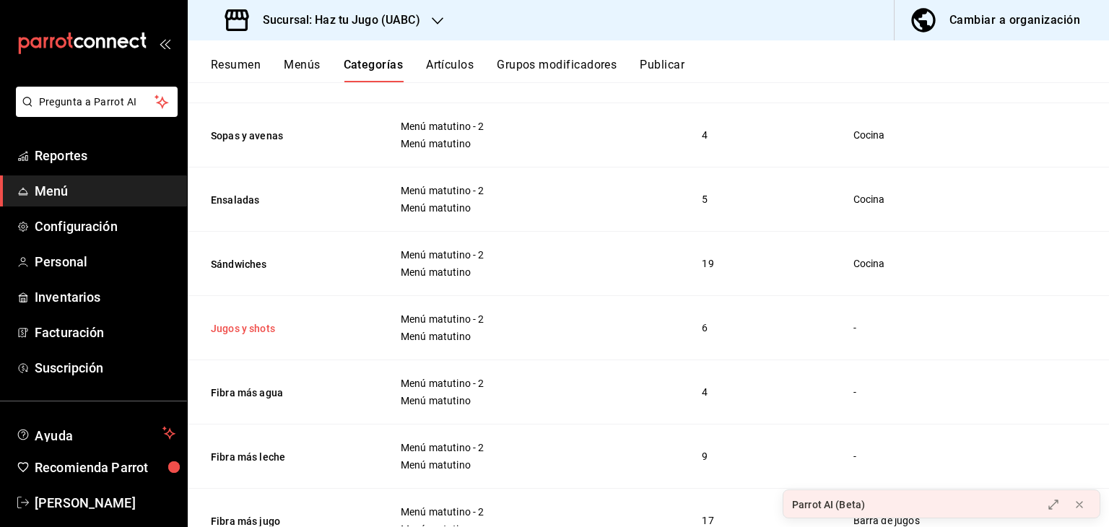
click at [247, 321] on button "Jugos y shots" at bounding box center [283, 328] width 144 height 14
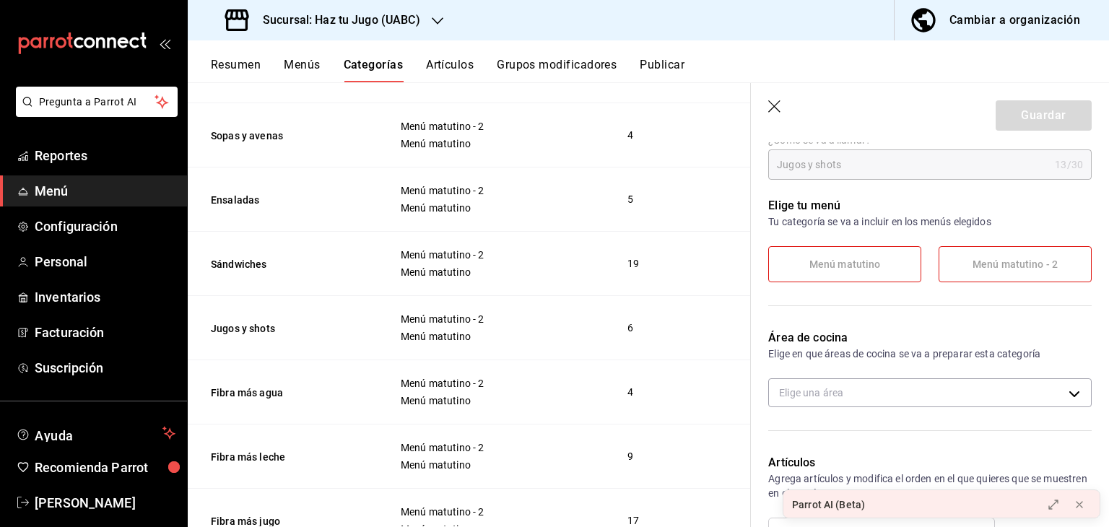
scroll to position [163, 0]
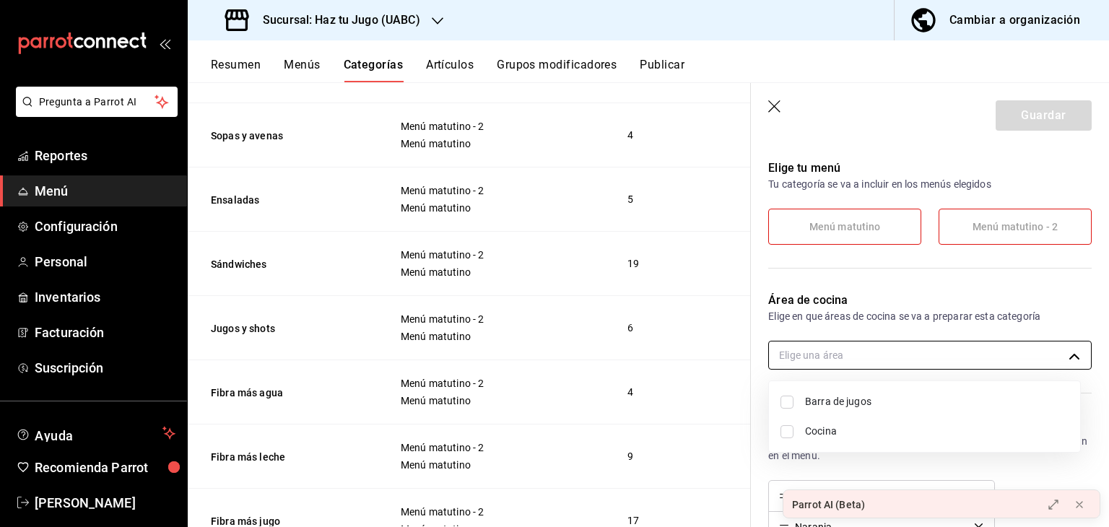
click at [1003, 355] on body "Pregunta a Parrot AI Reportes Menú Configuración Personal Inventarios Facturaci…" at bounding box center [554, 263] width 1109 height 527
click at [823, 402] on span "Barra de jugos" at bounding box center [937, 401] width 264 height 15
type input "e4a7ee07-0022-4a27-8dec-62c345d72446"
checkbox input "true"
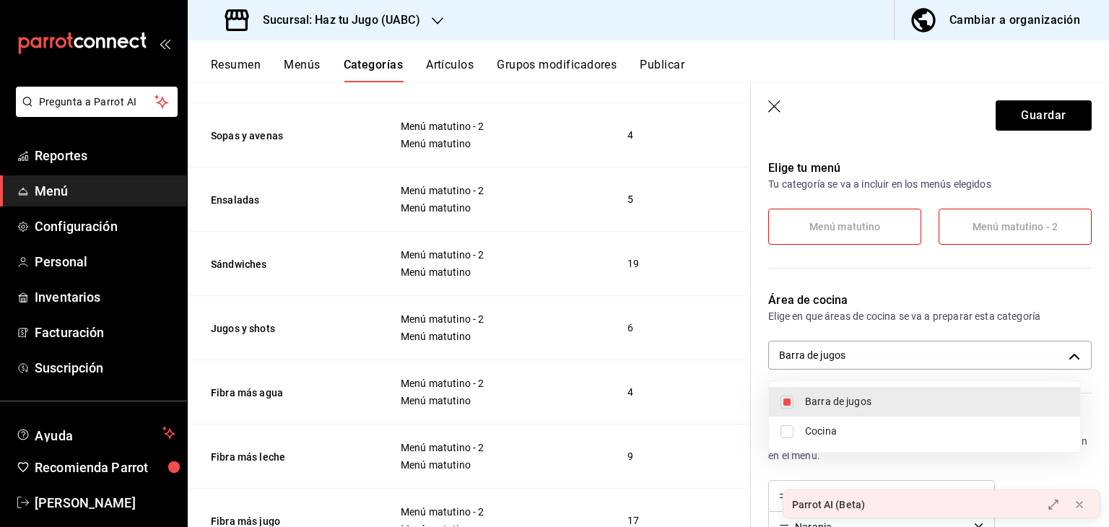
click at [1049, 113] on div at bounding box center [554, 263] width 1109 height 527
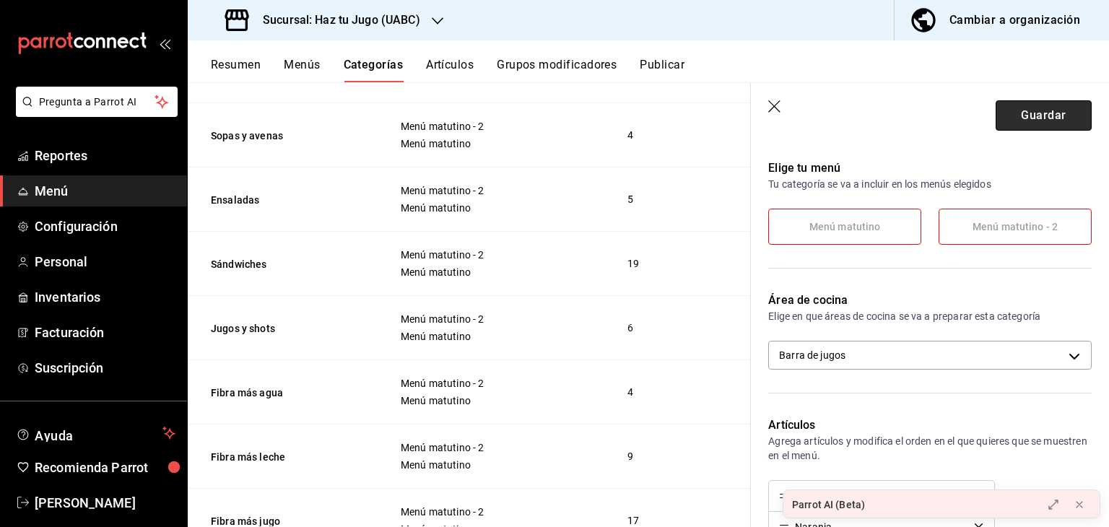
click at [1049, 113] on button "Guardar" at bounding box center [1044, 115] width 96 height 30
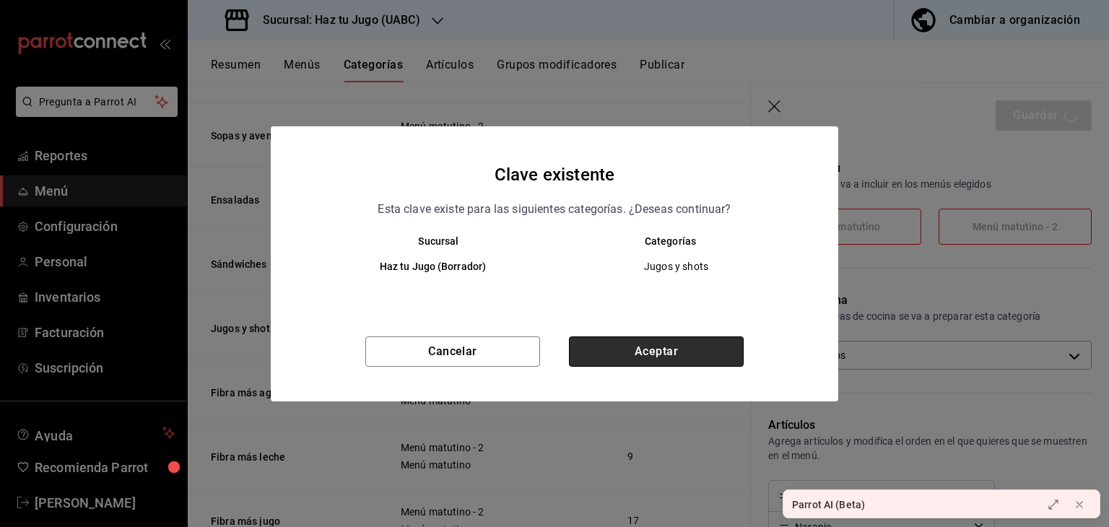
click at [664, 350] on button "Aceptar" at bounding box center [656, 352] width 175 height 30
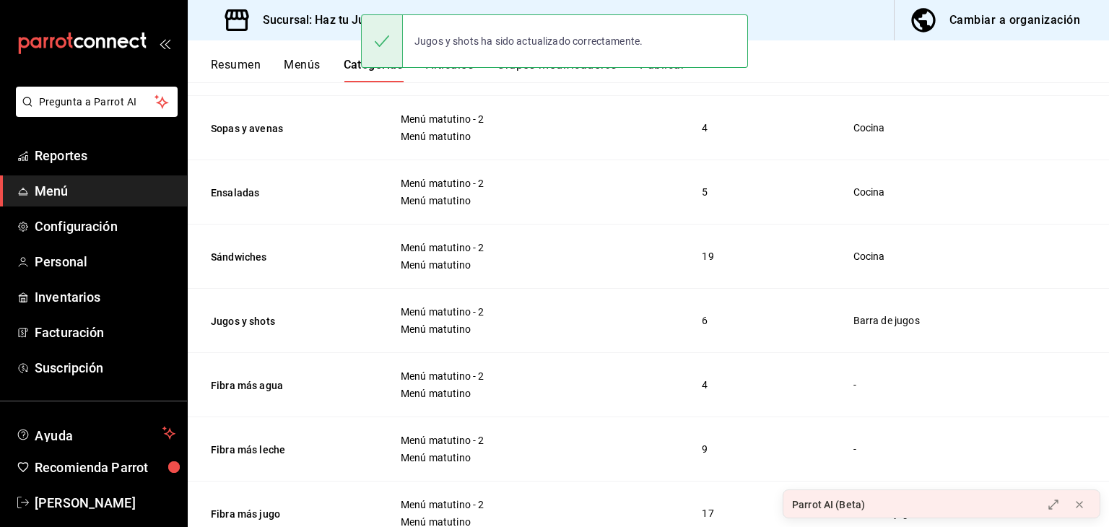
scroll to position [569, 0]
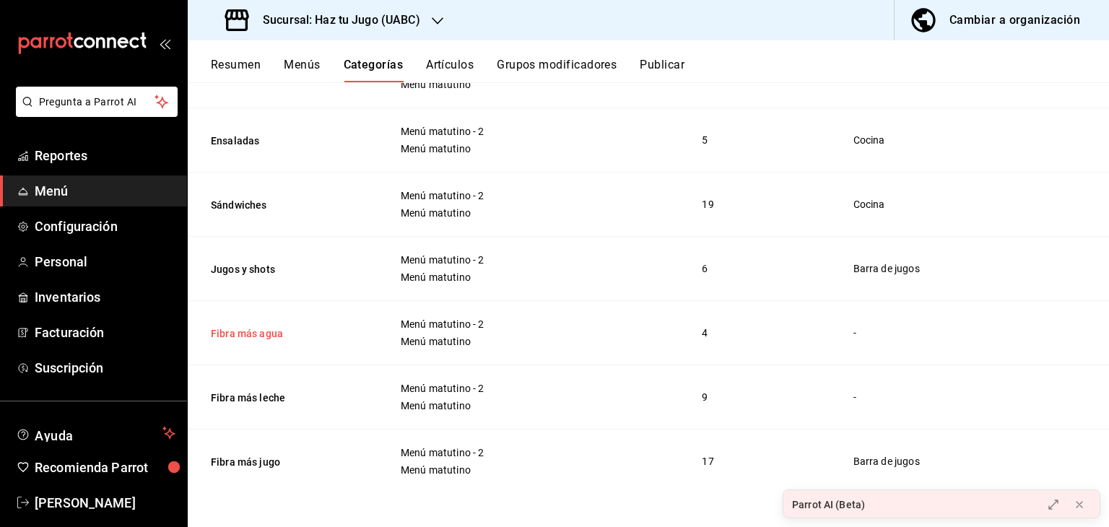
click at [240, 332] on button "Fibra más agua" at bounding box center [283, 333] width 144 height 14
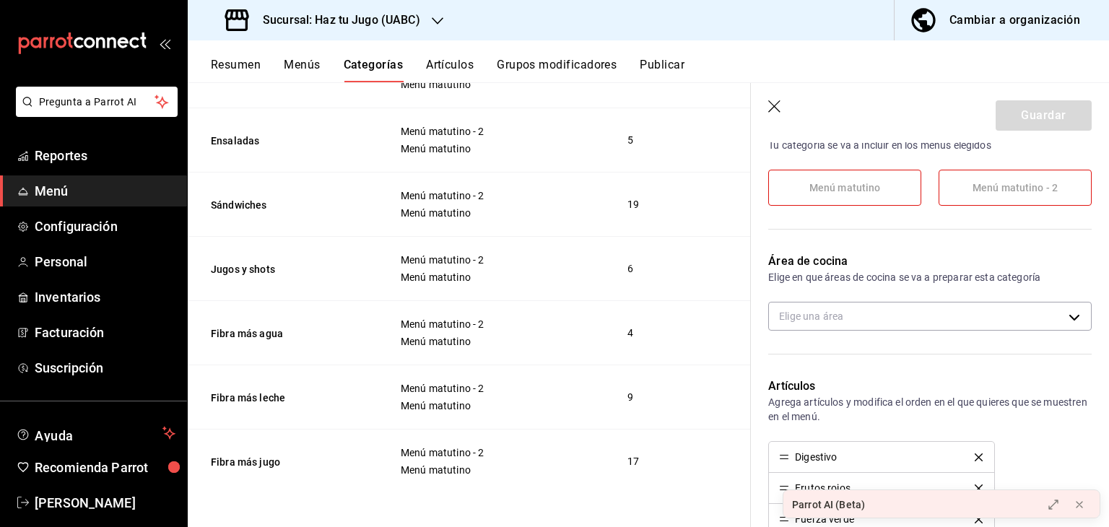
scroll to position [219, 0]
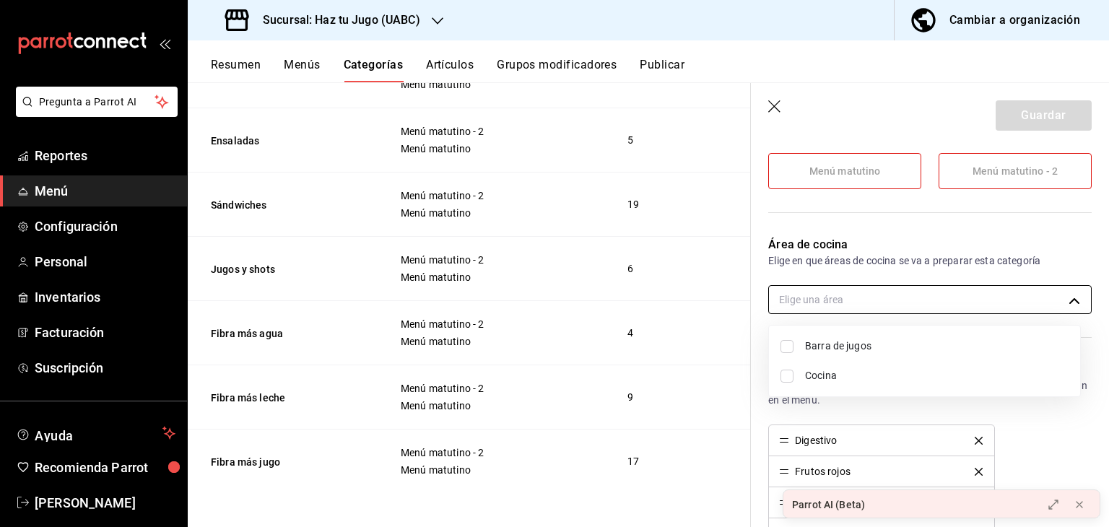
click at [1043, 293] on body "Pregunta a Parrot AI Reportes Menú Configuración Personal Inventarios Facturaci…" at bounding box center [554, 263] width 1109 height 527
click at [798, 350] on li "Barra de jugos" at bounding box center [924, 347] width 311 height 30
type input "e4a7ee07-0022-4a27-8dec-62c345d72446"
checkbox input "true"
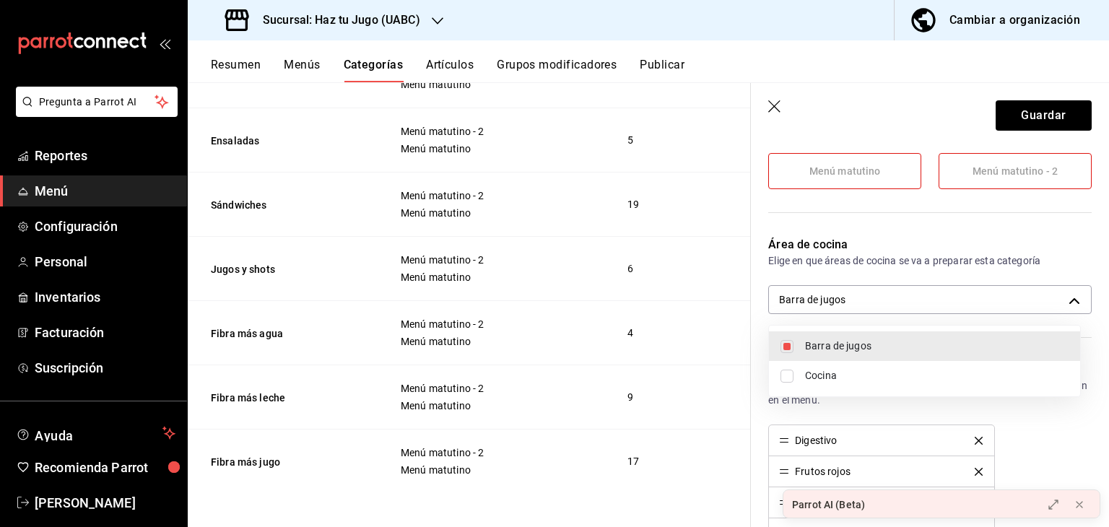
click at [1039, 105] on div at bounding box center [554, 263] width 1109 height 527
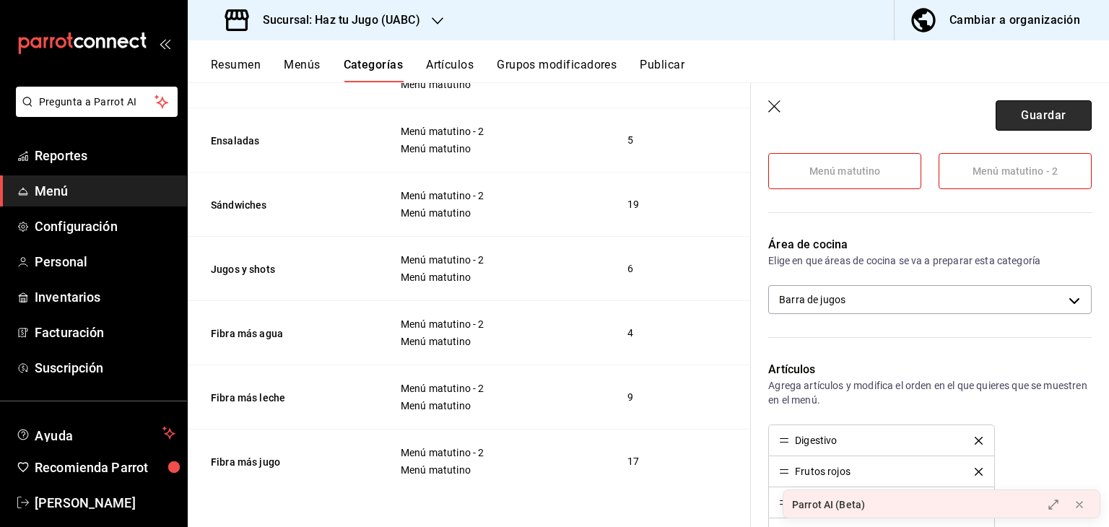
click at [1039, 106] on button "Guardar" at bounding box center [1044, 115] width 96 height 30
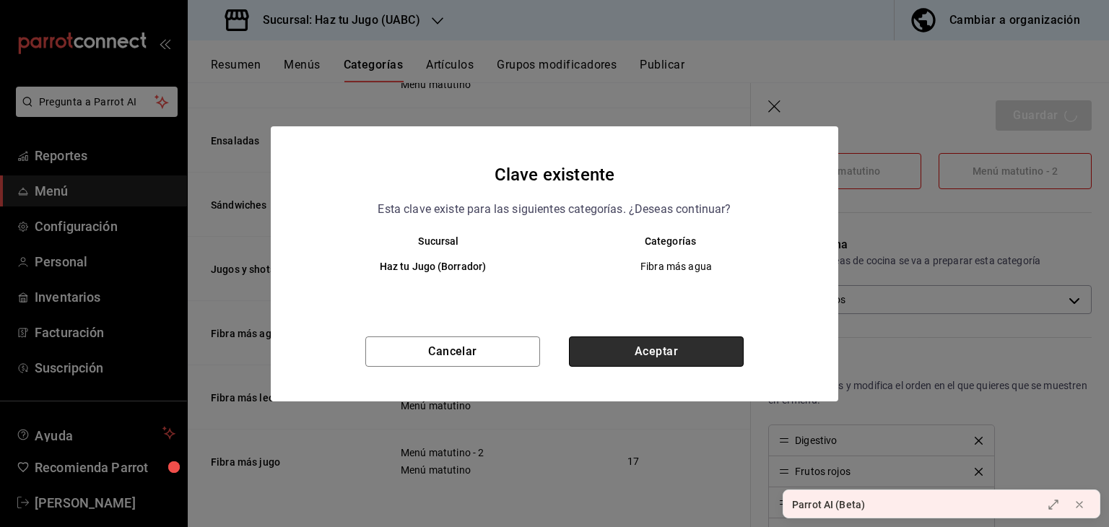
click at [656, 350] on button "Aceptar" at bounding box center [656, 352] width 175 height 30
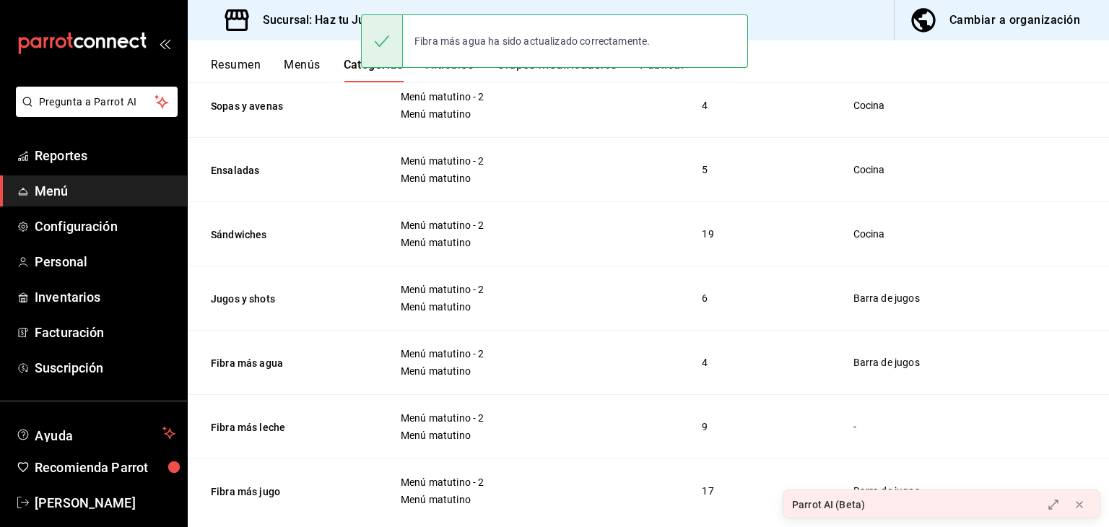
scroll to position [569, 0]
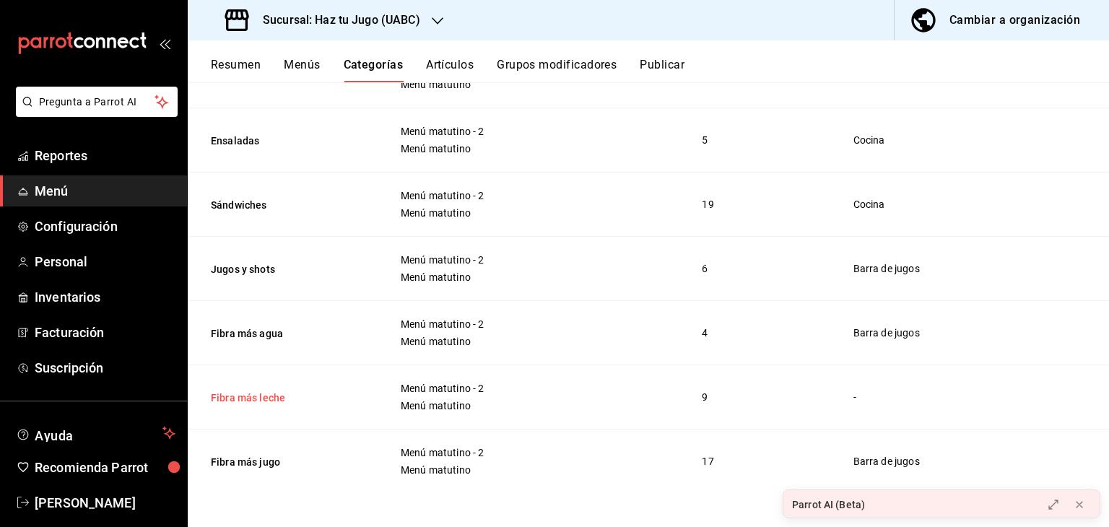
click at [289, 399] on button "Fibra más leche" at bounding box center [283, 398] width 144 height 14
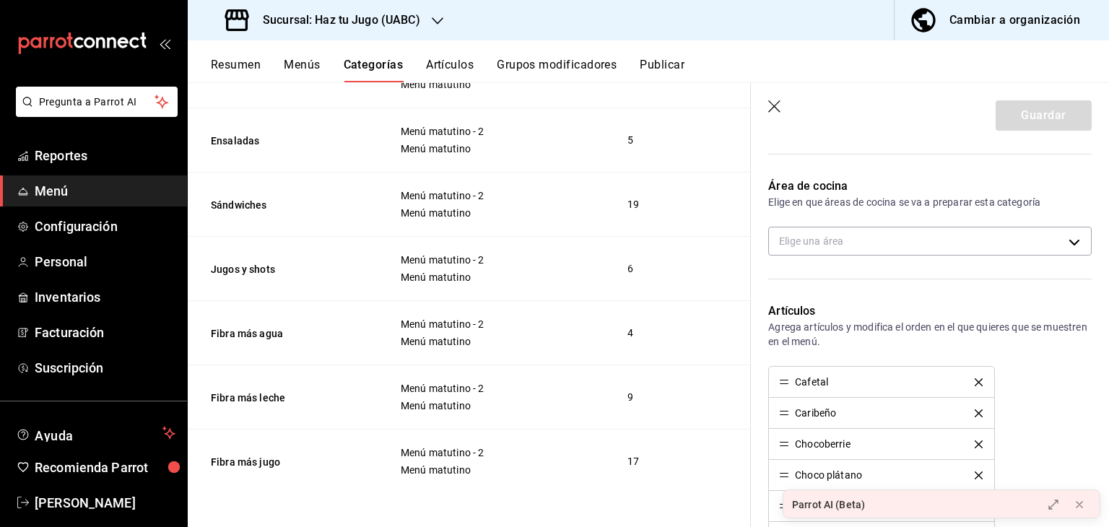
scroll to position [280, 0]
click at [1012, 245] on body "Pregunta a Parrot AI Reportes Menú Configuración Personal Inventarios Facturaci…" at bounding box center [554, 263] width 1109 height 527
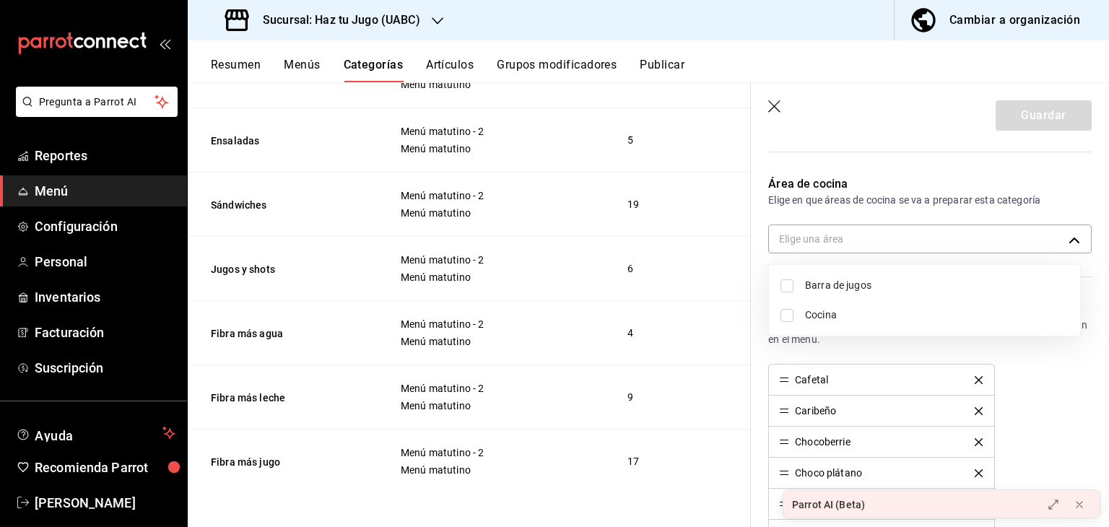
click at [813, 290] on span "Barra de jugos" at bounding box center [937, 285] width 264 height 15
type input "e4a7ee07-0022-4a27-8dec-62c345d72446"
checkbox input "true"
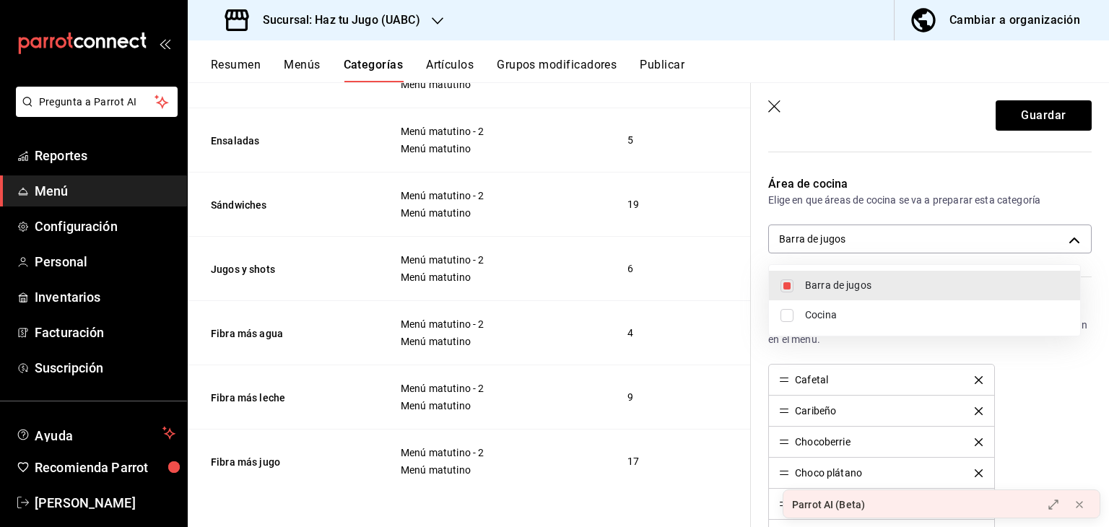
click at [1022, 119] on div at bounding box center [554, 263] width 1109 height 527
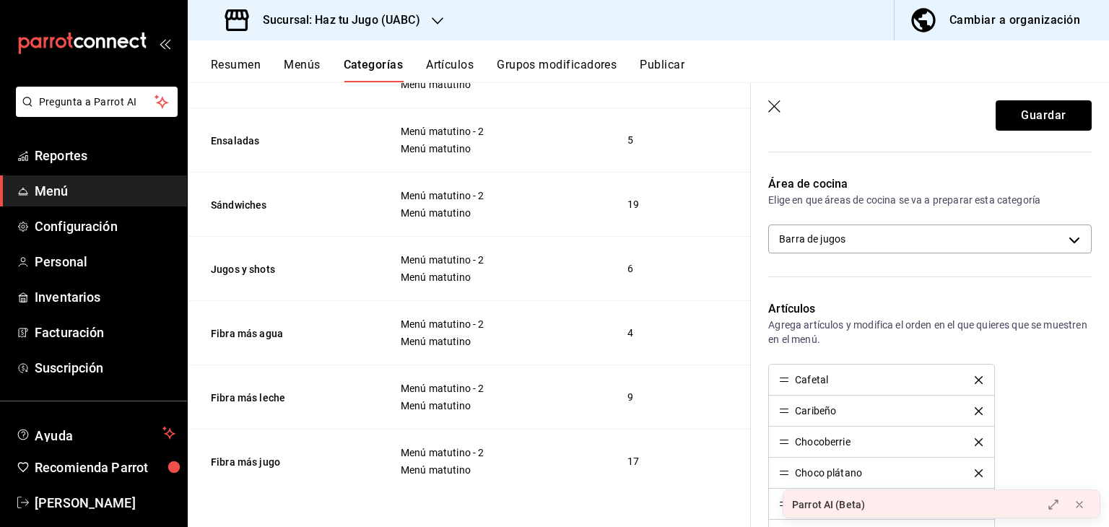
click at [1022, 119] on button "Guardar" at bounding box center [1044, 115] width 96 height 30
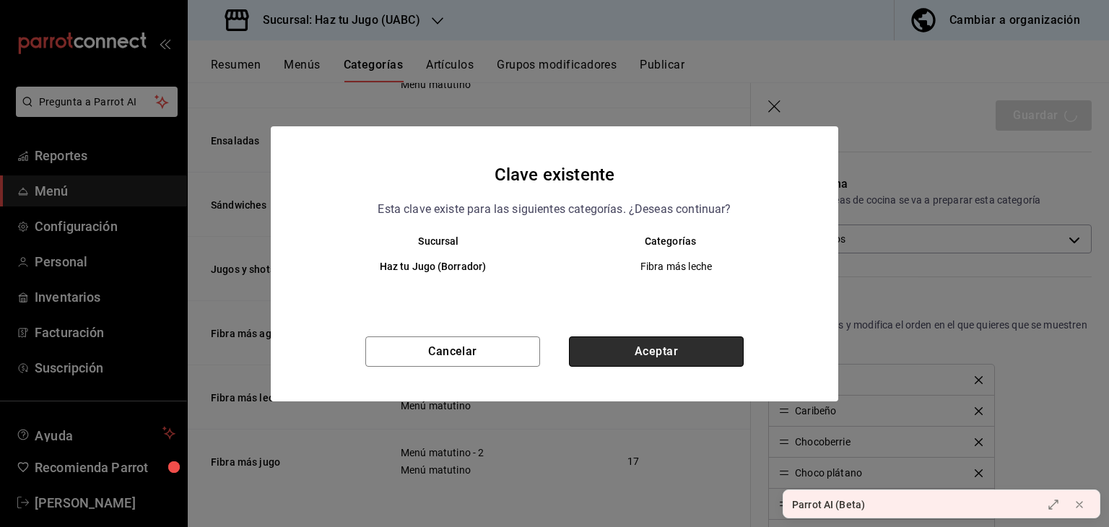
click at [683, 358] on button "Aceptar" at bounding box center [656, 352] width 175 height 30
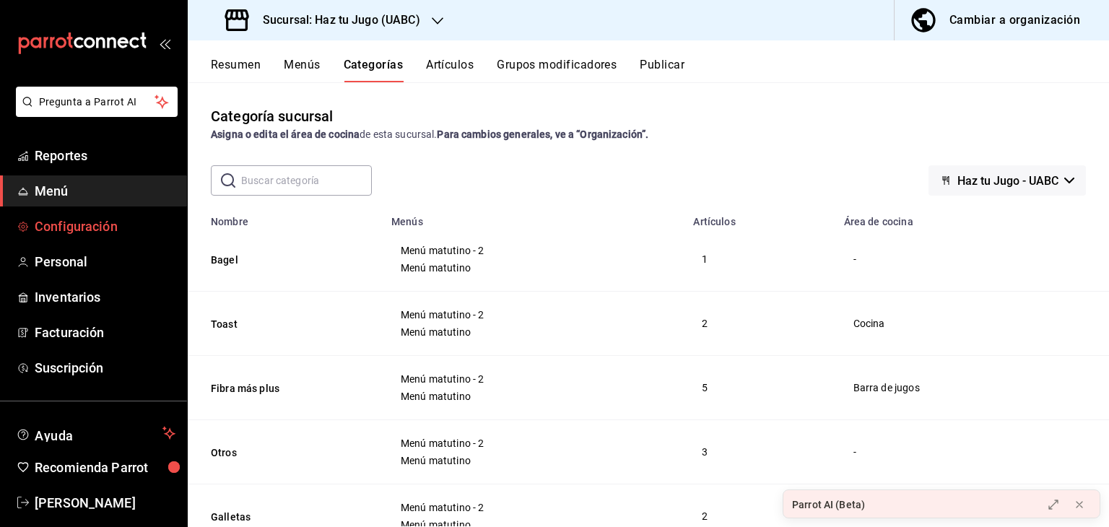
click at [64, 233] on span "Configuración" at bounding box center [105, 227] width 141 height 20
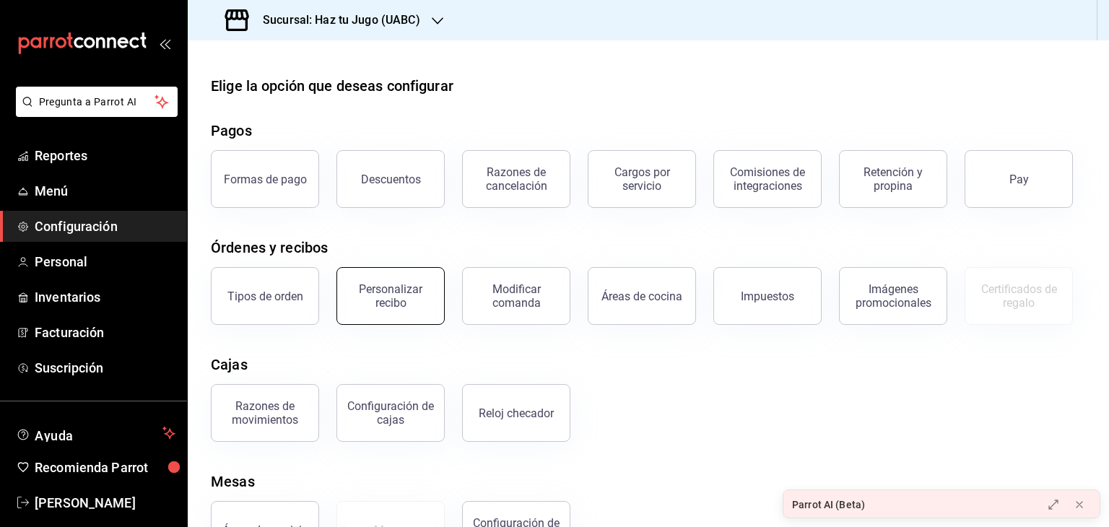
click at [363, 306] on div "Personalizar recibo" at bounding box center [391, 295] width 90 height 27
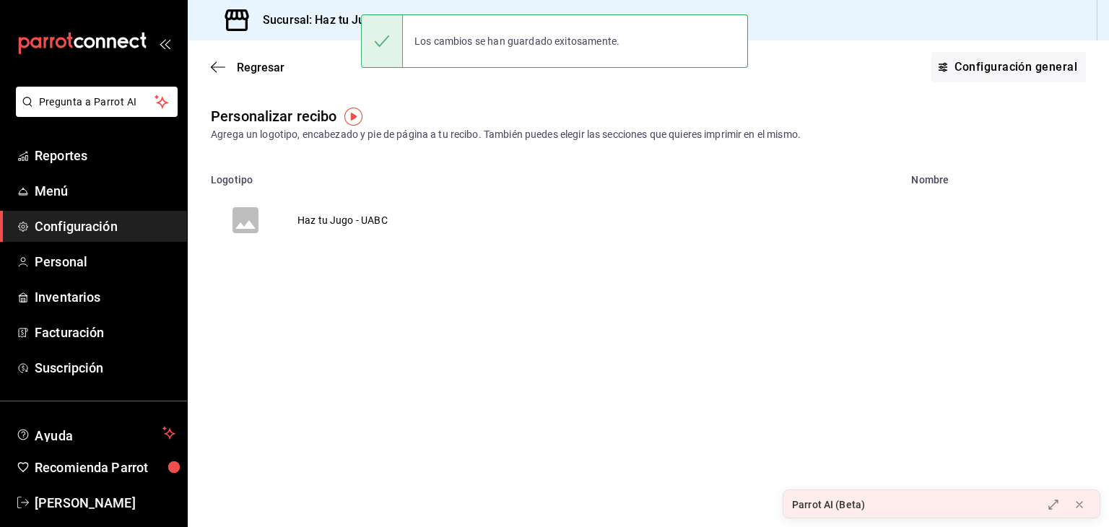
click at [352, 222] on td "Haz tu Jugo - UABC" at bounding box center [342, 220] width 125 height 69
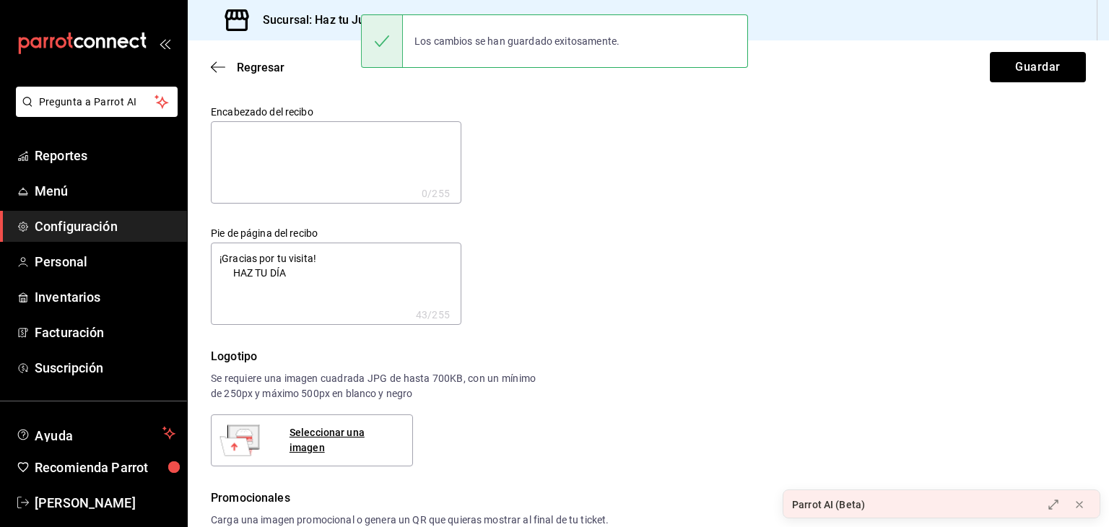
type textarea "x"
click at [318, 138] on textarea at bounding box center [336, 162] width 251 height 82
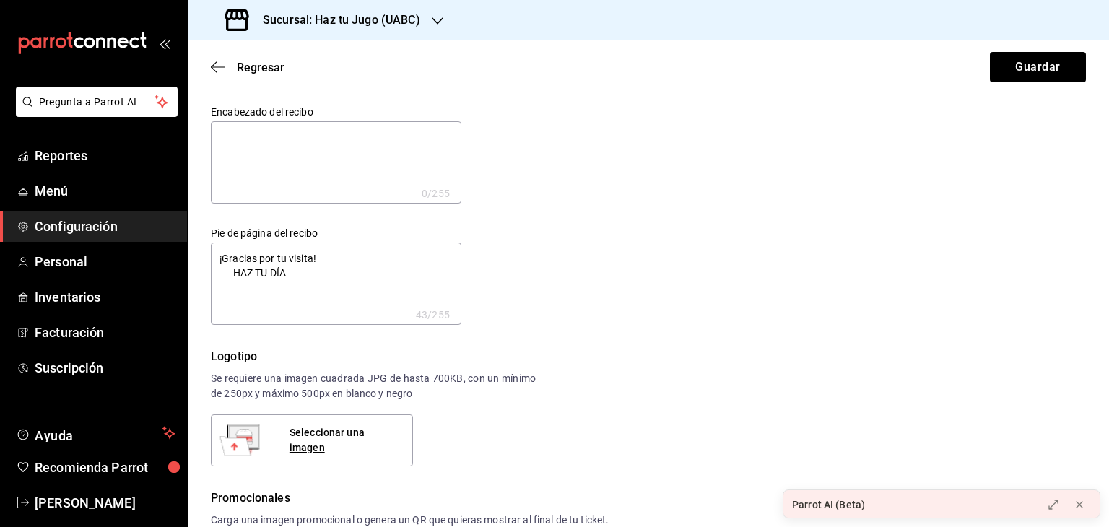
type textarea "S"
type textarea "x"
type textarea "SU"
type textarea "x"
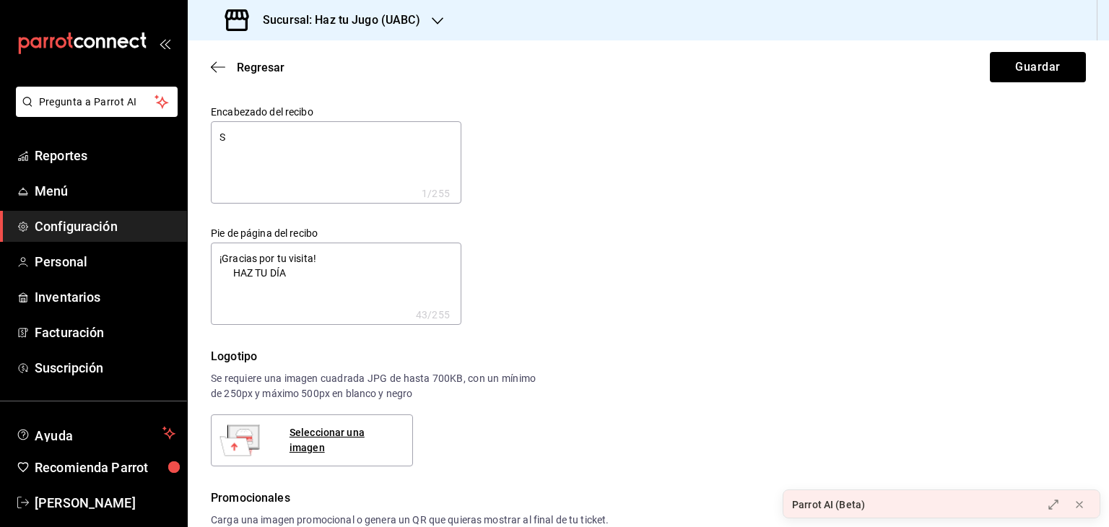
type textarea "x"
type textarea "SUC"
type textarea "x"
type textarea "SUCU"
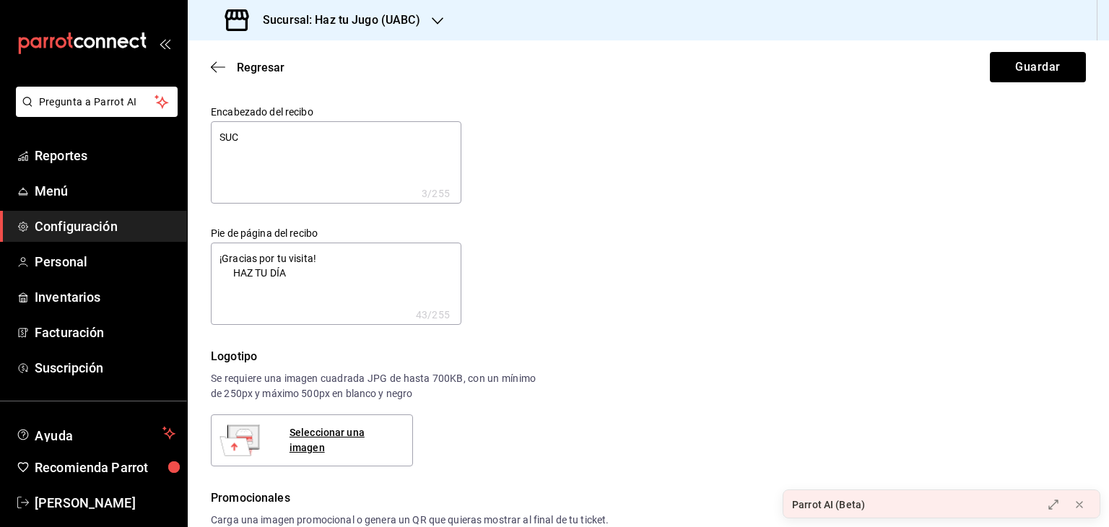
type textarea "x"
type textarea "SUCUR"
type textarea "x"
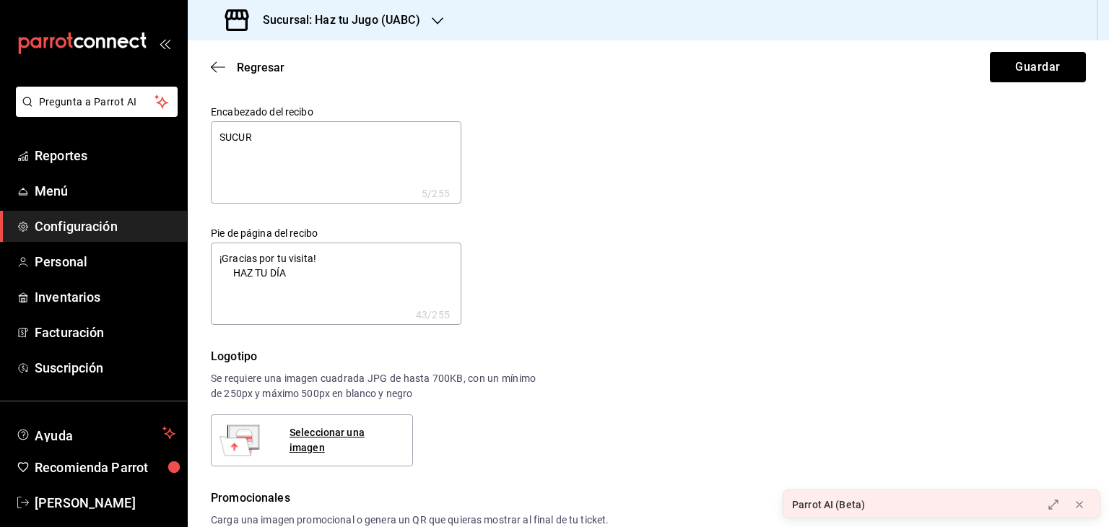
type textarea "SUCURS"
type textarea "x"
type textarea "SUCURSA"
type textarea "x"
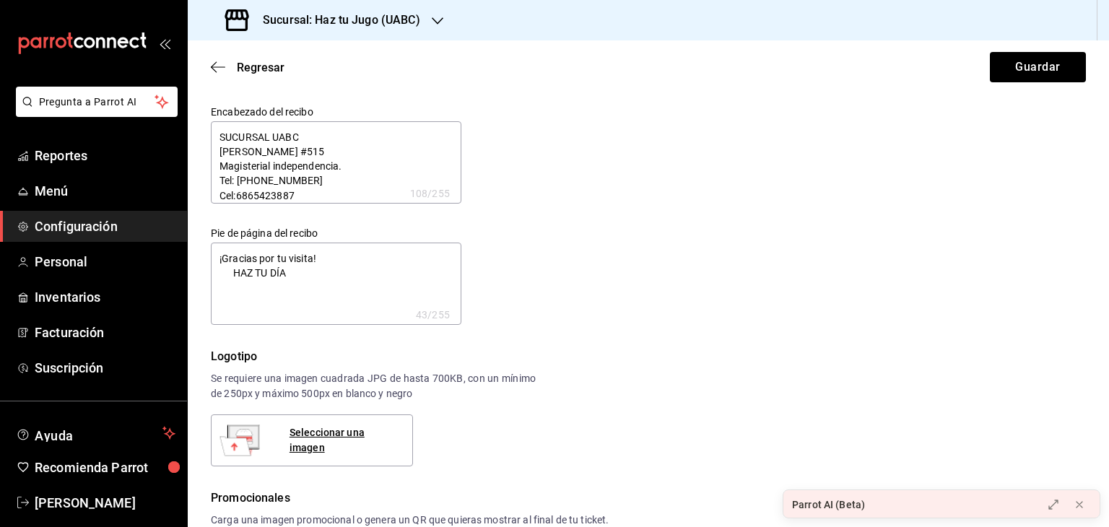
click at [735, 246] on div "Encabezado del recibo SUCURSAL UABC Ignacio López Rayón #515 Magisterial indepe…" at bounding box center [640, 206] width 893 height 237
click at [1032, 59] on button "Guardar" at bounding box center [1038, 67] width 96 height 30
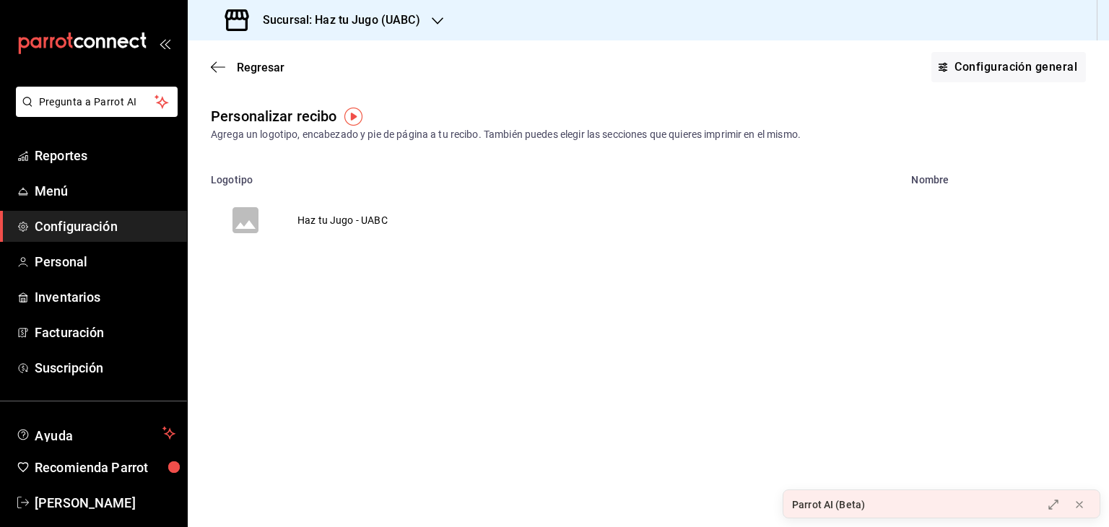
click at [332, 224] on td "Haz tu Jugo - UABC" at bounding box center [342, 220] width 125 height 69
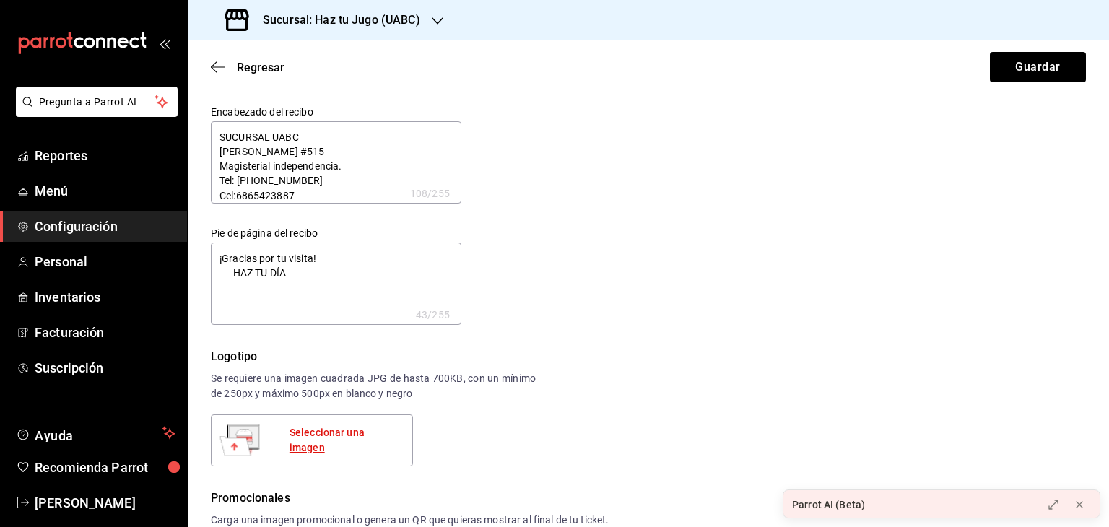
click at [312, 441] on div "Seleccionar una imagen" at bounding box center [345, 440] width 111 height 30
click at [1039, 72] on button "Guardar" at bounding box center [1038, 67] width 96 height 30
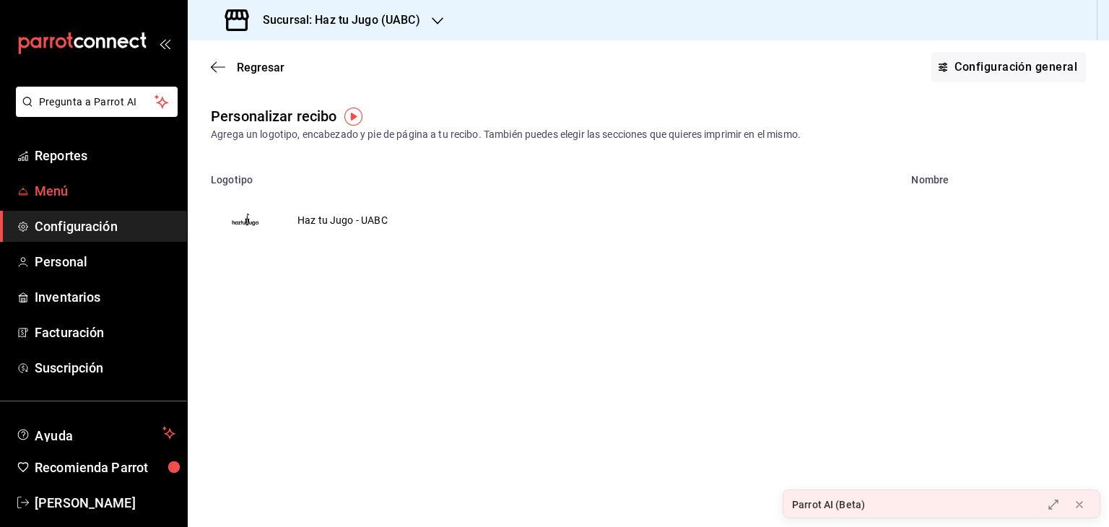
click at [55, 191] on span "Menú" at bounding box center [105, 191] width 141 height 20
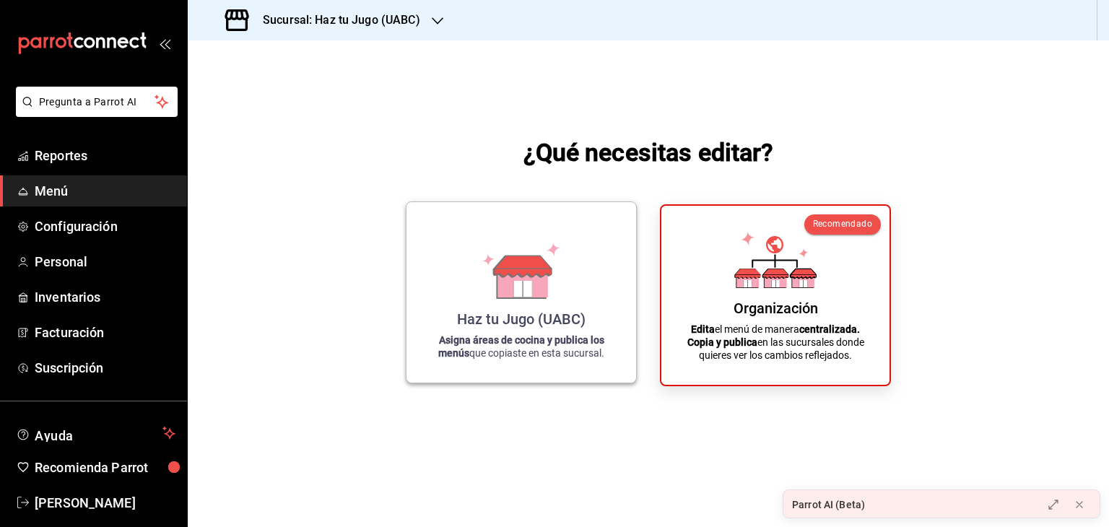
click at [543, 333] on div "Haz tu Jugo (UABC) Asigna áreas de cocina y publica los menús que copiaste en e…" at bounding box center [521, 292] width 195 height 157
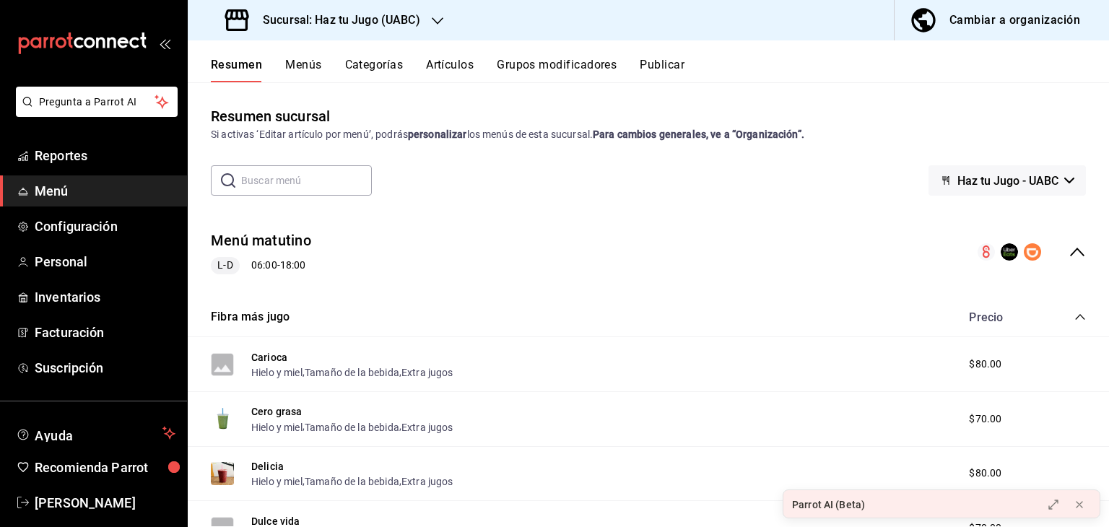
click at [309, 64] on button "Menús" at bounding box center [303, 70] width 36 height 25
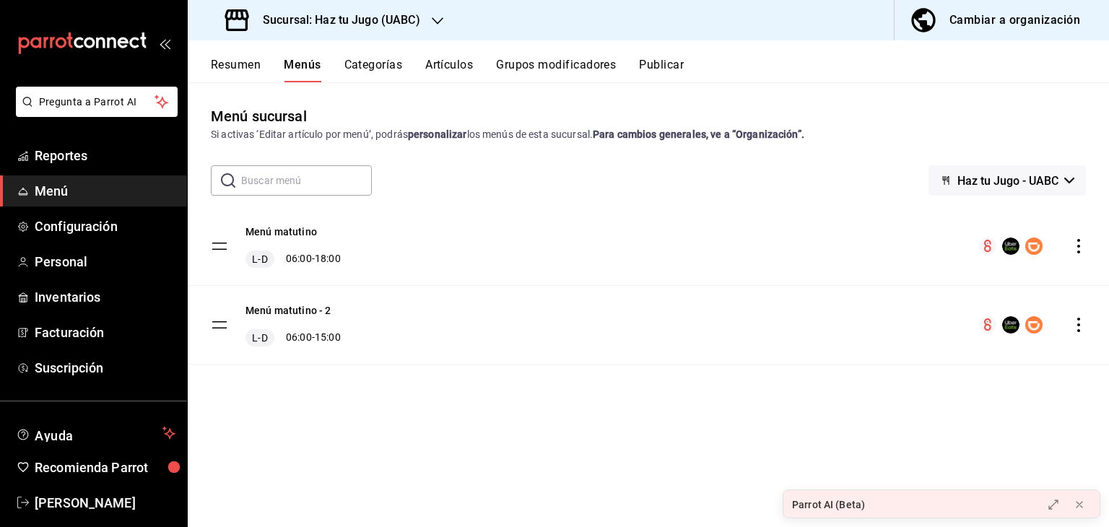
click at [387, 66] on button "Categorías" at bounding box center [374, 70] width 59 height 25
